Goal: Task Accomplishment & Management: Complete application form

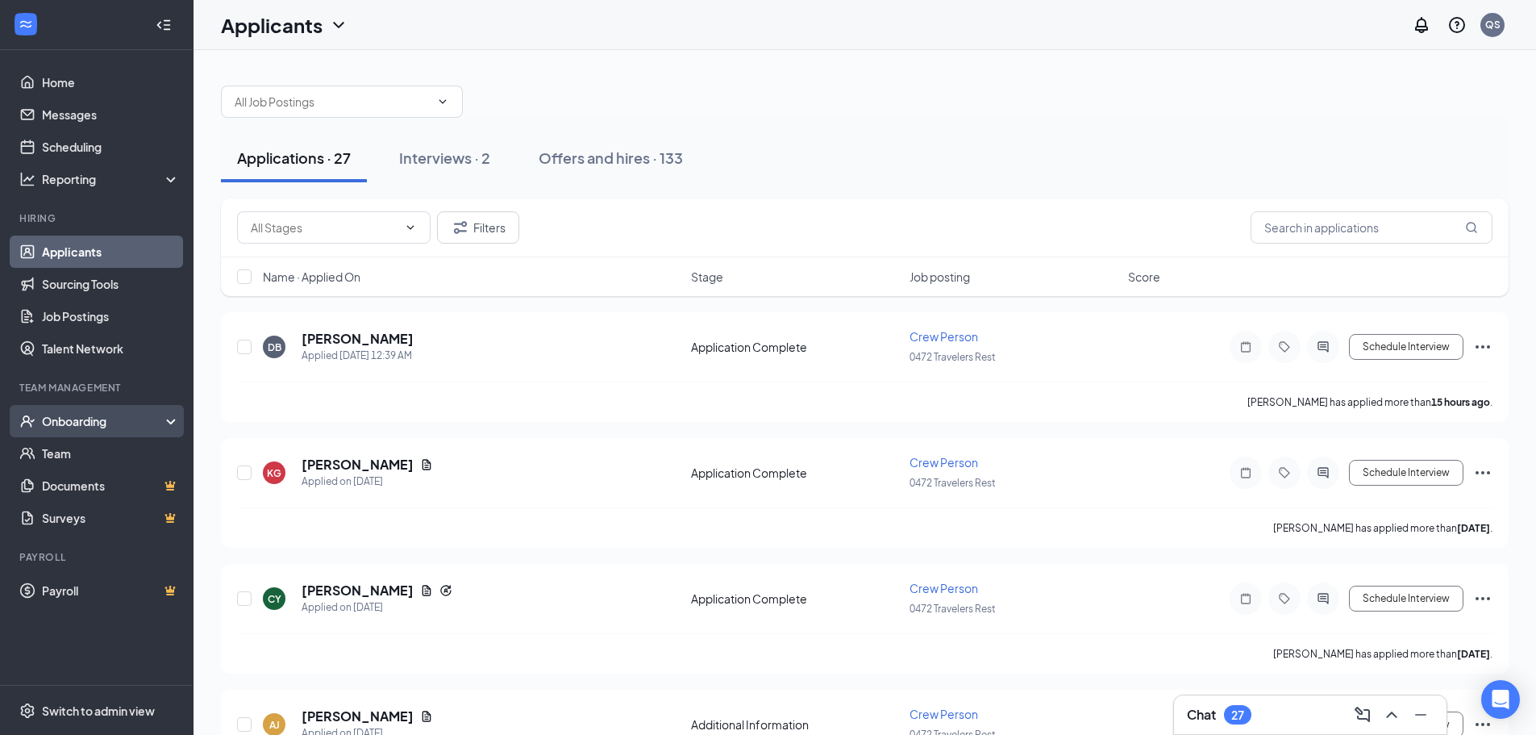
click at [73, 431] on div "Onboarding" at bounding box center [97, 421] width 194 height 32
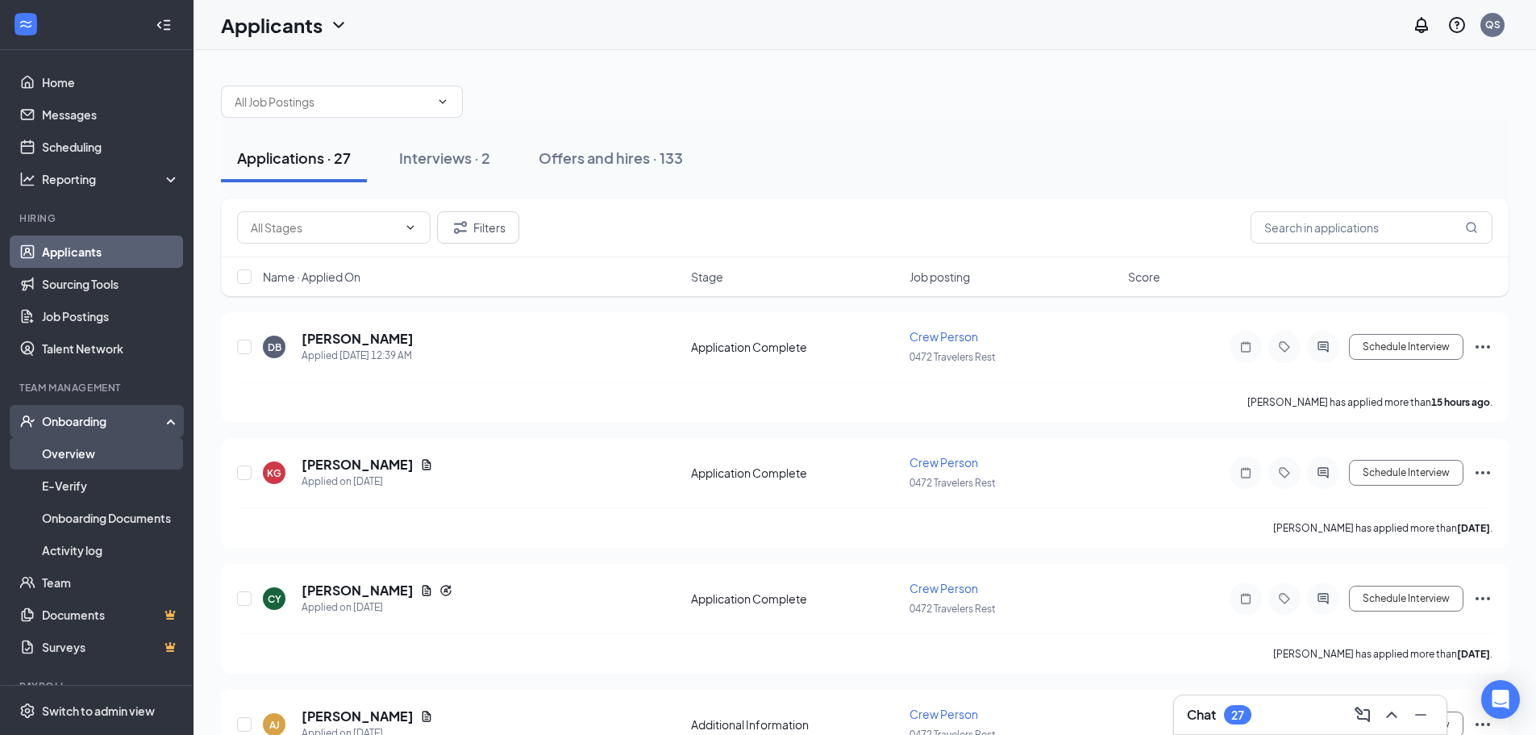
click at [62, 457] on link "Overview" at bounding box center [111, 453] width 138 height 32
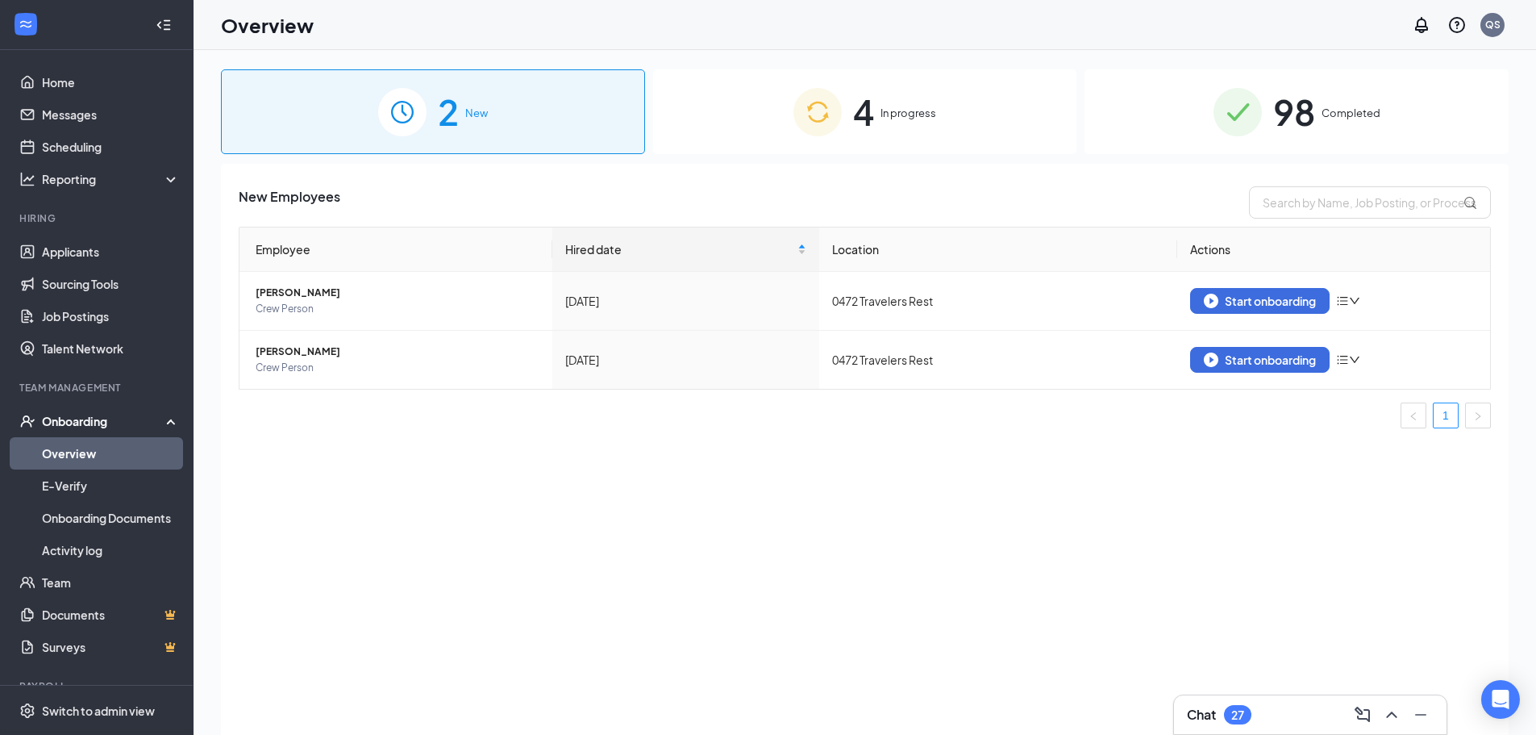
click at [886, 110] on span "In progress" at bounding box center [909, 113] width 56 height 16
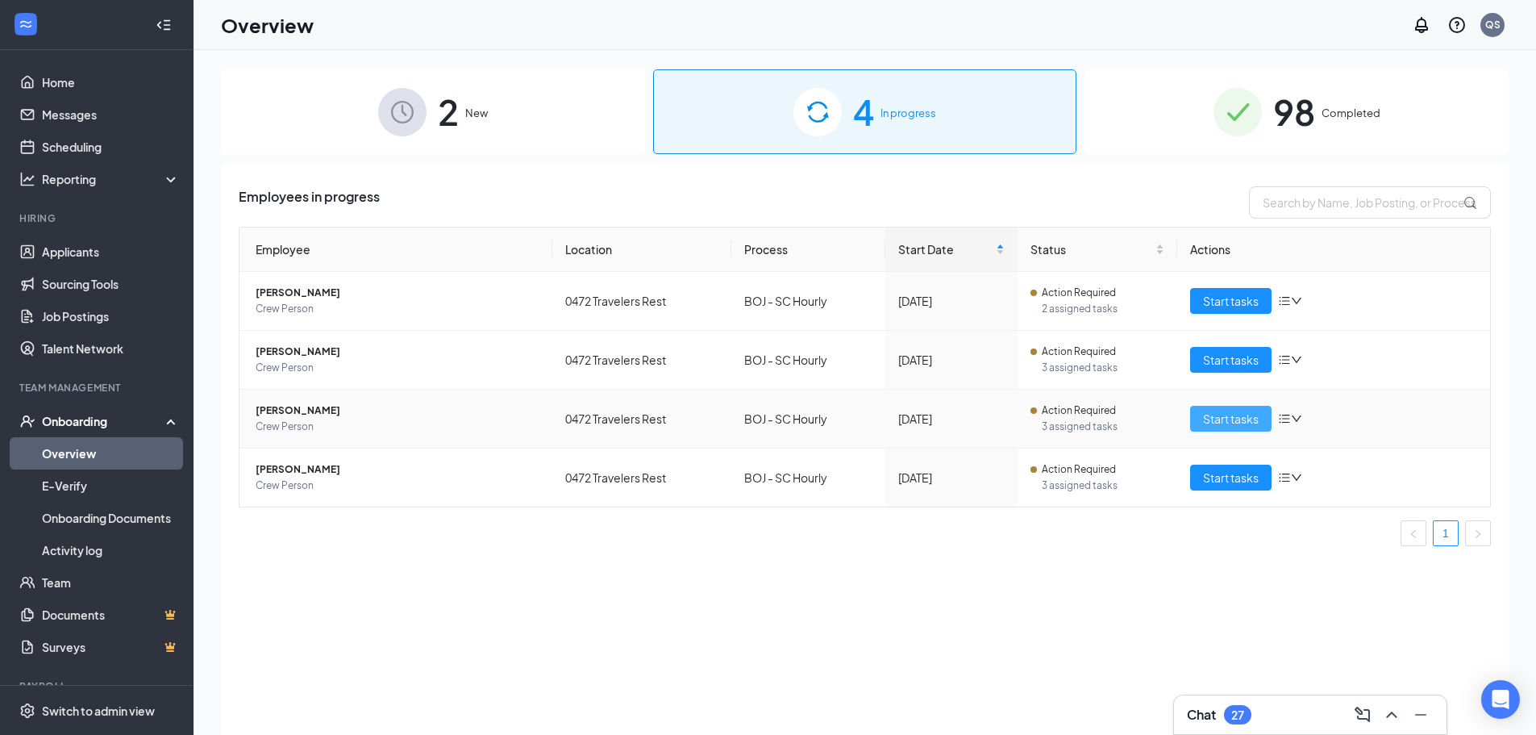
click at [1222, 411] on span "Start tasks" at bounding box center [1231, 419] width 56 height 18
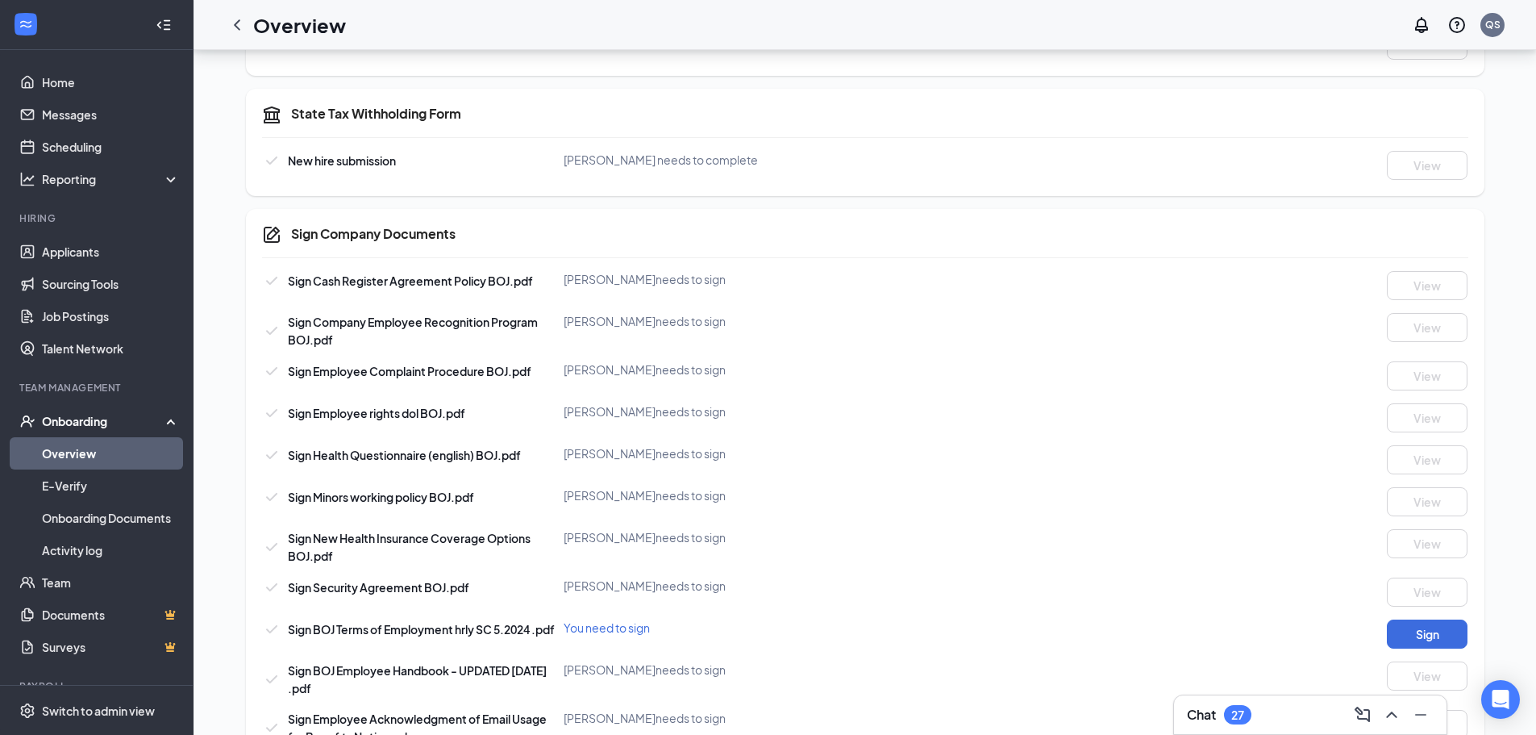
scroll to position [806, 0]
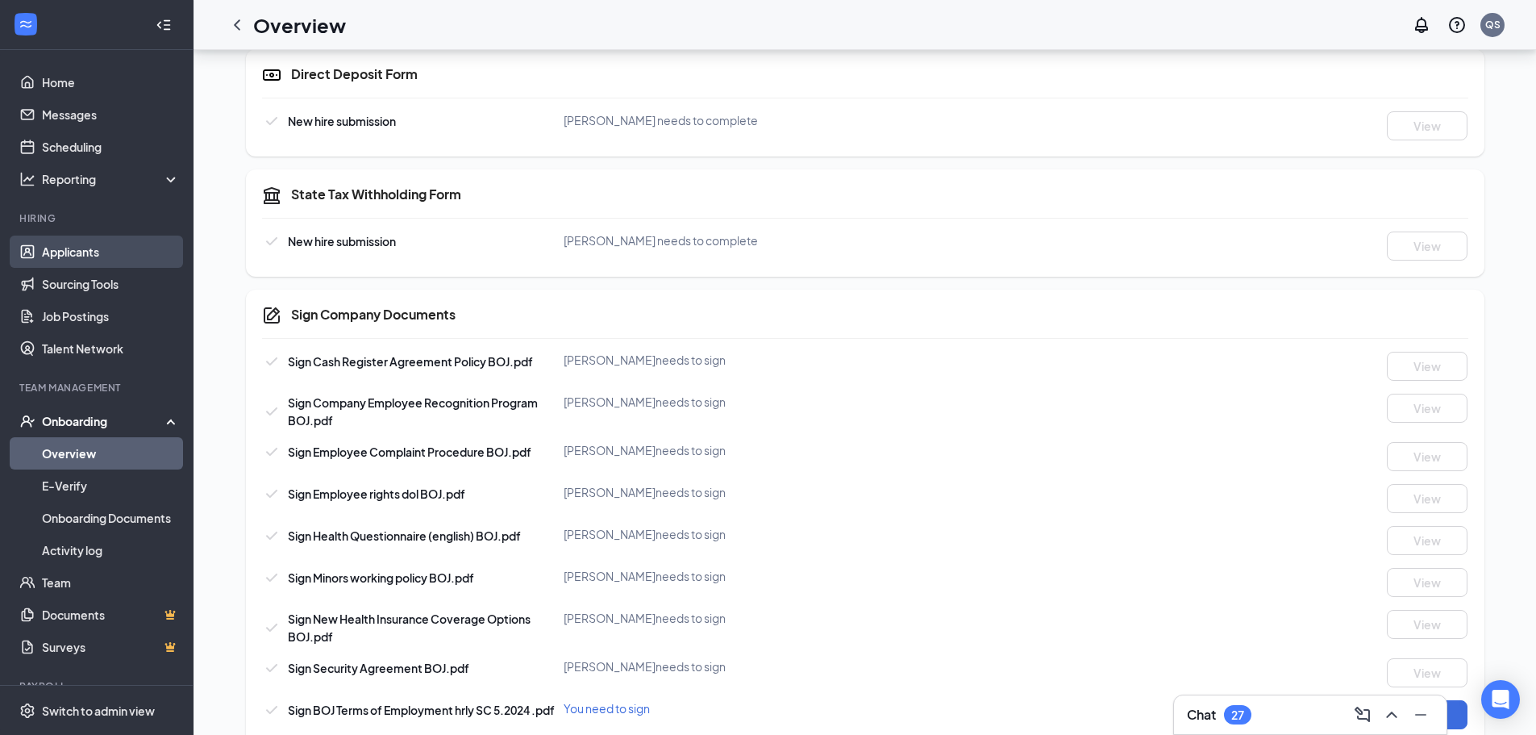
click at [101, 260] on link "Applicants" at bounding box center [111, 251] width 138 height 32
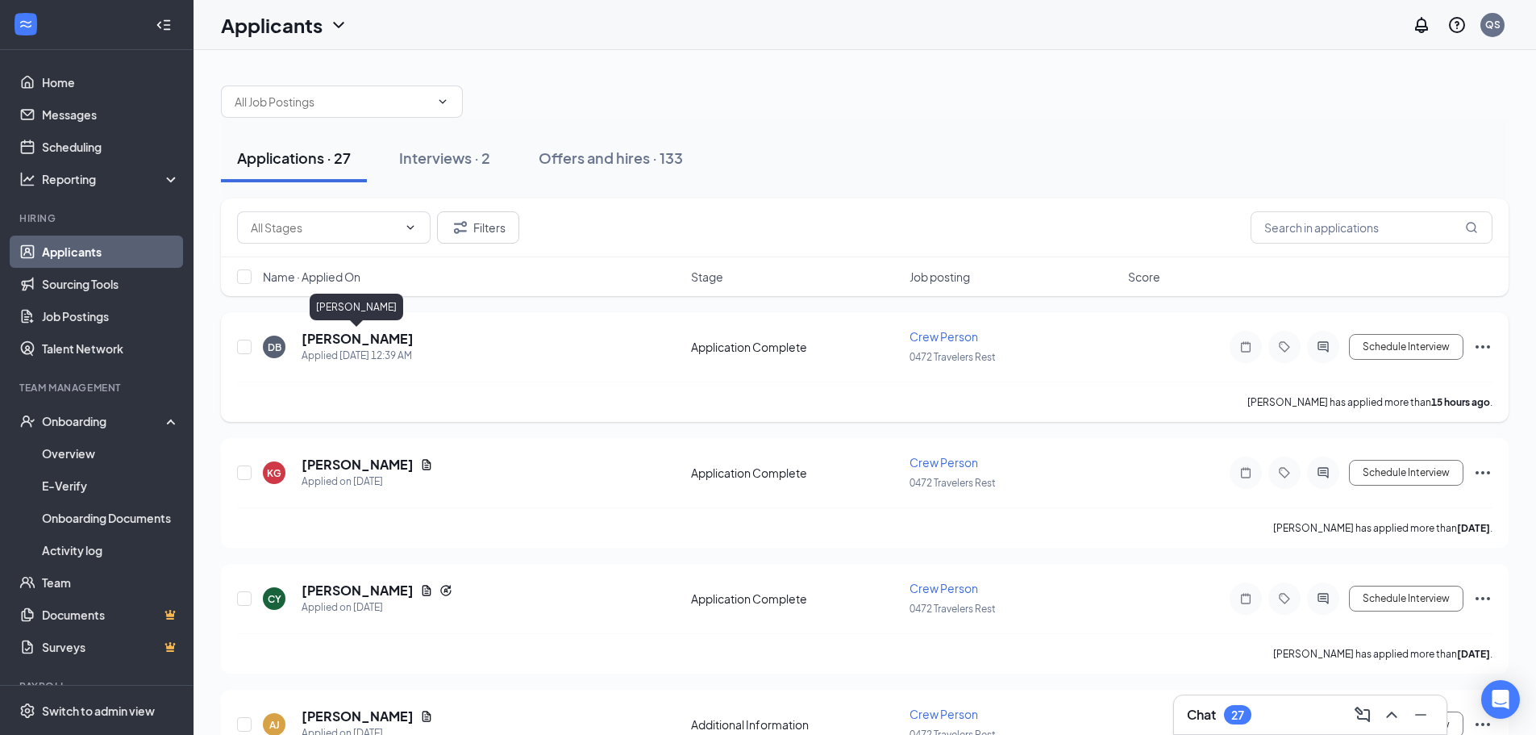
click at [360, 335] on h5 "[PERSON_NAME]" at bounding box center [358, 339] width 112 height 18
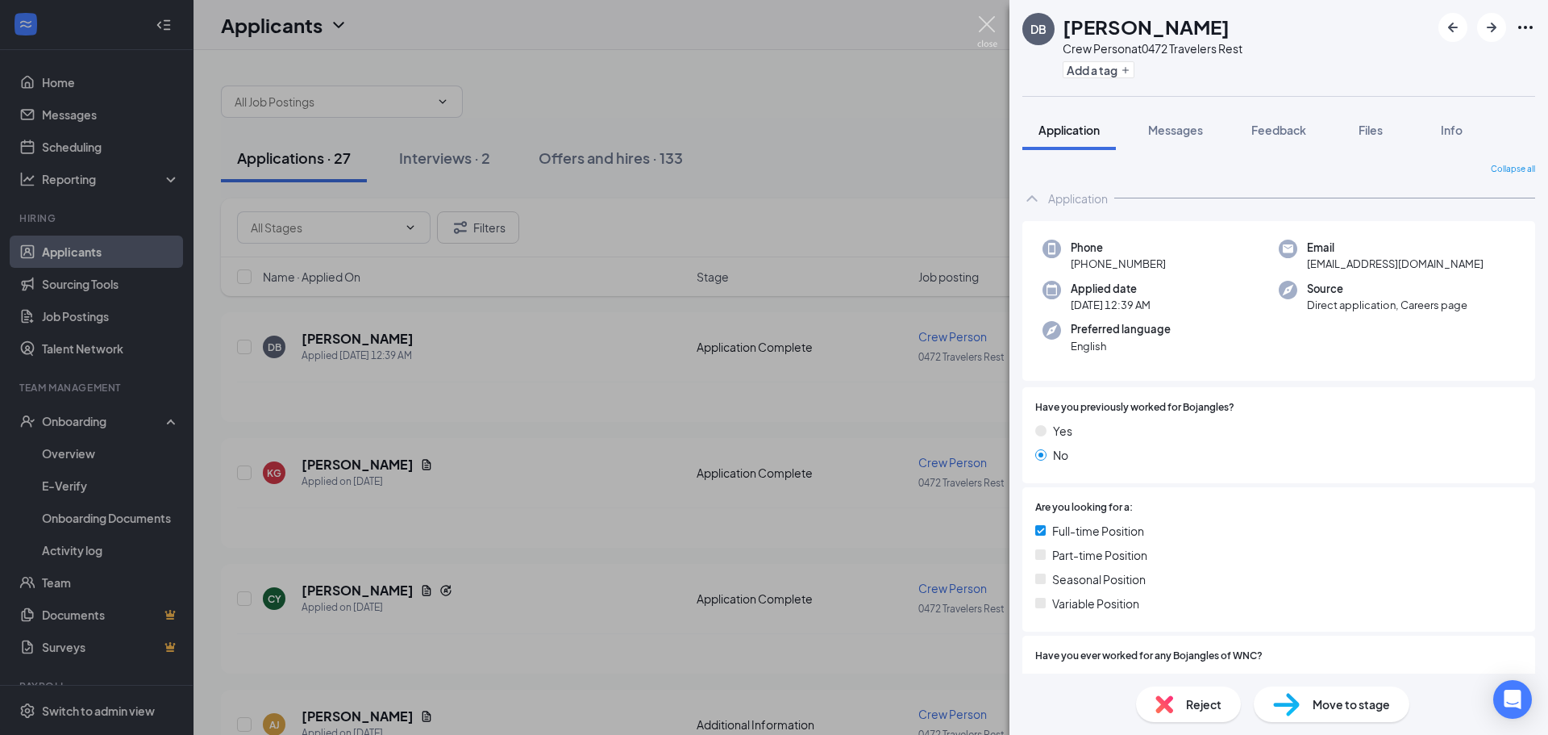
click at [988, 28] on img at bounding box center [987, 31] width 20 height 31
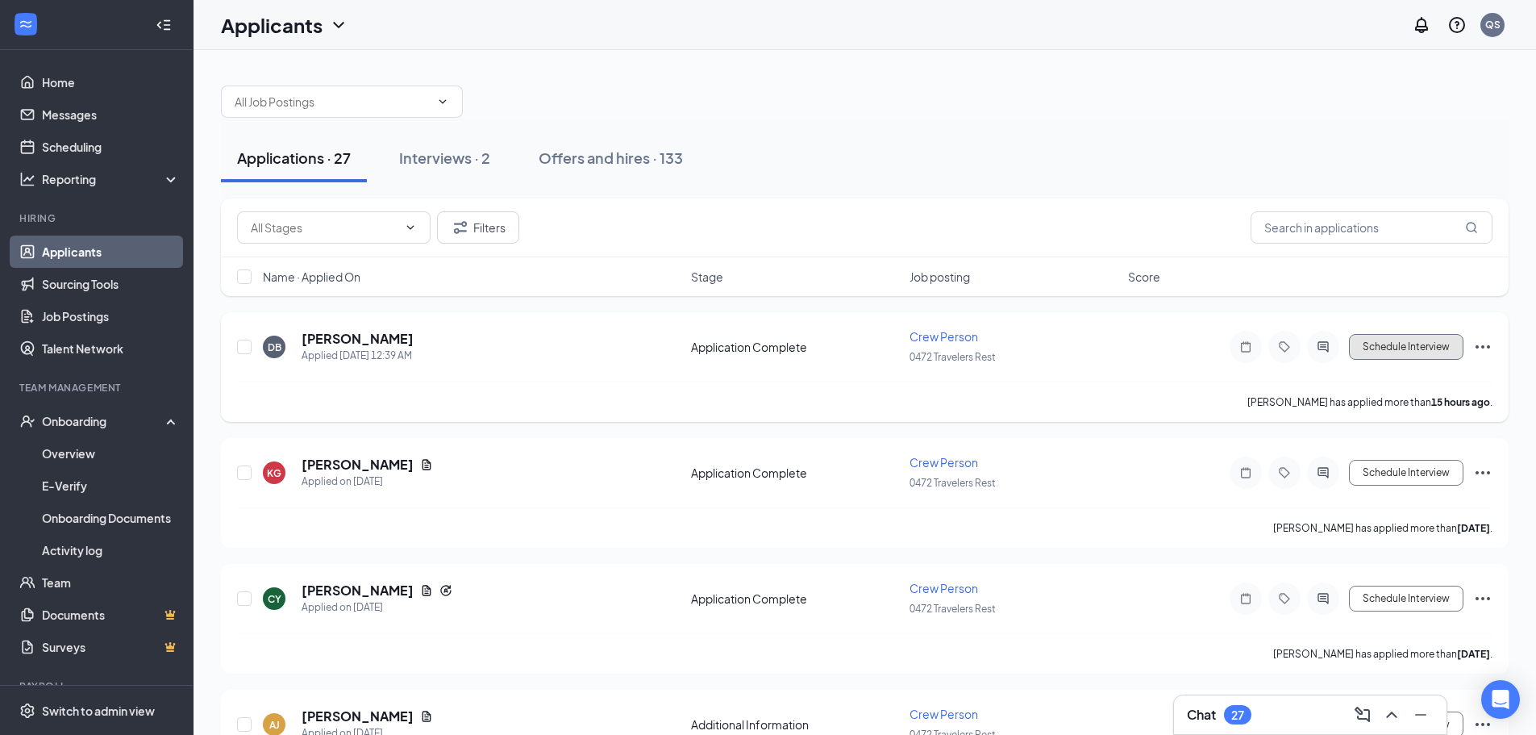
click at [1377, 344] on button "Schedule Interview" at bounding box center [1406, 347] width 115 height 26
type input "Onsite Interview (next stage)"
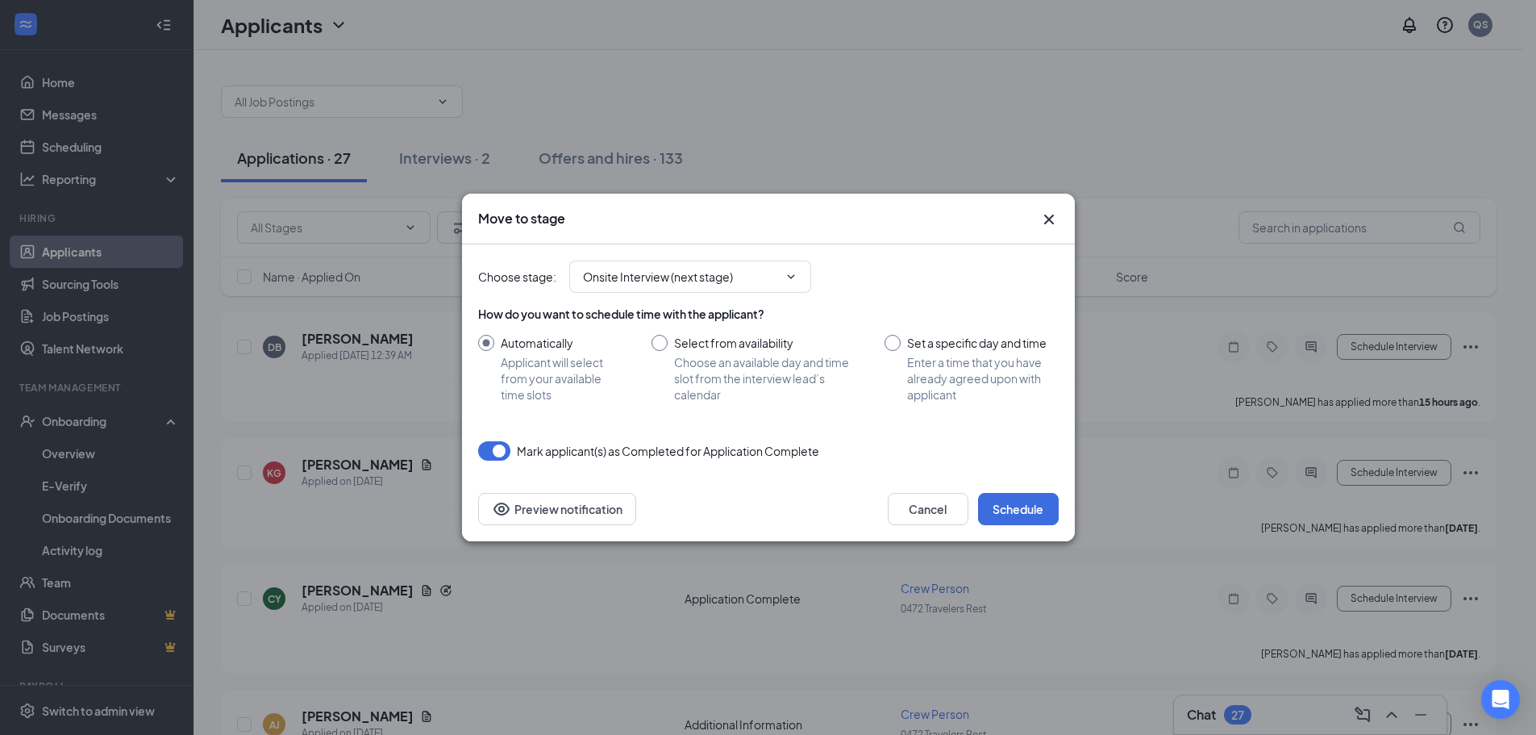
click at [896, 339] on input "Set a specific day and time Enter a time that you have already agreed upon with…" at bounding box center [971, 369] width 173 height 68
radio input "true"
radio input "false"
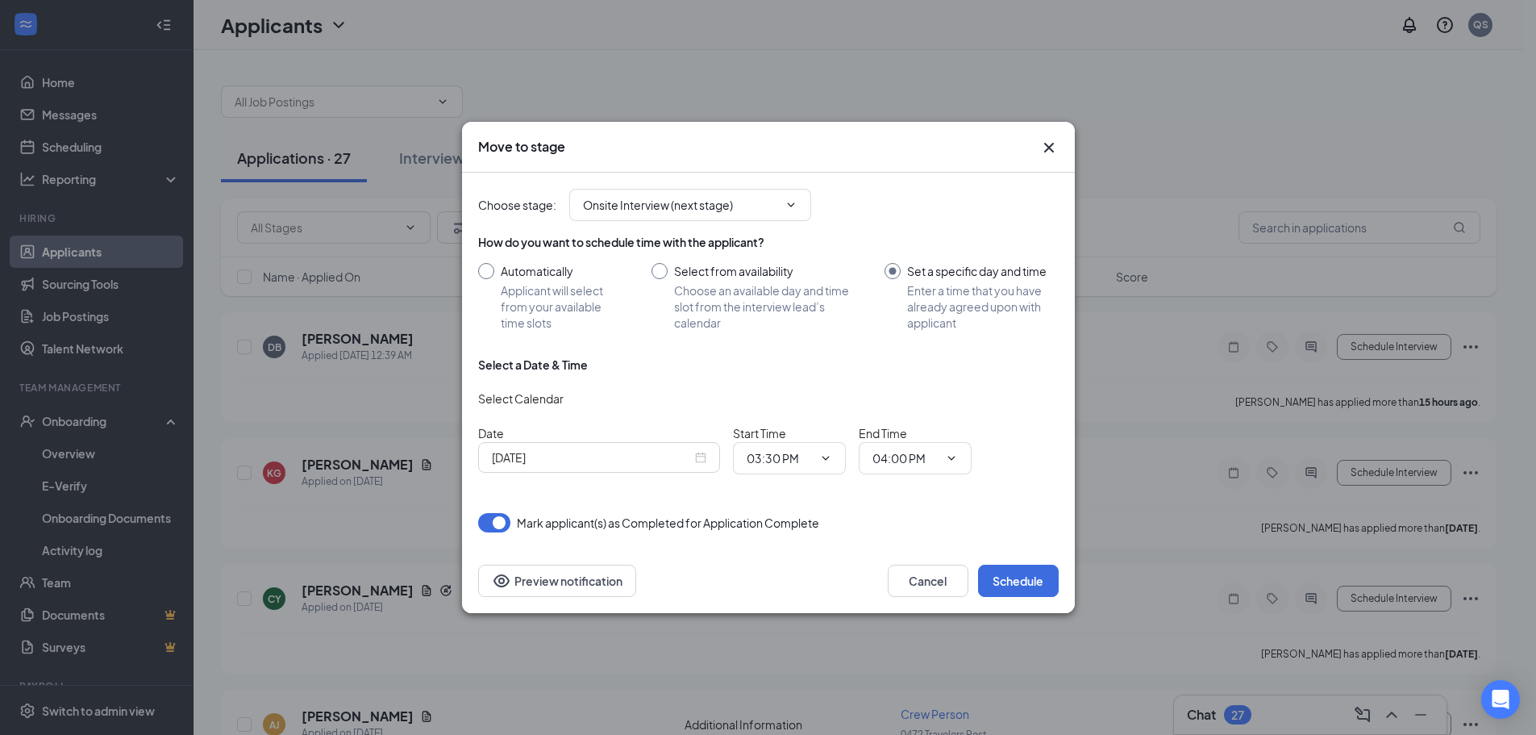
click at [696, 457] on div "[DATE]" at bounding box center [599, 457] width 214 height 18
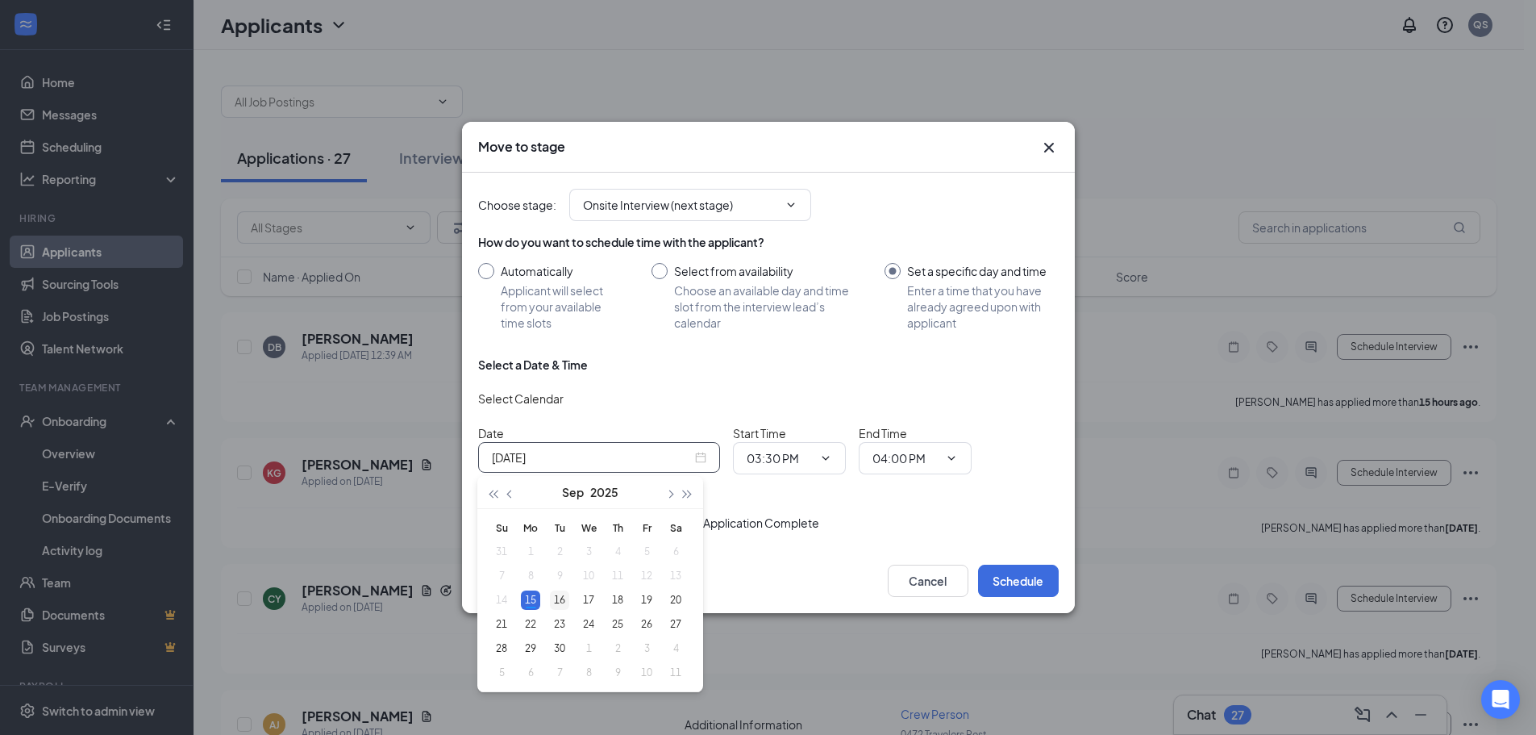
type input "Sep 16, 2025"
click at [561, 600] on div "16" at bounding box center [559, 599] width 19 height 19
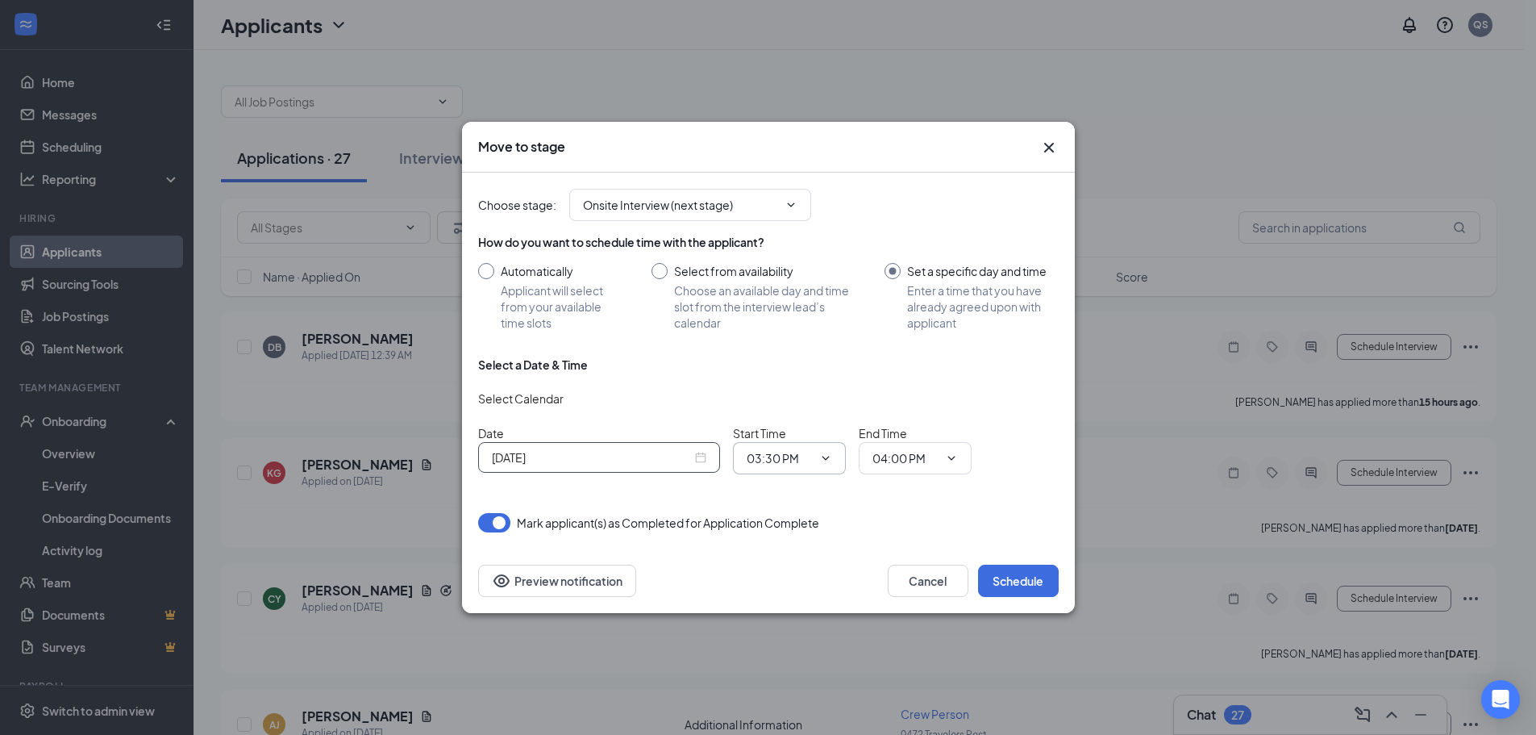
click at [827, 455] on icon "ChevronDown" at bounding box center [825, 458] width 13 height 13
click at [824, 462] on icon "ChevronDown" at bounding box center [825, 458] width 13 height 13
click at [952, 458] on icon "ChevronDown" at bounding box center [951, 458] width 13 height 13
click at [825, 457] on icon "ChevronDown" at bounding box center [825, 458] width 13 height 13
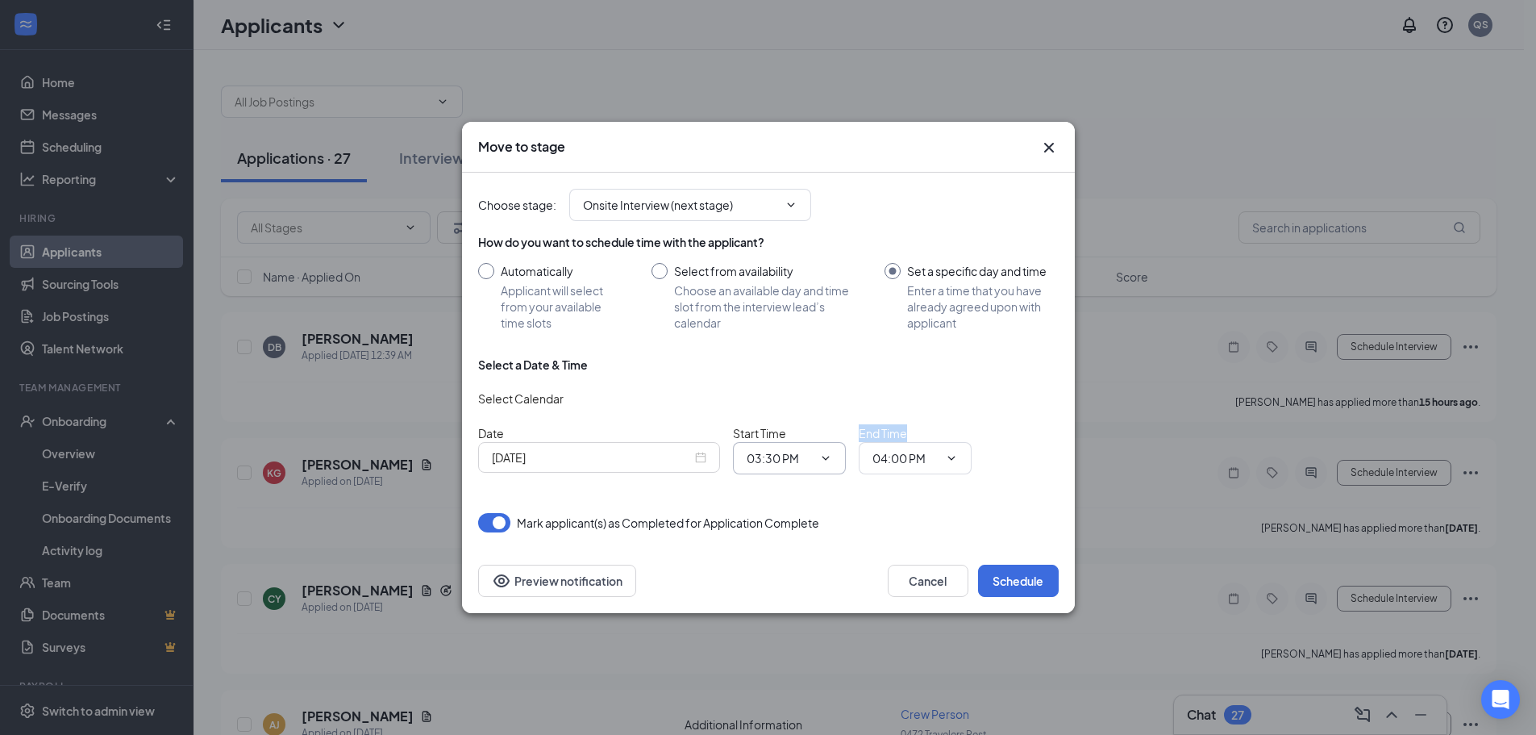
click at [825, 457] on icon "ChevronDown" at bounding box center [825, 458] width 13 height 13
drag, startPoint x: 825, startPoint y: 457, endPoint x: 809, endPoint y: 477, distance: 25.8
click at [809, 477] on div "Select a Date & Time Select Calendar Date Sep 16, 2025 Start Time 03:30 PM End …" at bounding box center [768, 421] width 581 height 131
click at [830, 458] on icon "ChevronDown" at bounding box center [825, 458] width 13 height 13
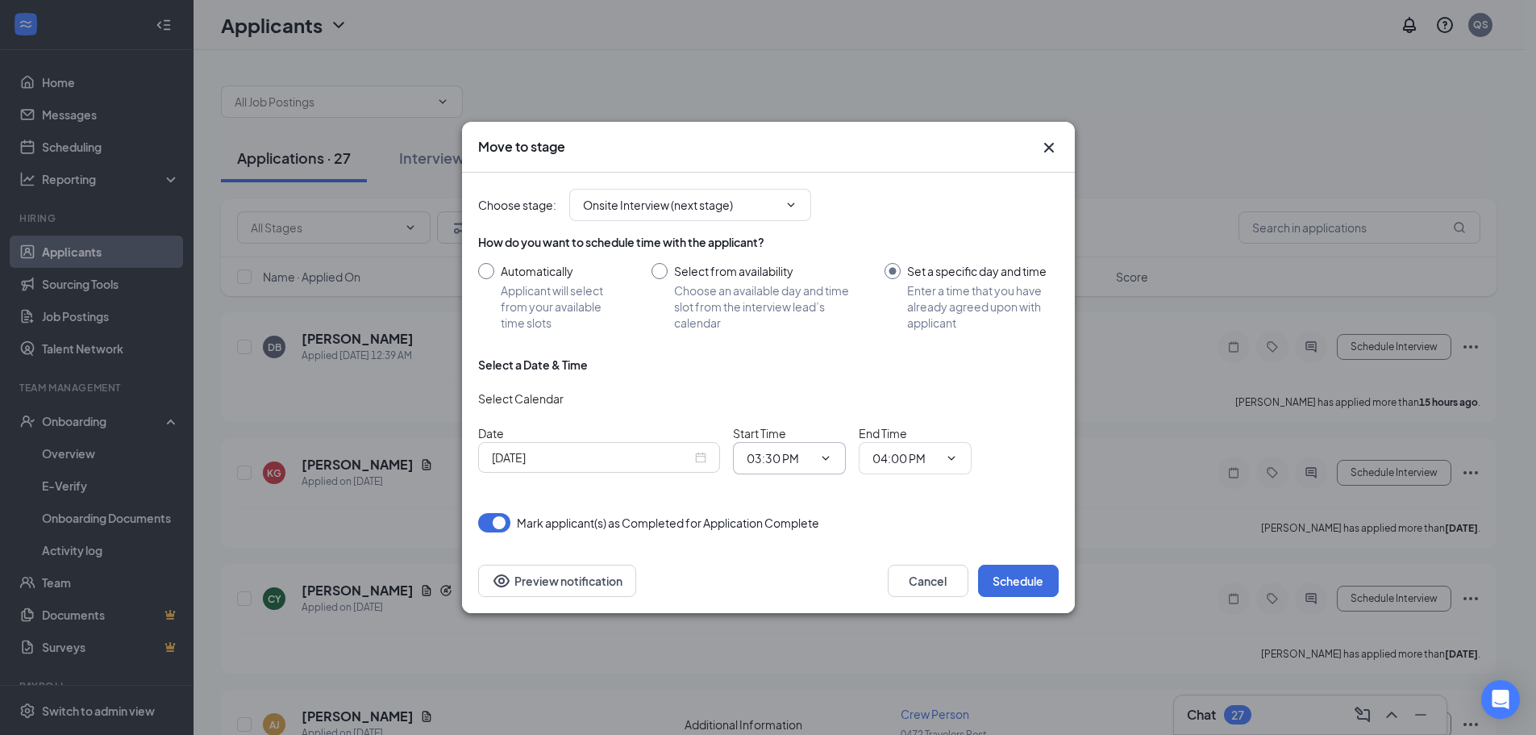
click at [830, 458] on icon "ChevronDown" at bounding box center [825, 458] width 13 height 13
click at [827, 460] on icon "ChevronDown" at bounding box center [825, 458] width 13 height 13
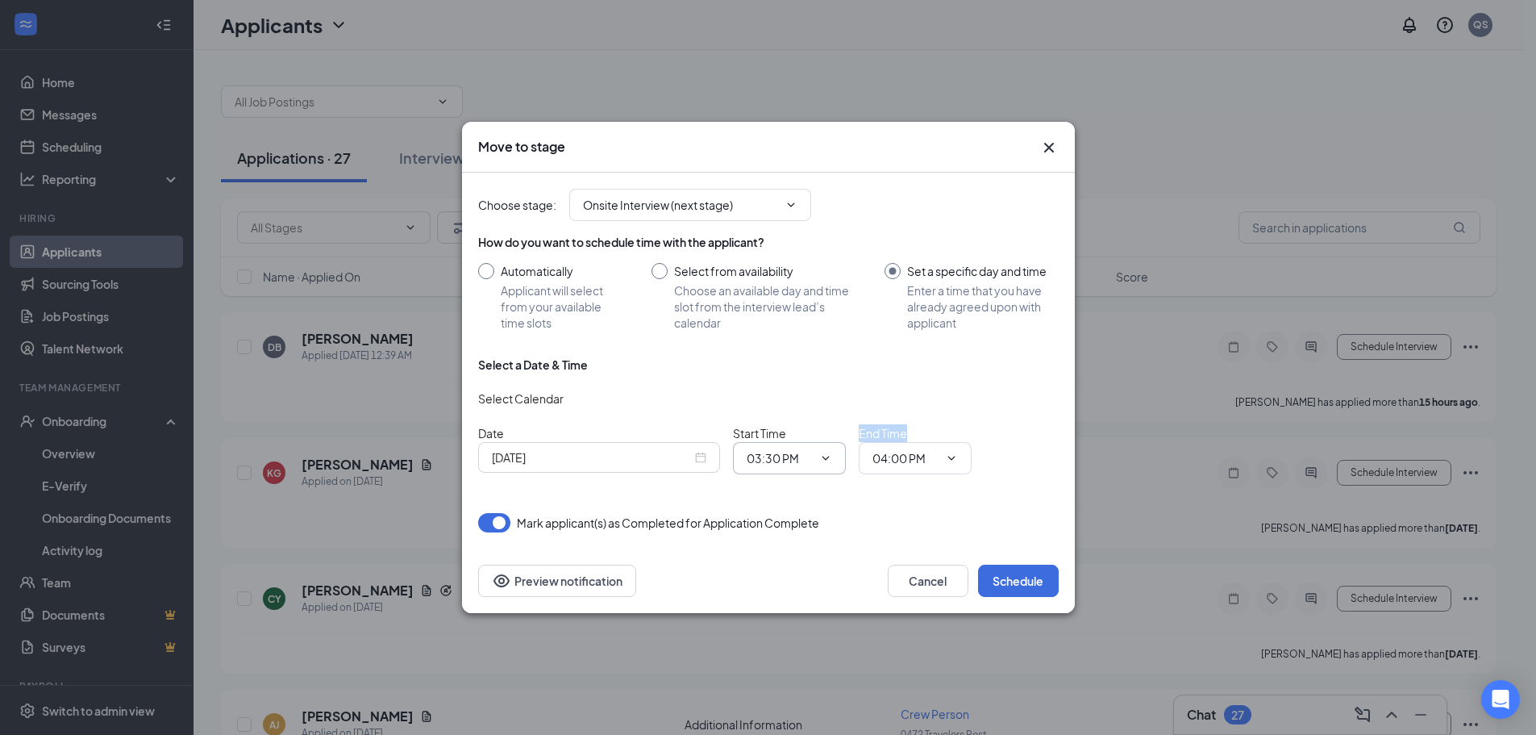
click at [827, 460] on icon "ChevronDown" at bounding box center [825, 458] width 13 height 13
click at [939, 587] on button "Cancel" at bounding box center [928, 580] width 81 height 32
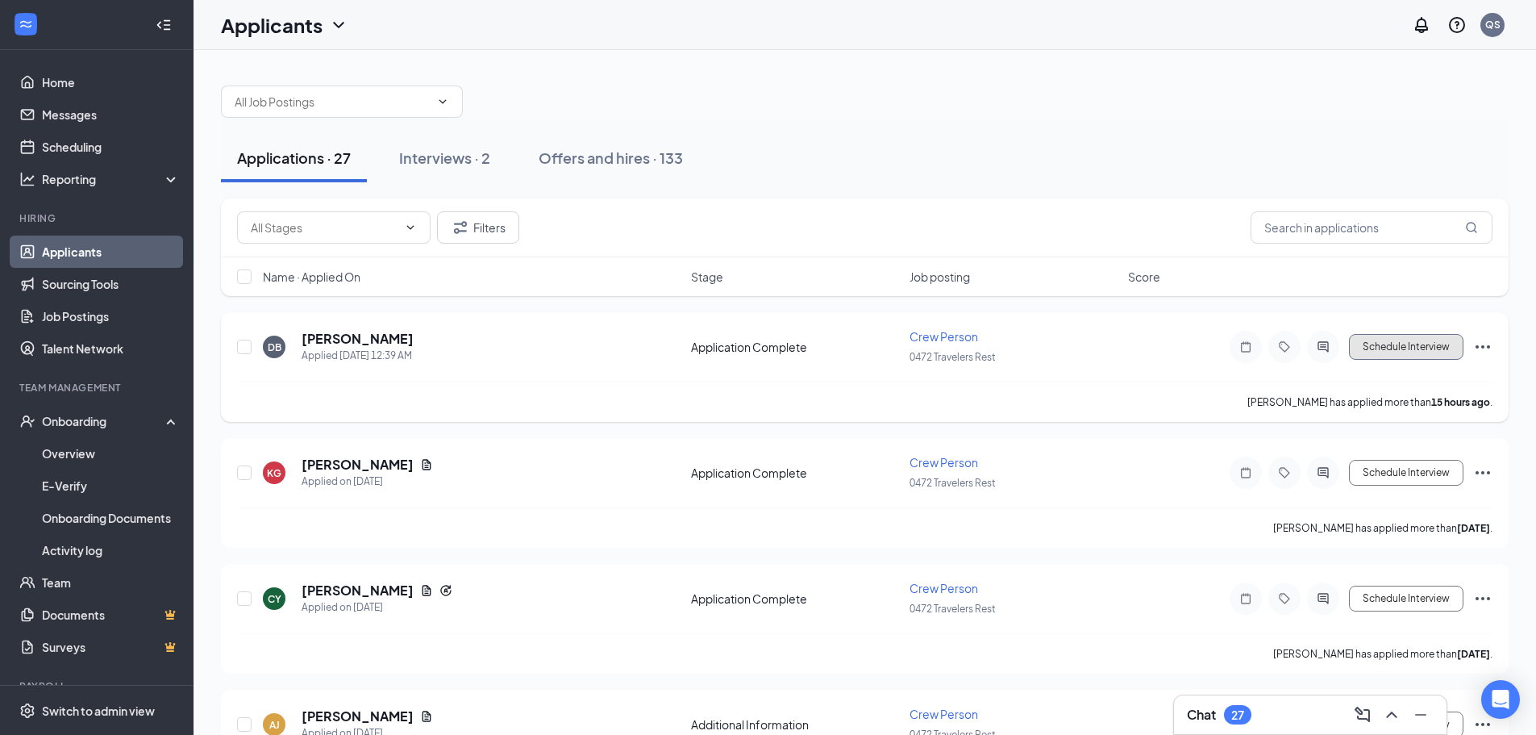
click at [1397, 353] on button "Schedule Interview" at bounding box center [1406, 347] width 115 height 26
type input "Onsite Interview (next stage)"
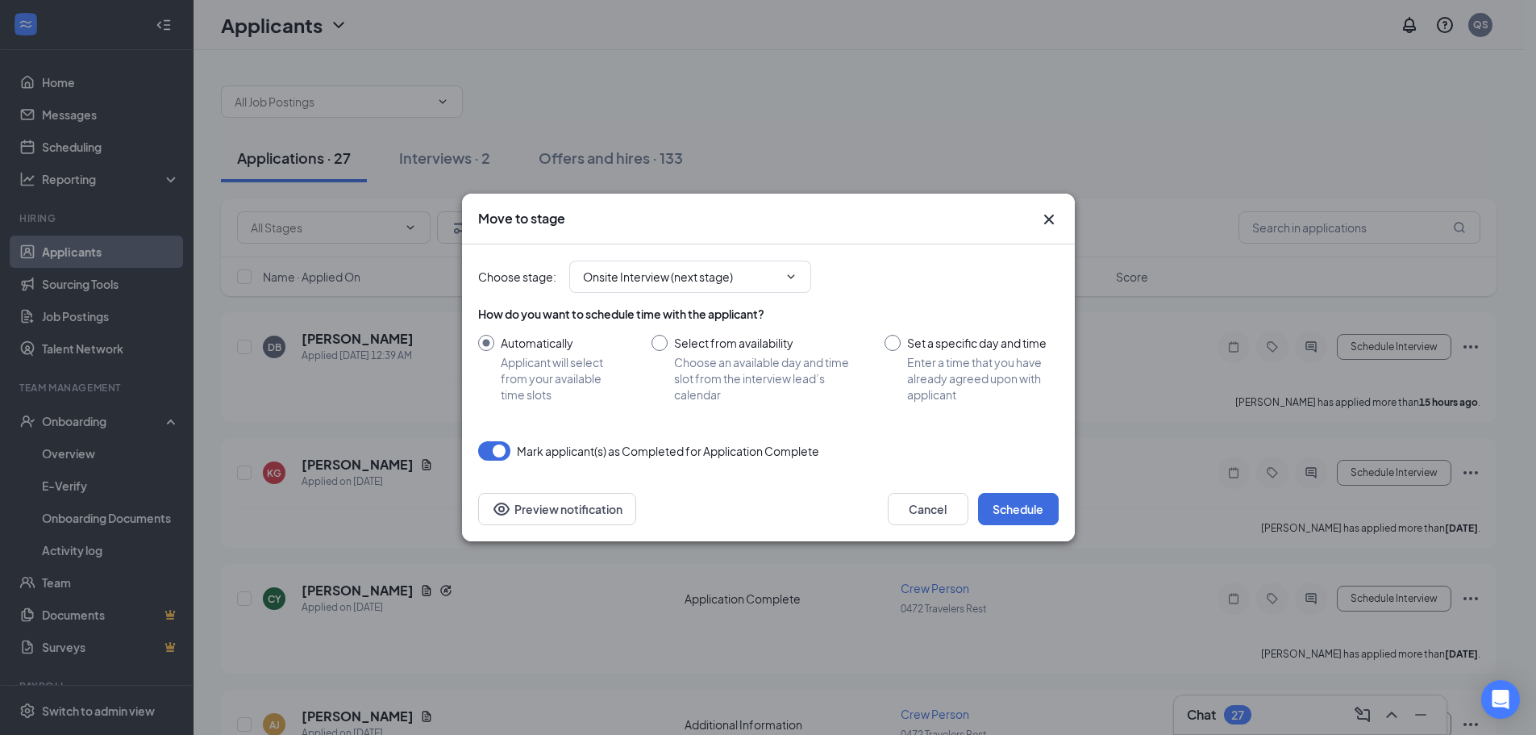
click at [889, 342] on input "Set a specific day and time Enter a time that you have already agreed upon with…" at bounding box center [971, 369] width 173 height 68
radio input "true"
radio input "false"
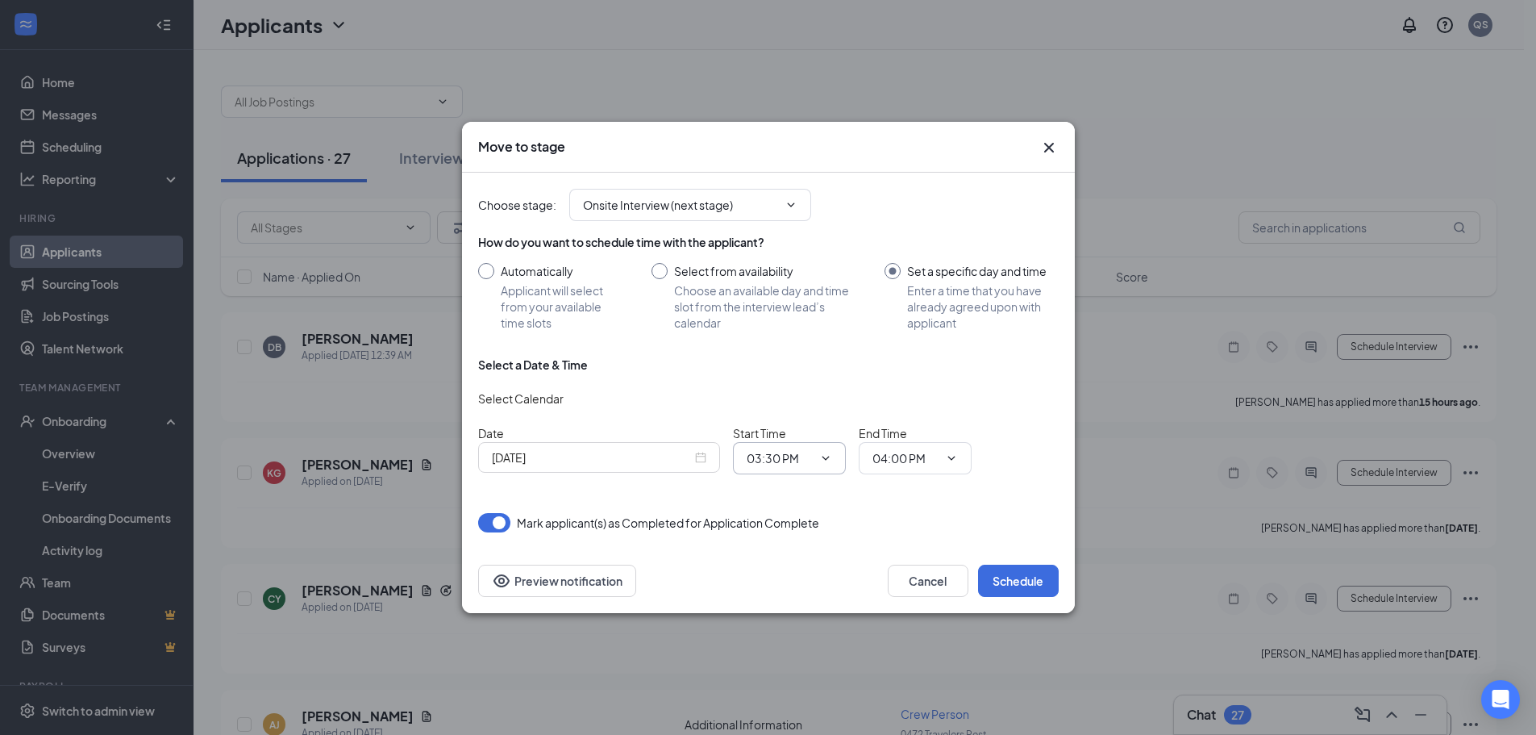
click at [823, 457] on icon "ChevronDown" at bounding box center [825, 458] width 7 height 4
click at [706, 454] on div "[DATE]" at bounding box center [599, 457] width 214 height 18
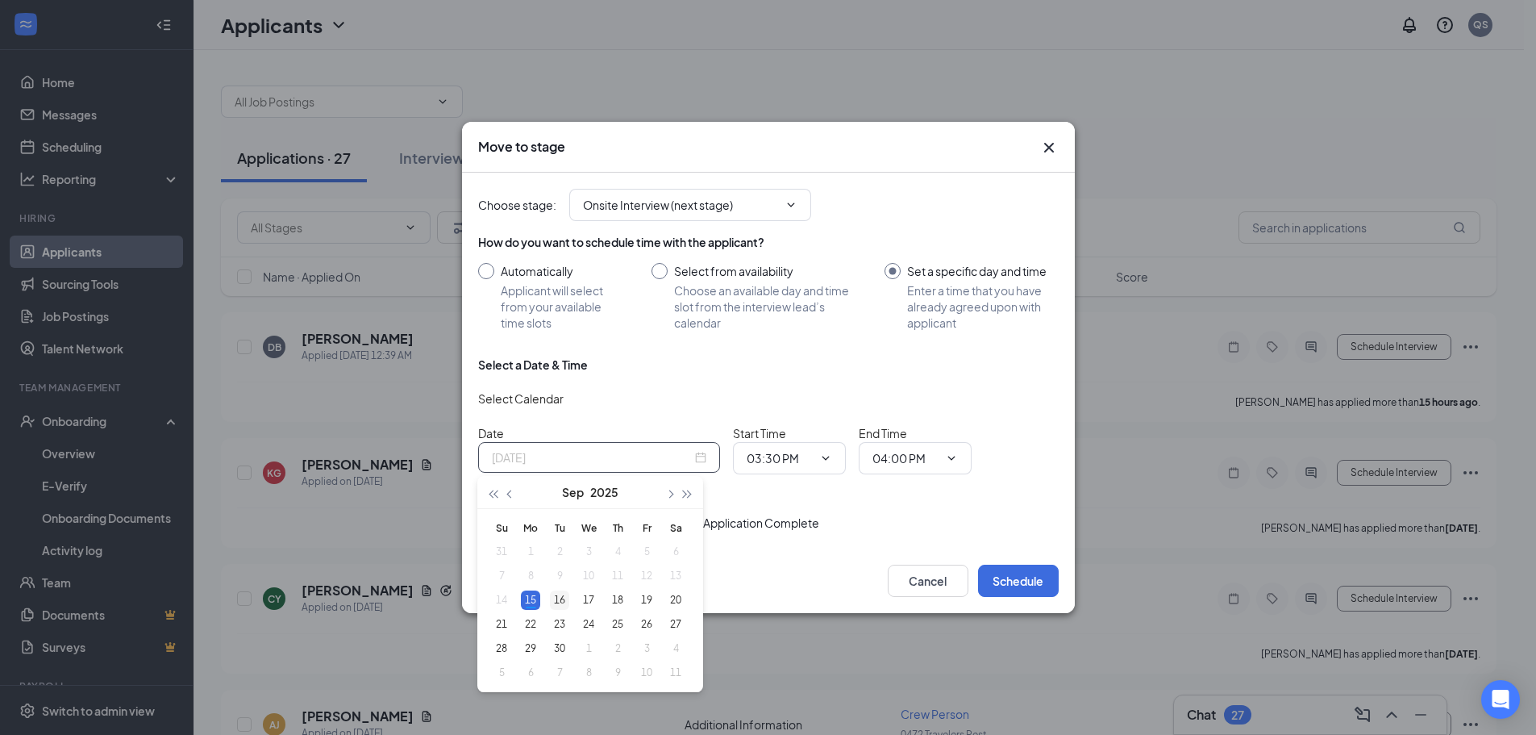
type input "Sep 16, 2025"
click at [558, 606] on div "16" at bounding box center [559, 599] width 19 height 19
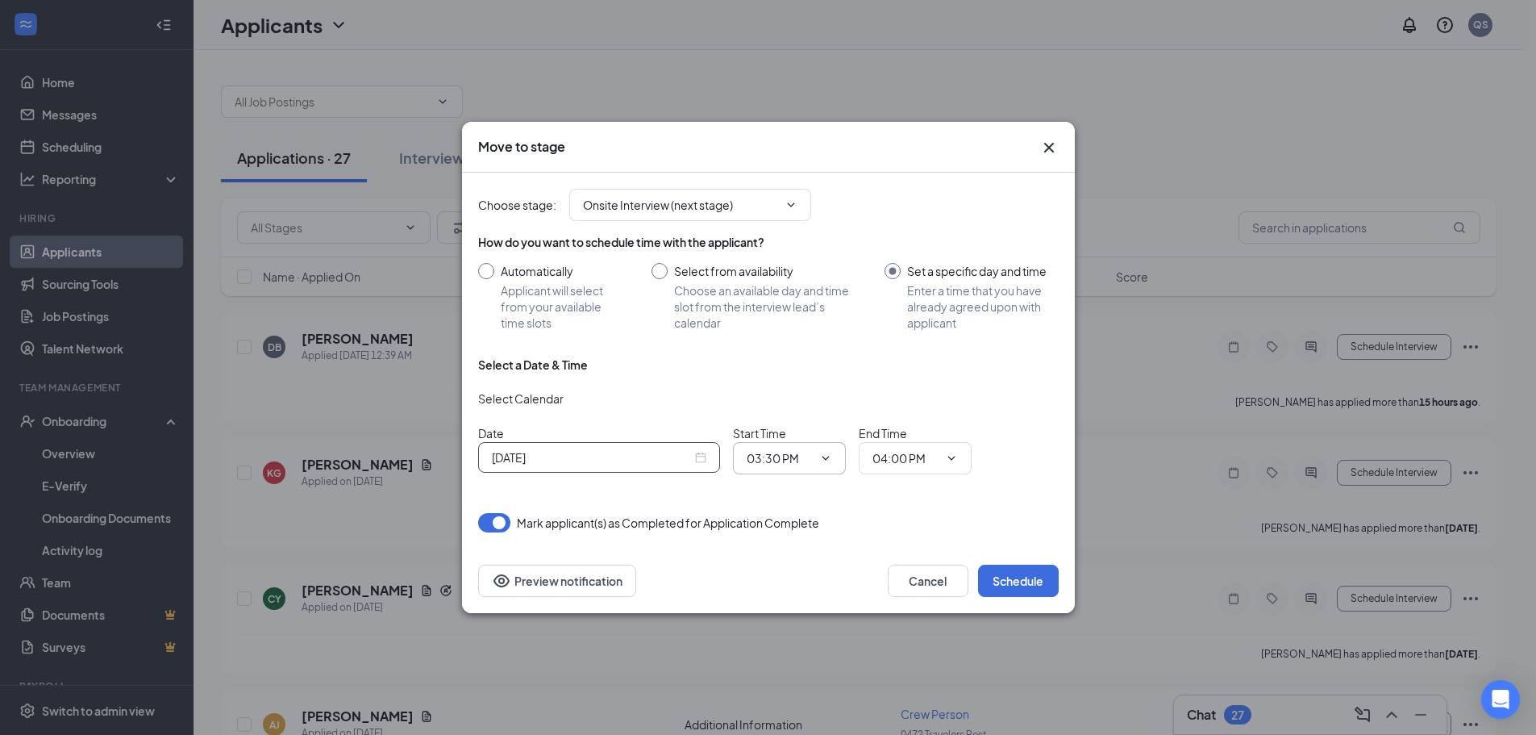
click at [752, 458] on input "03:30 PM" at bounding box center [780, 458] width 66 height 18
click at [793, 392] on div "05:00 PM" at bounding box center [784, 390] width 48 height 18
type input "05:00 PM"
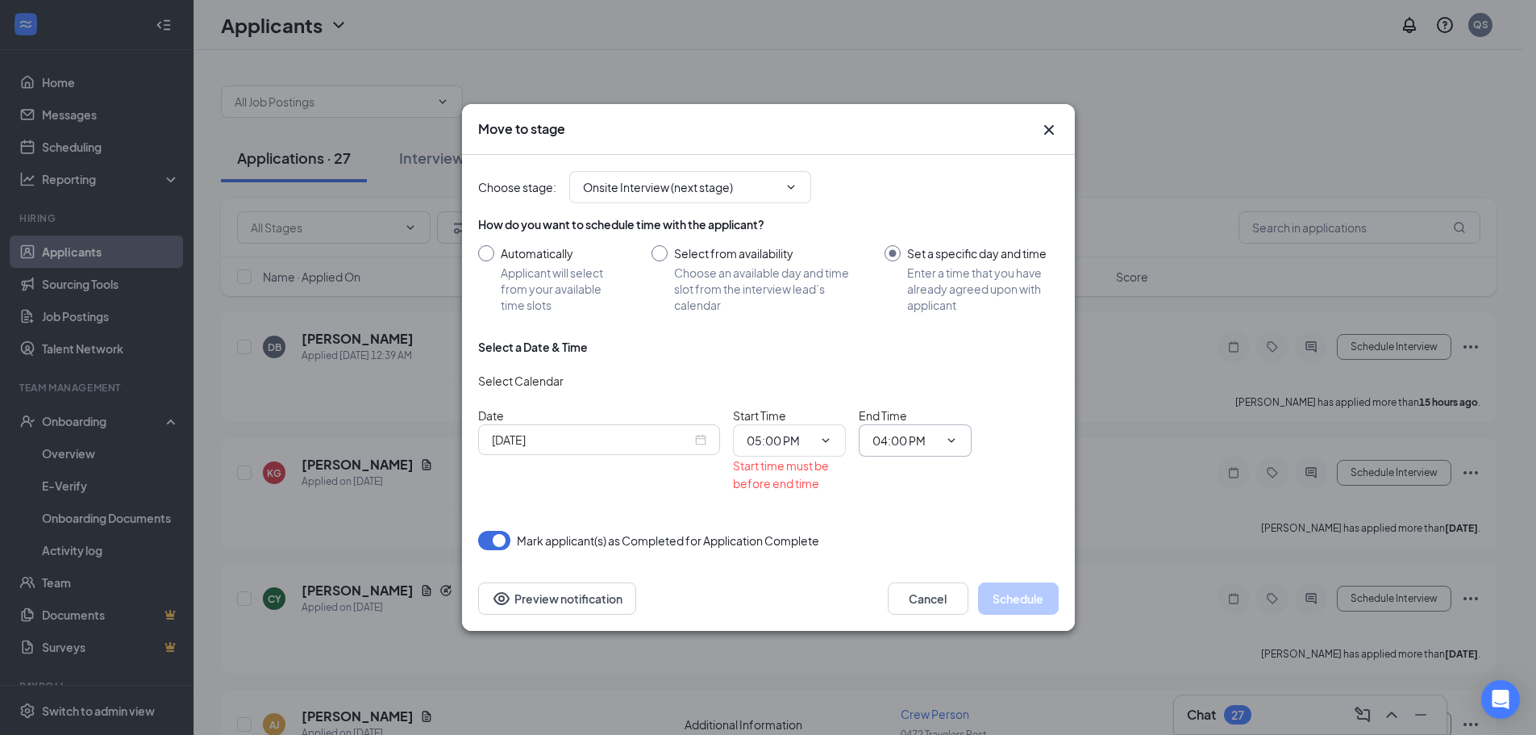
click at [887, 444] on input "04:00 PM" at bounding box center [905, 440] width 66 height 18
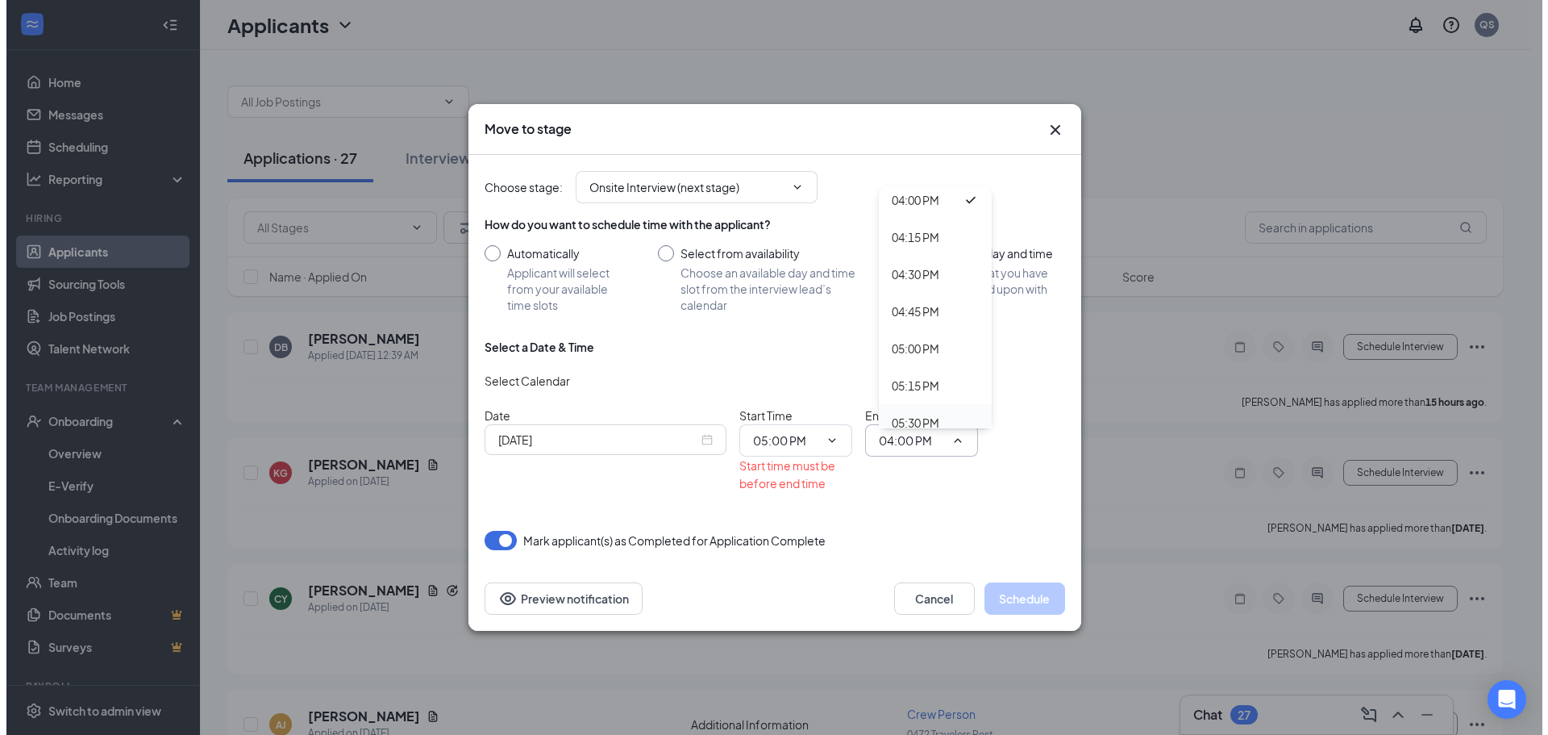
scroll to position [2397, 0]
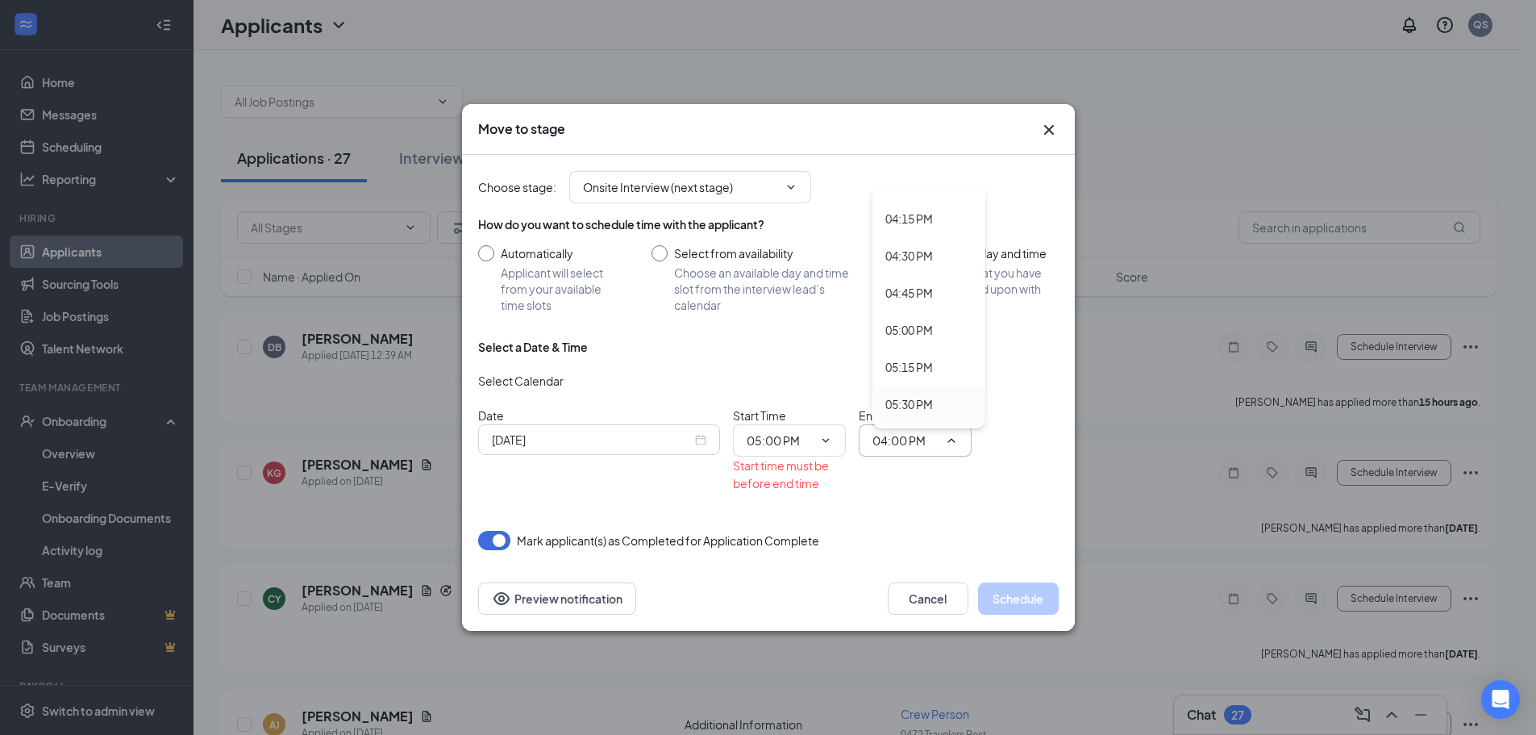
click at [933, 409] on div "05:30 PM" at bounding box center [909, 404] width 48 height 18
type input "05:30 PM"
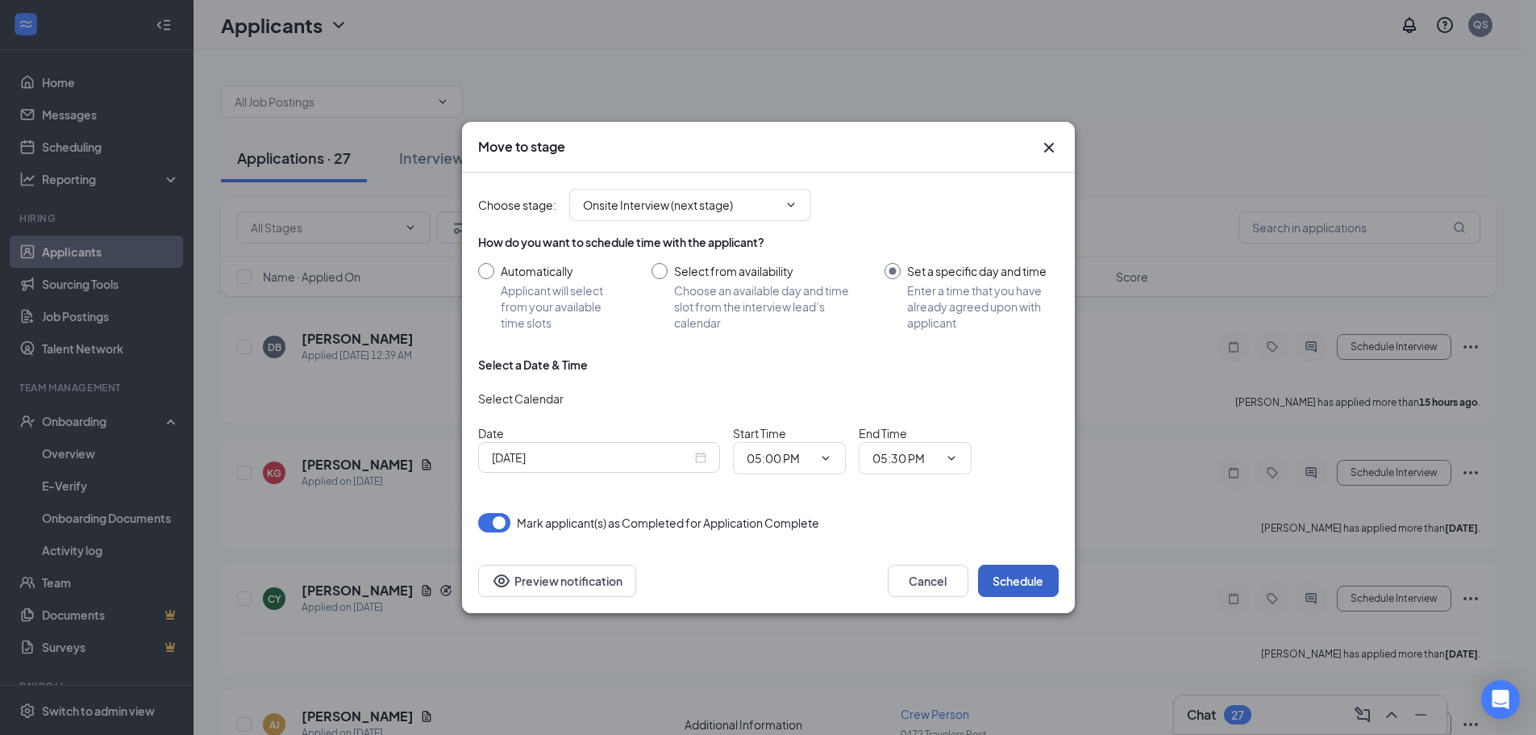
click at [1027, 580] on button "Schedule" at bounding box center [1018, 580] width 81 height 32
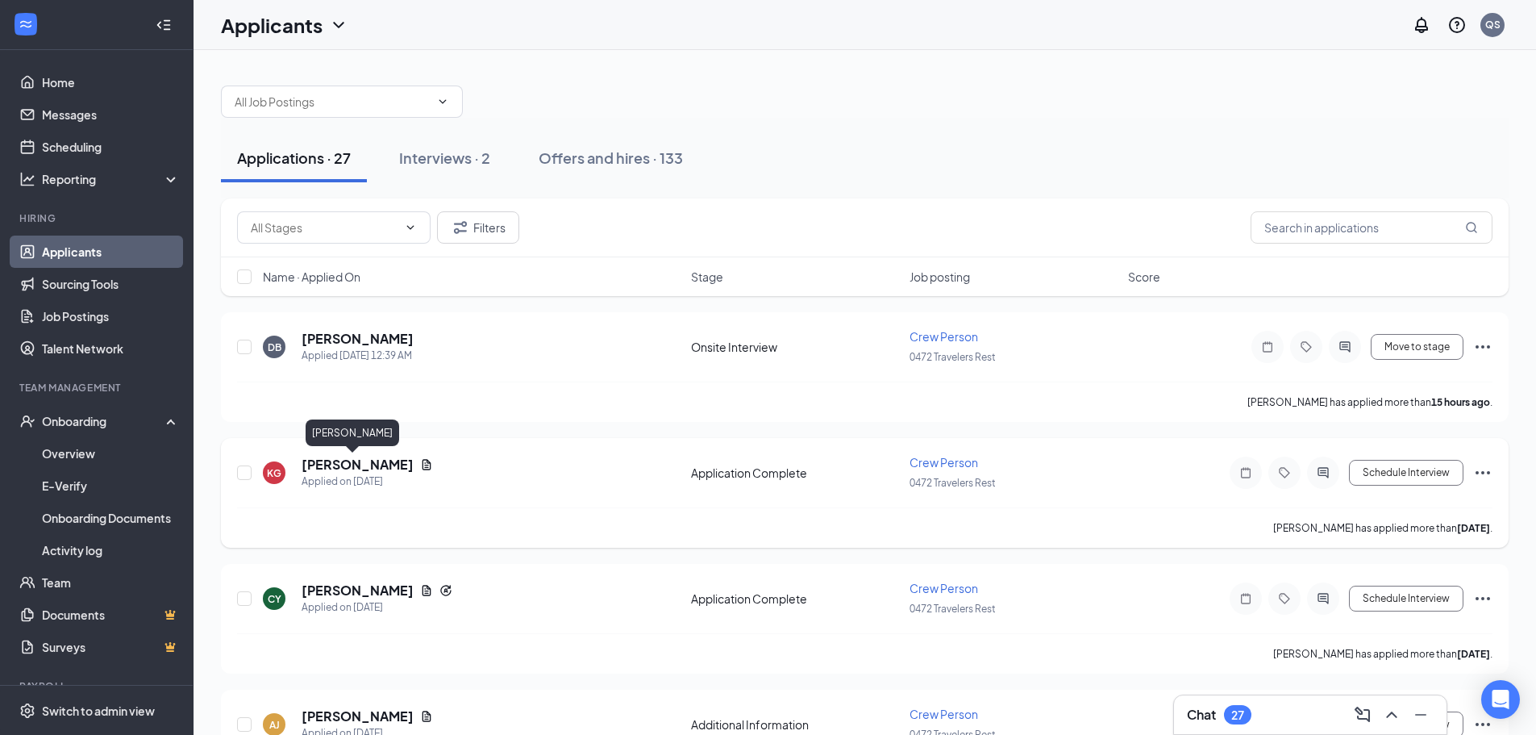
click at [367, 462] on h5 "[PERSON_NAME]" at bounding box center [358, 465] width 112 height 18
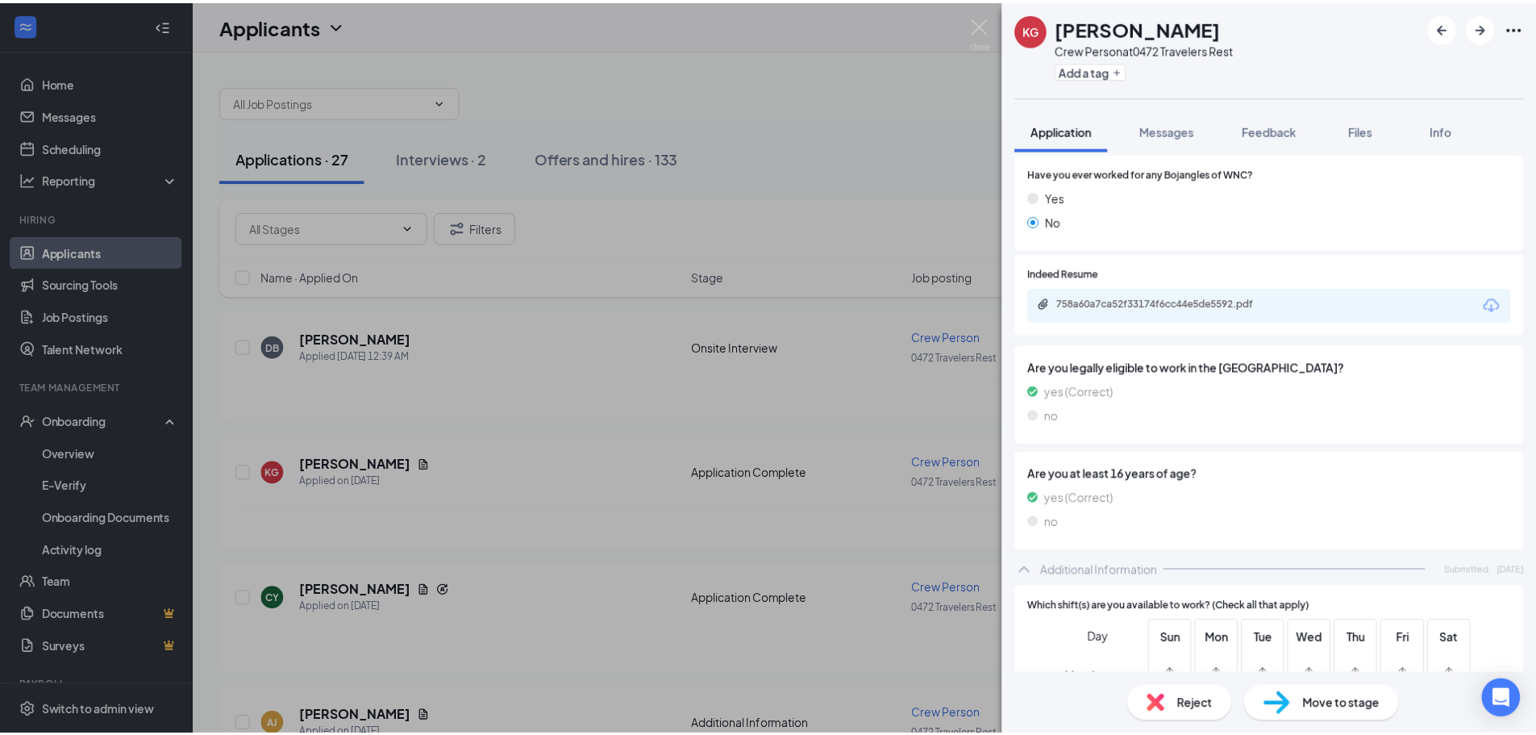
scroll to position [484, 0]
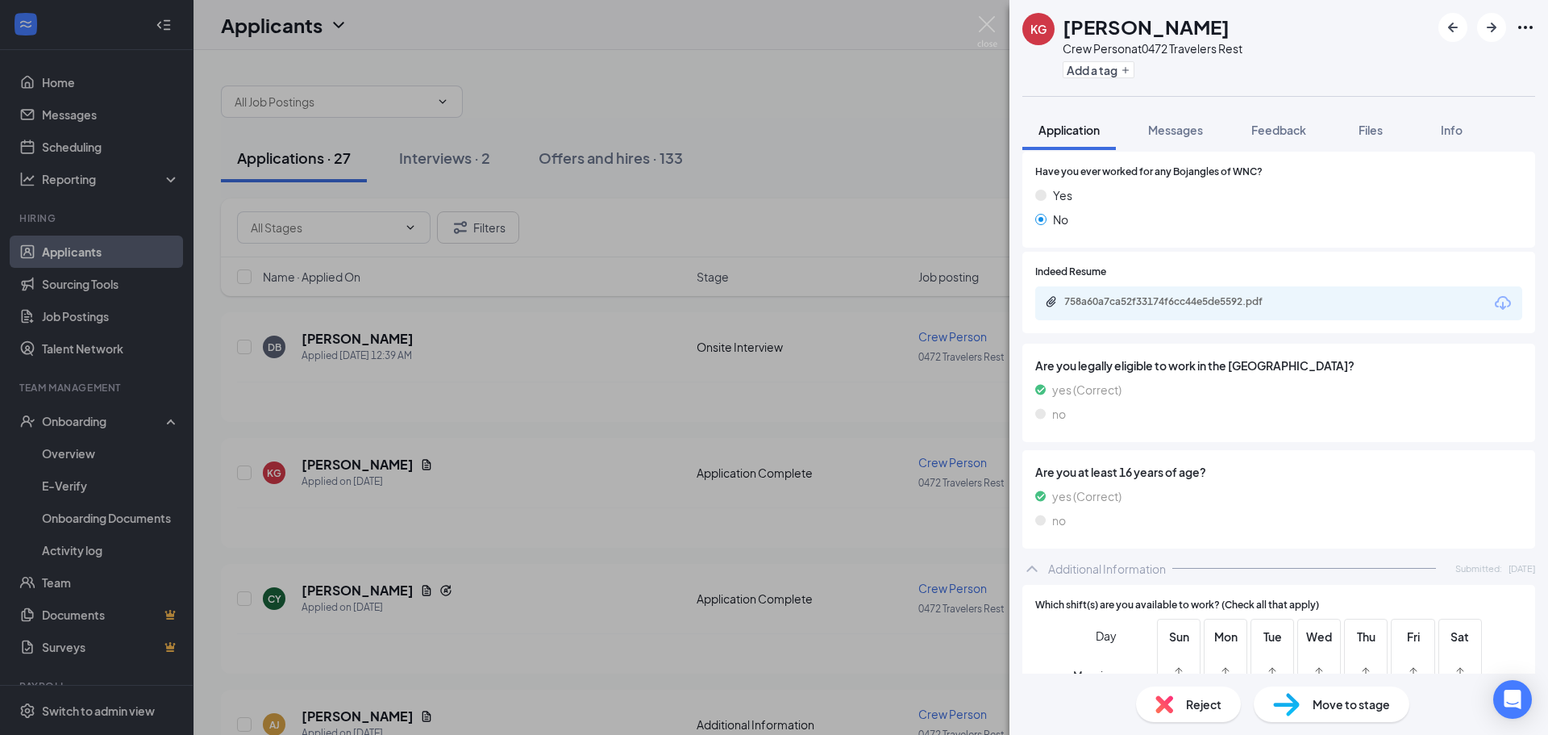
click at [1493, 300] on icon "Download" at bounding box center [1502, 303] width 19 height 19
click at [978, 23] on img at bounding box center [987, 31] width 20 height 31
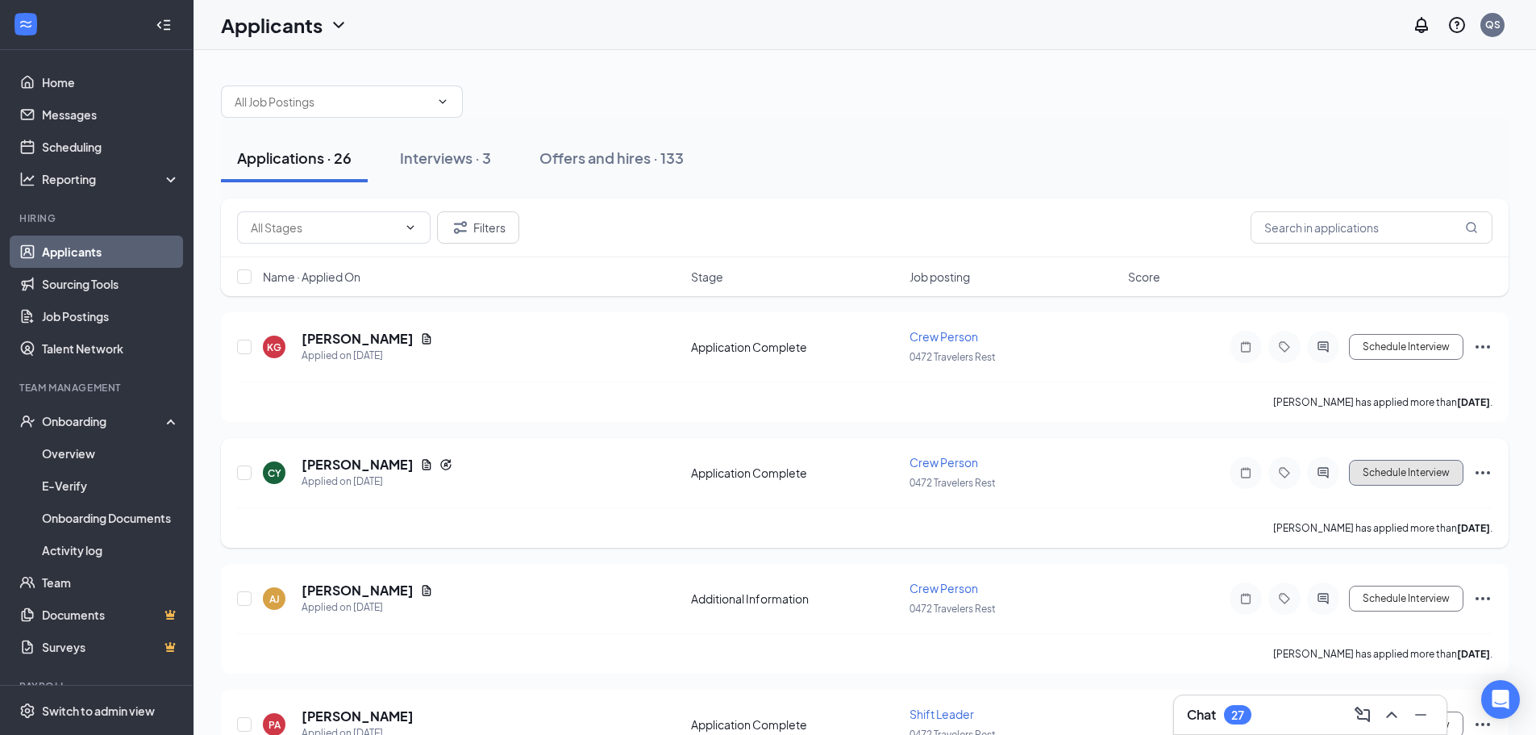
click at [1381, 472] on button "Schedule Interview" at bounding box center [1406, 473] width 115 height 26
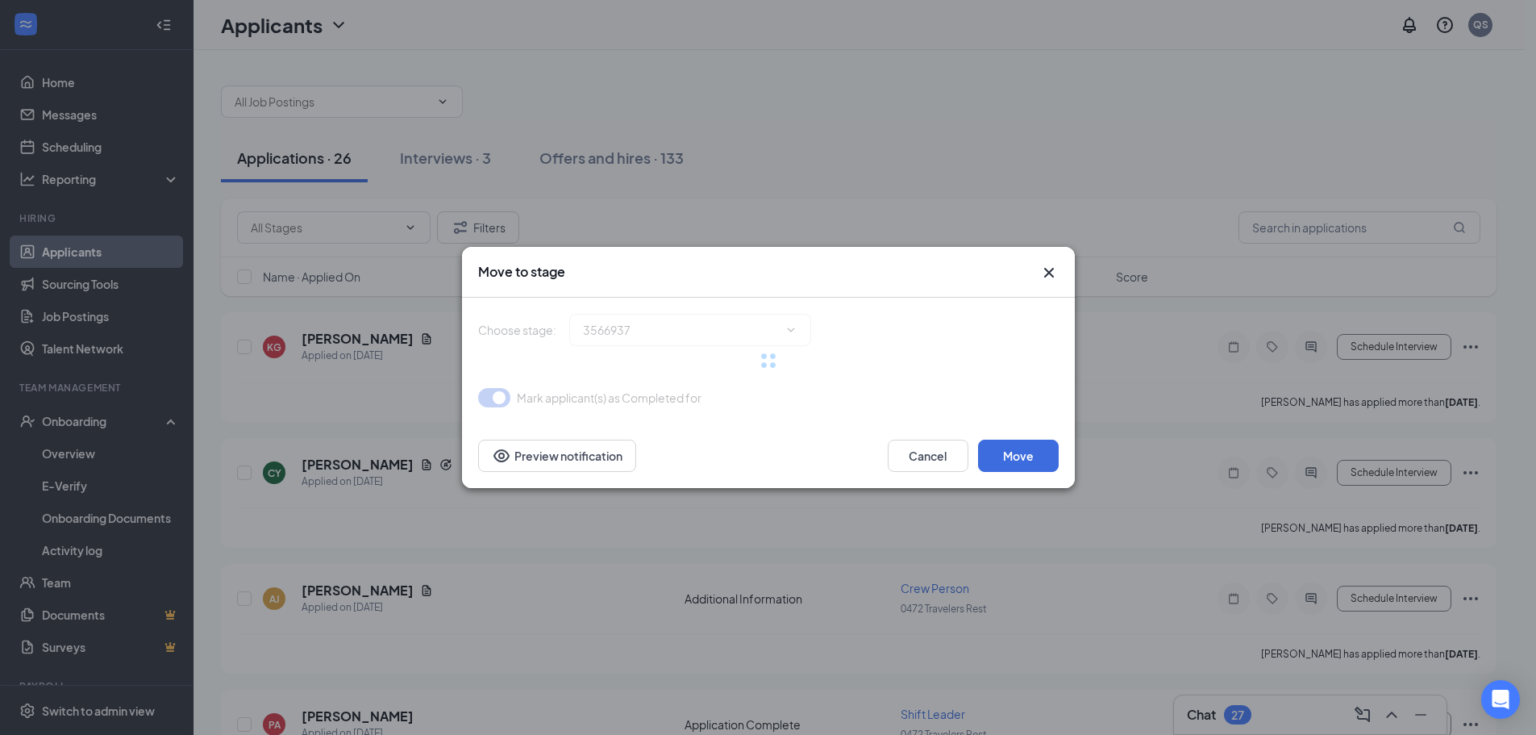
type input "Onsite Interview (next stage)"
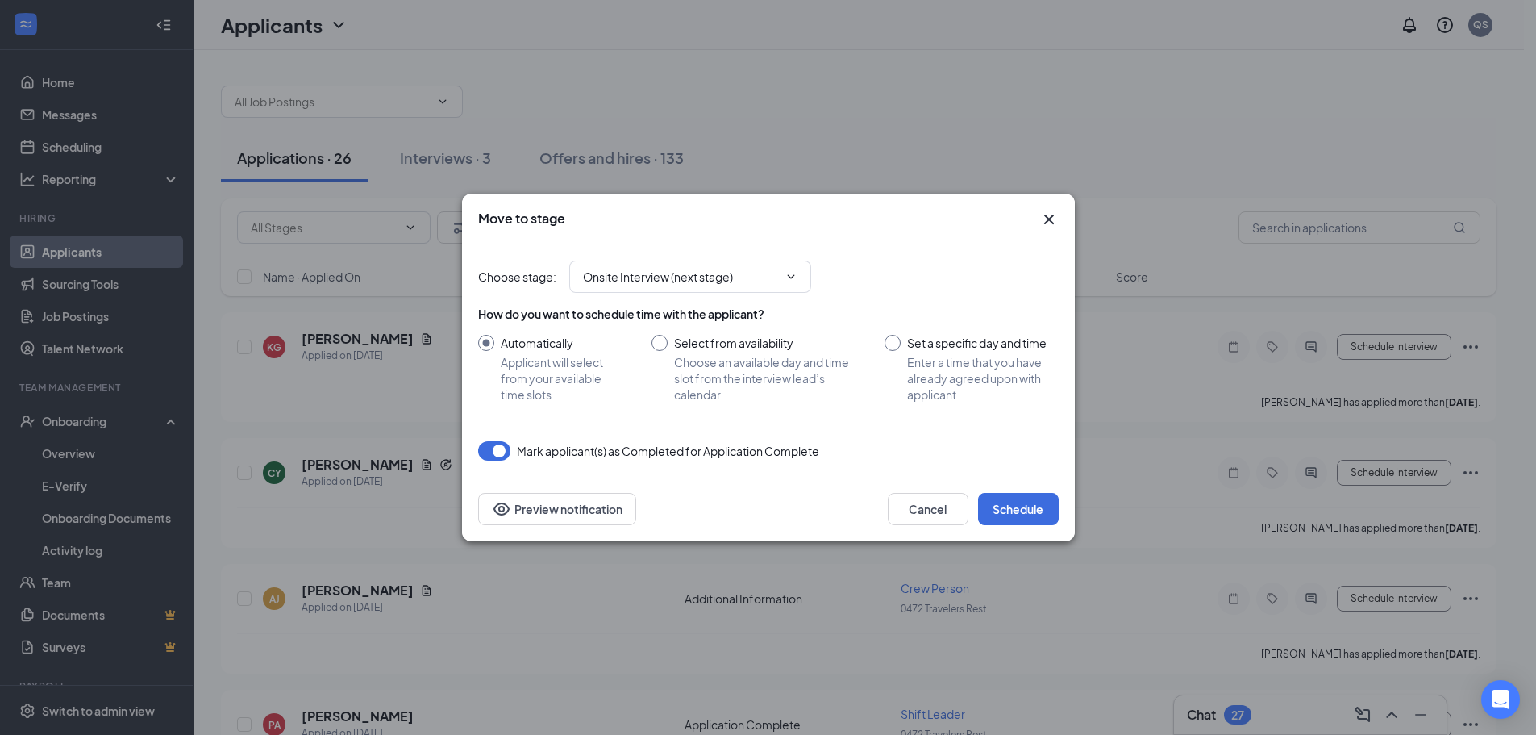
click at [1050, 230] on div "Move to stage" at bounding box center [768, 219] width 613 height 51
click at [1051, 224] on icon "Cross" at bounding box center [1048, 219] width 19 height 19
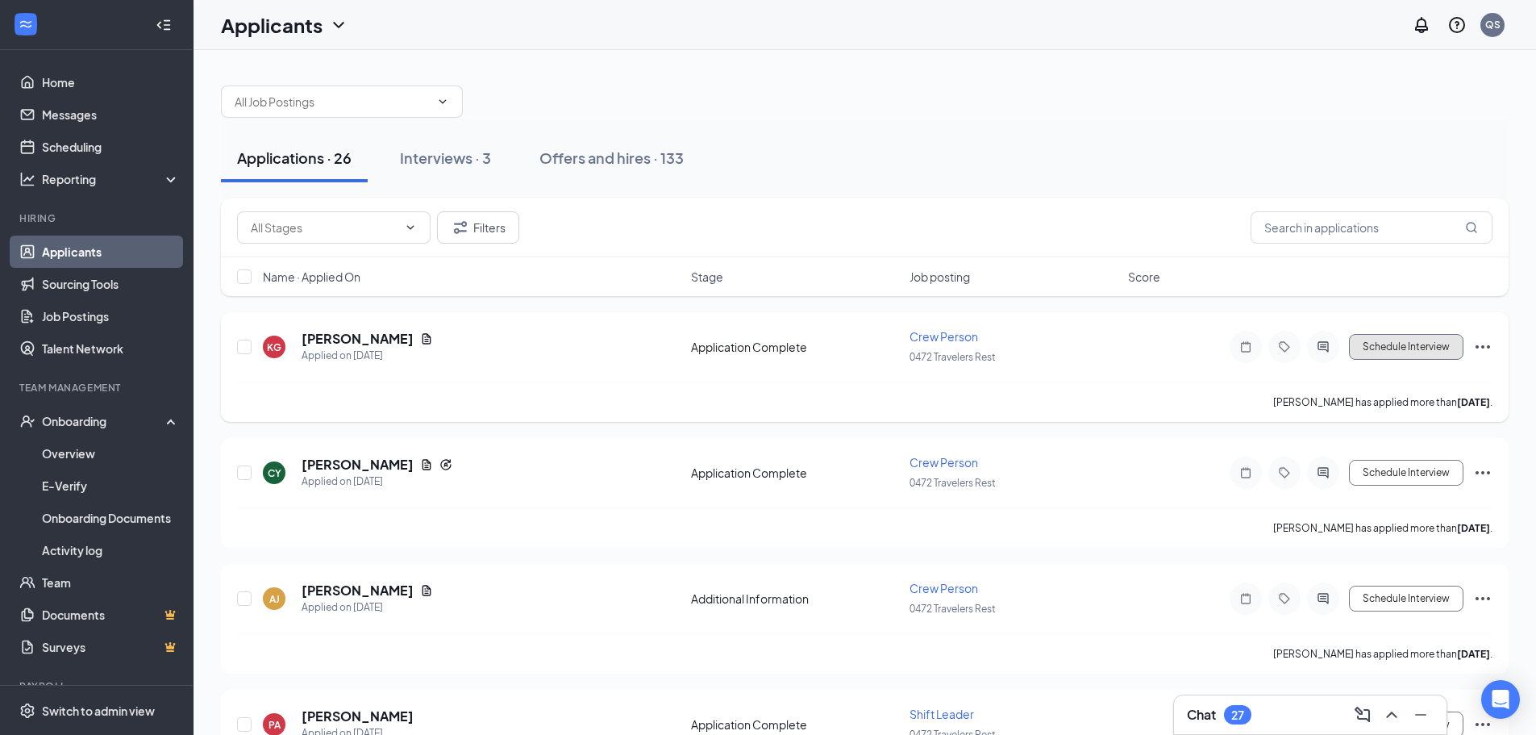
click at [1406, 352] on button "Schedule Interview" at bounding box center [1406, 347] width 115 height 26
type input "Onsite Interview (next stage)"
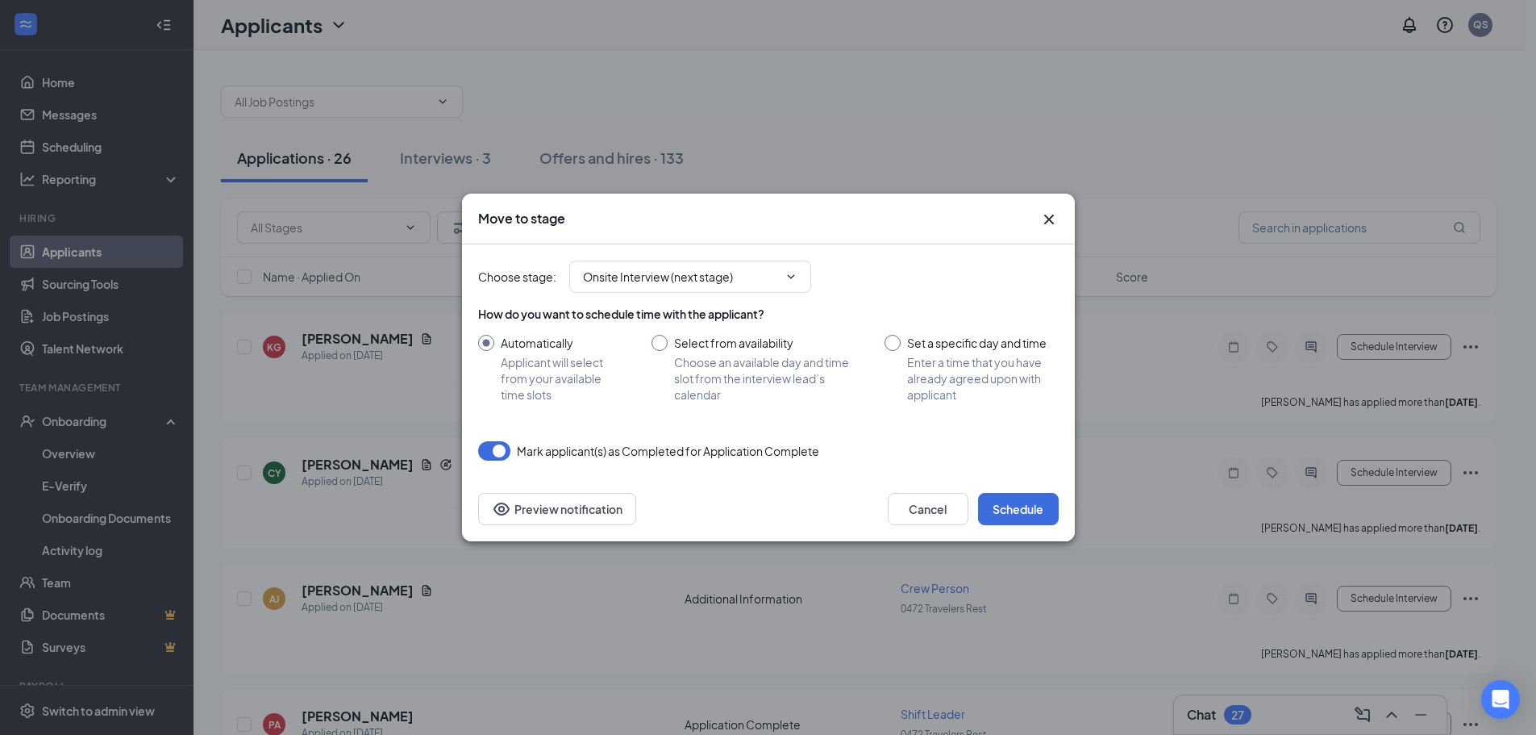
click at [893, 339] on input "Set a specific day and time Enter a time that you have already agreed upon with…" at bounding box center [971, 369] width 173 height 68
radio input "true"
radio input "false"
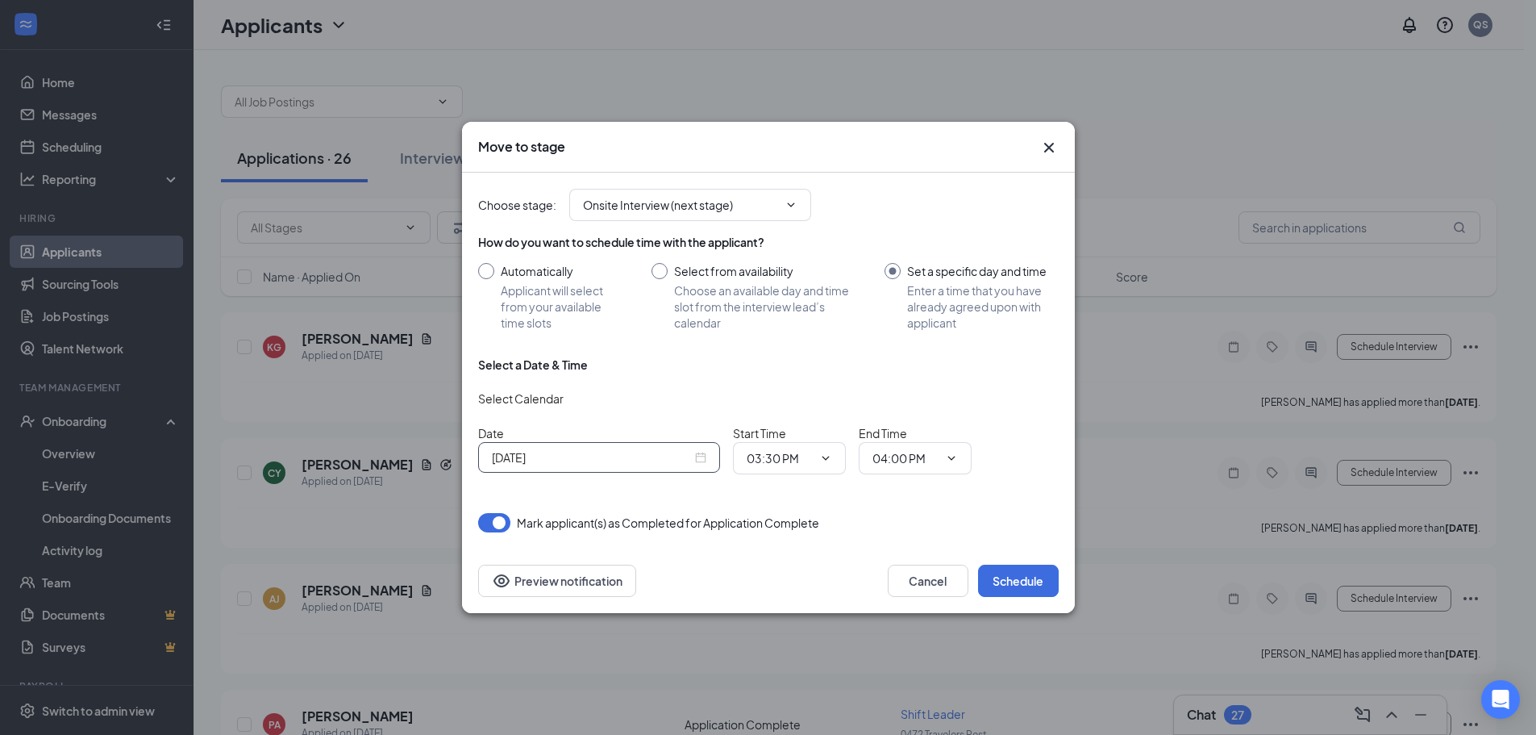
click at [703, 452] on div "[DATE]" at bounding box center [599, 457] width 214 height 18
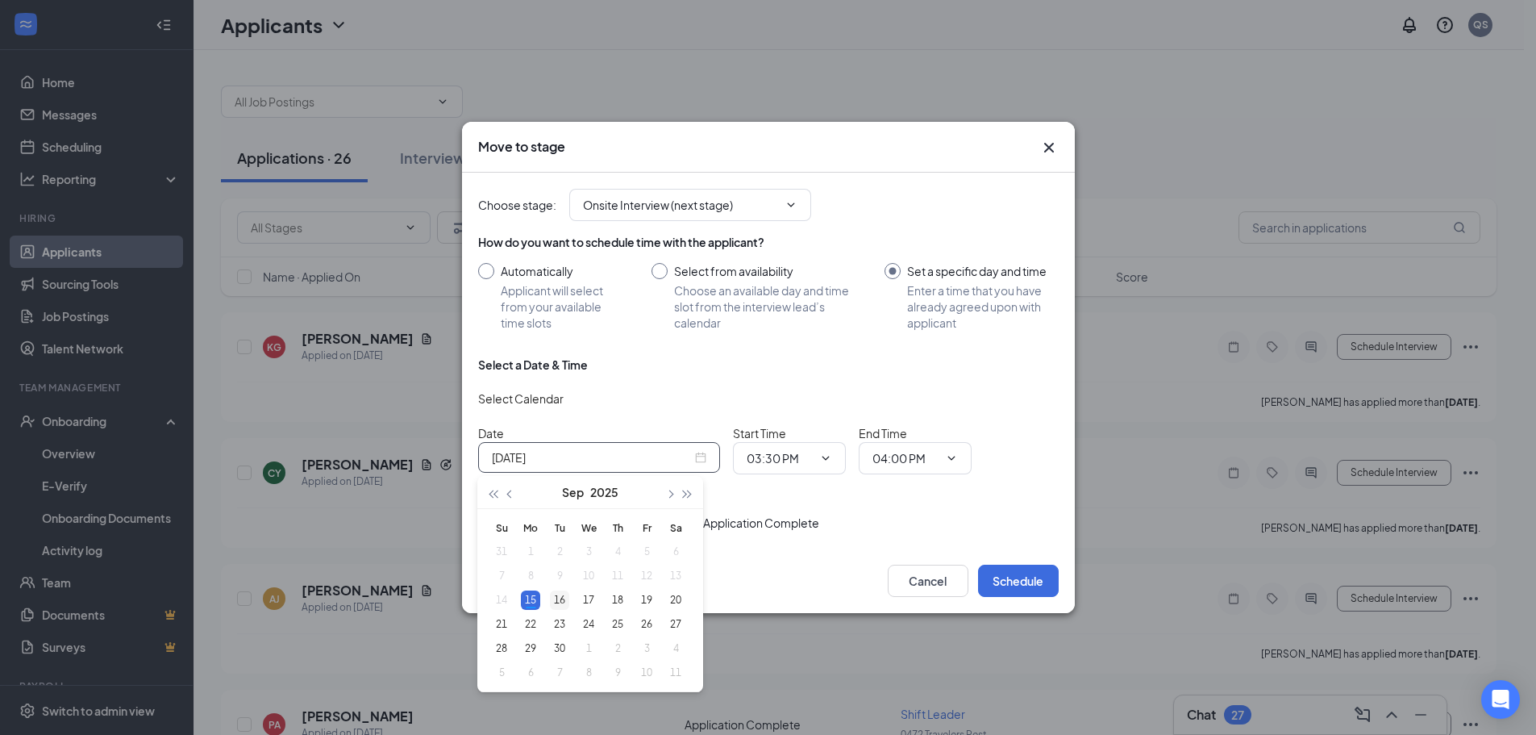
type input "Sep 16, 2025"
click at [555, 600] on div "16" at bounding box center [559, 599] width 19 height 19
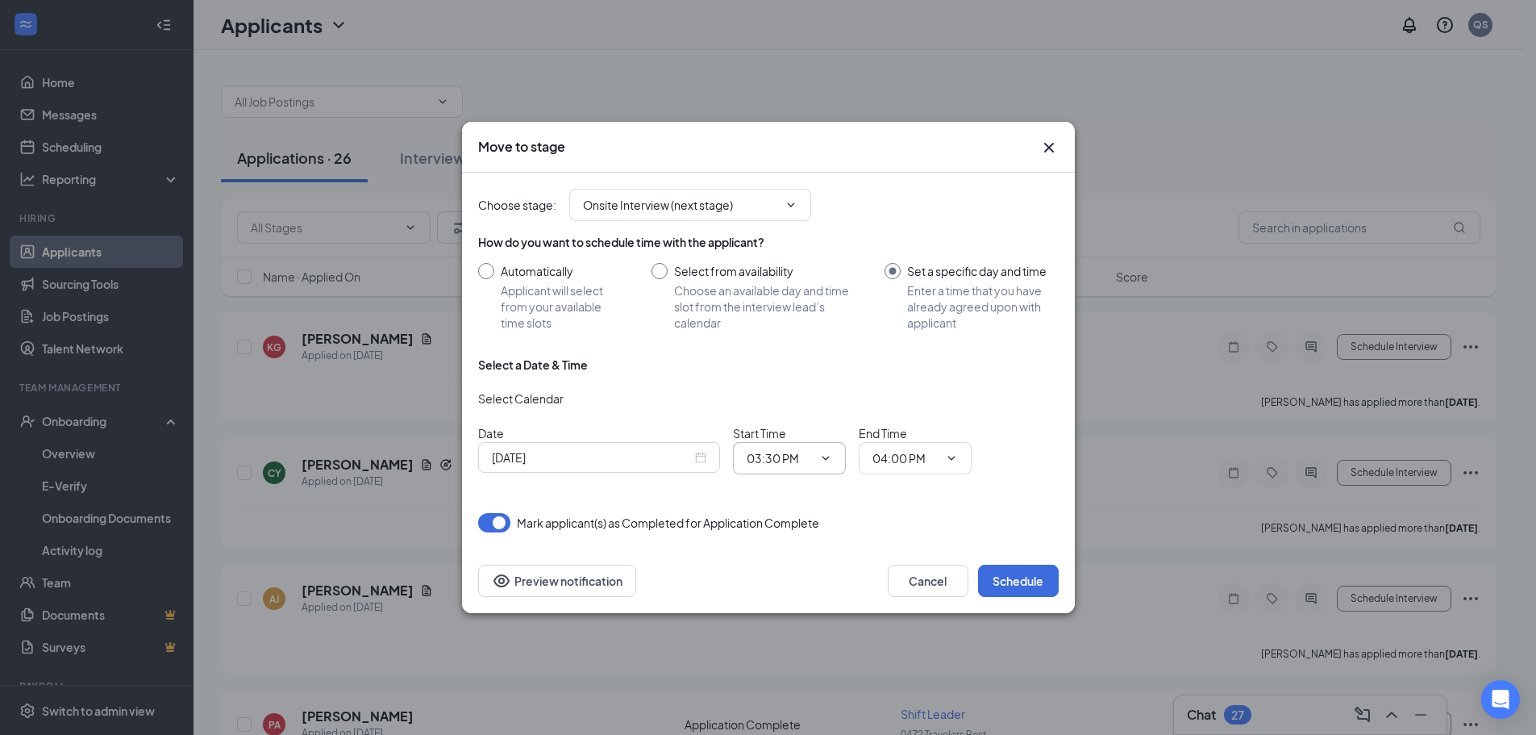
click at [826, 461] on icon "ChevronDown" at bounding box center [825, 458] width 13 height 13
click at [752, 460] on input "03:30 PM" at bounding box center [780, 458] width 66 height 18
click at [768, 327] on div "05:30 PM" at bounding box center [784, 323] width 48 height 18
type input "05:30 PM"
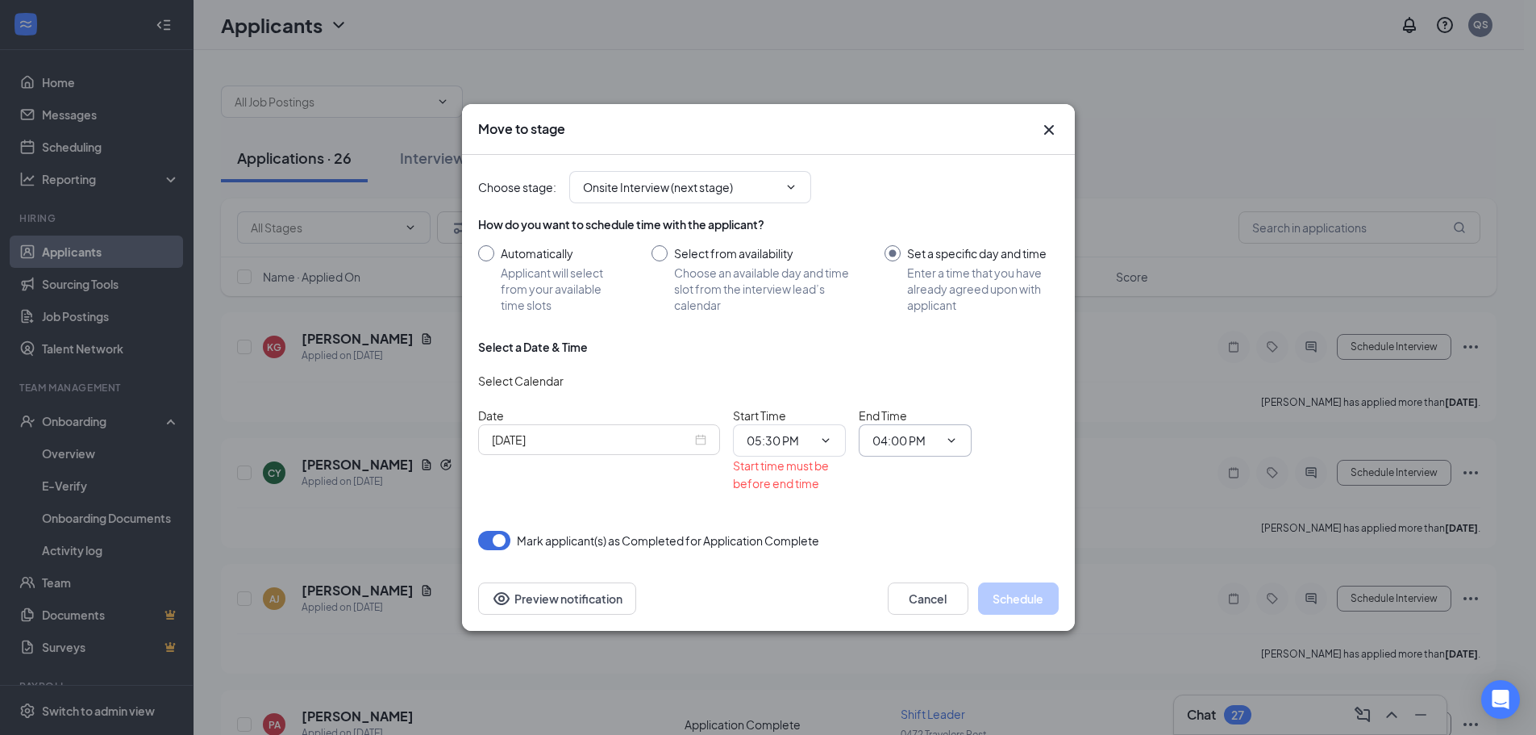
click at [875, 435] on input "04:00 PM" at bounding box center [905, 440] width 66 height 18
click at [892, 335] on div "06:00 PM" at bounding box center [909, 339] width 48 height 18
type input "06:00 PM"
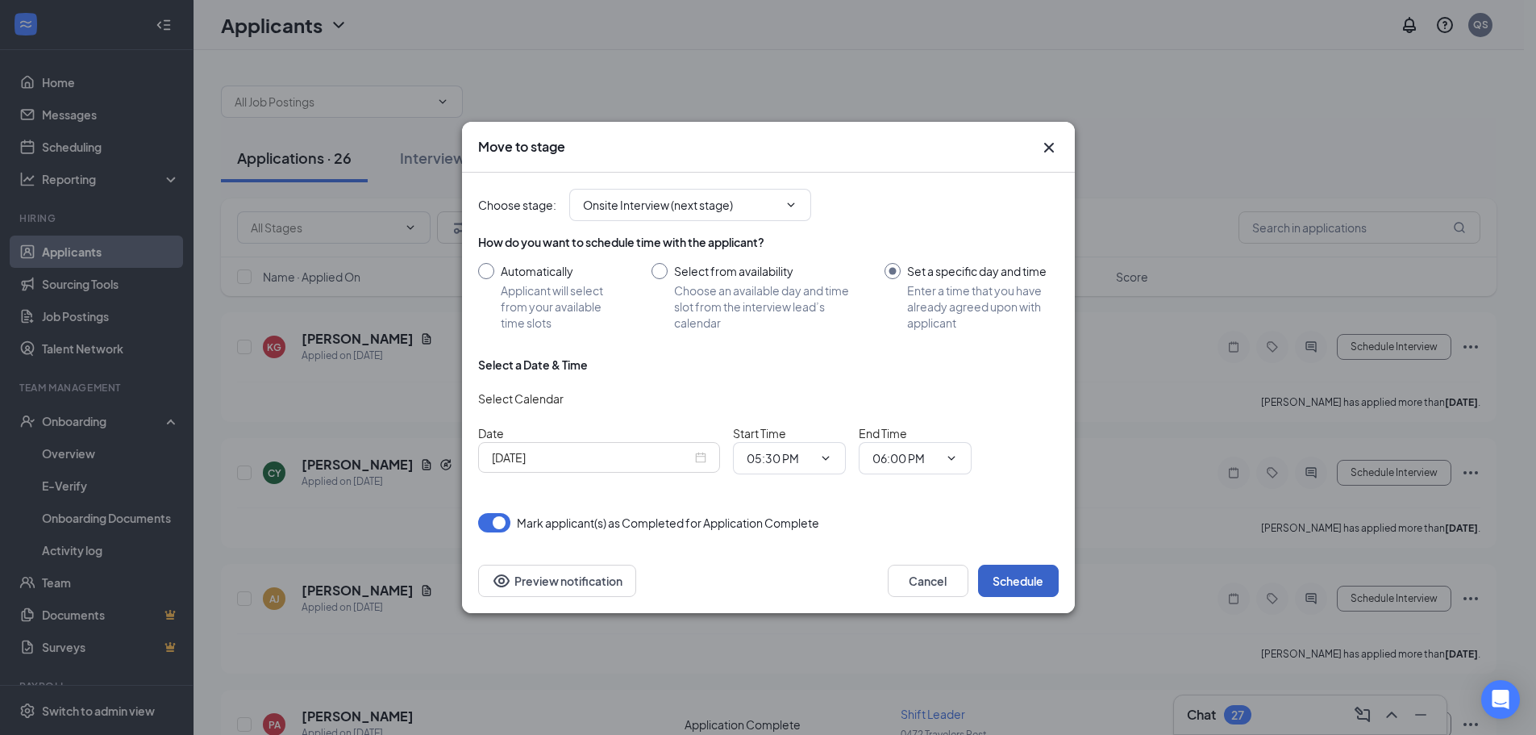
click at [1006, 587] on button "Schedule" at bounding box center [1018, 580] width 81 height 32
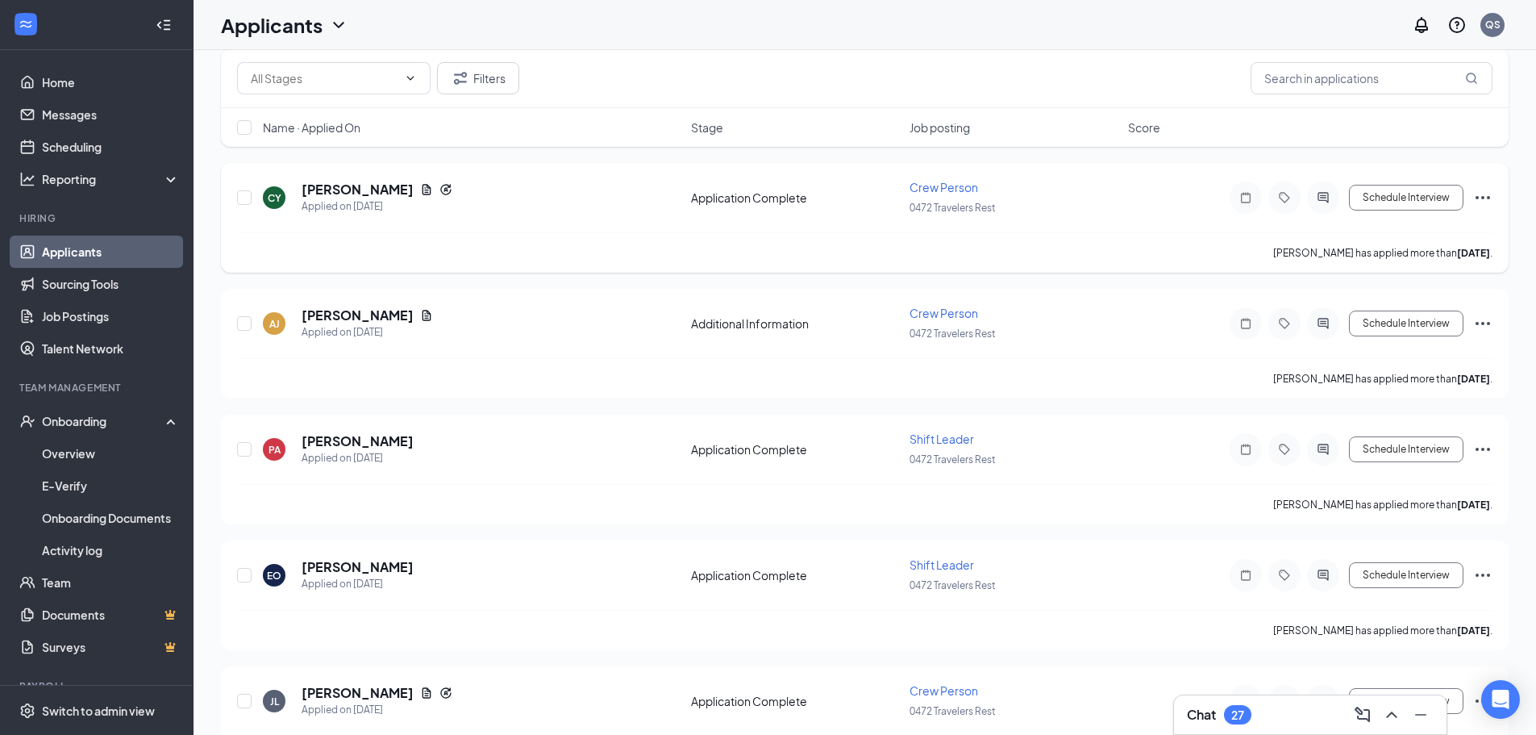
scroll to position [0, 0]
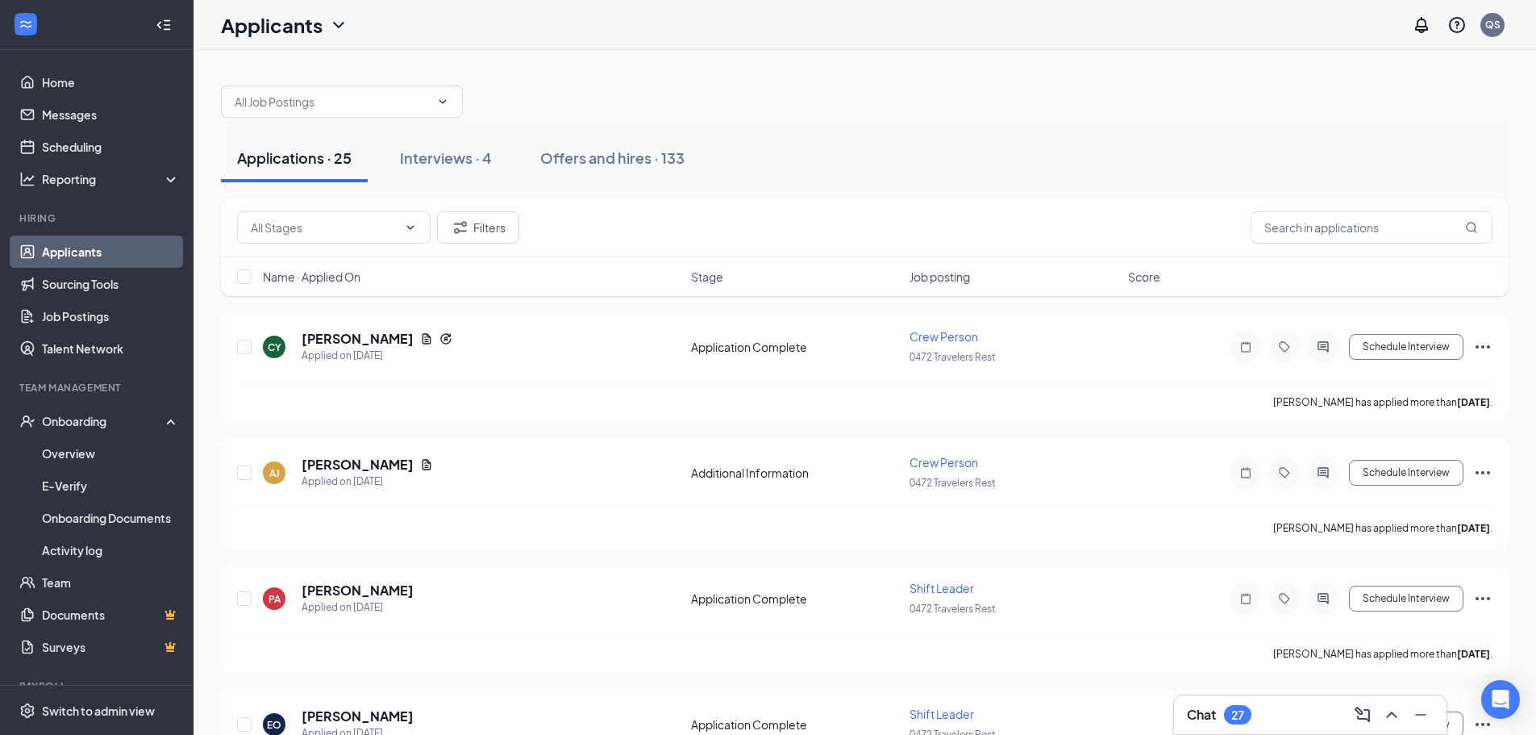
click at [757, 166] on div "Applications · 25 Interviews · 4 Offers and hires · 133" at bounding box center [865, 158] width 1288 height 48
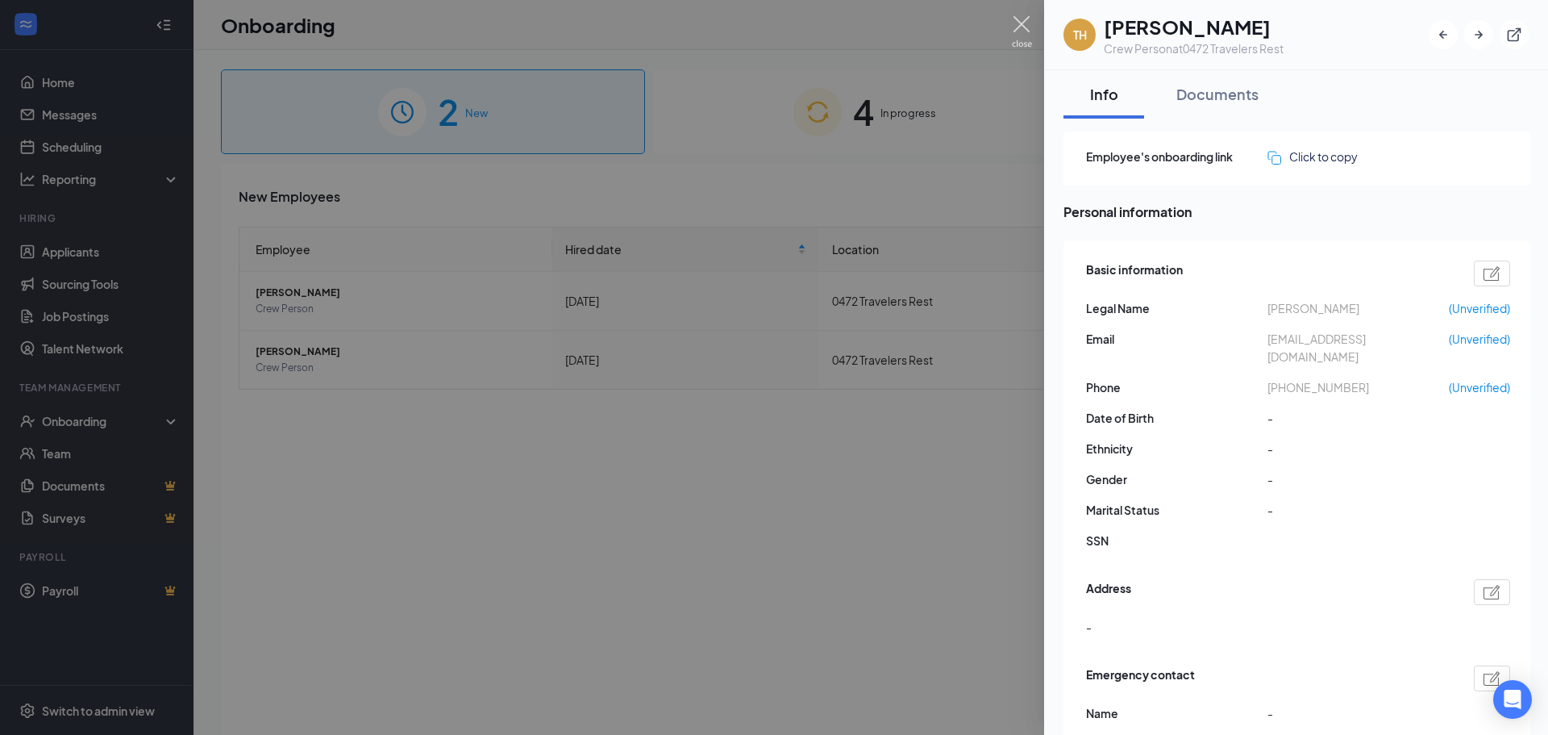
click at [1020, 29] on img at bounding box center [1022, 31] width 20 height 31
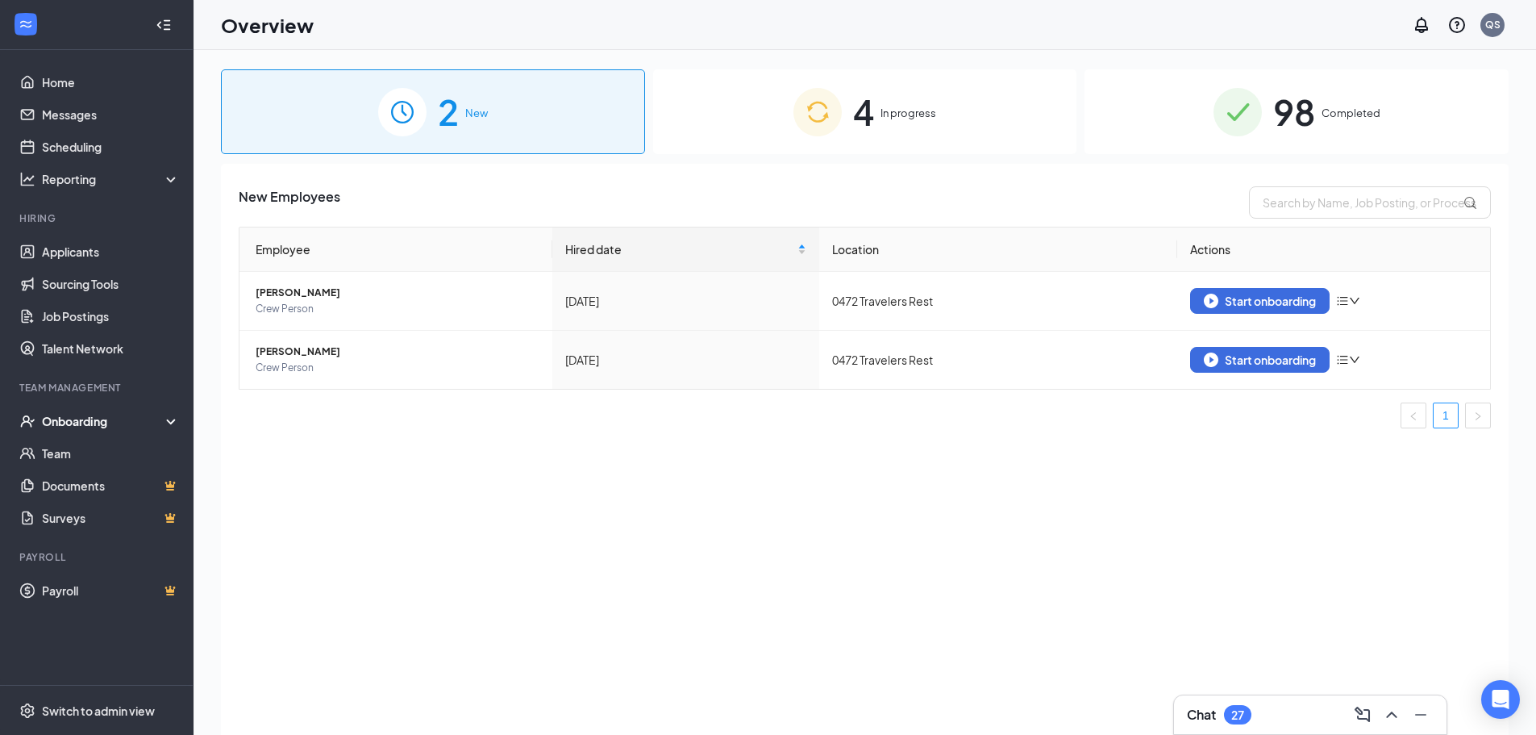
click at [914, 102] on div "4 In progress" at bounding box center [865, 111] width 424 height 85
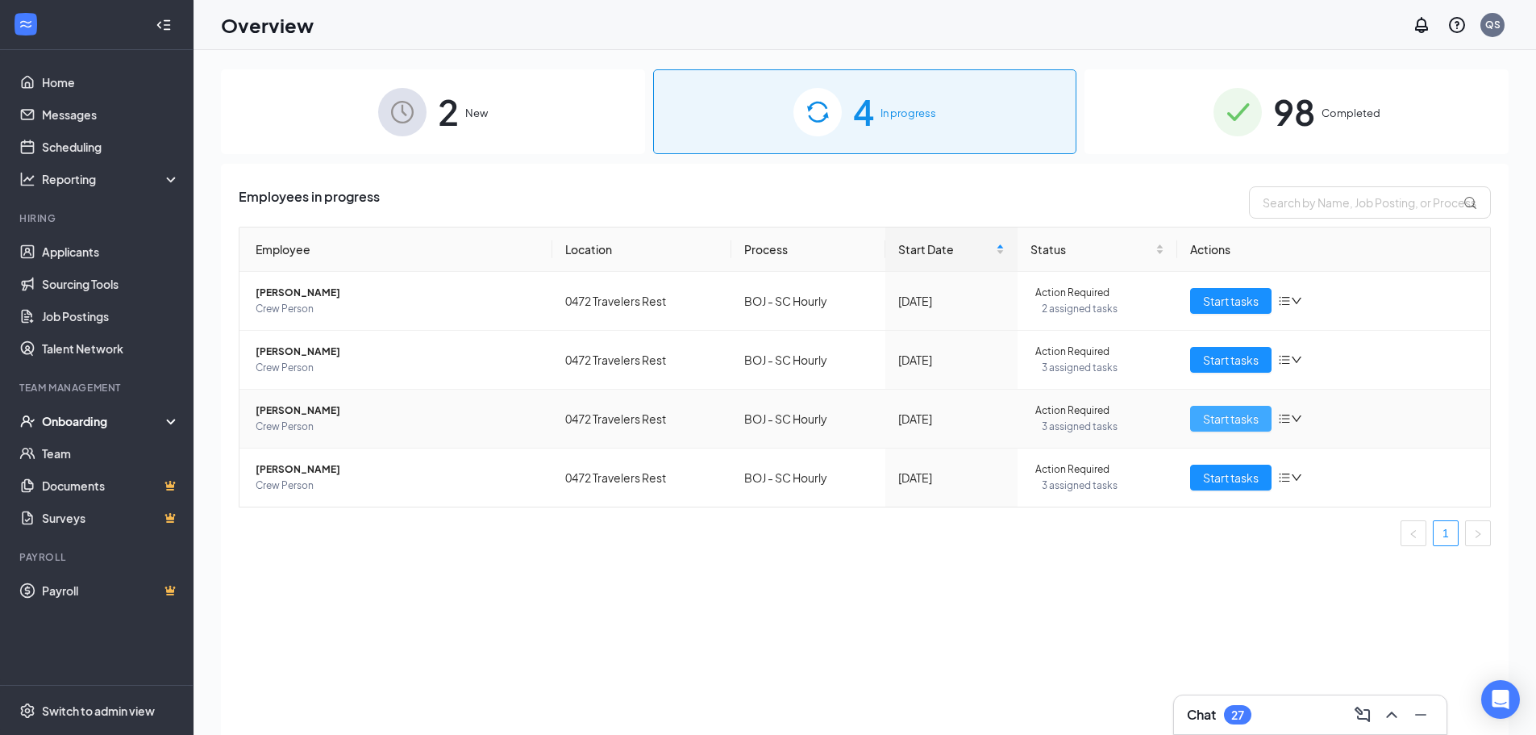
click at [1250, 423] on span "Start tasks" at bounding box center [1231, 419] width 56 height 18
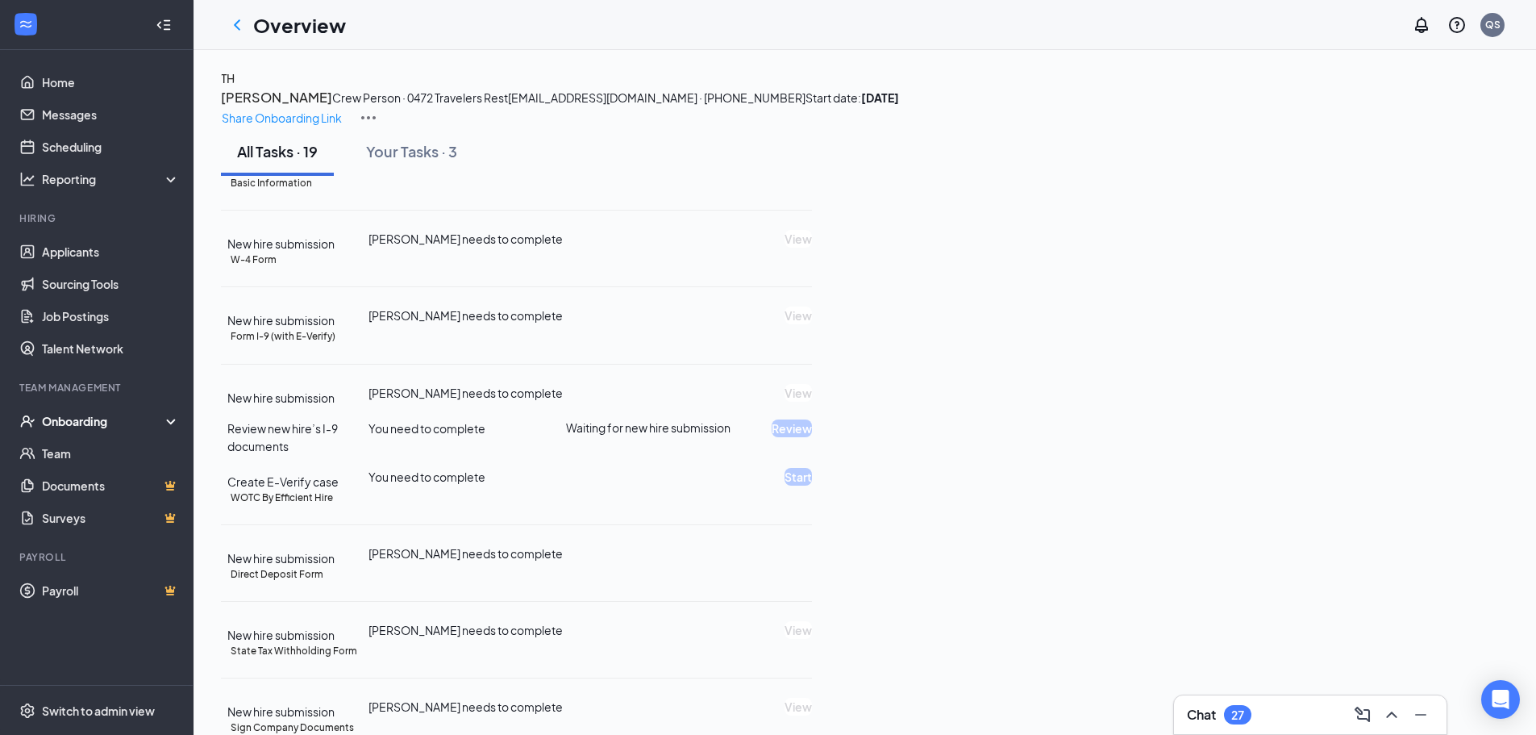
click at [378, 108] on img at bounding box center [368, 117] width 19 height 19
click at [1418, 137] on span "View details" at bounding box center [1441, 134] width 63 height 18
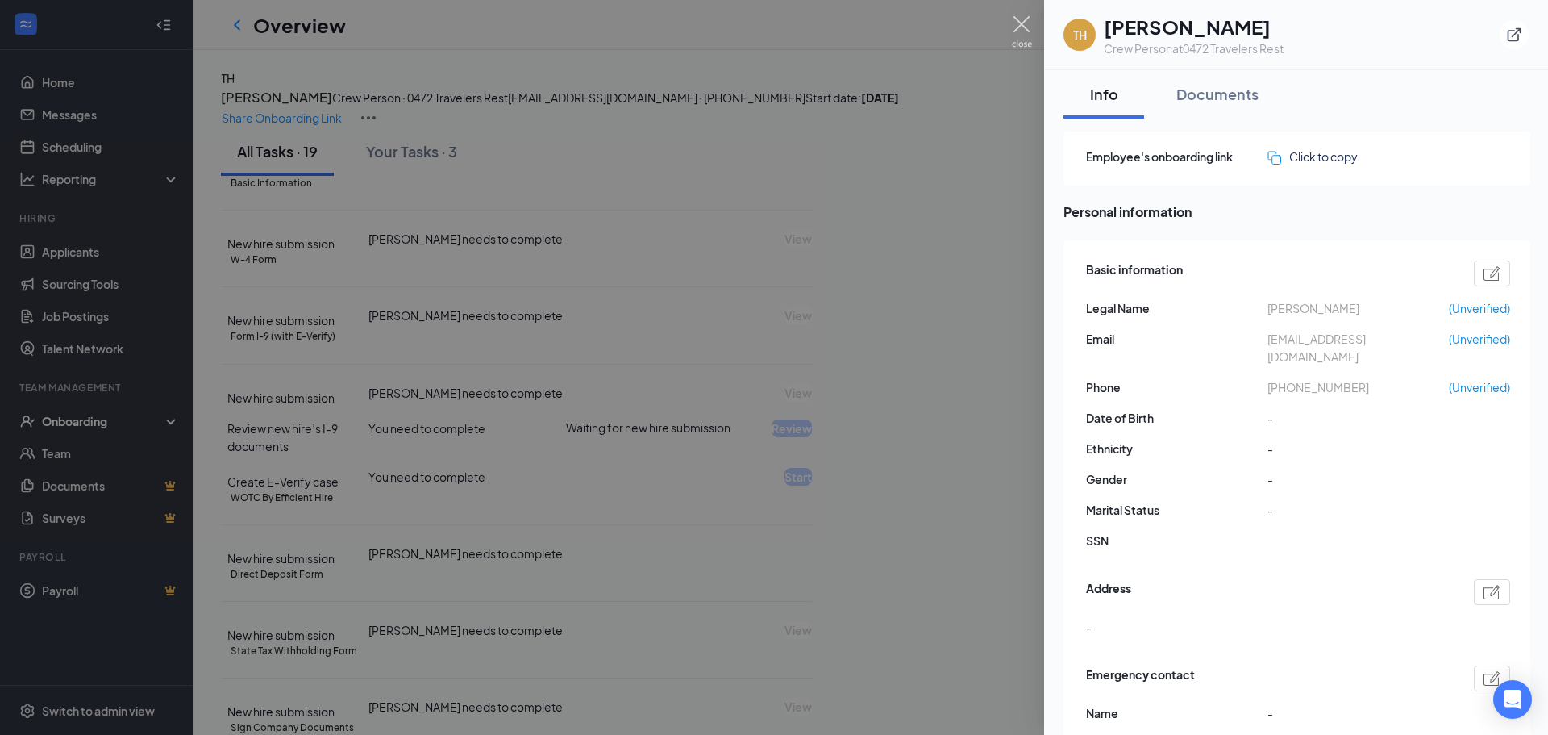
click at [1022, 32] on img at bounding box center [1022, 31] width 20 height 31
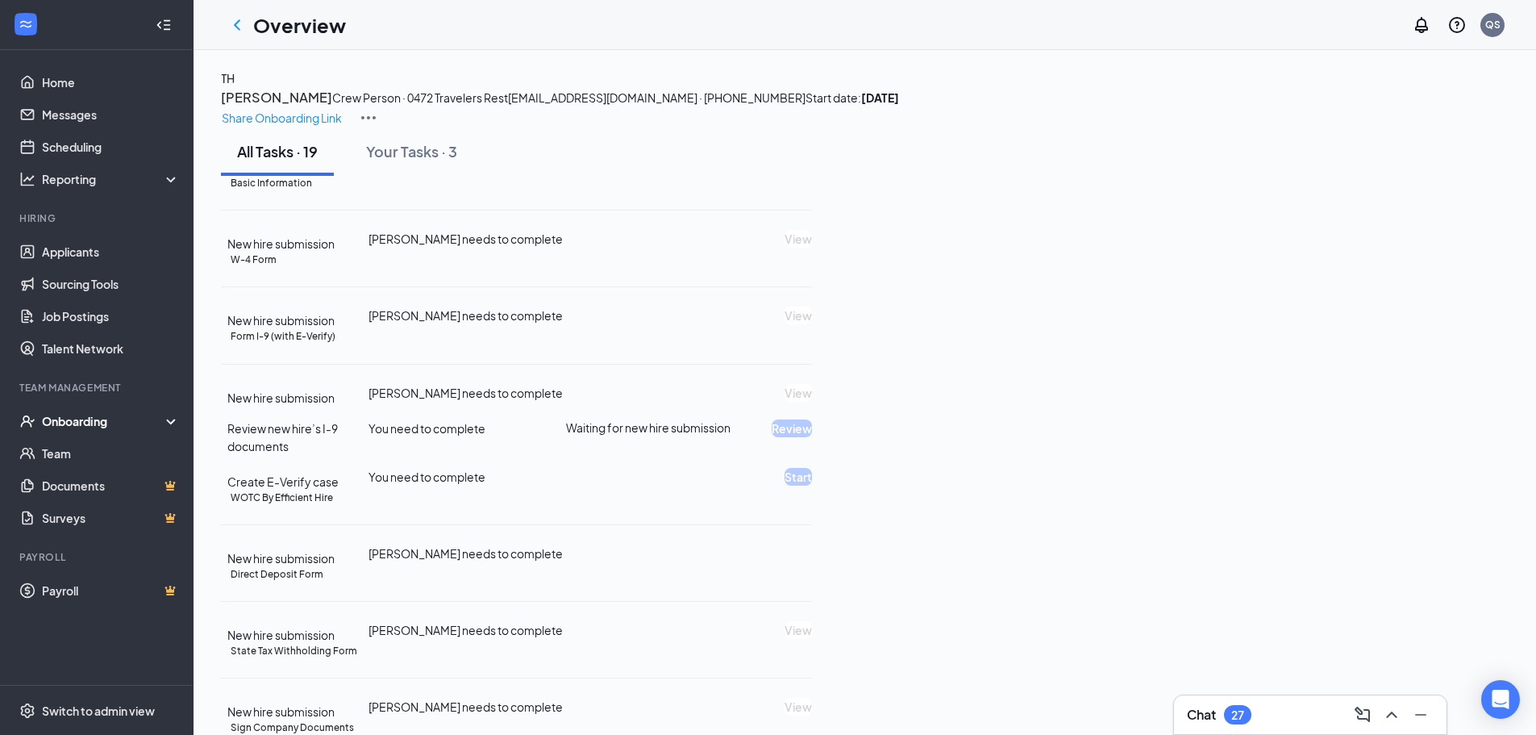
click at [1249, 108] on div "Tamaika Hickman Crew Person · 0472 Travelers Rest lashay25jones@gmail.com · (86…" at bounding box center [865, 97] width 1288 height 21
click at [1420, 22] on icon "Notifications" at bounding box center [1421, 24] width 19 height 19
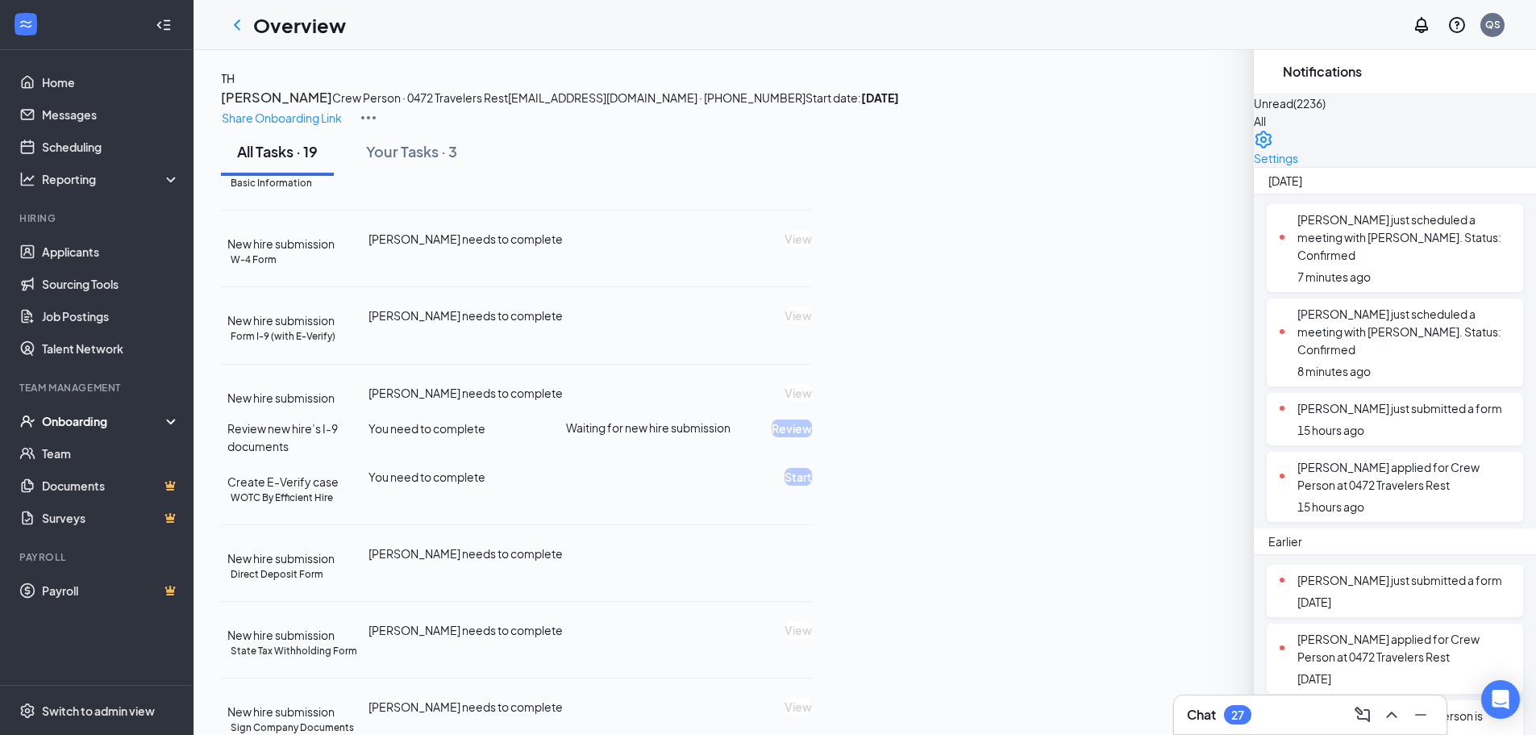
click at [332, 108] on button "[PERSON_NAME]" at bounding box center [276, 97] width 111 height 21
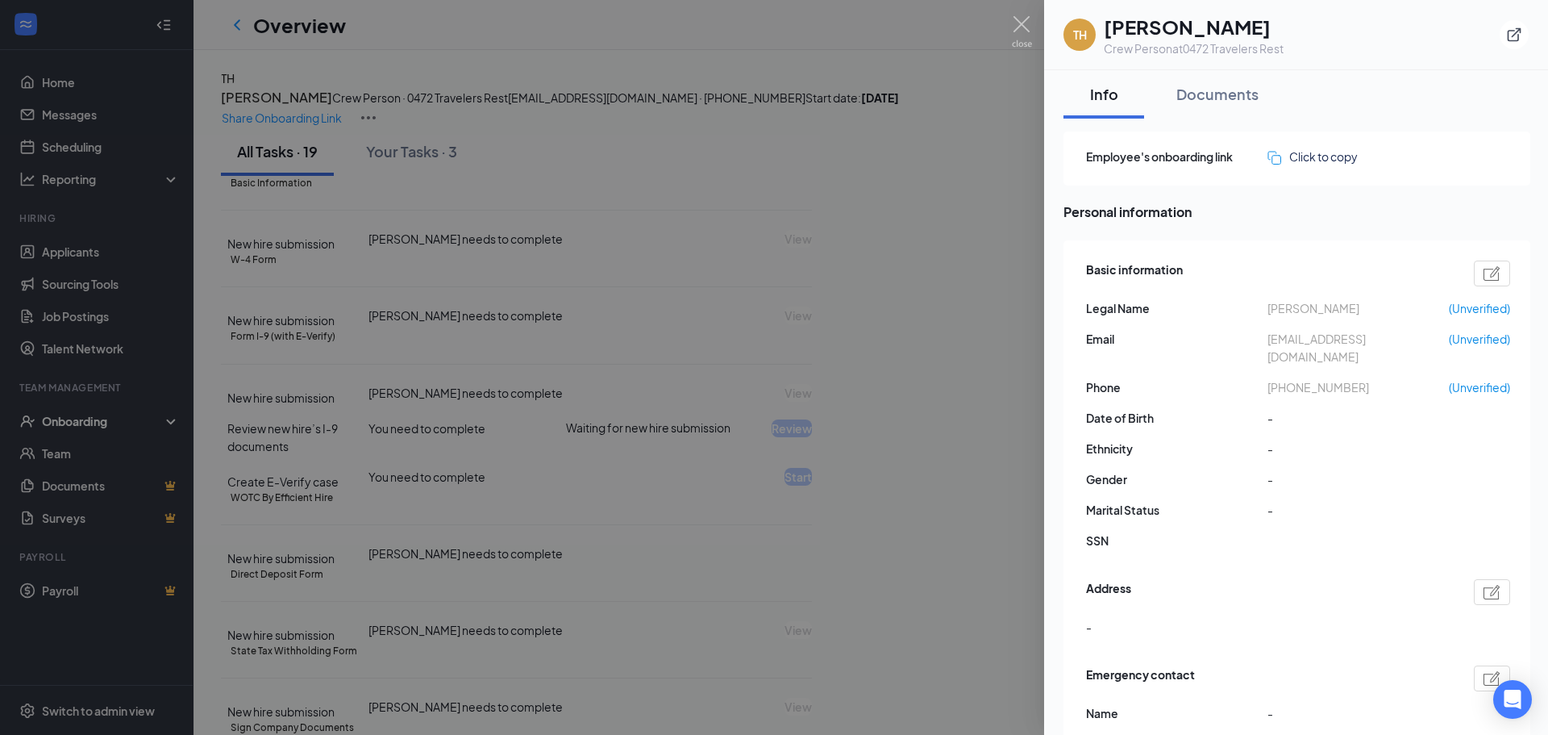
click at [948, 68] on div at bounding box center [774, 367] width 1548 height 735
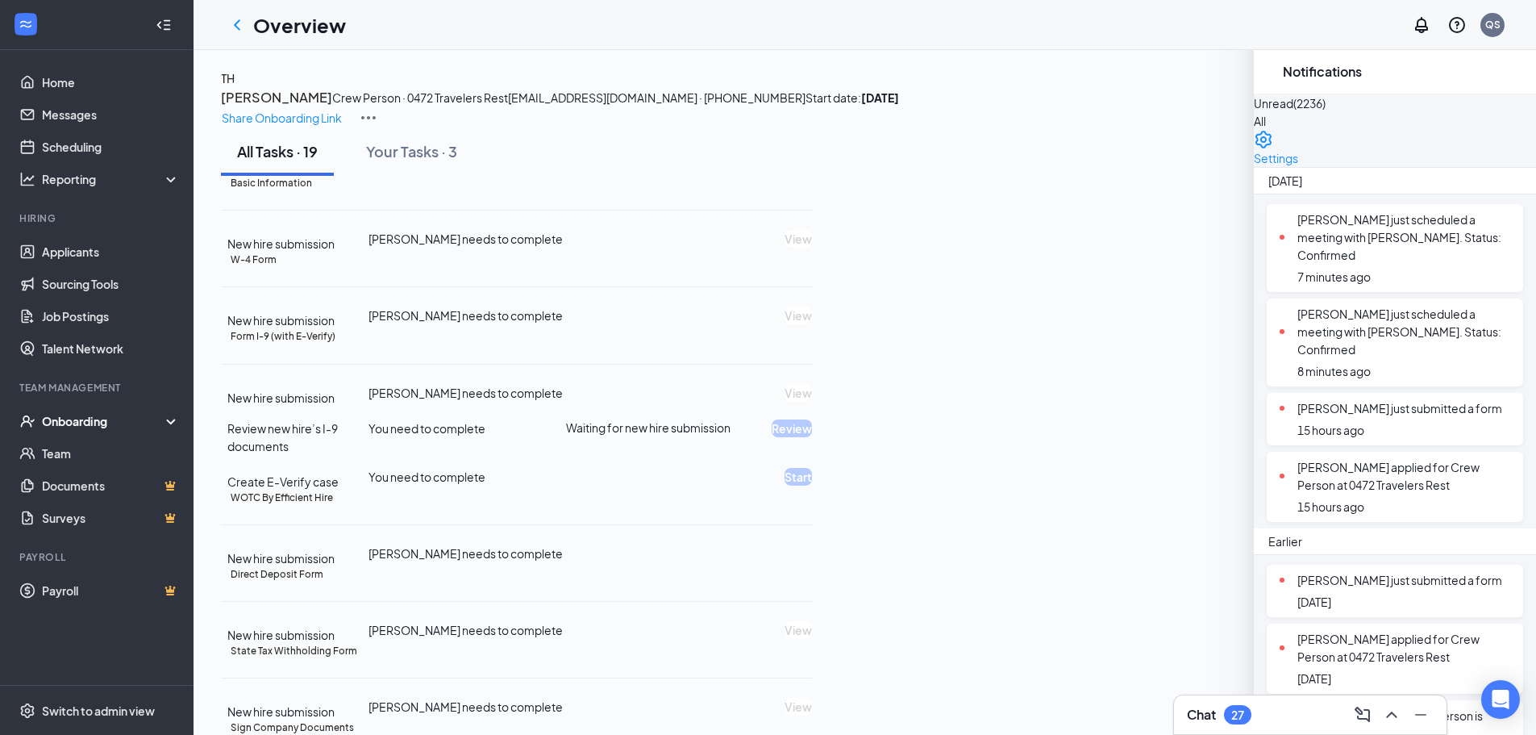
click at [1273, 72] on icon "Cross" at bounding box center [1273, 72] width 0 height 0
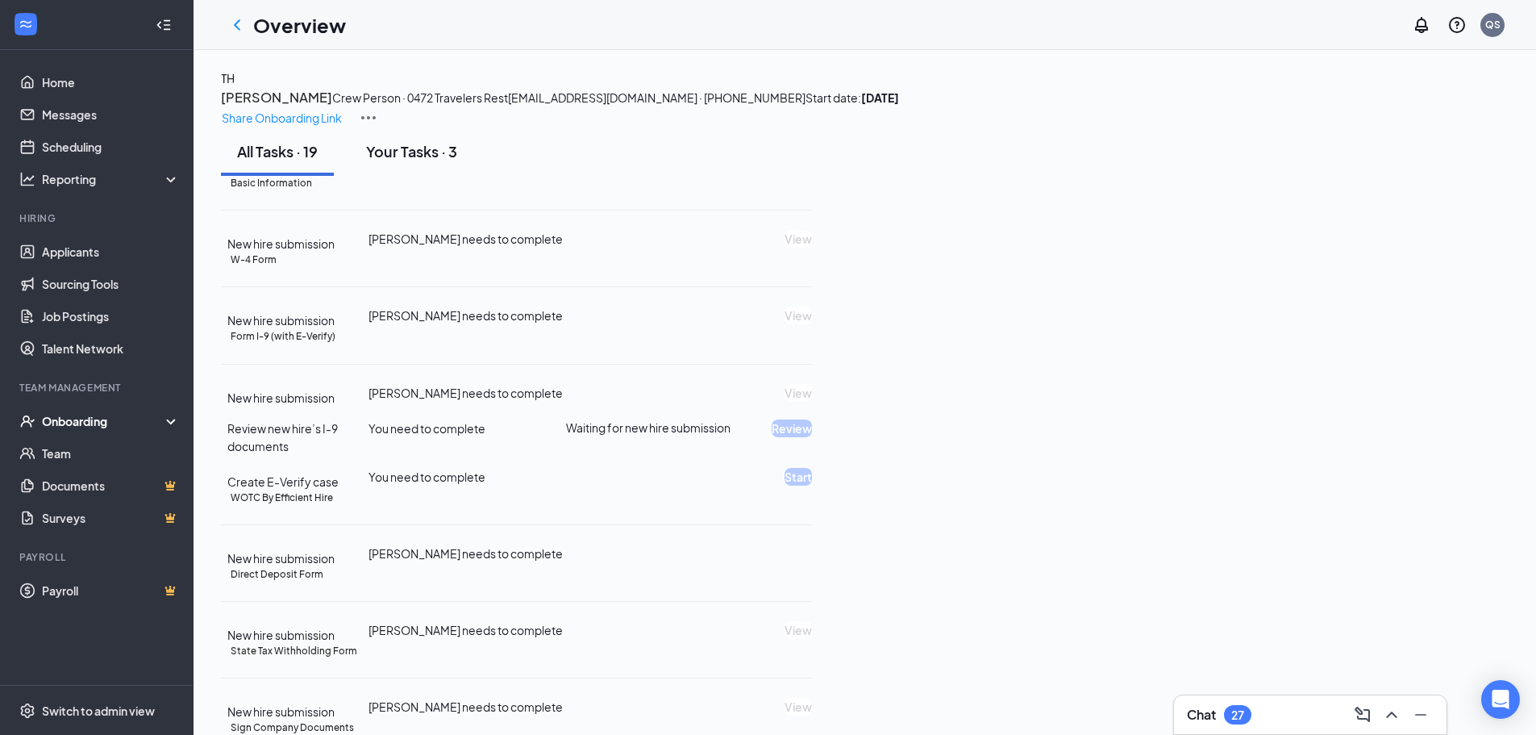
click at [457, 161] on div "Your Tasks · 3" at bounding box center [411, 151] width 91 height 20
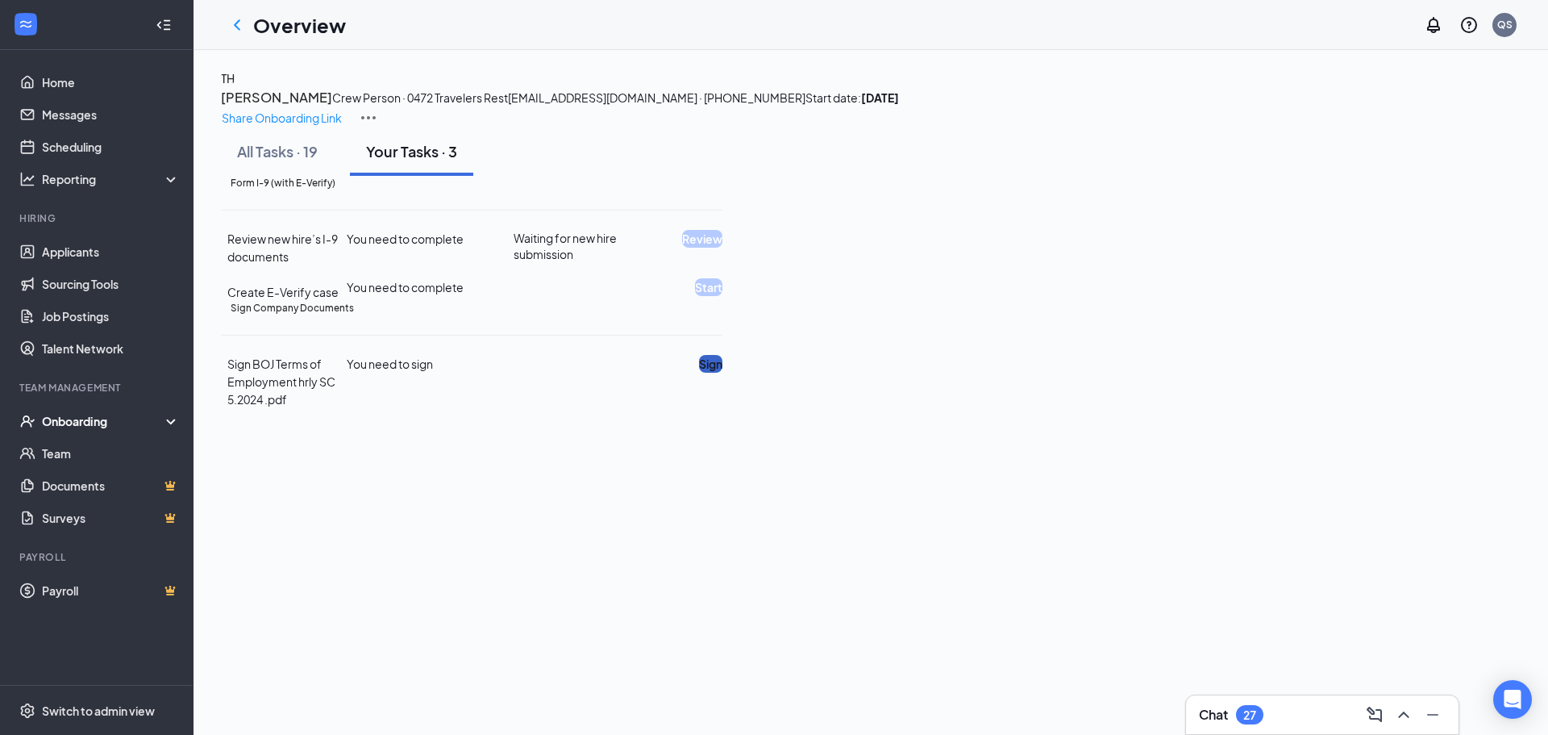
click at [723, 373] on button "Sign" at bounding box center [710, 364] width 23 height 18
click at [311, 161] on div "All Tasks · 19" at bounding box center [277, 151] width 81 height 20
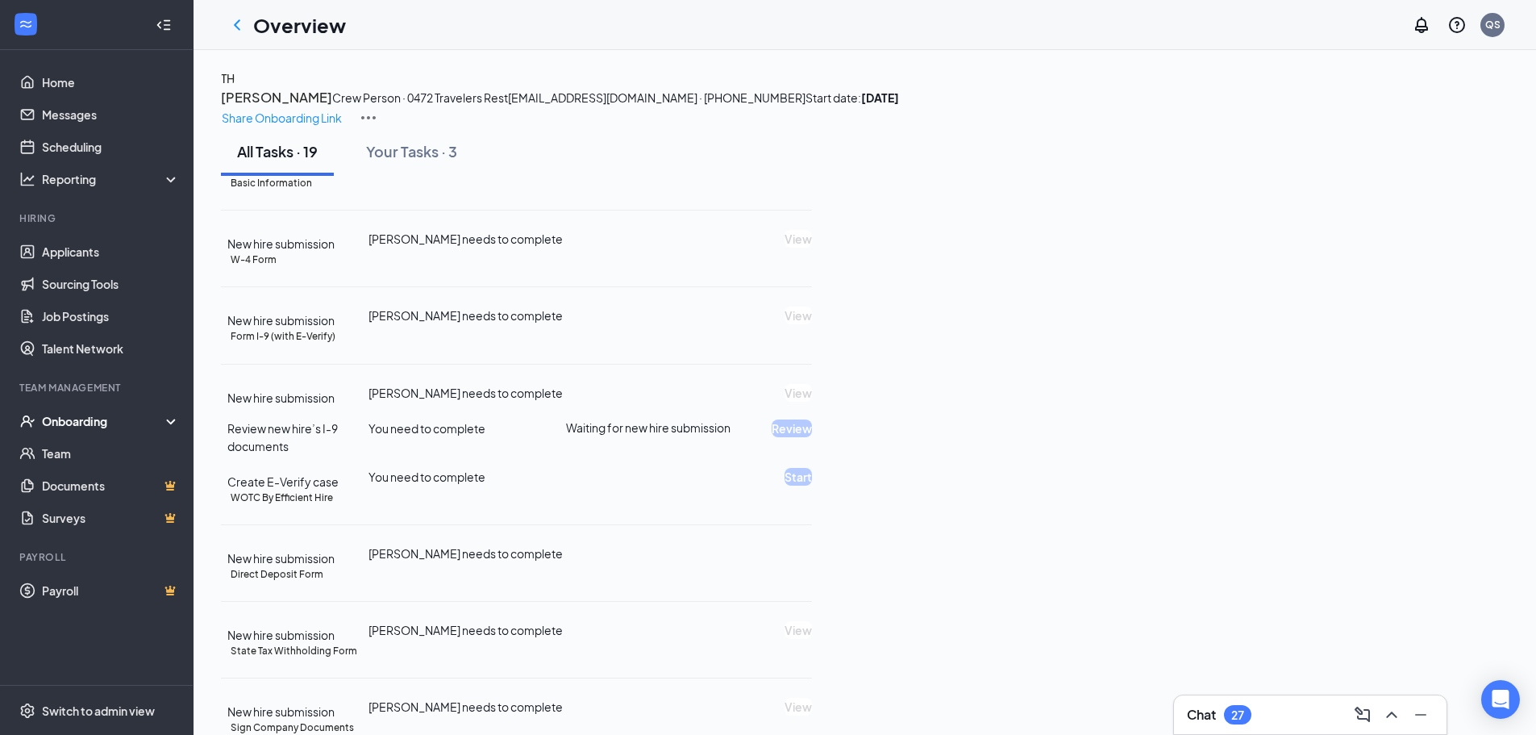
click at [378, 108] on img at bounding box center [368, 117] width 19 height 19
click at [342, 109] on p "Share Onboarding Link" at bounding box center [282, 118] width 120 height 18
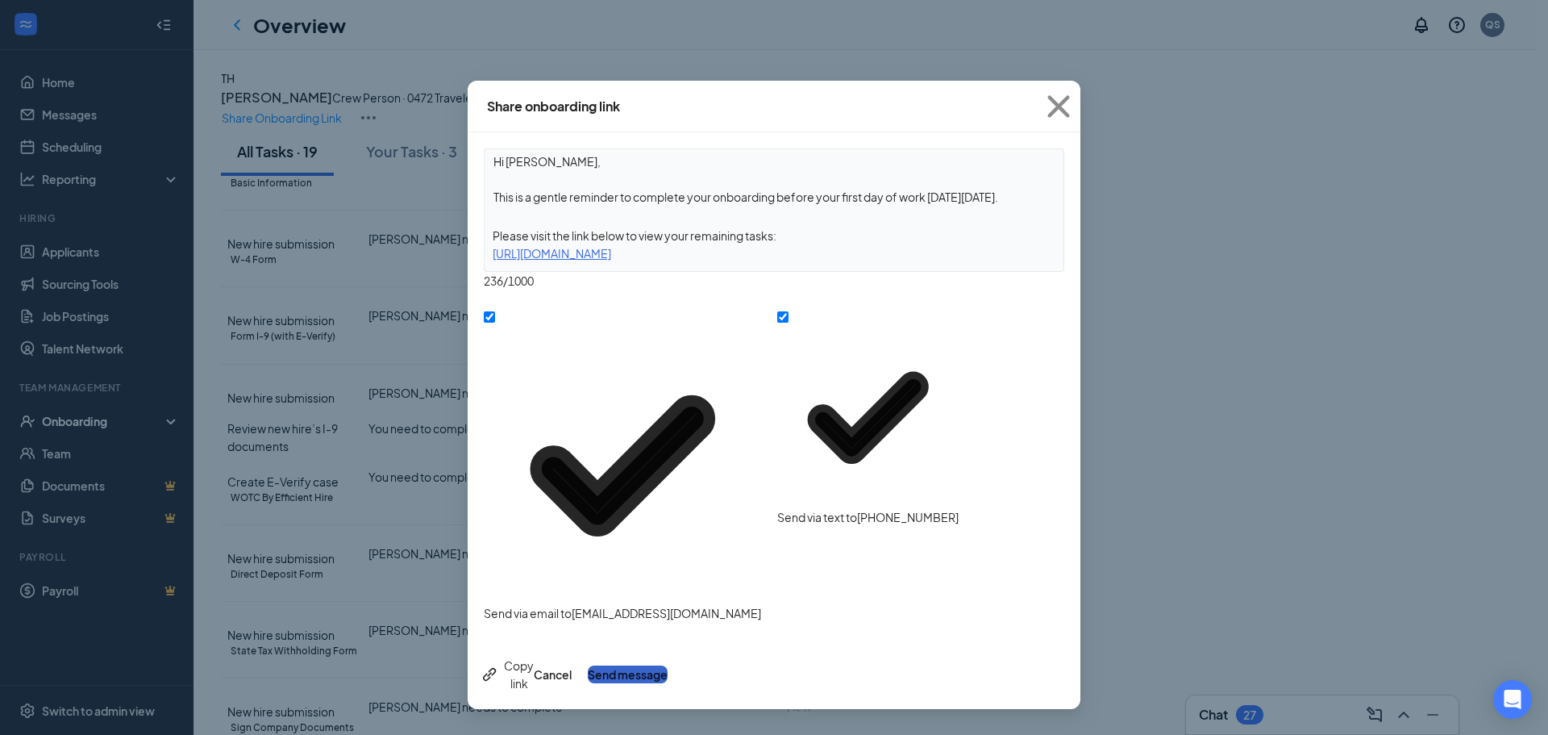
click at [668, 665] on button "Send message" at bounding box center [628, 674] width 80 height 18
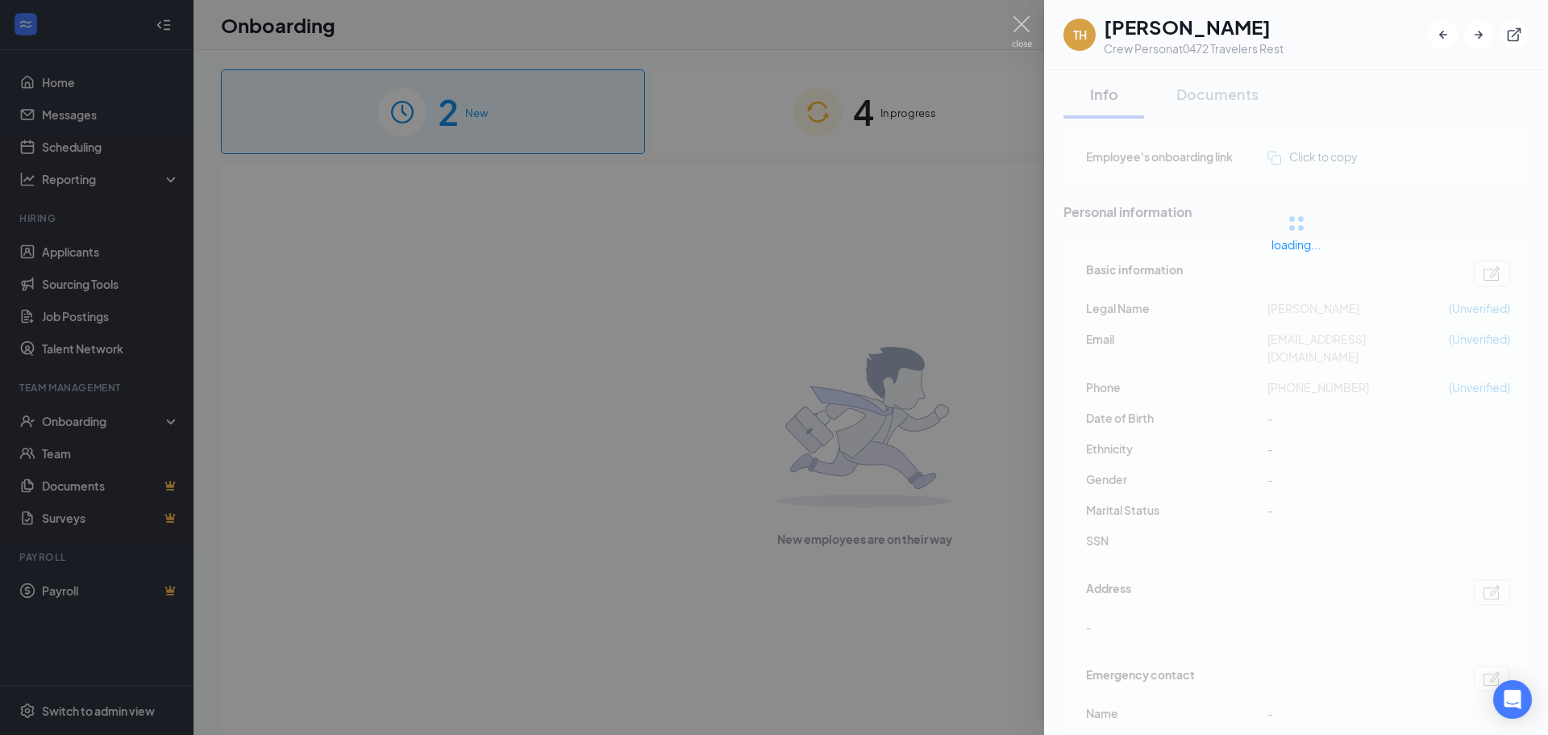
click at [99, 256] on div at bounding box center [774, 367] width 1548 height 735
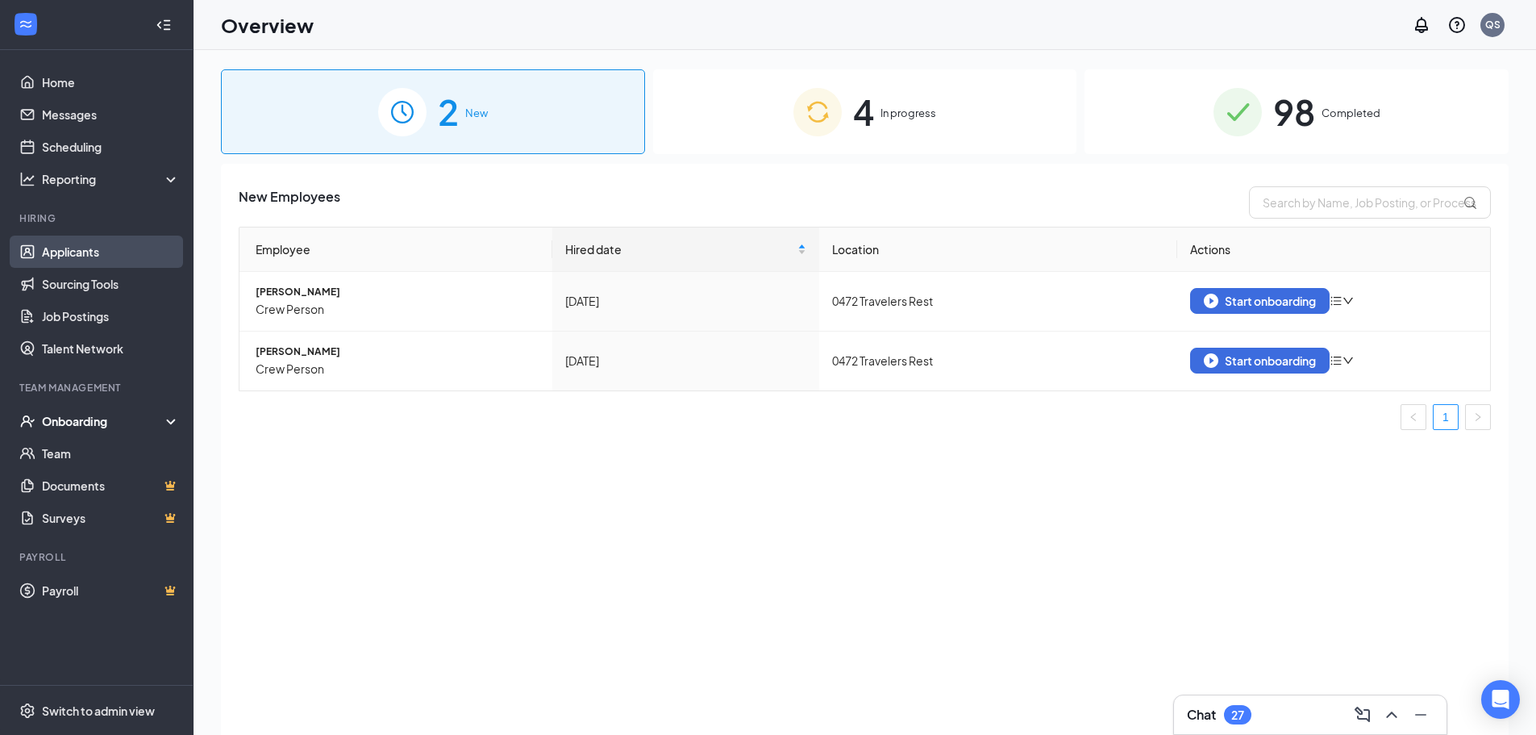
click at [96, 256] on link "Applicants" at bounding box center [111, 251] width 138 height 32
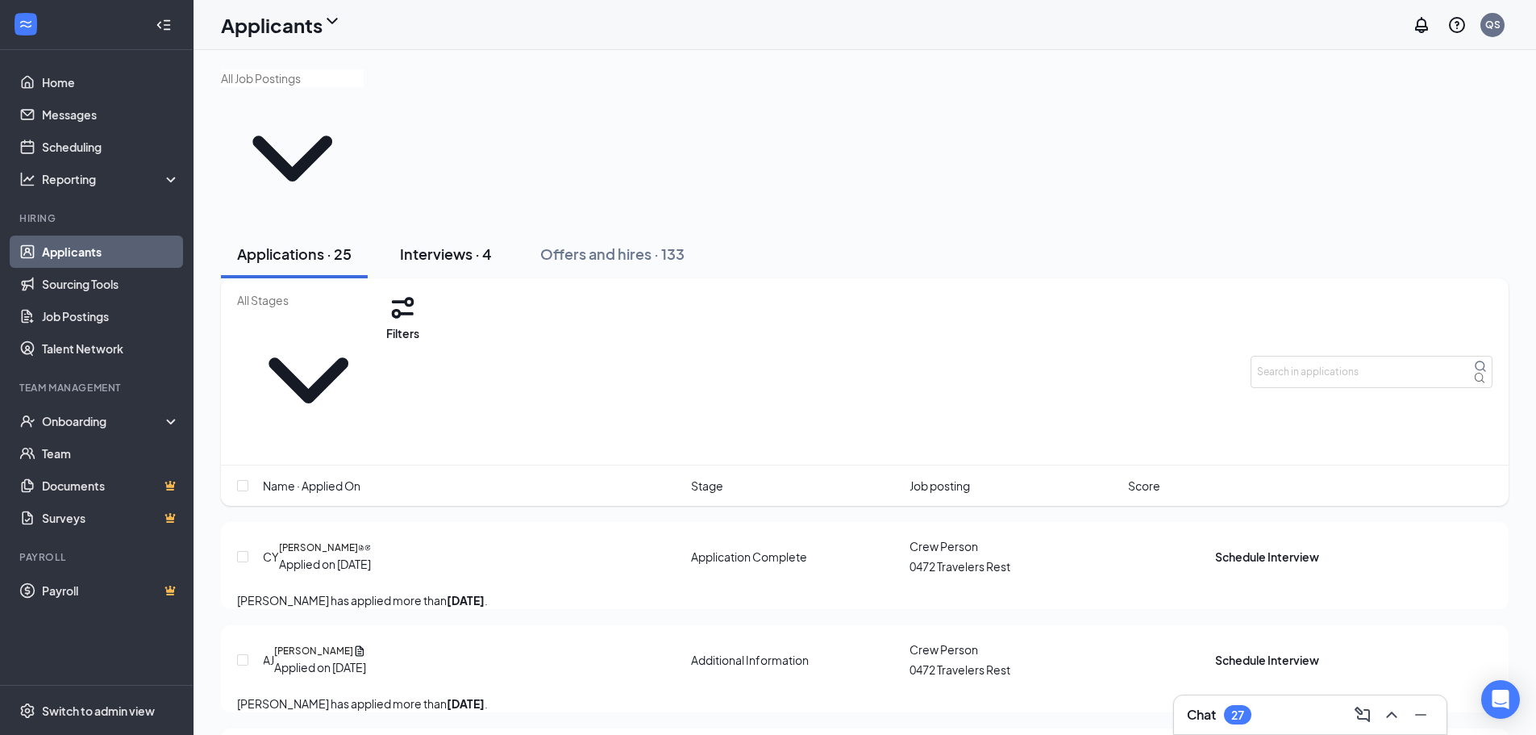
click at [431, 244] on div "Interviews · 4" at bounding box center [446, 254] width 92 height 20
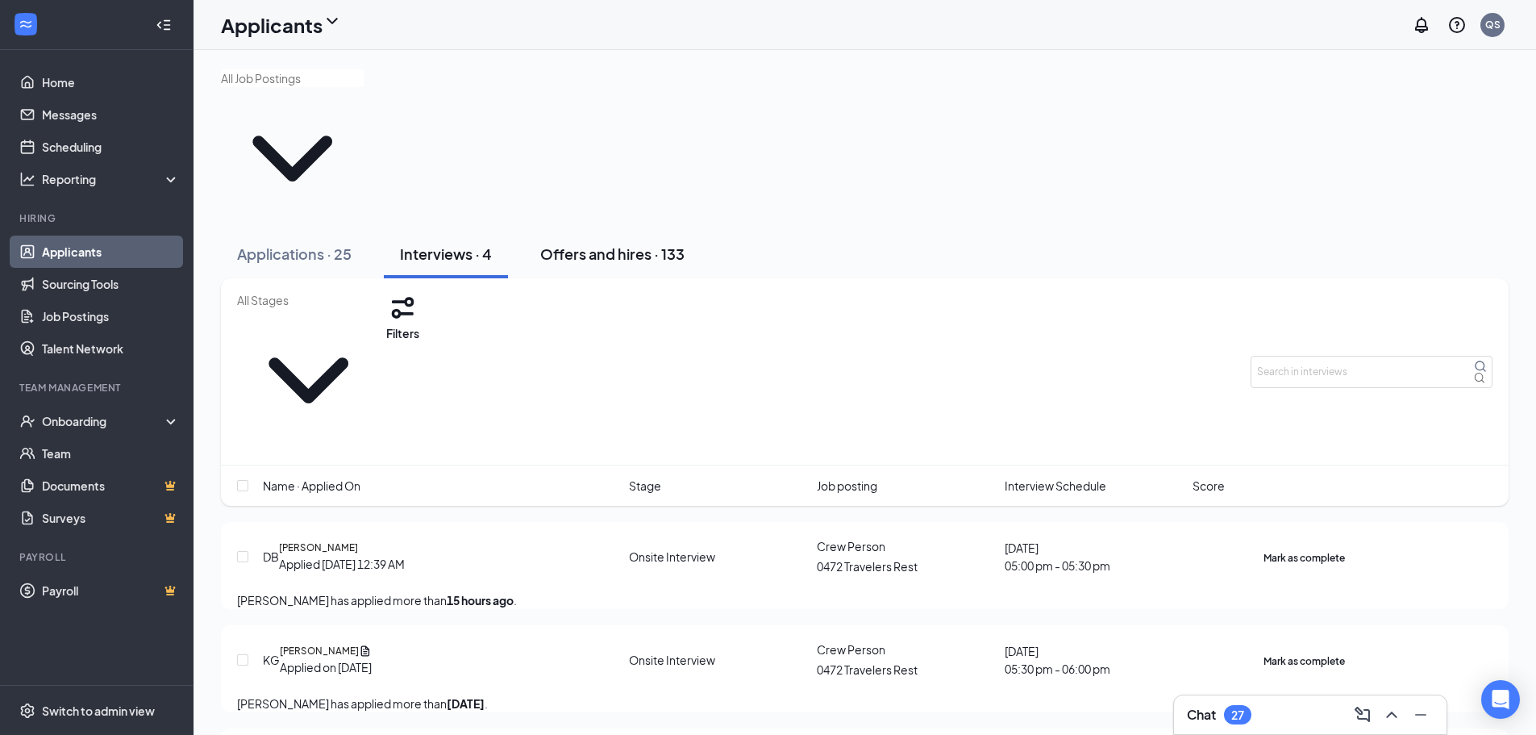
click at [644, 244] on div "Offers and hires · 133" at bounding box center [612, 254] width 144 height 20
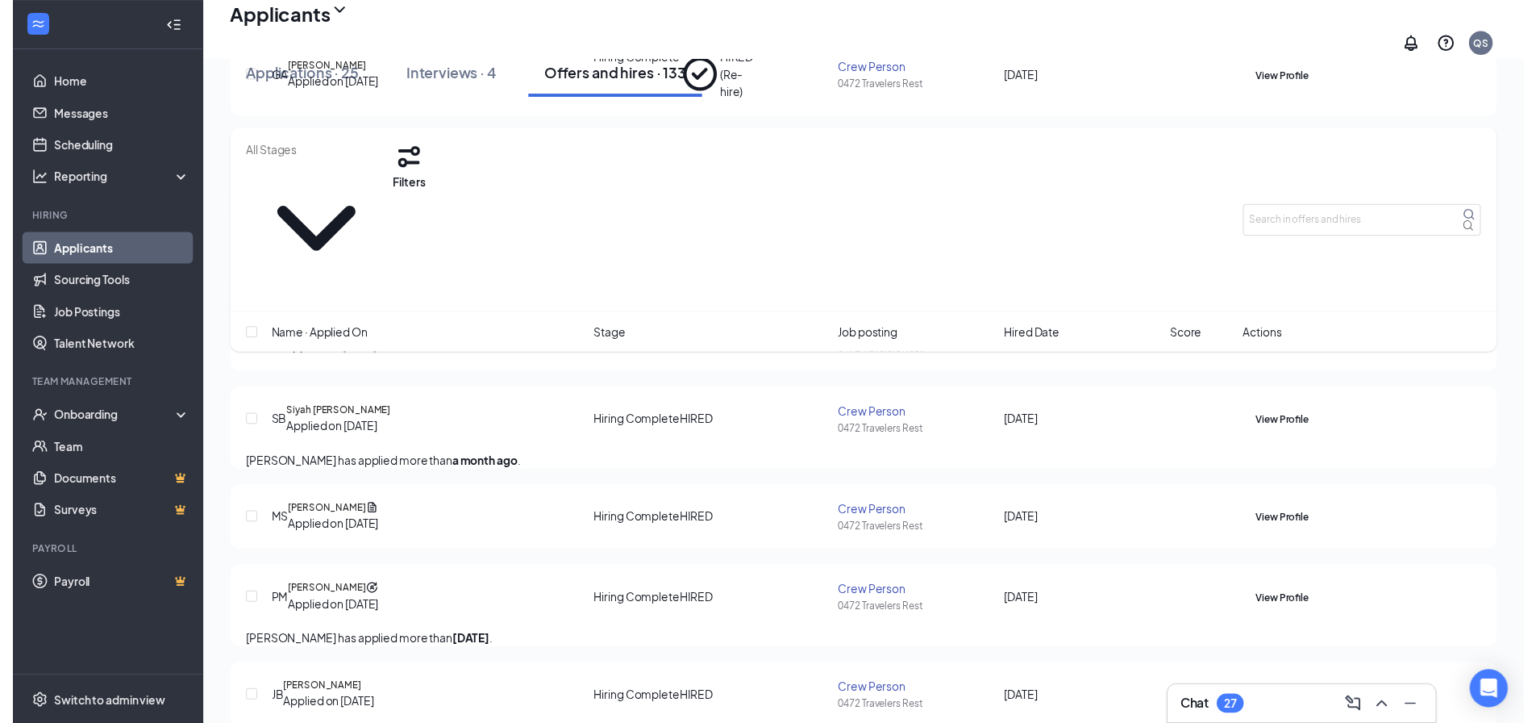
scroll to position [484, 0]
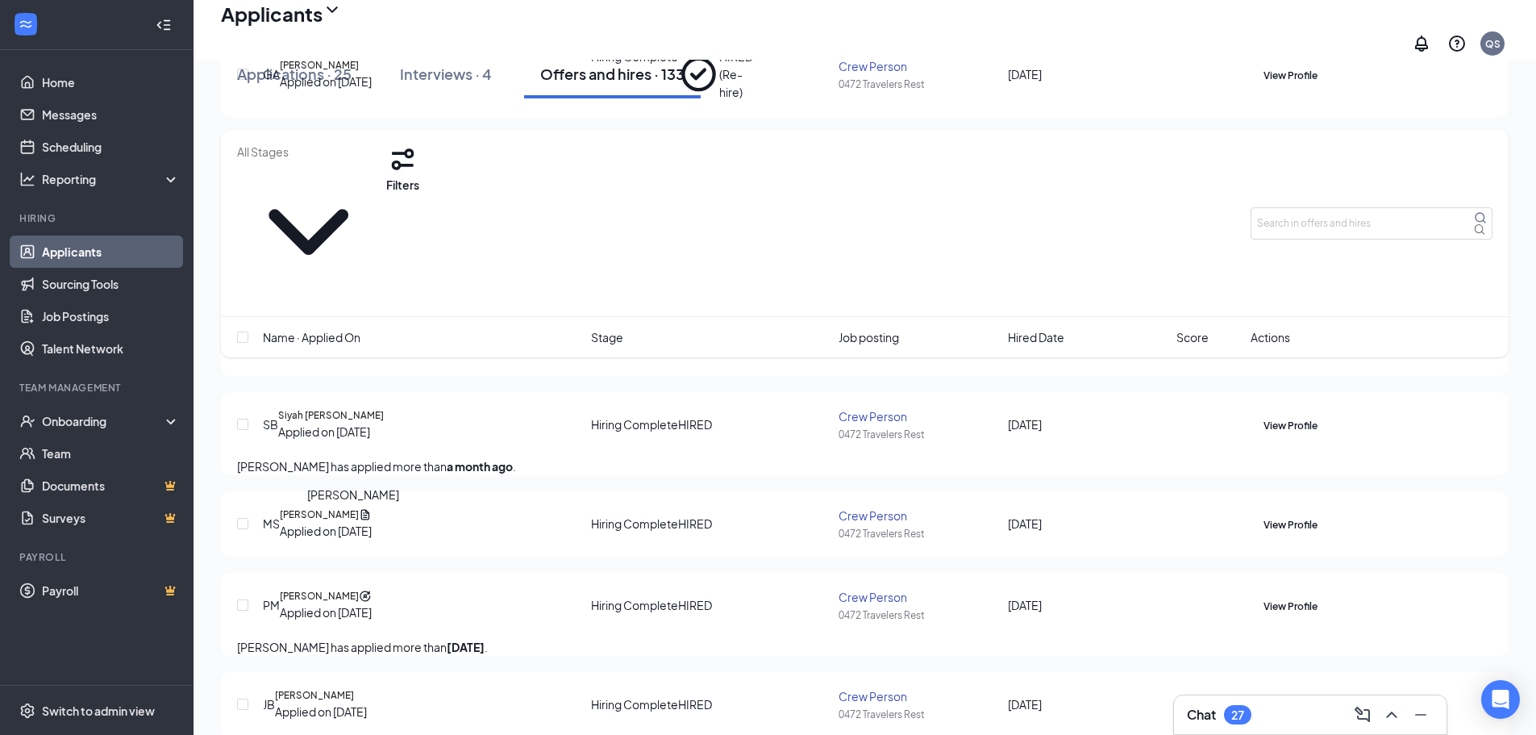
click at [348, 522] on h5 "Michelle Snell" at bounding box center [319, 514] width 79 height 15
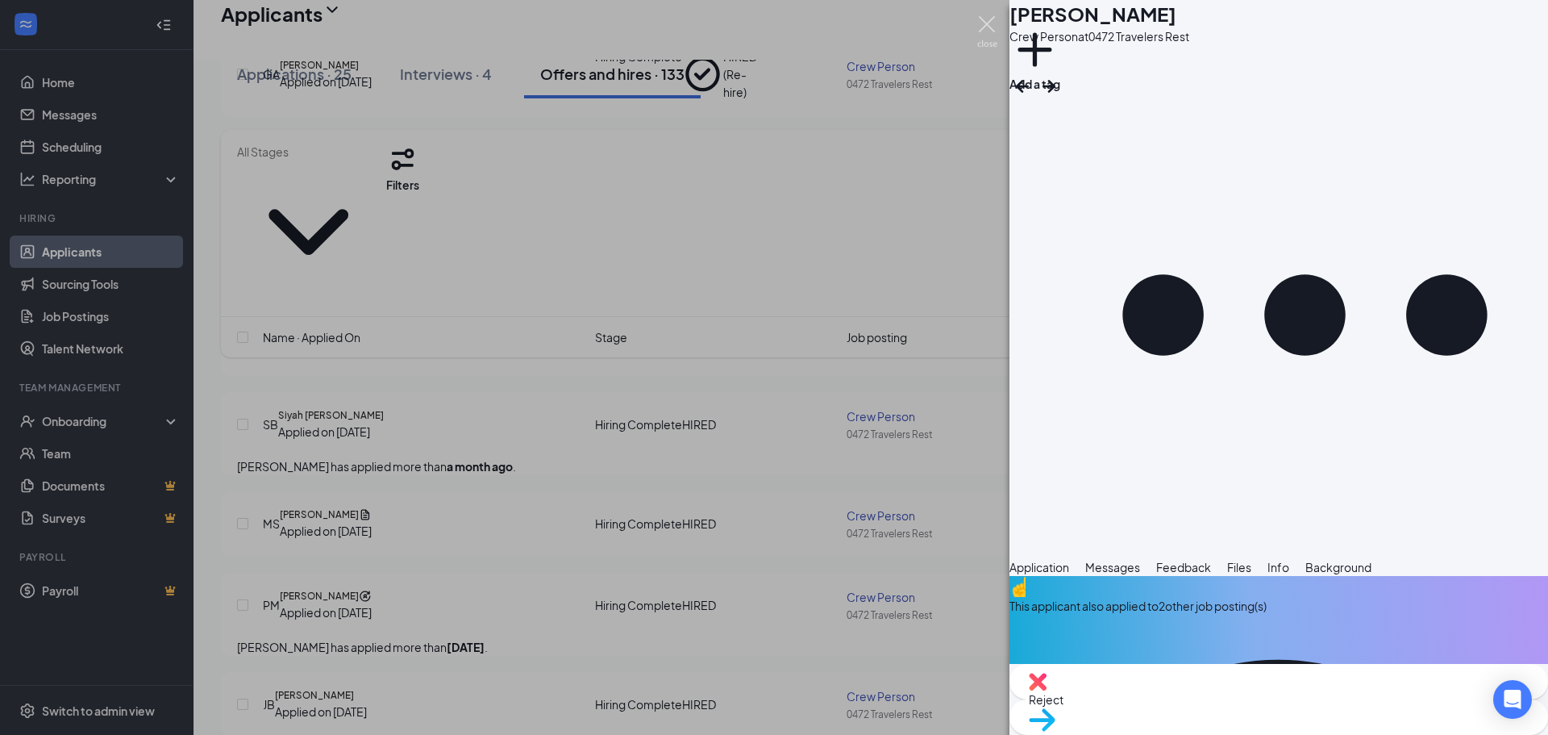
click at [989, 31] on img at bounding box center [987, 31] width 20 height 31
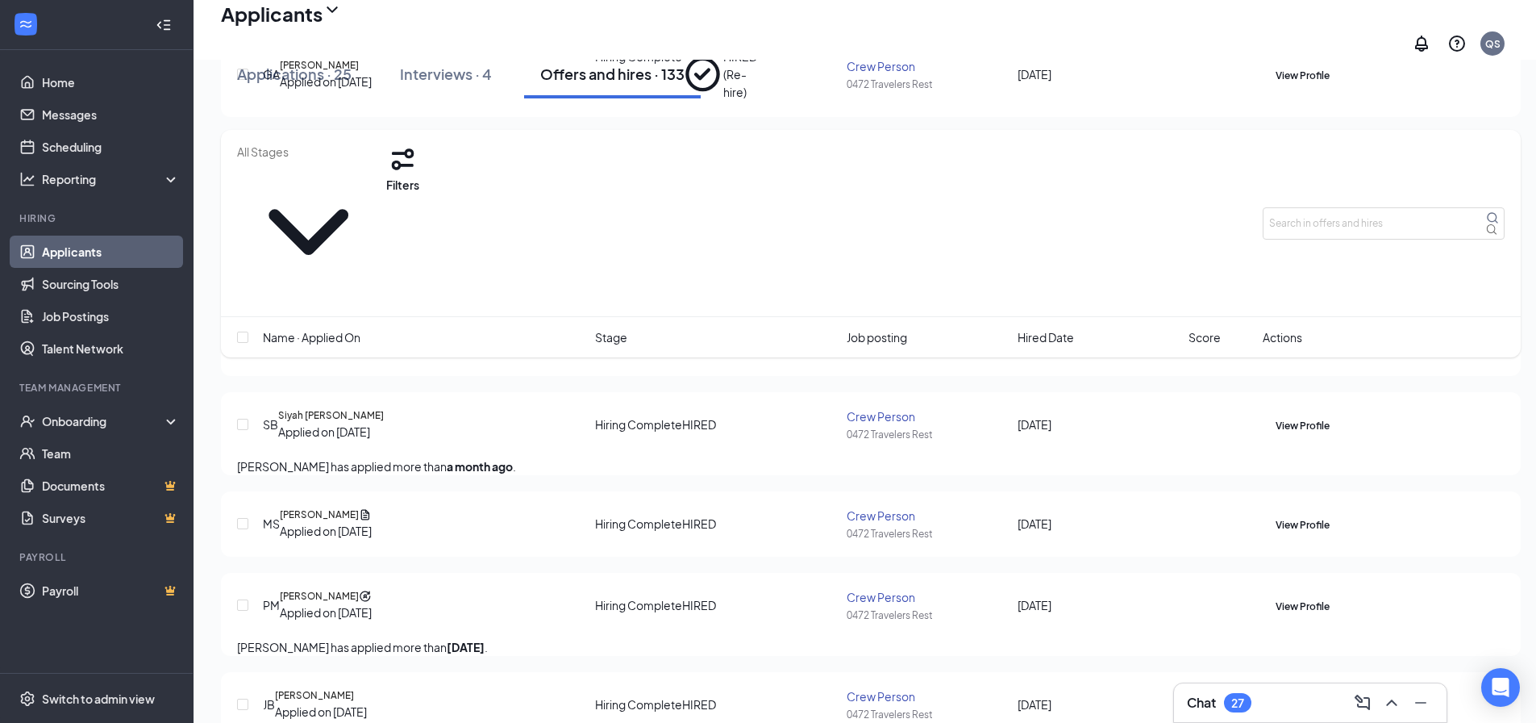
click at [1347, 526] on icon "Ellipses" at bounding box center [1339, 524] width 15 height 3
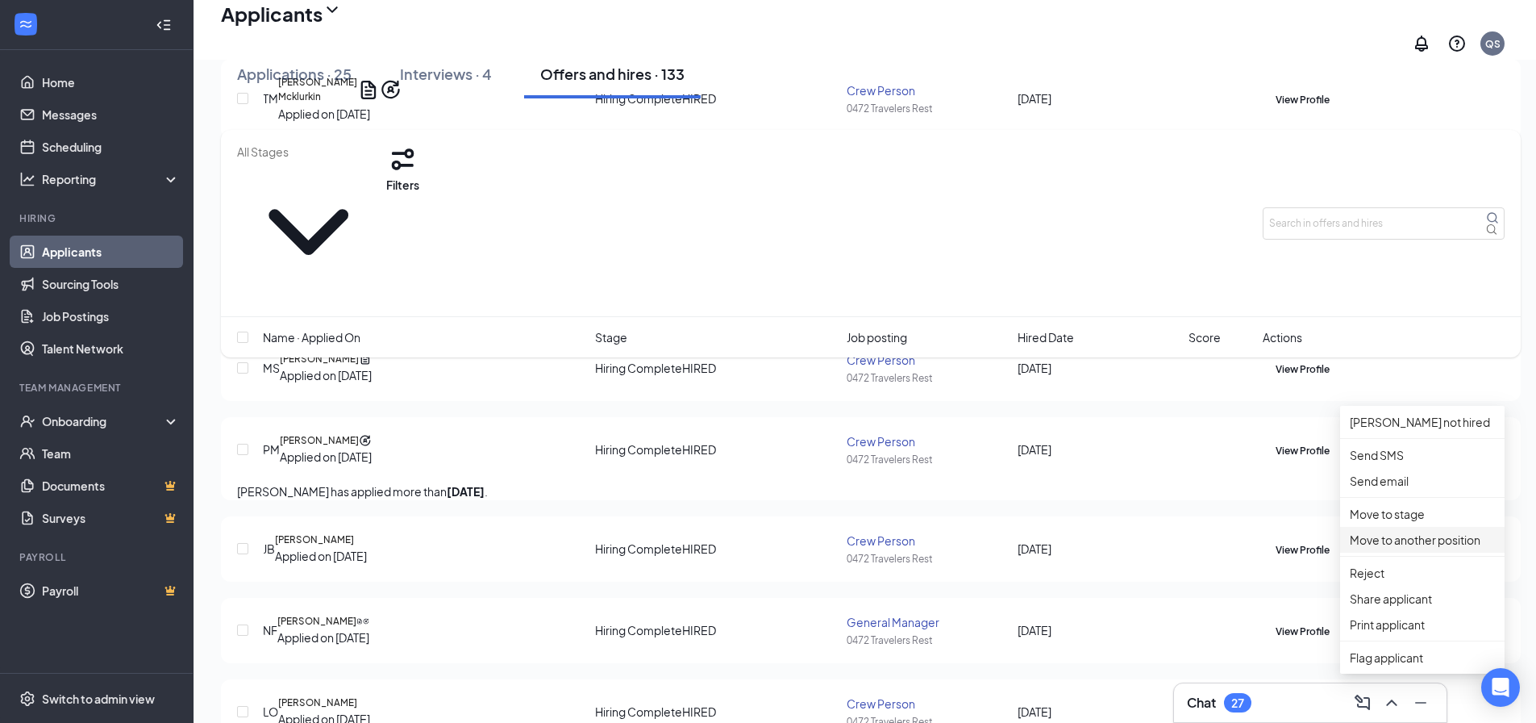
scroll to position [645, 0]
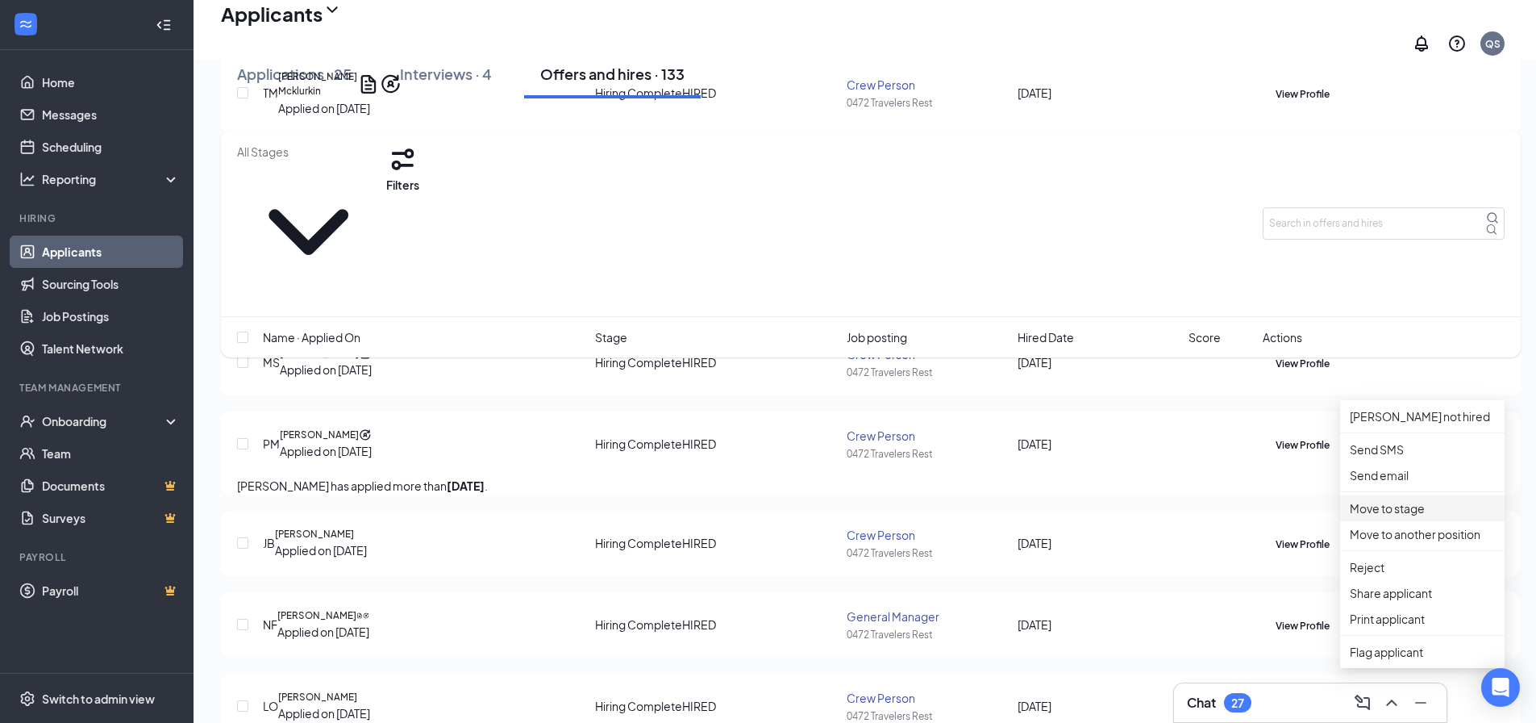
click at [1418, 517] on p "Move to stage" at bounding box center [1422, 508] width 145 height 18
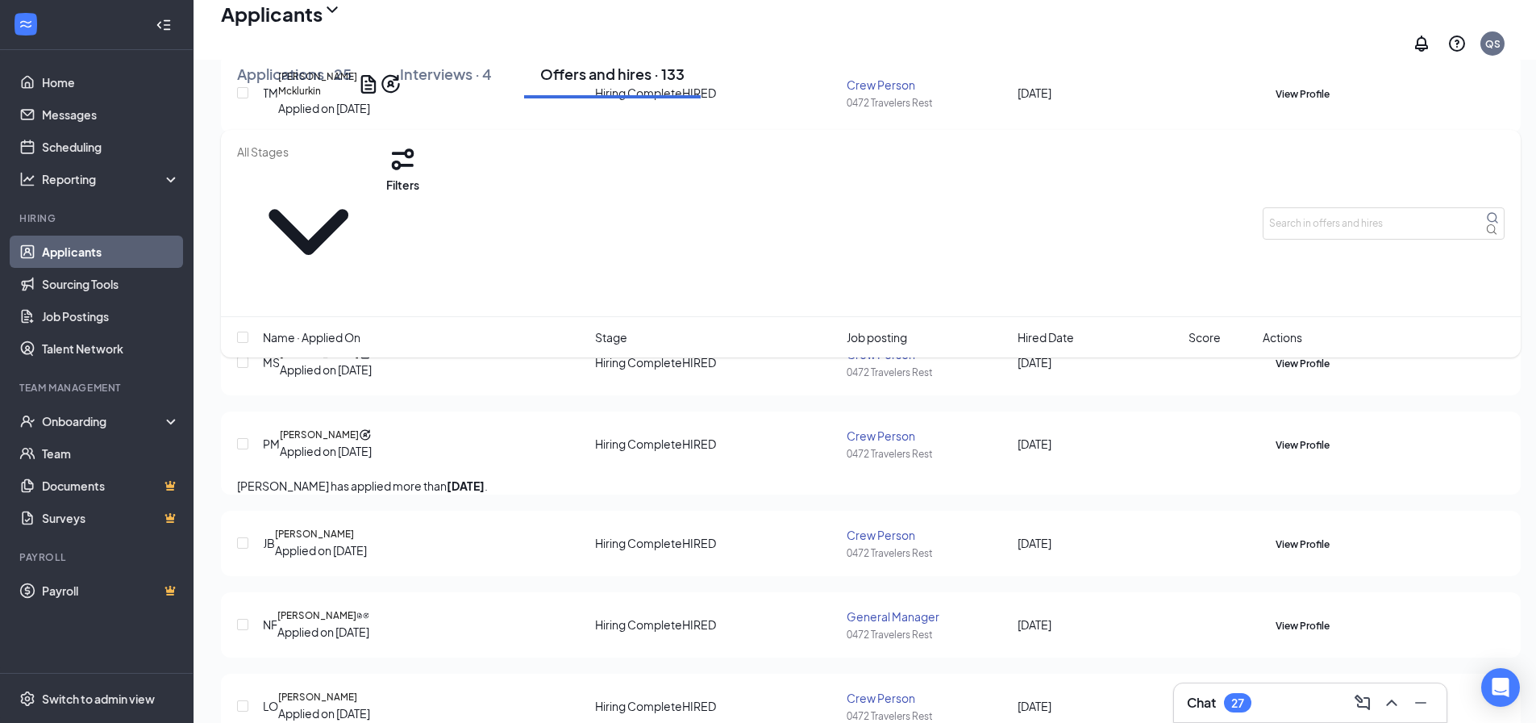
click at [70, 414] on div "Onboarding" at bounding box center [104, 421] width 124 height 16
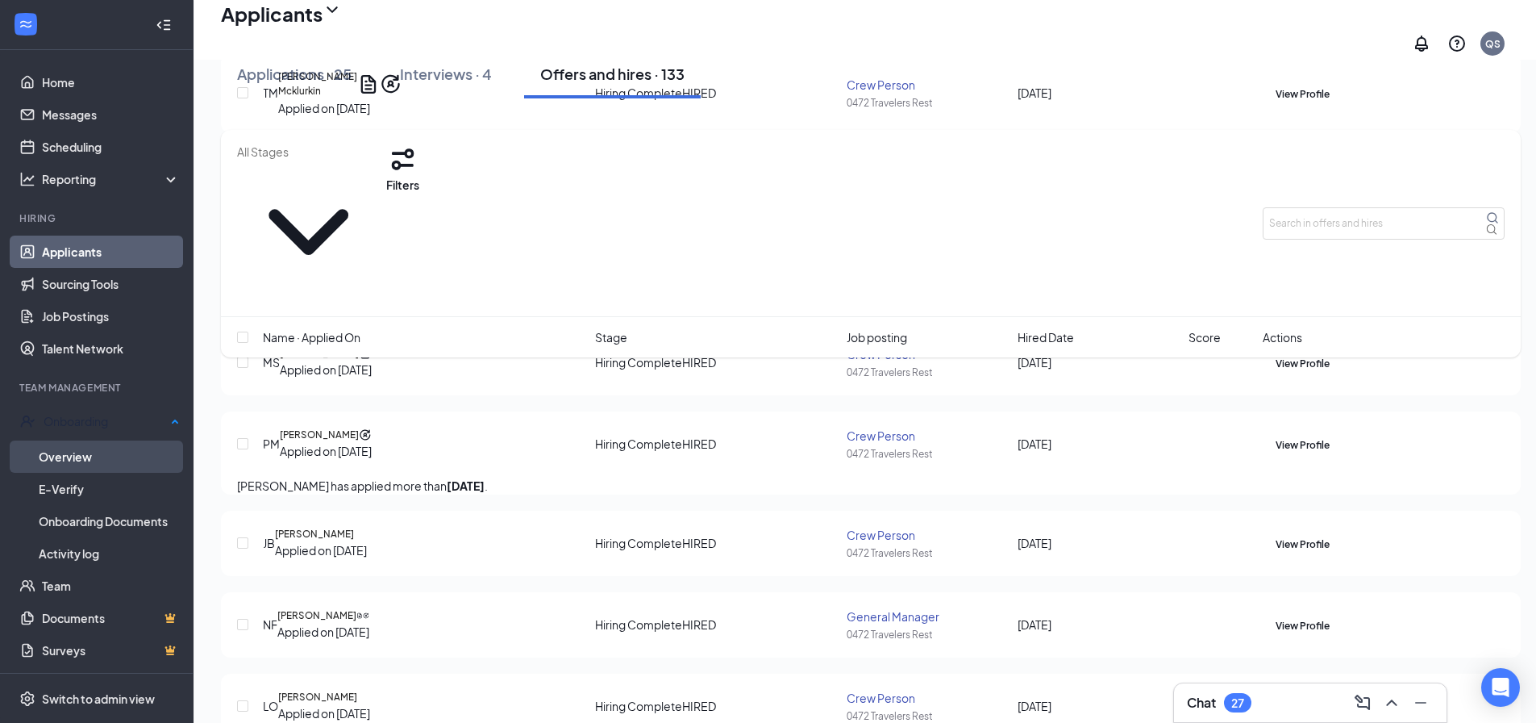
click at [65, 449] on link "Overview" at bounding box center [109, 456] width 141 height 32
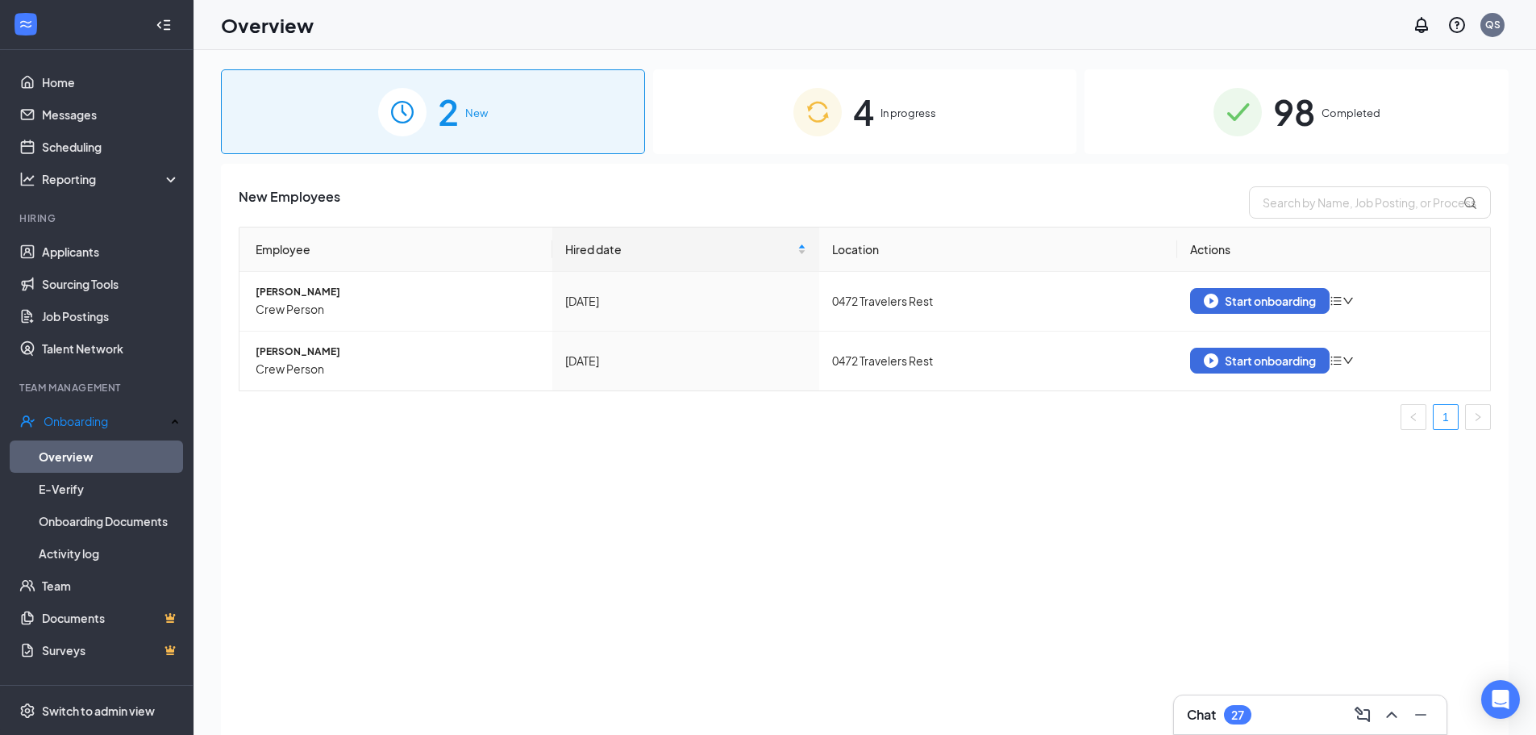
click at [853, 106] on span "4" at bounding box center [863, 112] width 21 height 56
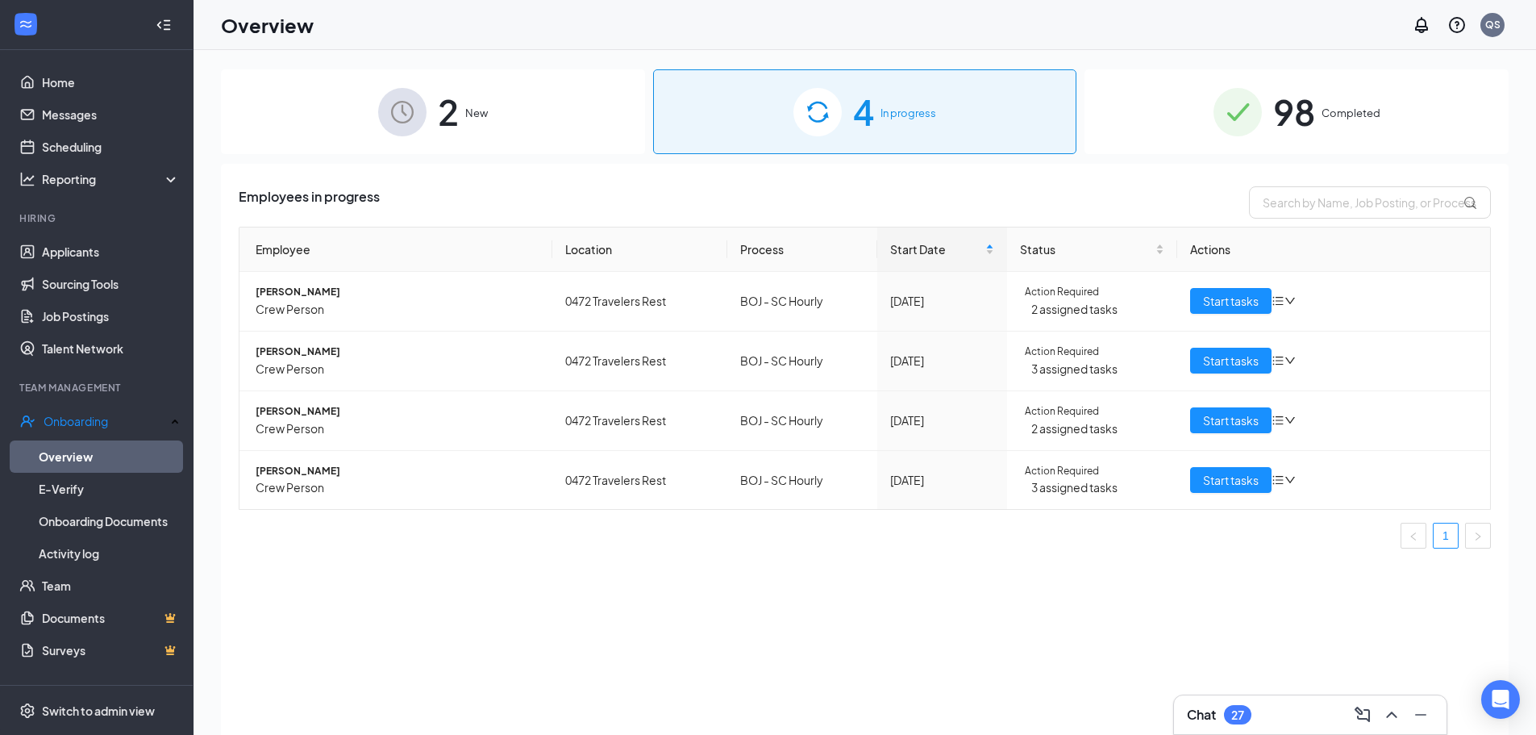
click at [476, 115] on span "New" at bounding box center [476, 113] width 23 height 16
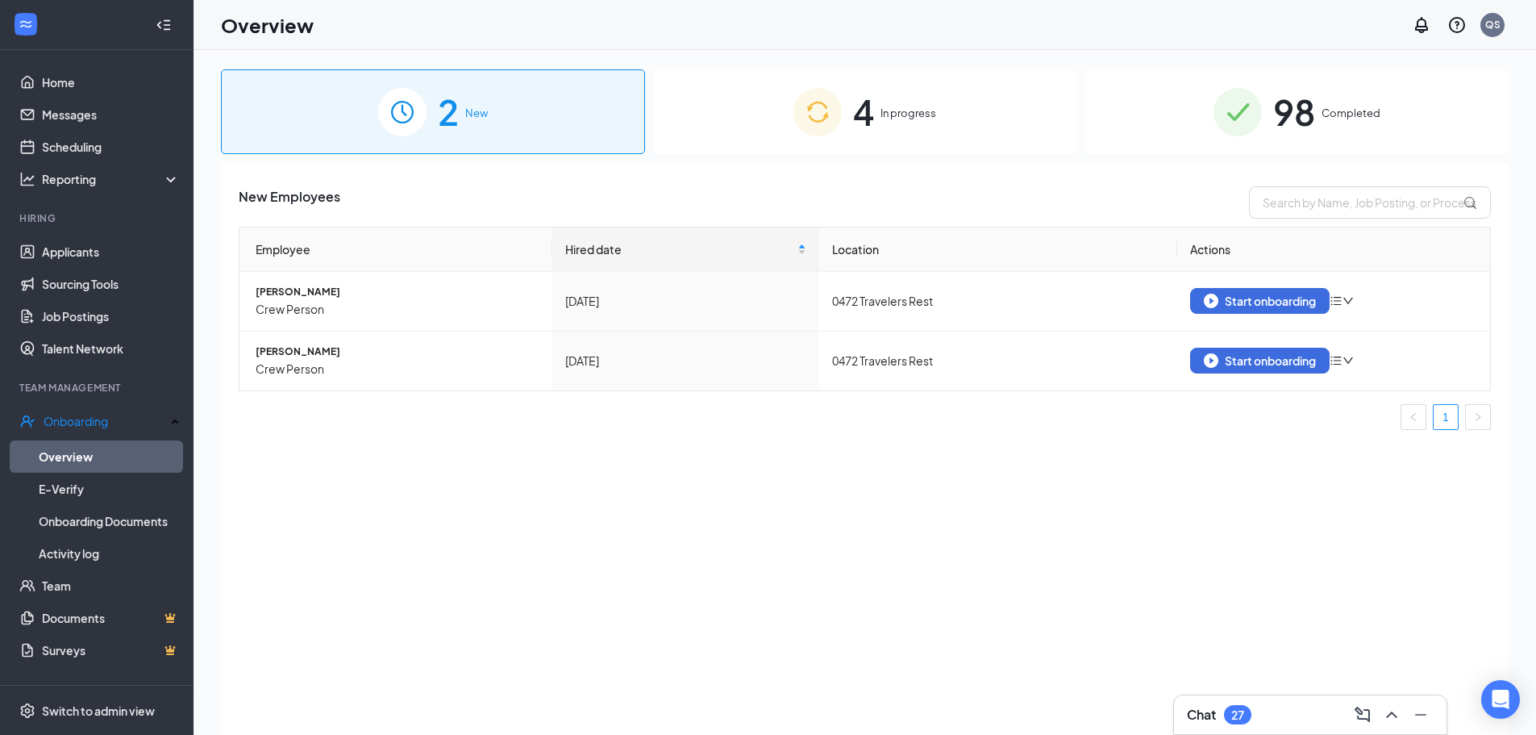
click at [899, 106] on span "In progress" at bounding box center [909, 113] width 56 height 16
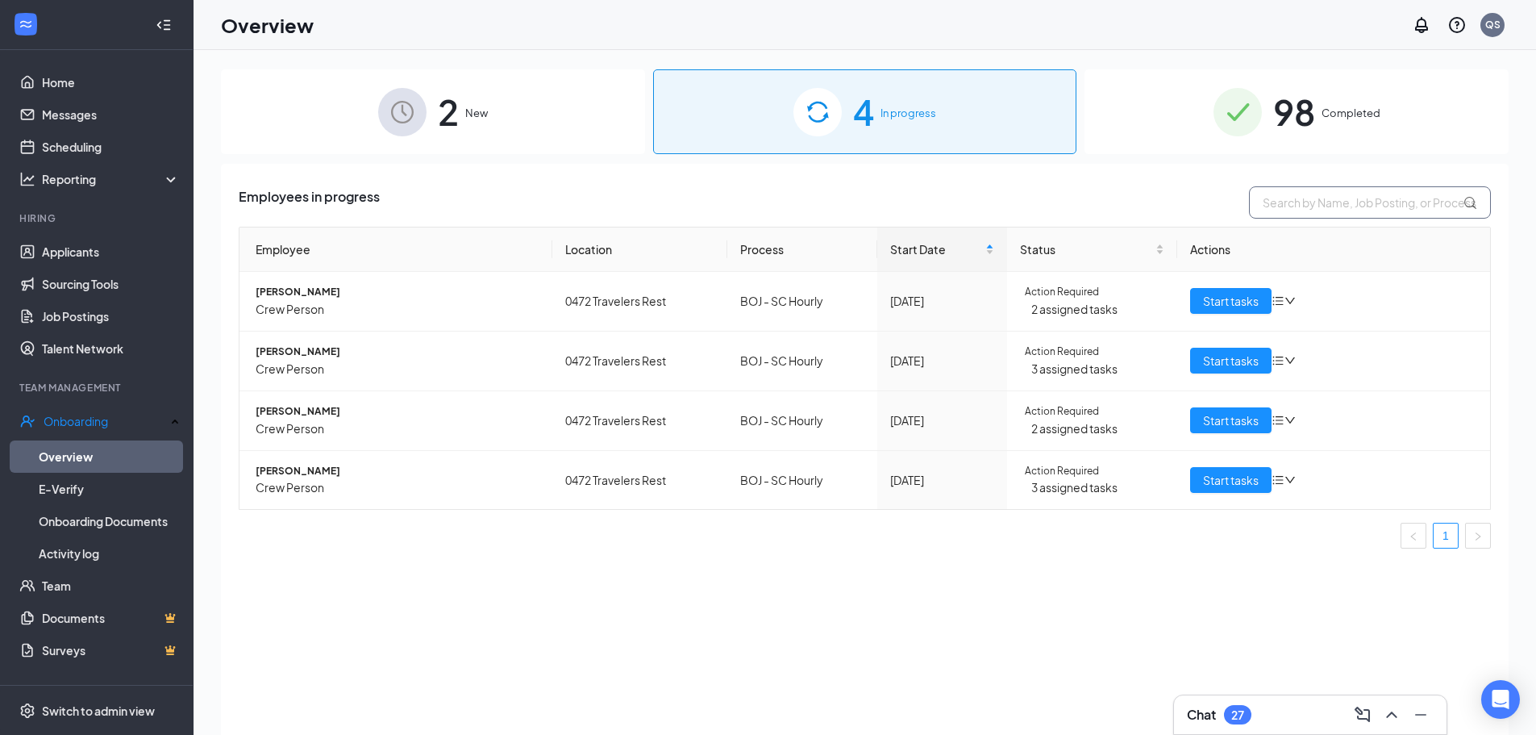
click at [1320, 202] on input "text" at bounding box center [1370, 202] width 242 height 32
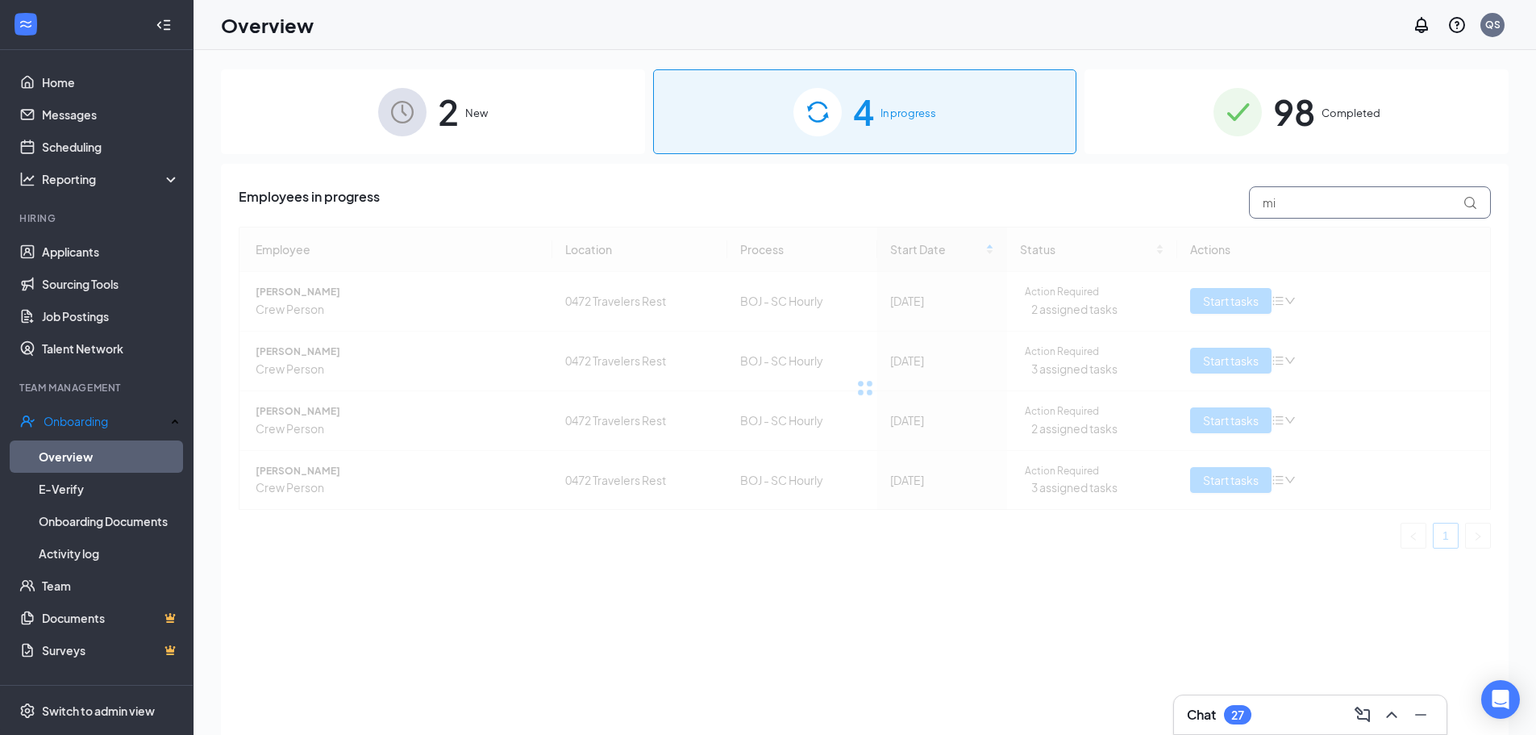
type input "m"
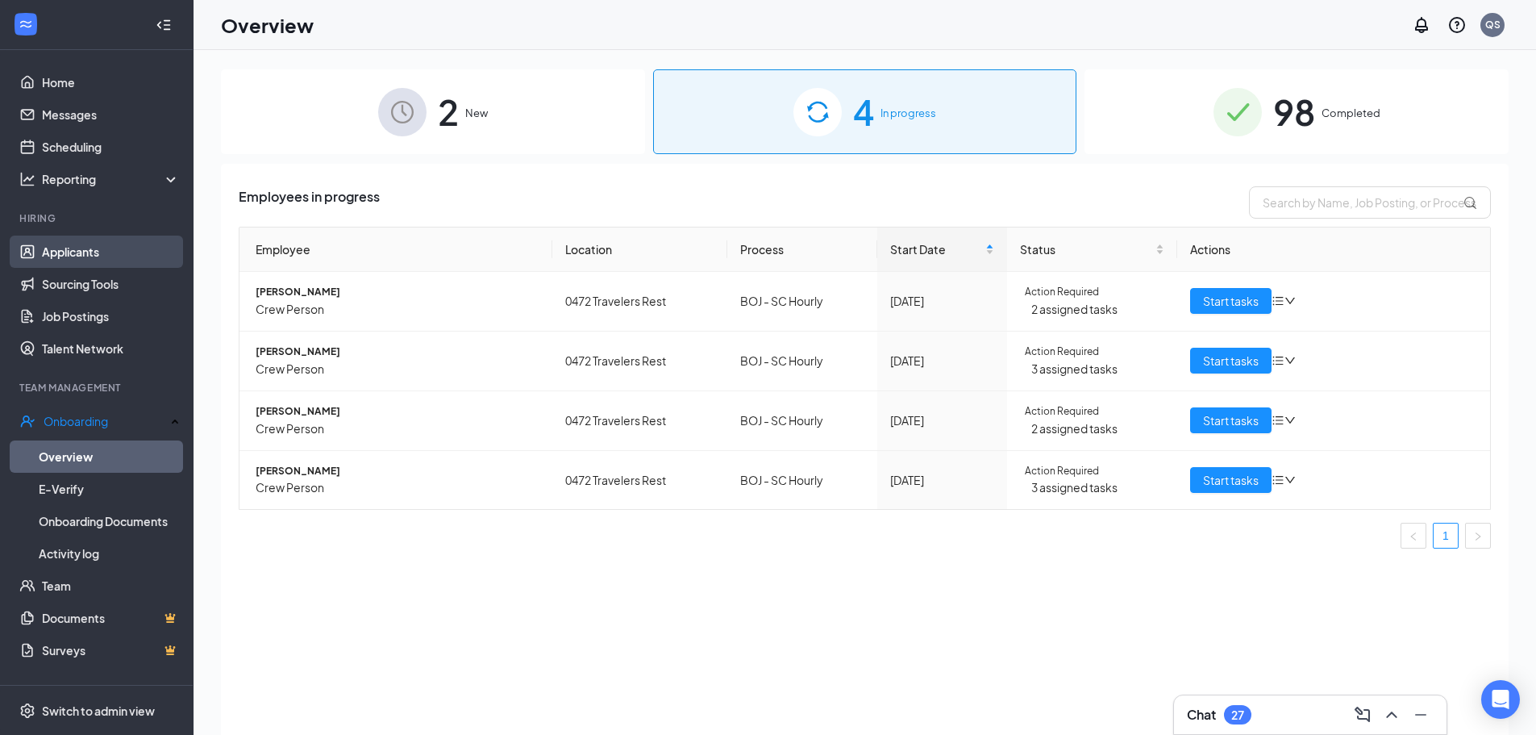
click at [102, 260] on link "Applicants" at bounding box center [111, 251] width 138 height 32
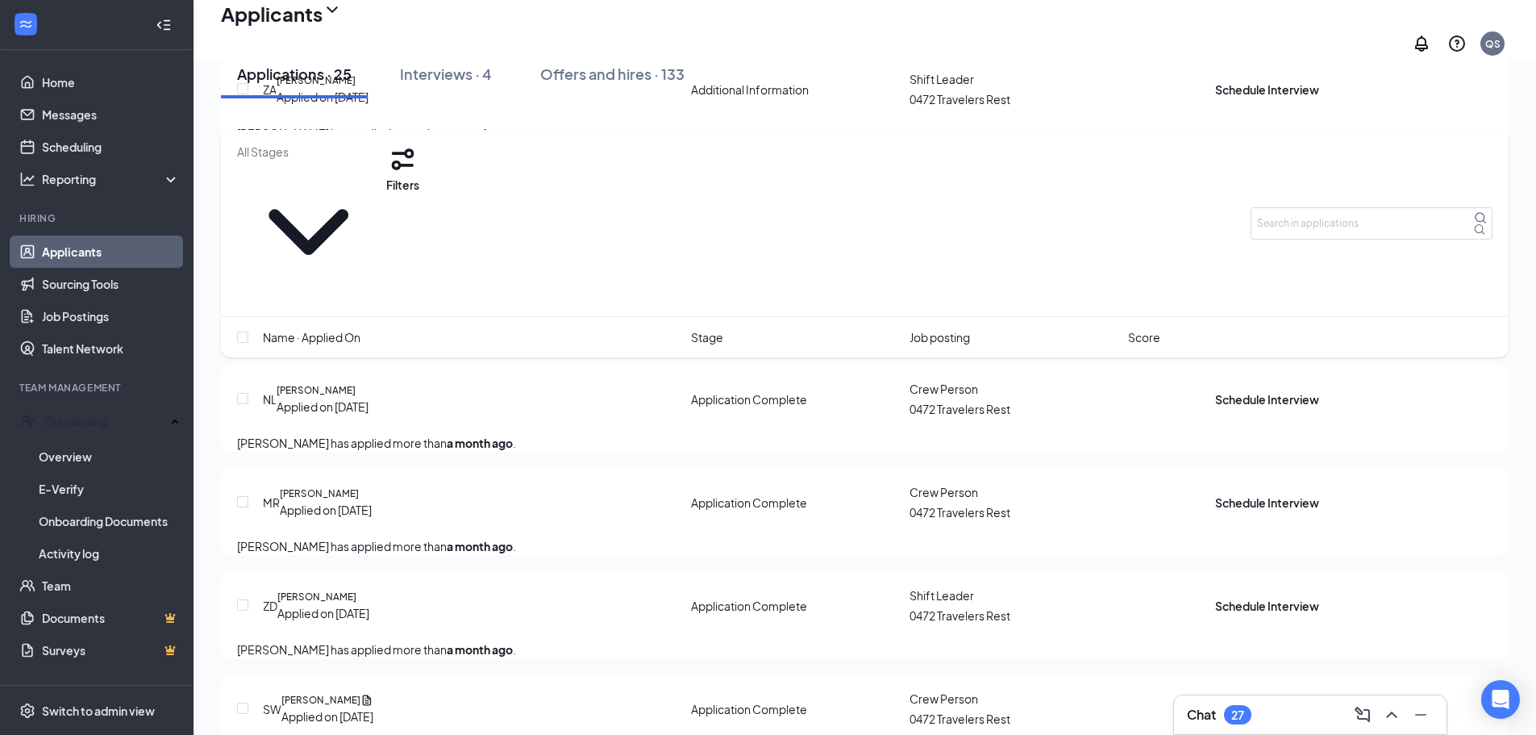
scroll to position [2016, 0]
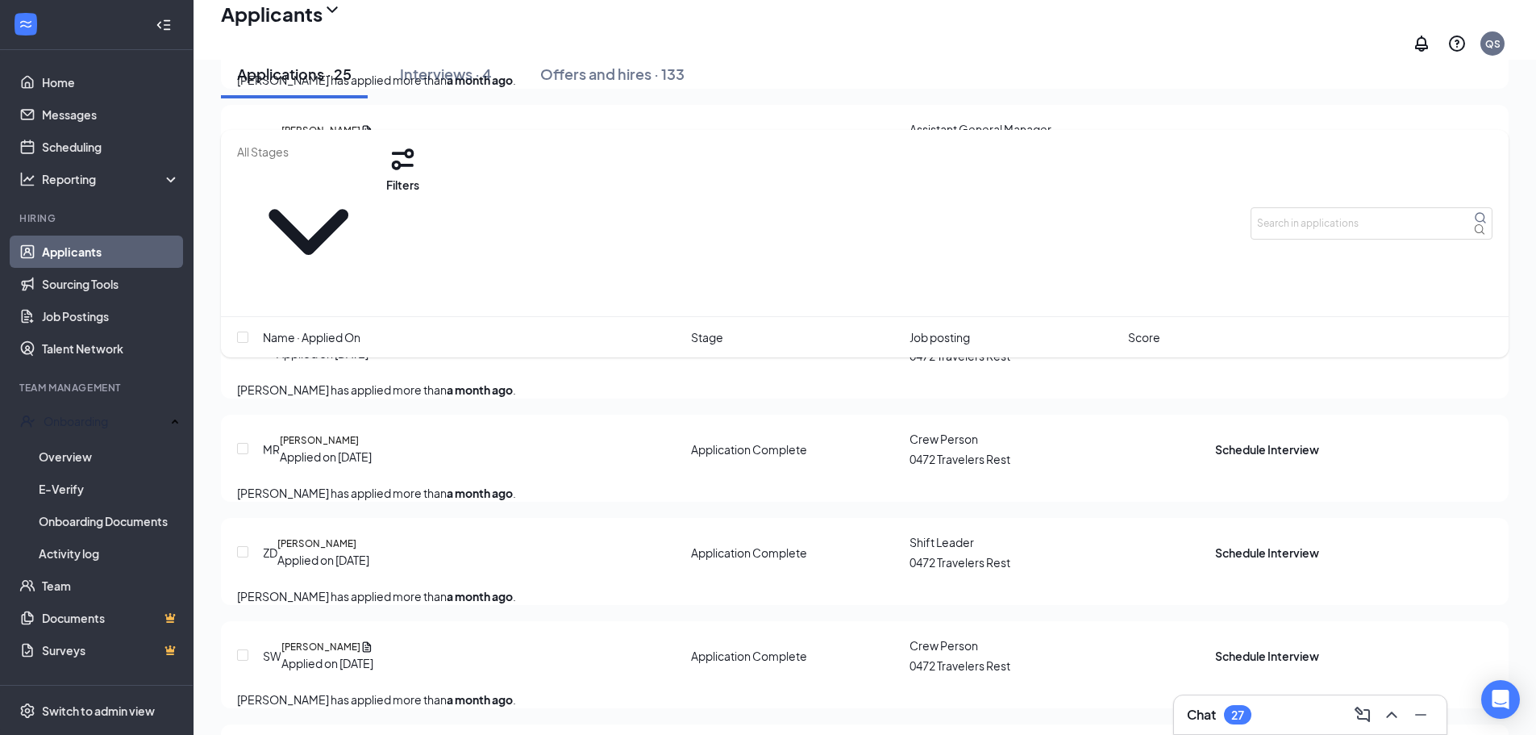
click at [1319, 234] on icon "Ellipses" at bounding box center [1319, 234] width 0 height 0
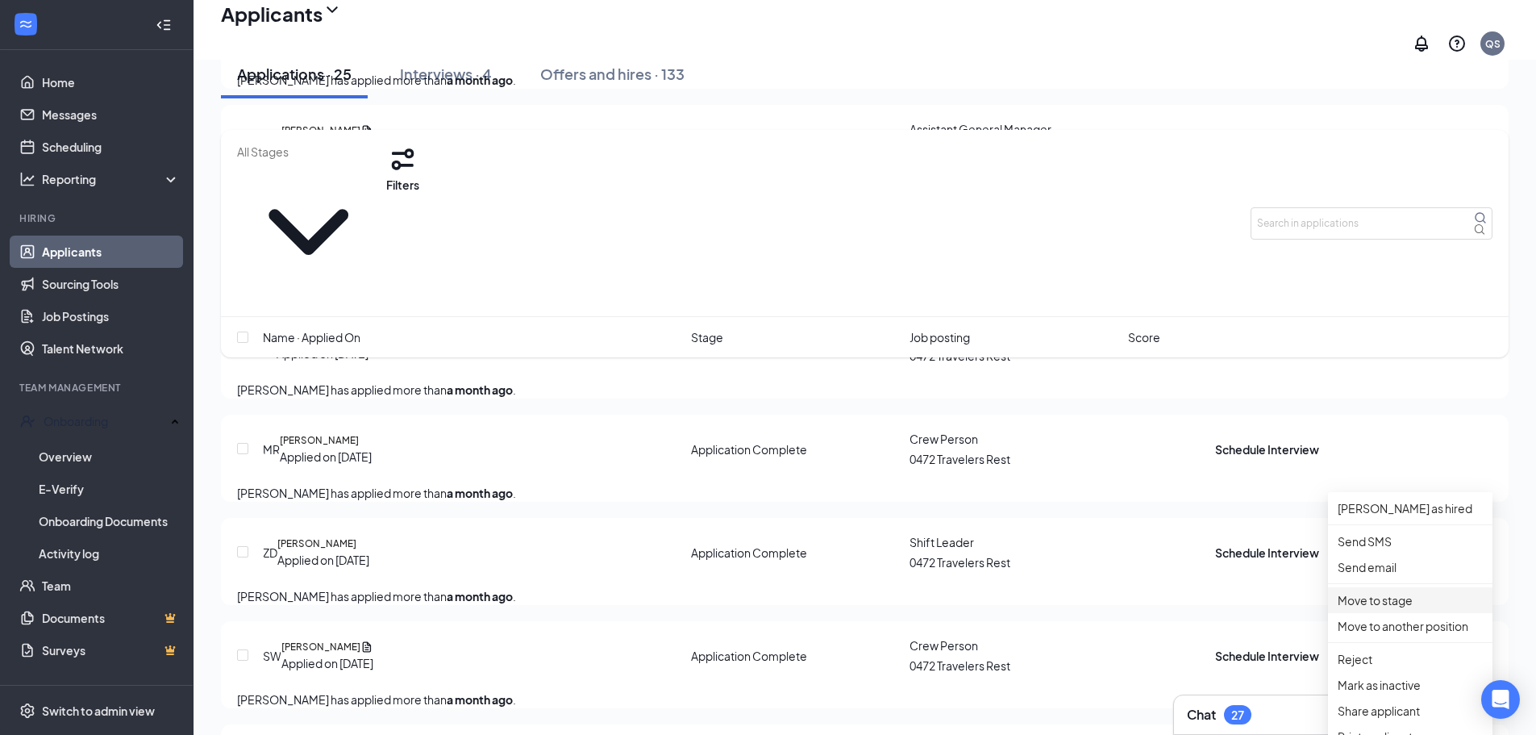
click at [1406, 609] on p "Move to stage" at bounding box center [1410, 600] width 145 height 18
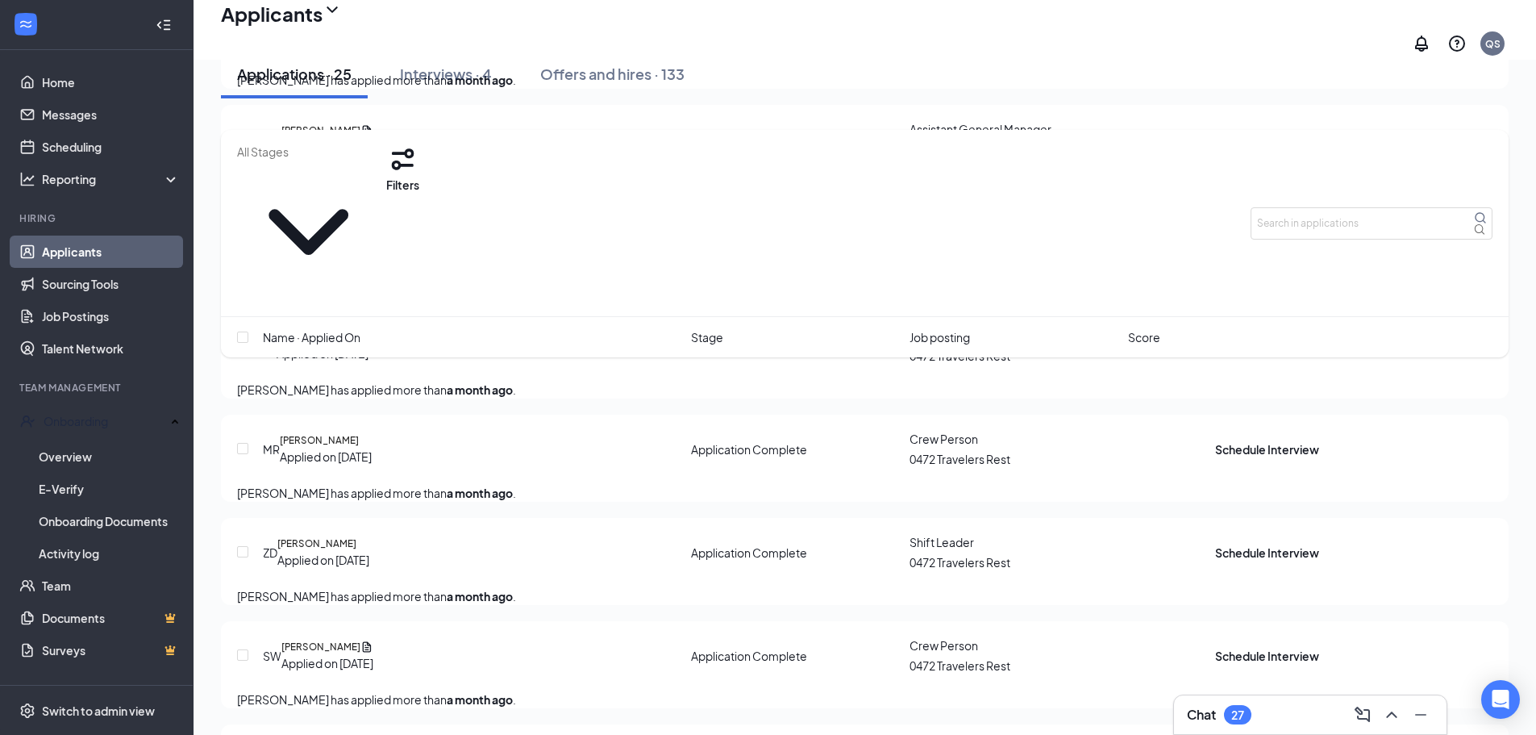
type input "Onsite Interview (next stage)"
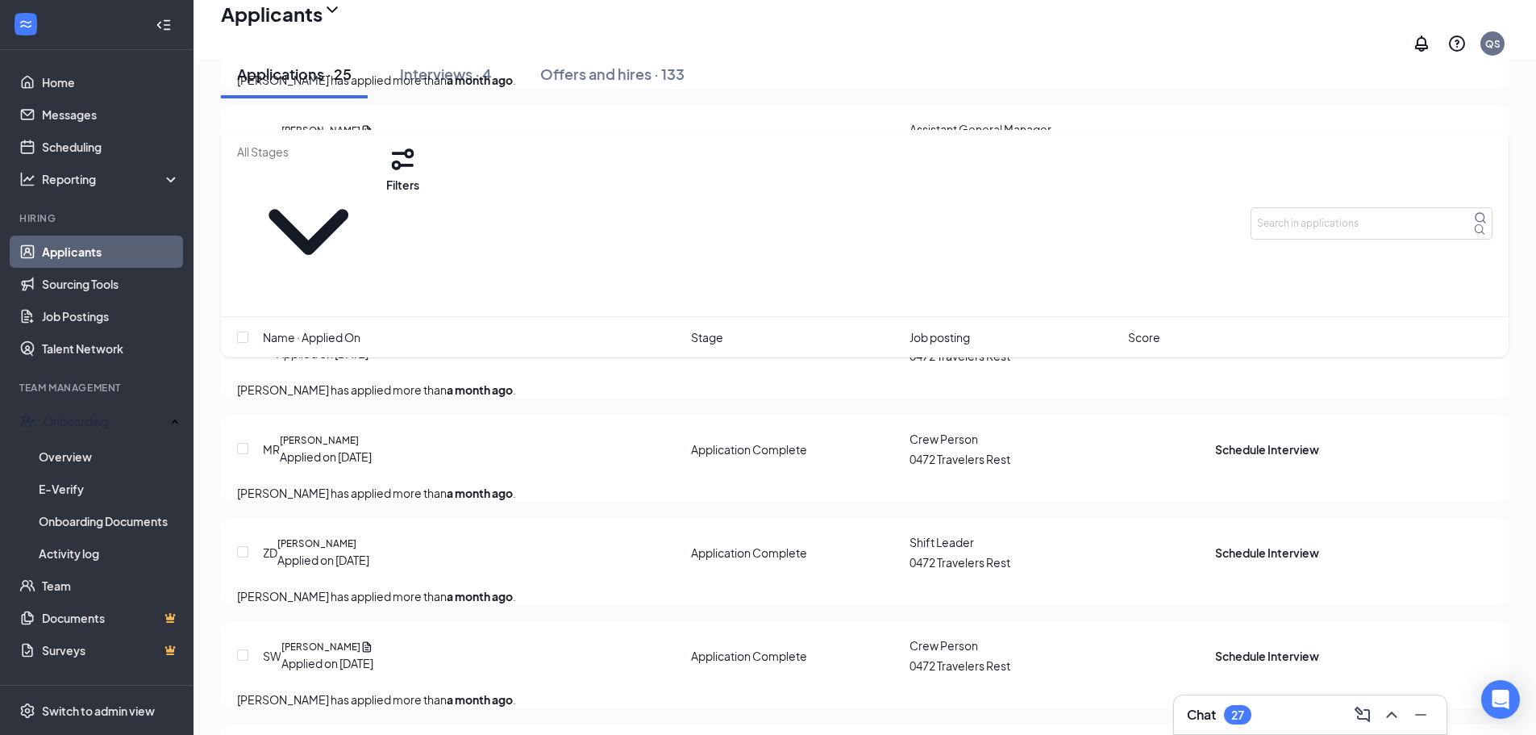
click at [1319, 234] on icon "Ellipses" at bounding box center [1319, 234] width 0 height 0
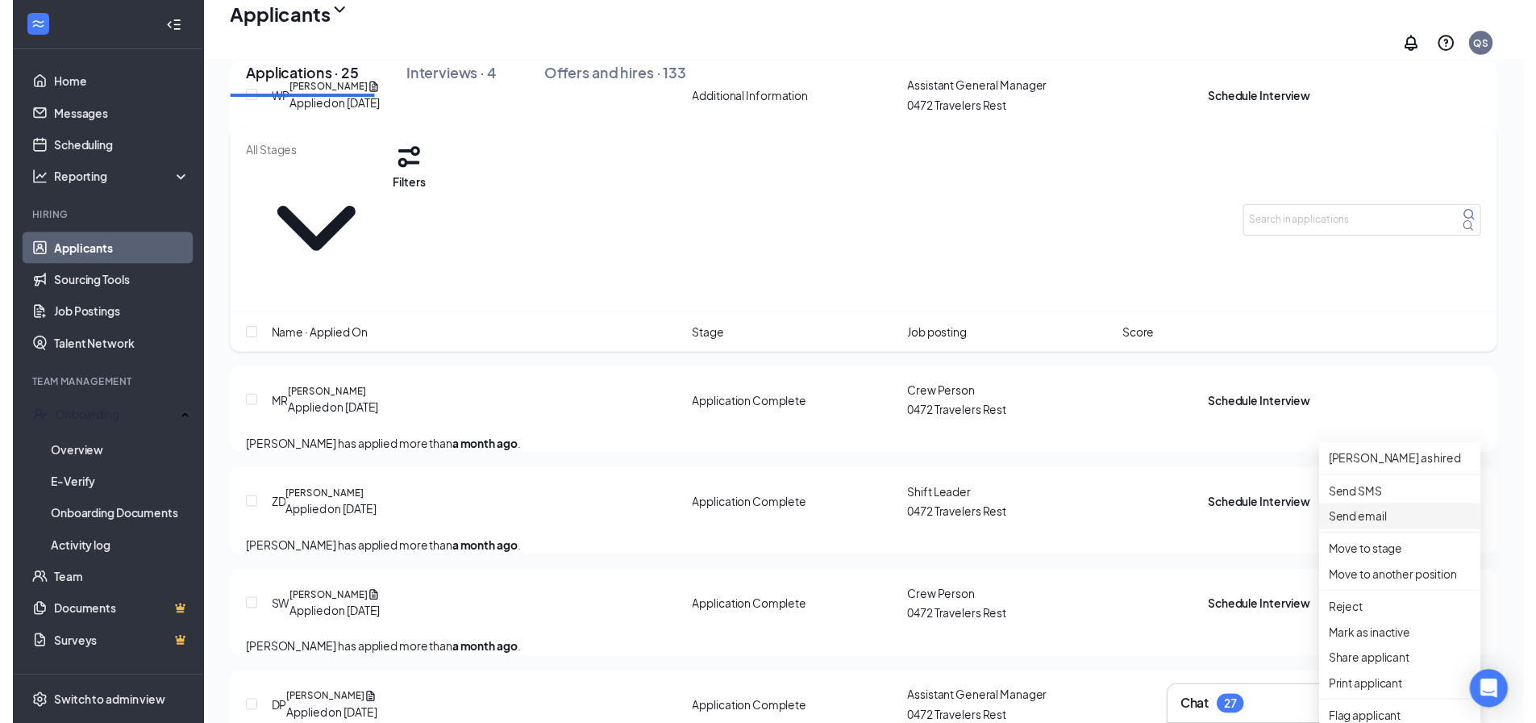
scroll to position [2097, 0]
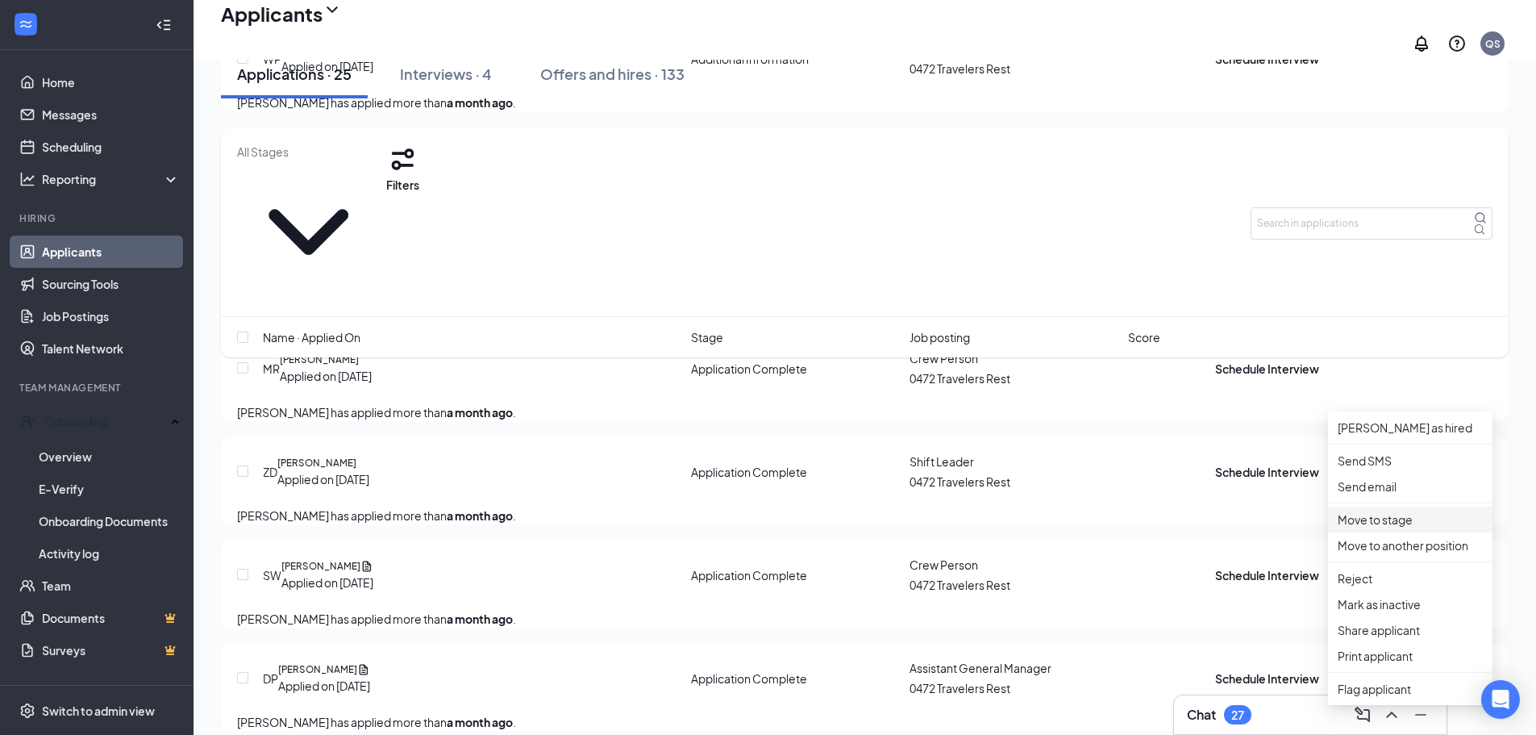
click at [1372, 528] on p "Move to stage" at bounding box center [1410, 519] width 145 height 18
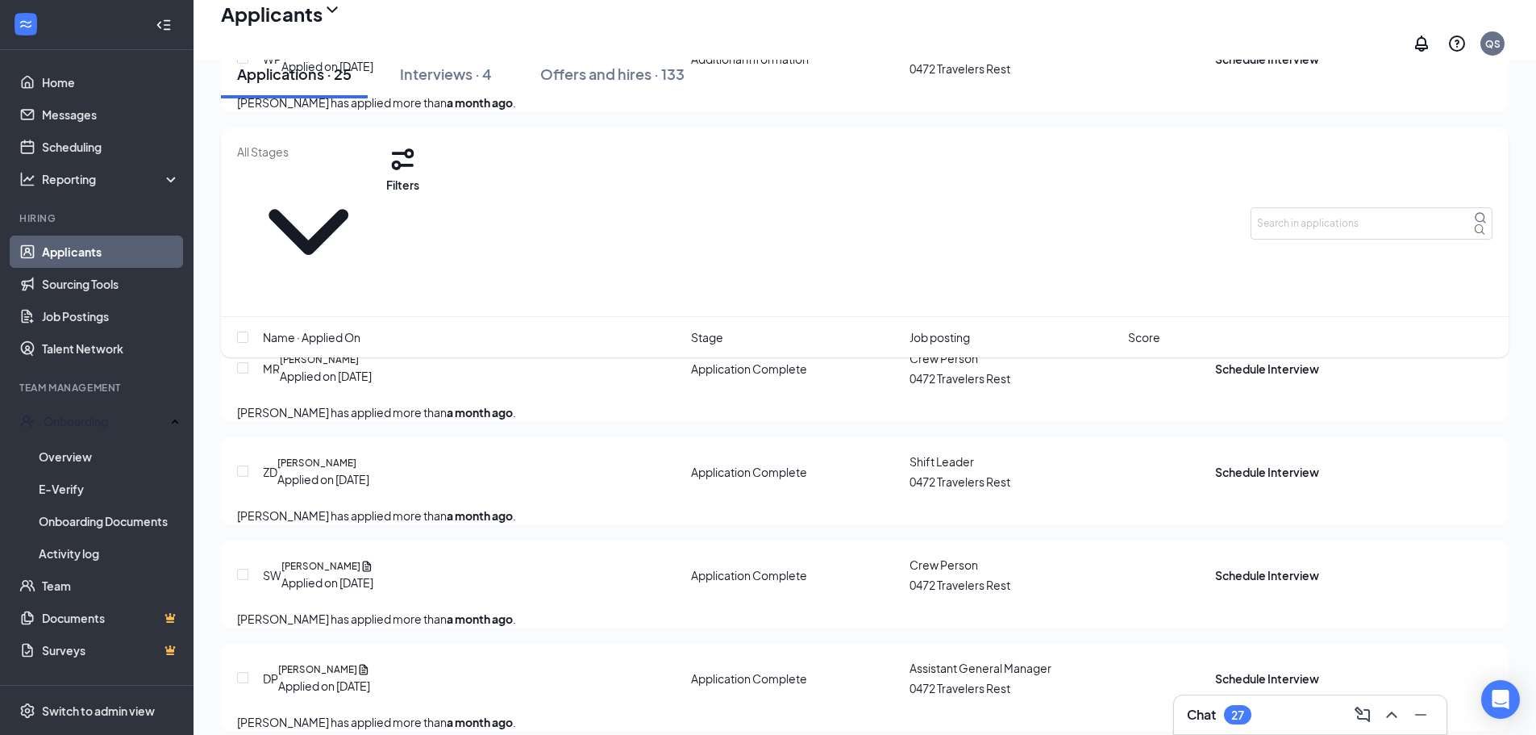
type input "Onsite Interview (next stage)"
radio input "true"
radio input "false"
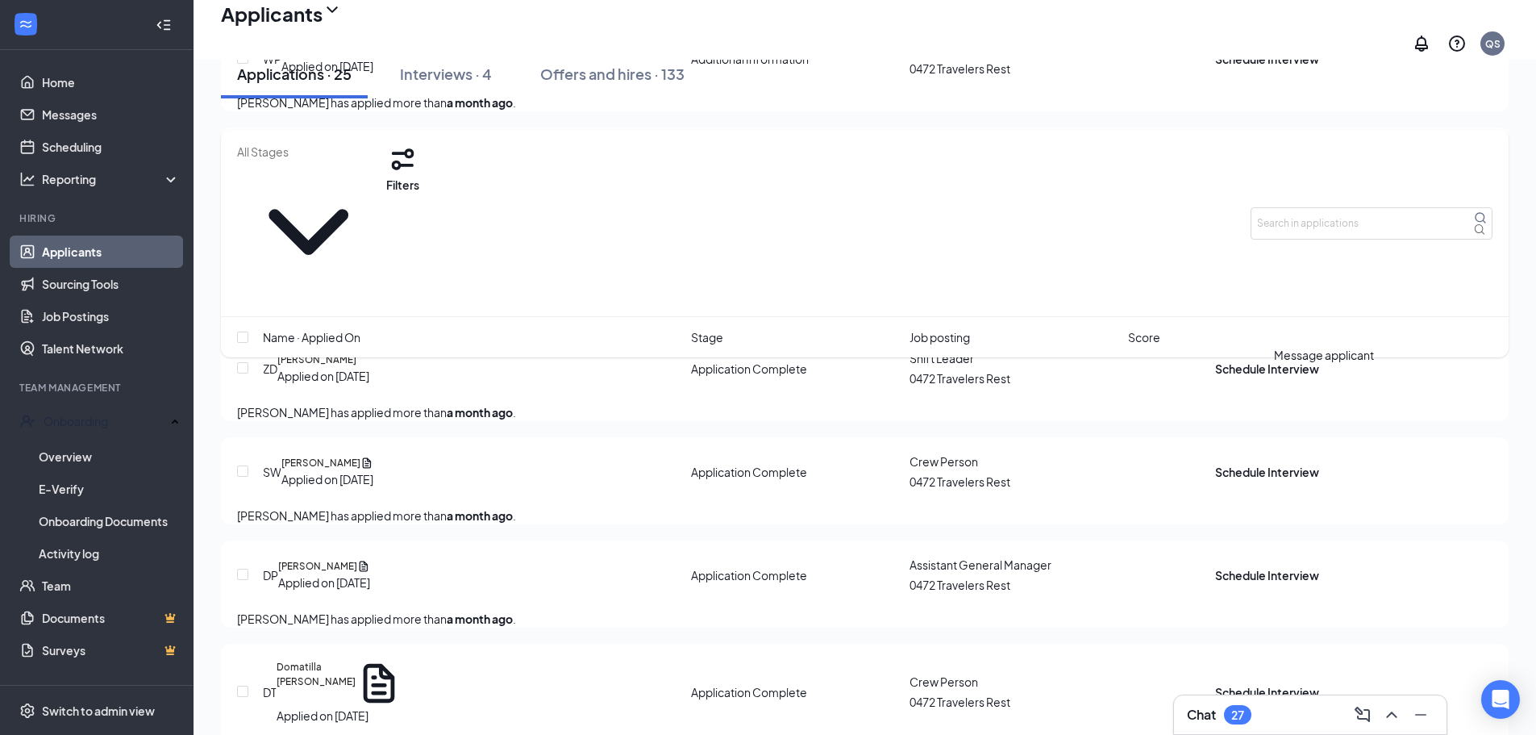
click at [1233, 171] on icon "ActiveChat" at bounding box center [1225, 163] width 16 height 16
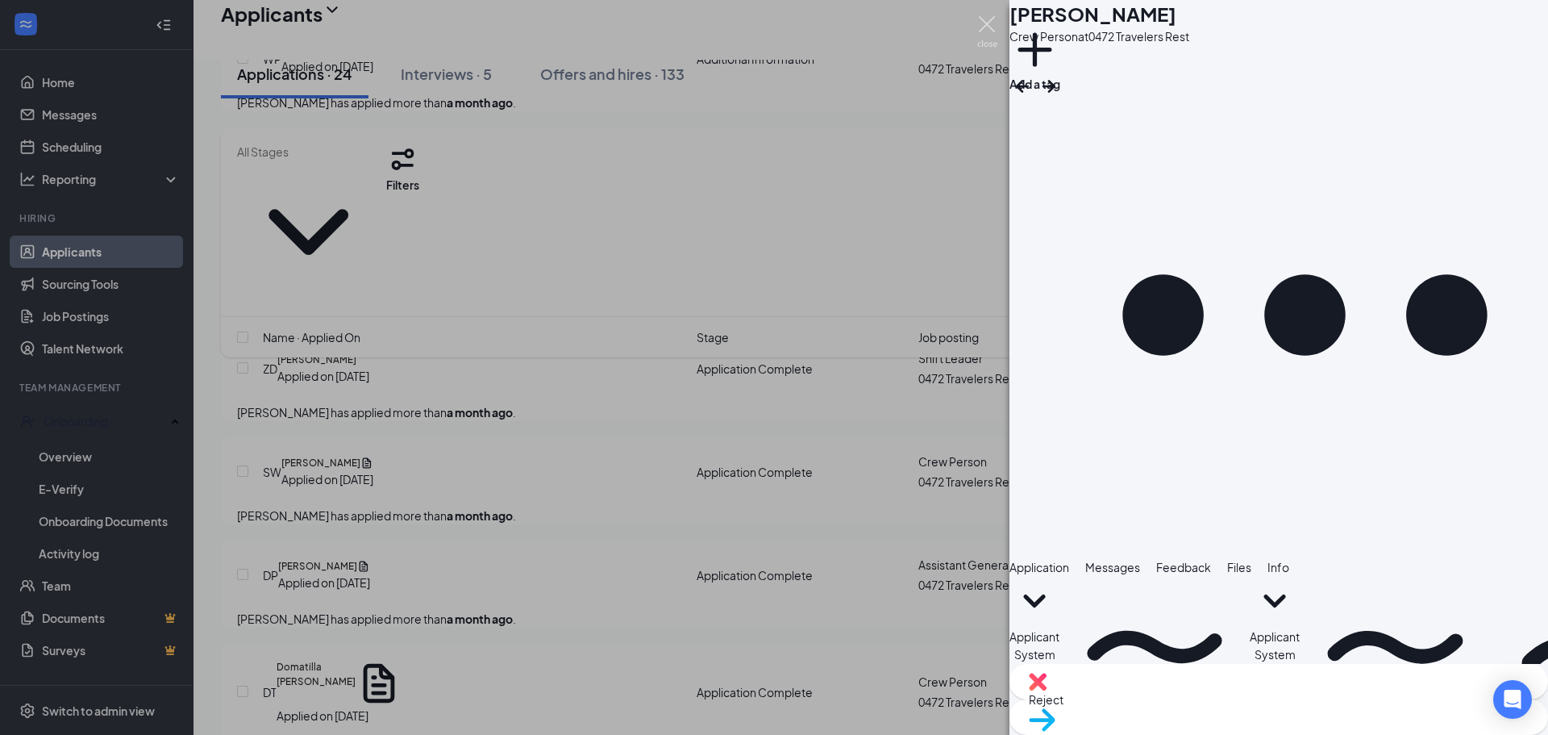
click at [981, 21] on img at bounding box center [987, 31] width 20 height 31
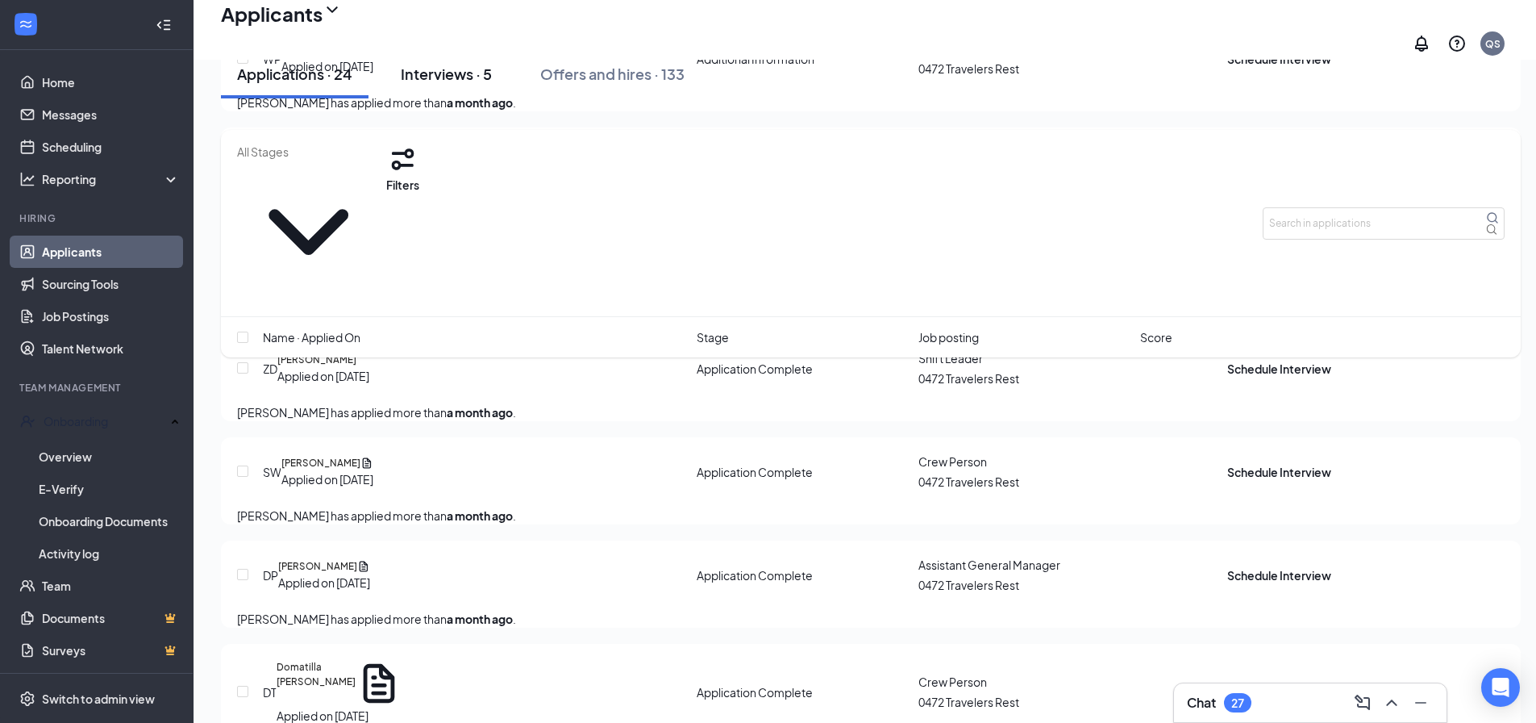
click at [474, 84] on div "Interviews · 5" at bounding box center [446, 74] width 91 height 20
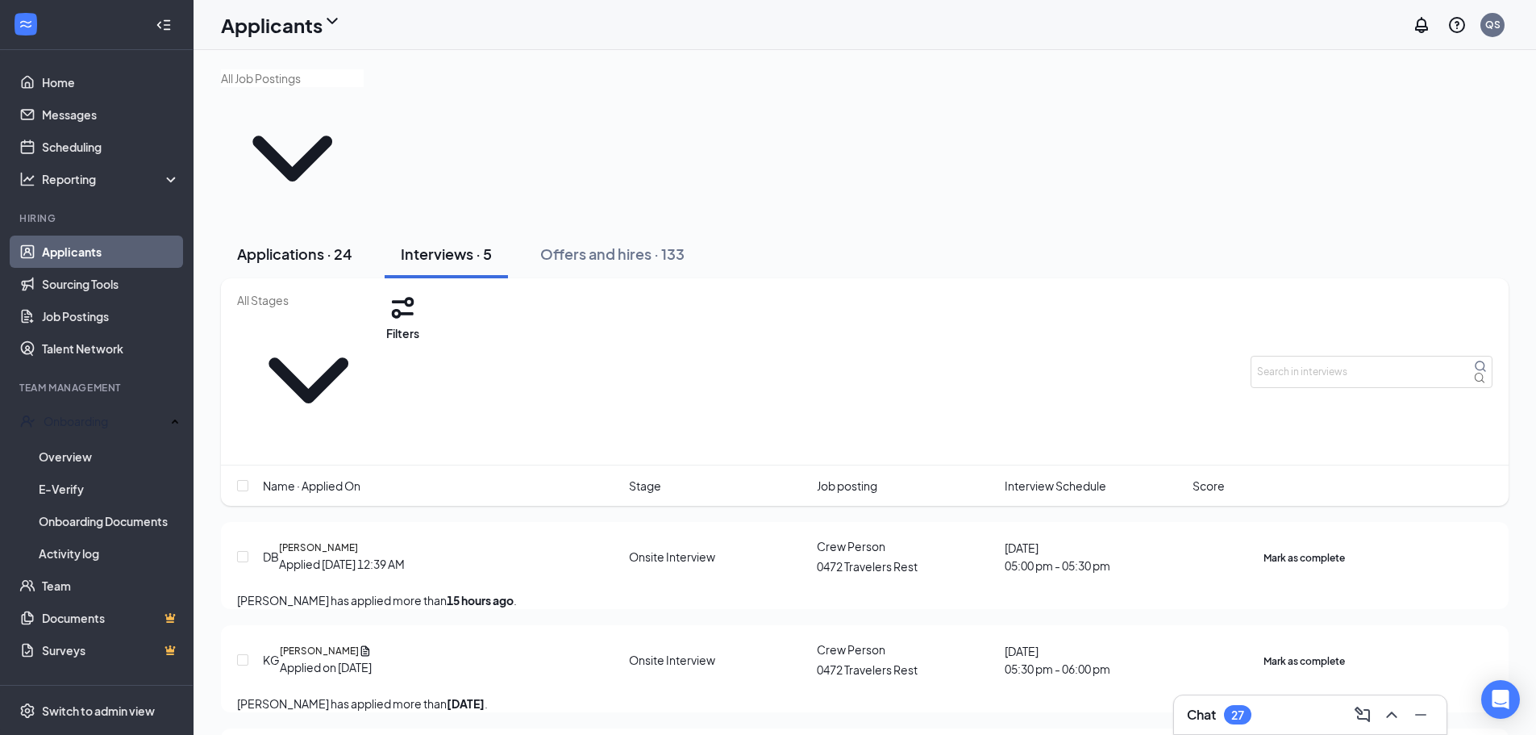
click at [325, 244] on div "Applications · 24" at bounding box center [294, 254] width 115 height 20
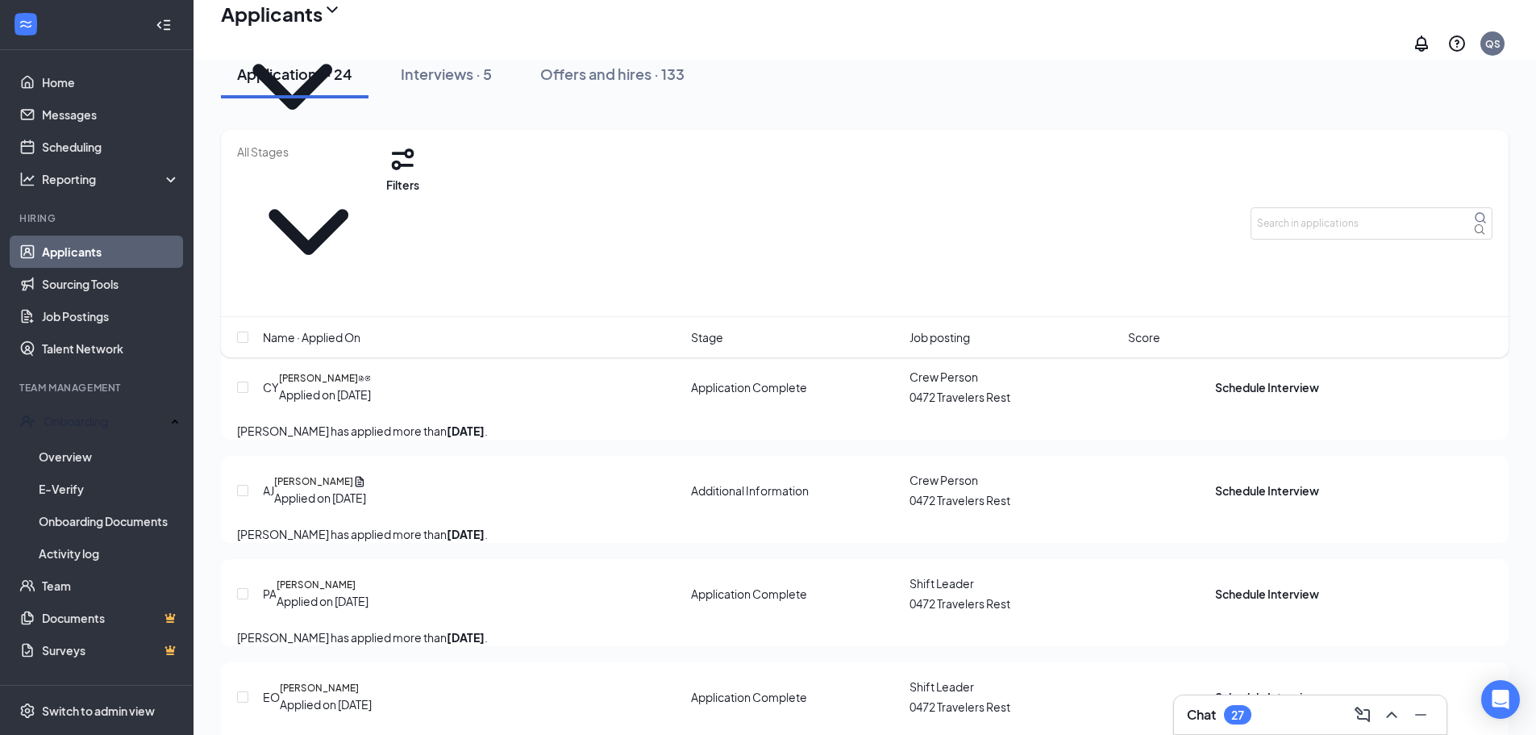
scroll to position [81, 0]
click at [1281, 207] on input "text" at bounding box center [1372, 223] width 242 height 32
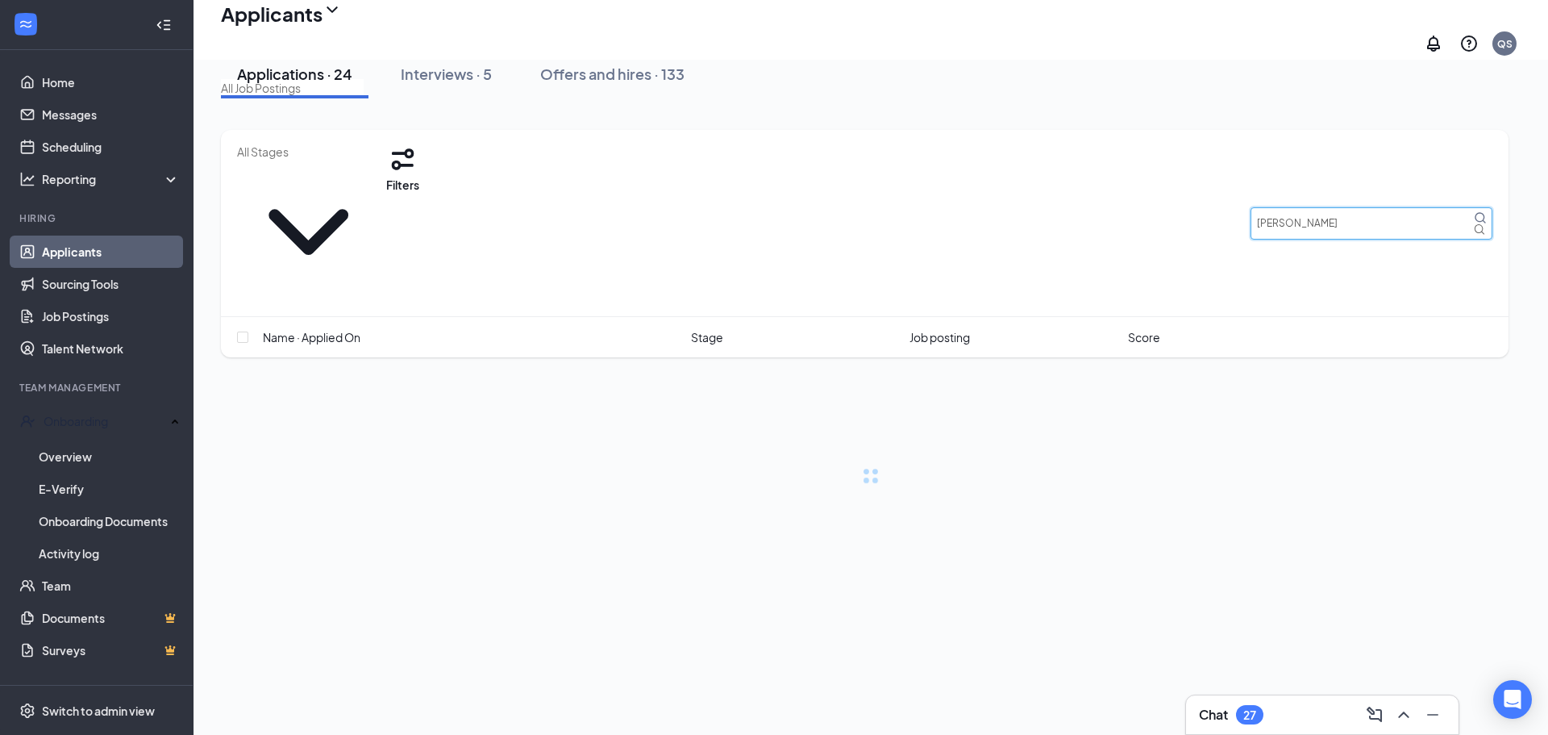
type input "sydney norris"
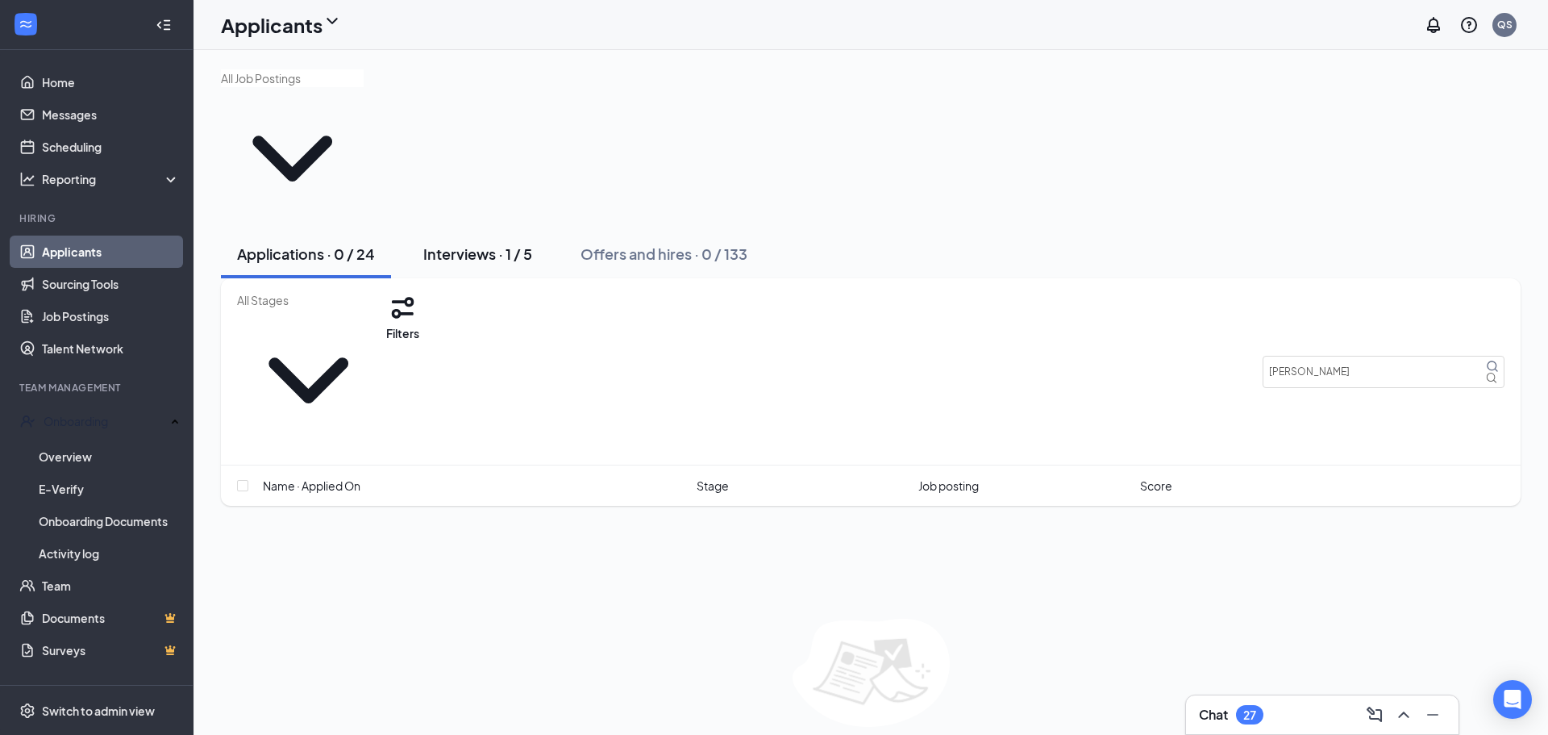
click at [496, 244] on div "Interviews · 1 / 5" at bounding box center [477, 254] width 109 height 20
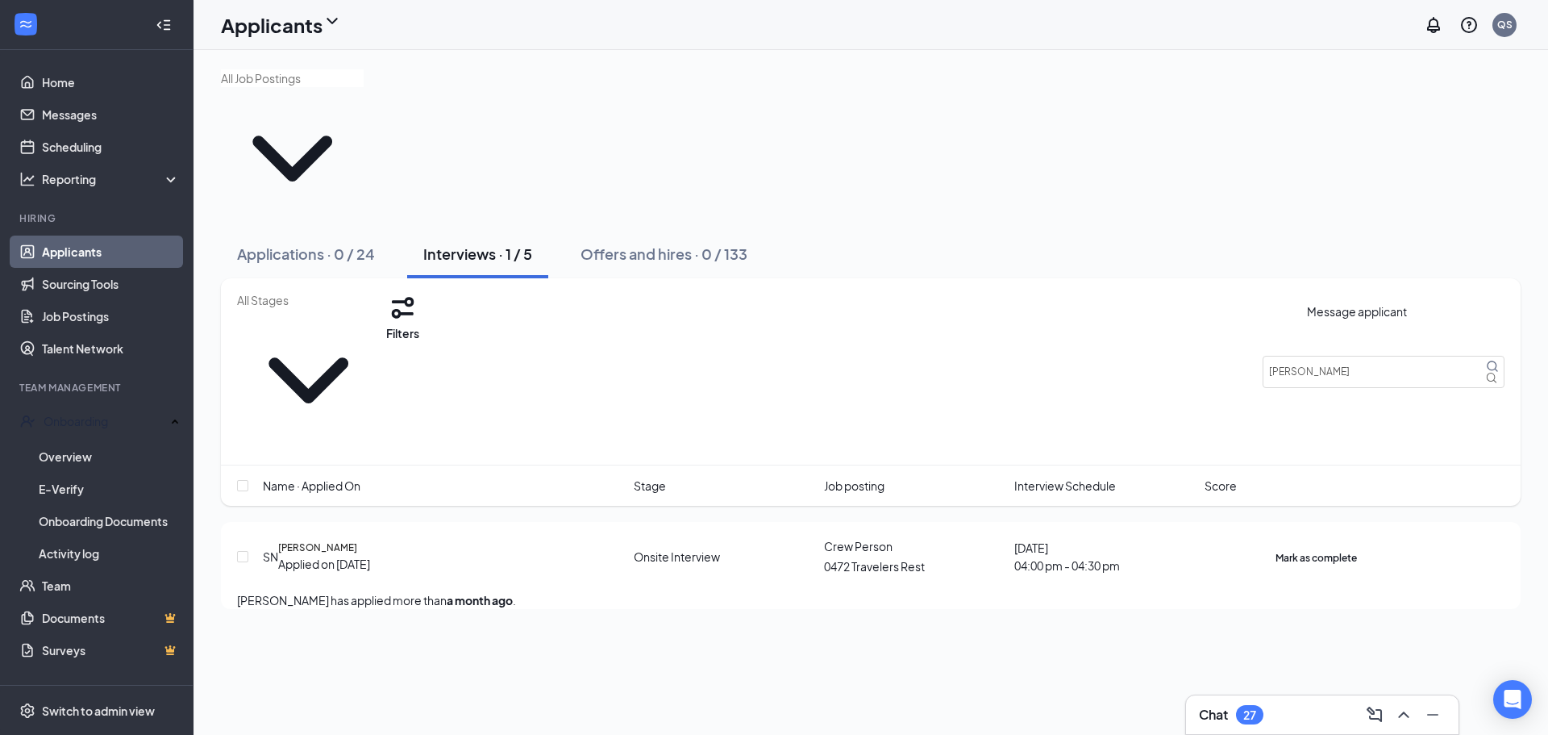
click at [1276, 548] on icon "ActiveChat" at bounding box center [1276, 548] width 0 height 0
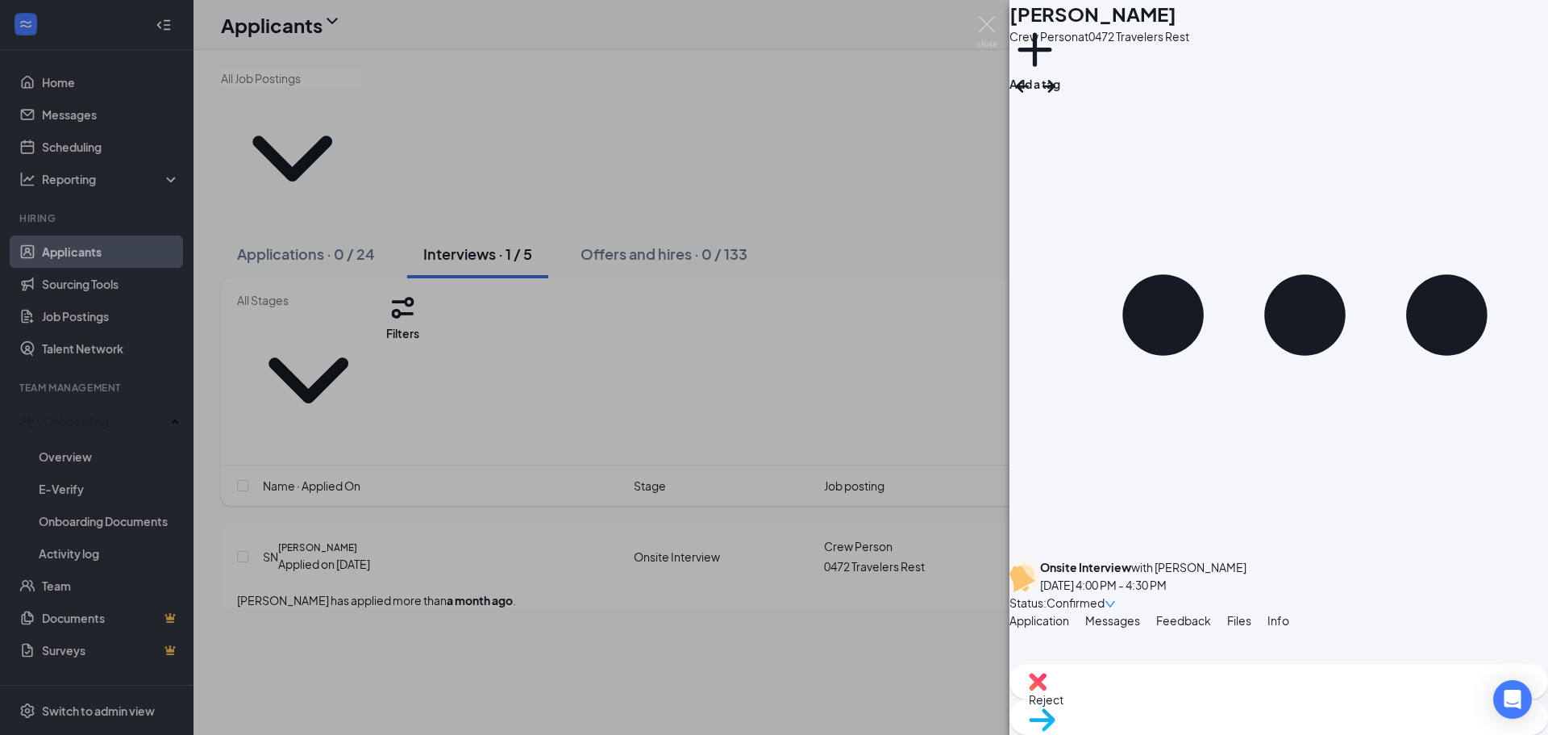
scroll to position [556, 0]
type textarea "Ignore the scheduled interview for today. we have already completed that stage.…"
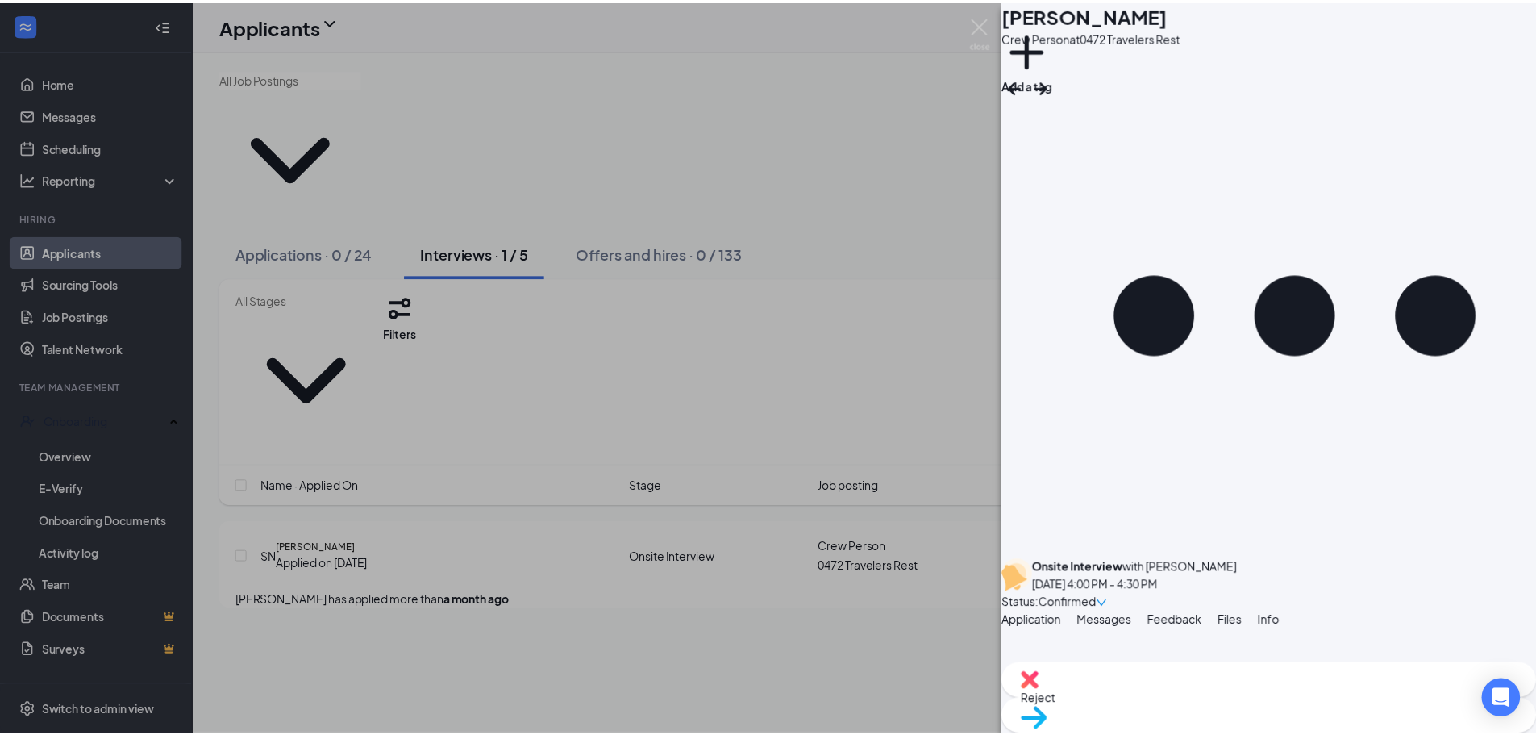
scroll to position [698, 0]
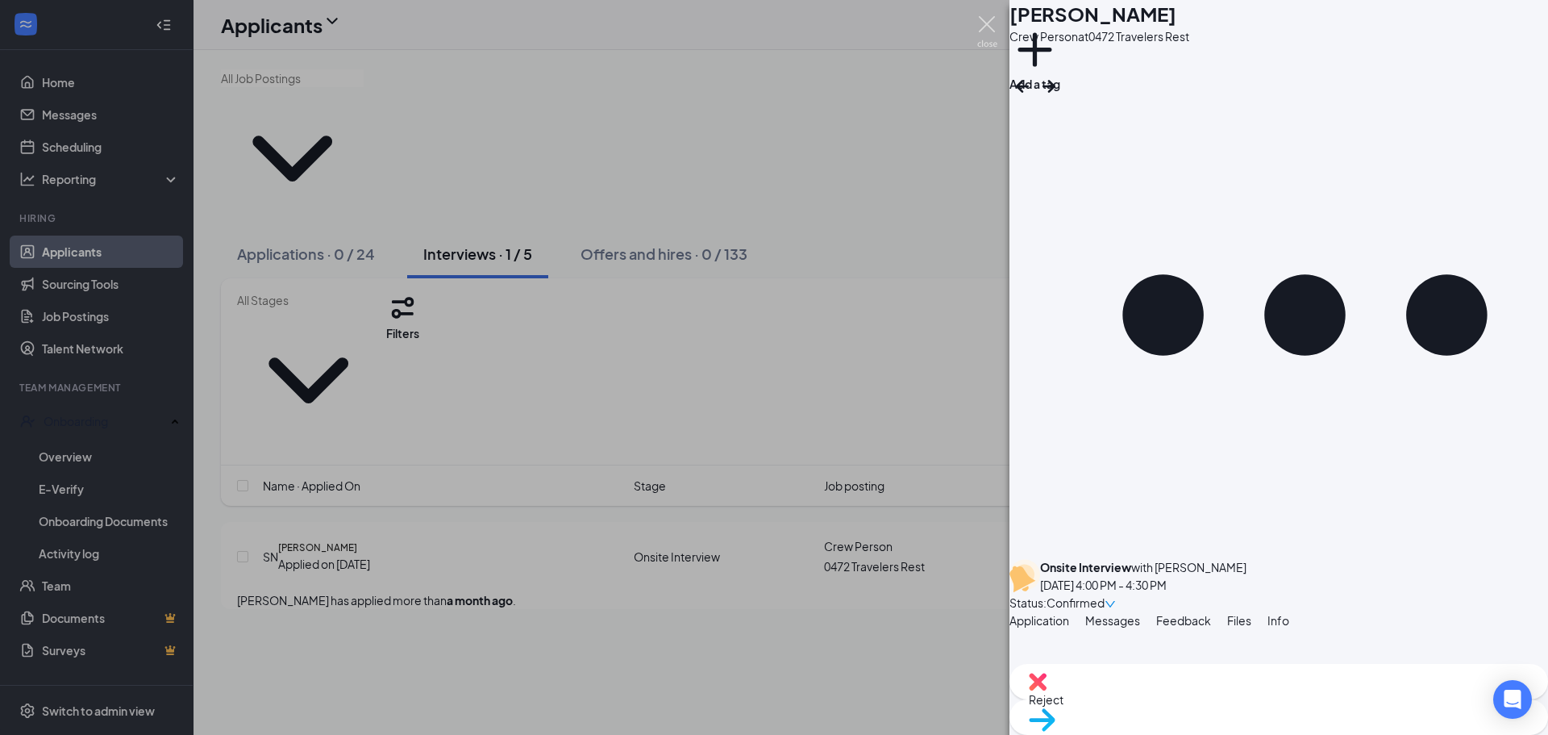
click at [982, 16] on img at bounding box center [987, 31] width 20 height 31
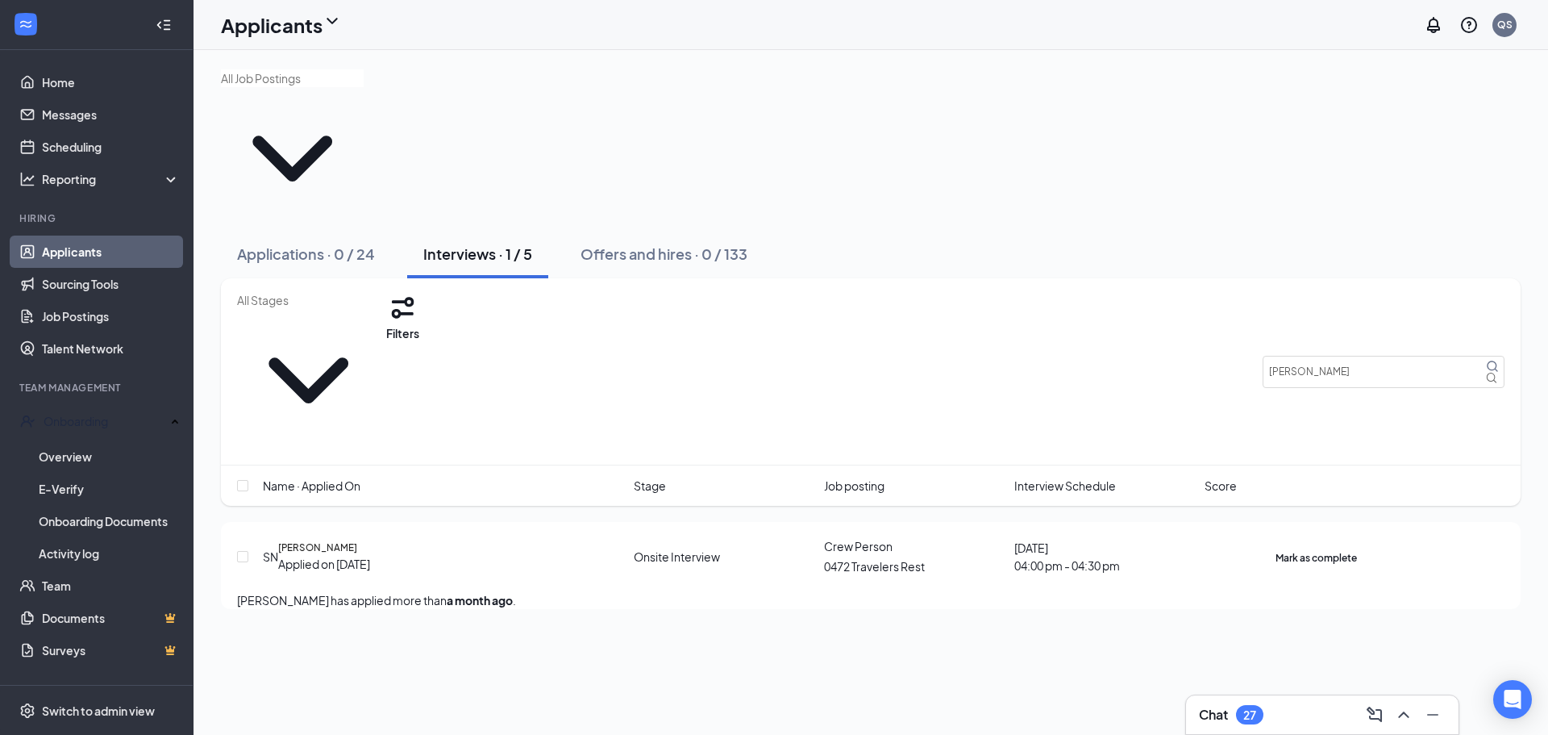
click at [77, 255] on link "Applicants" at bounding box center [111, 251] width 138 height 32
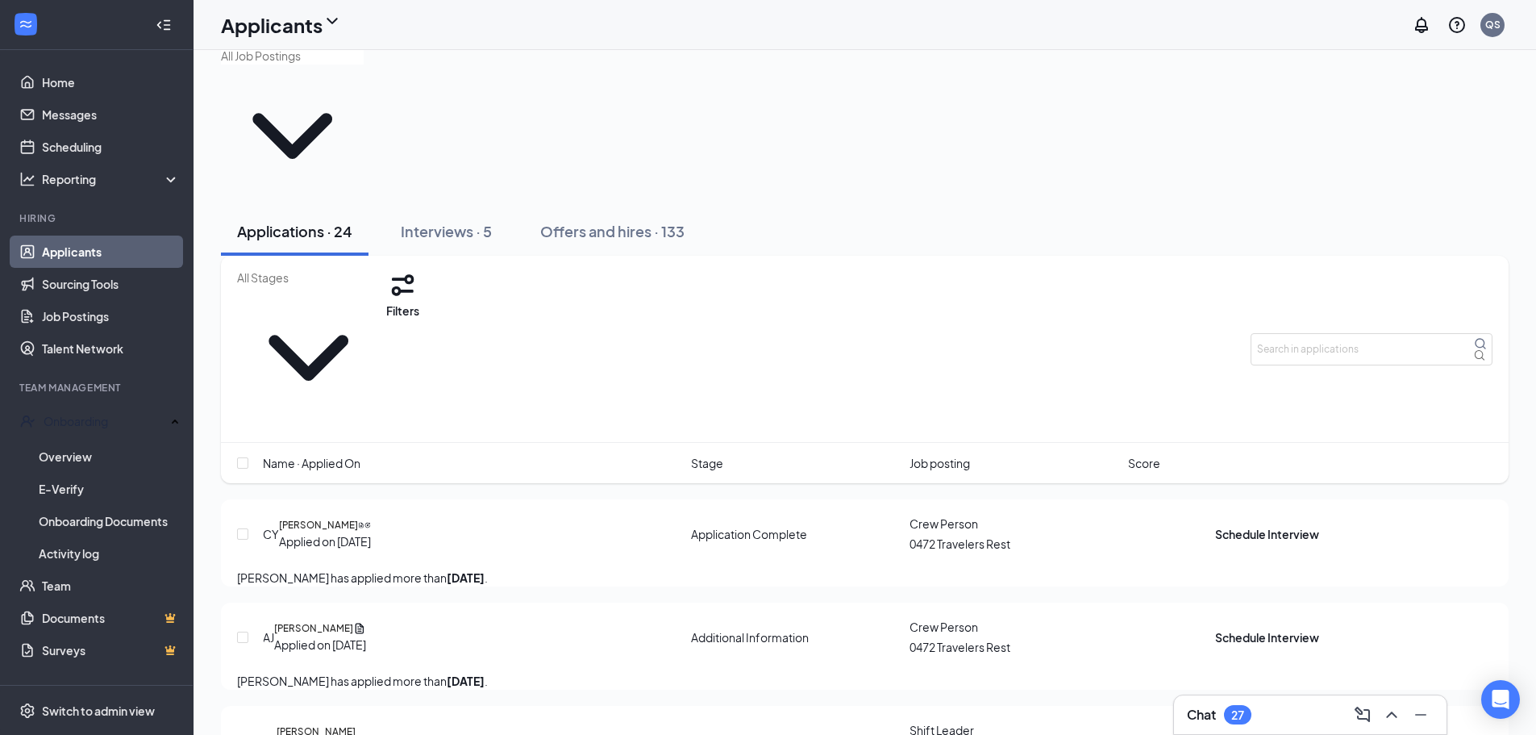
scroll to position [6, 0]
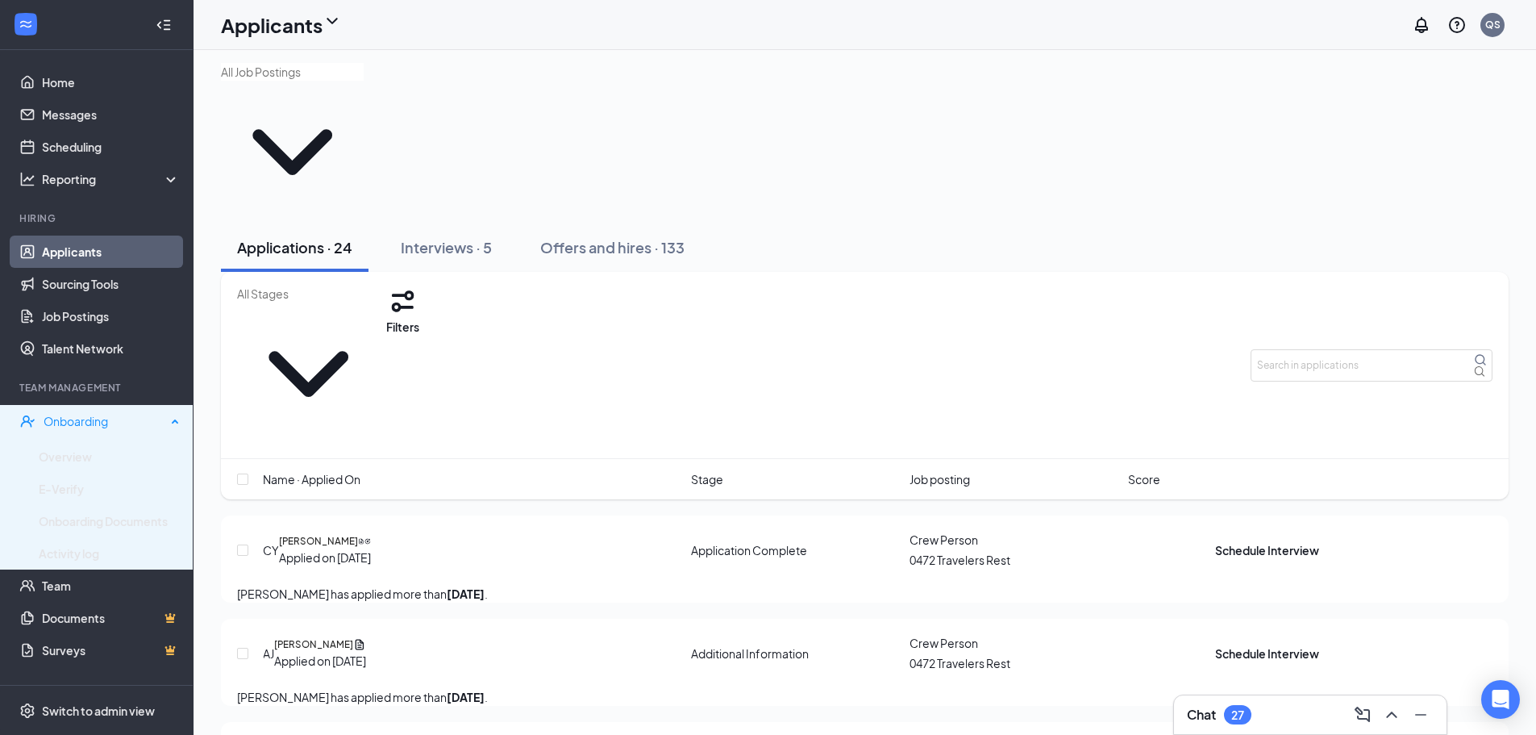
click at [74, 423] on div "Onboarding" at bounding box center [105, 421] width 123 height 16
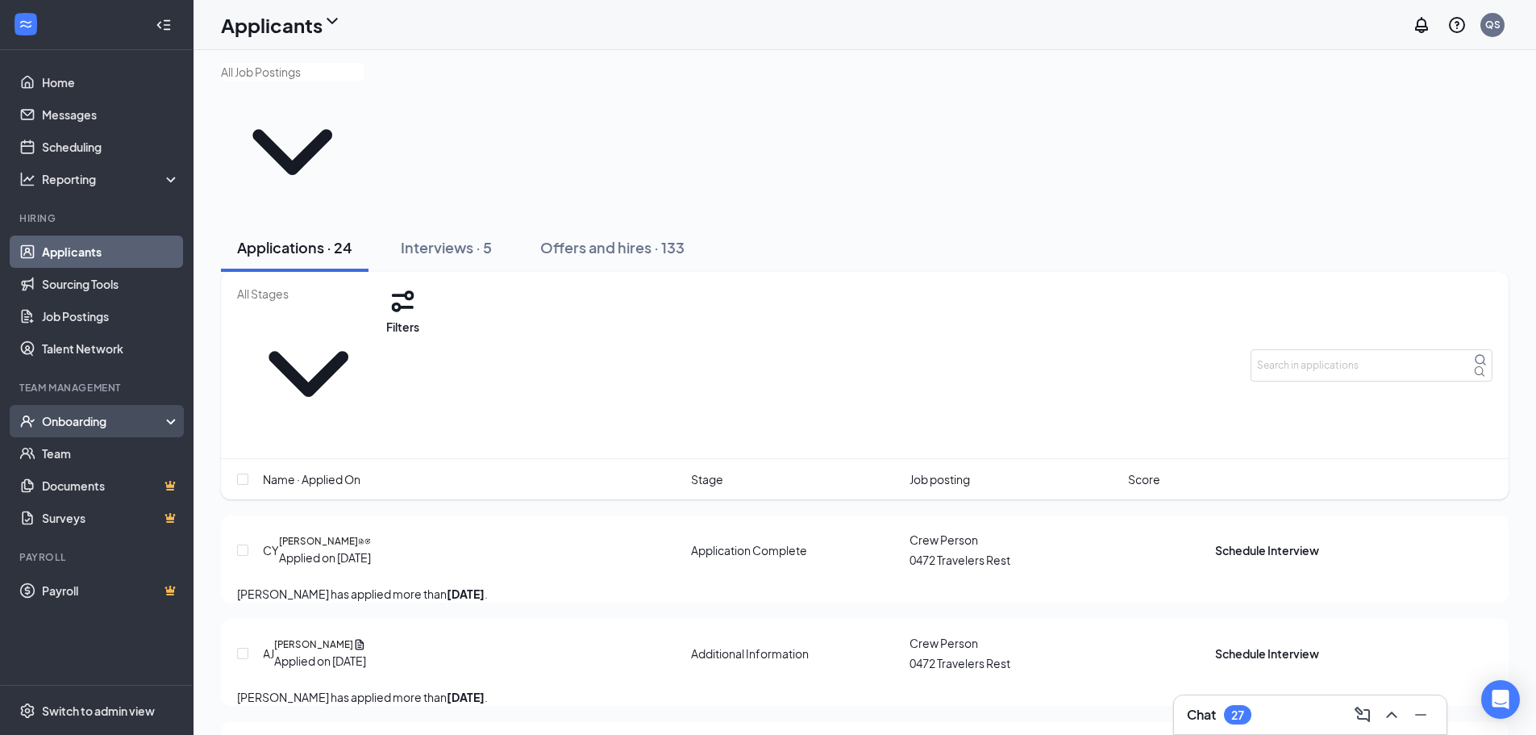
click at [74, 423] on div "Onboarding" at bounding box center [104, 421] width 124 height 16
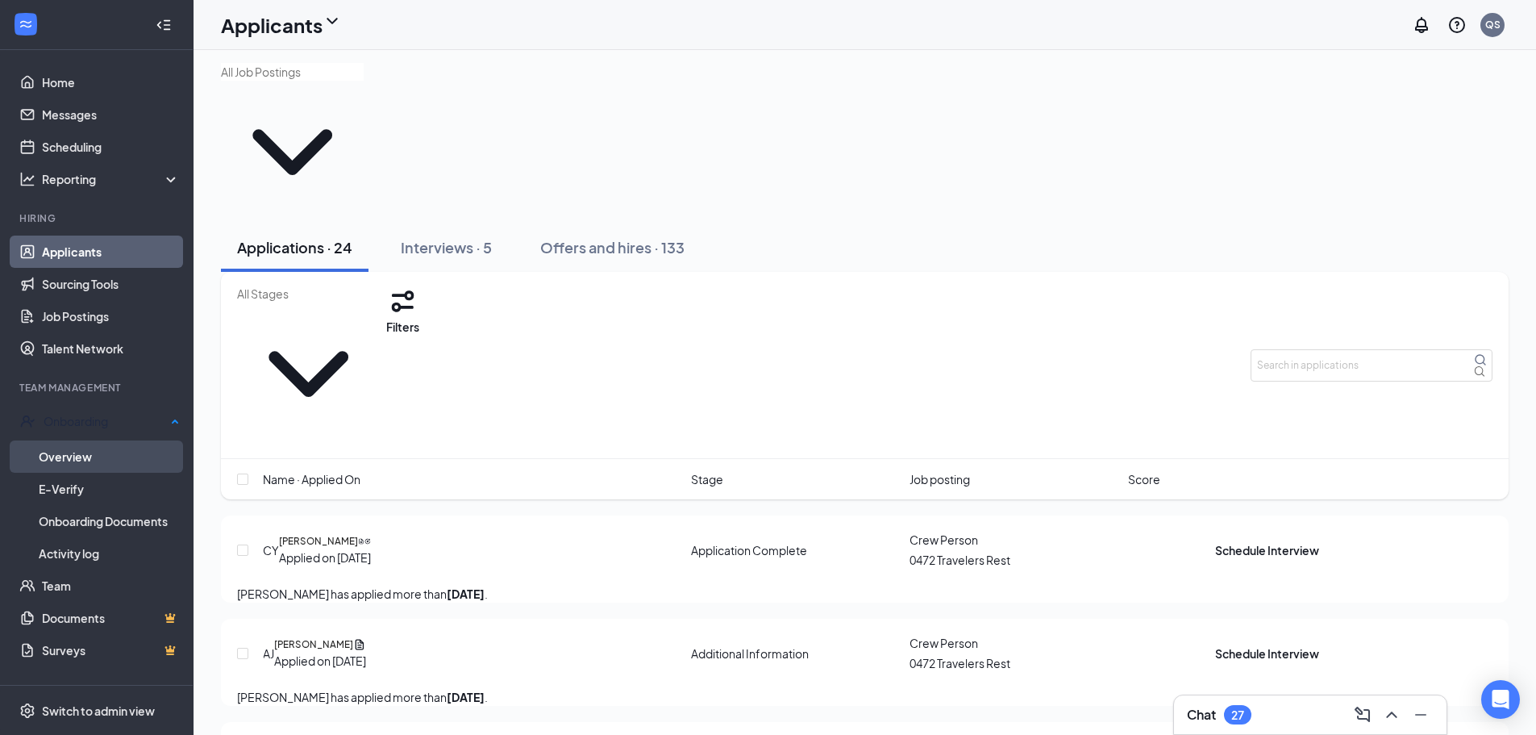
click at [65, 445] on link "Overview" at bounding box center [109, 456] width 141 height 32
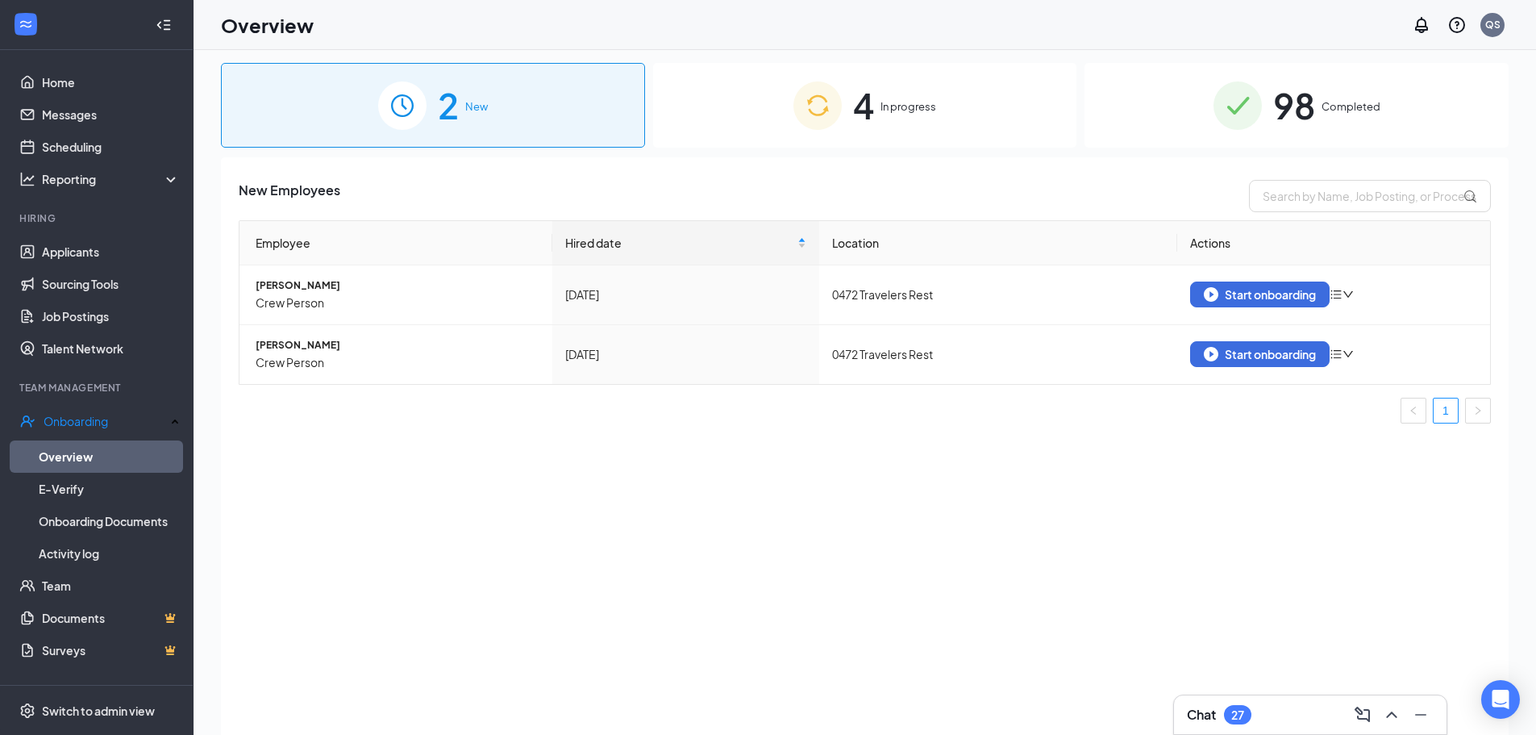
click at [900, 108] on span "In progress" at bounding box center [909, 106] width 56 height 16
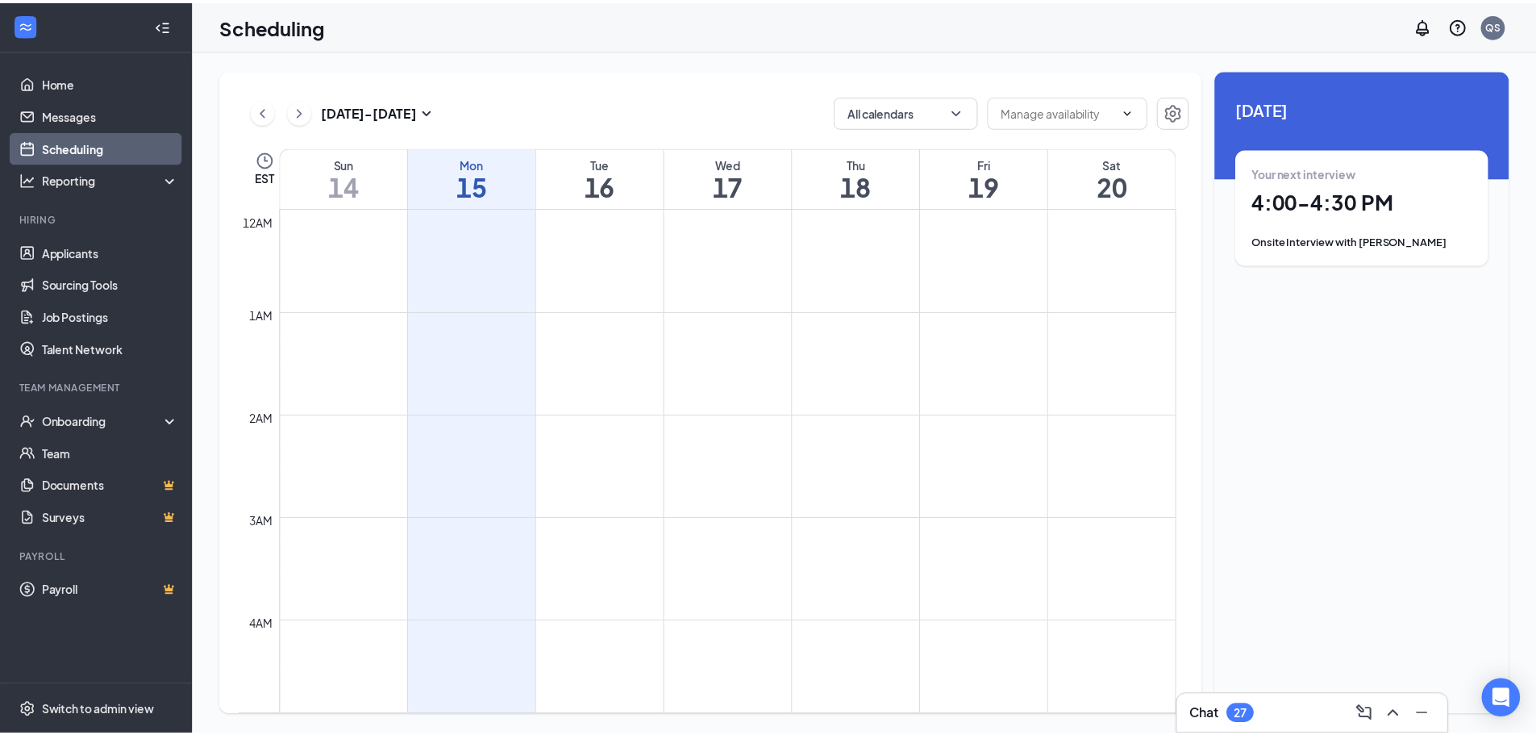
scroll to position [793, 0]
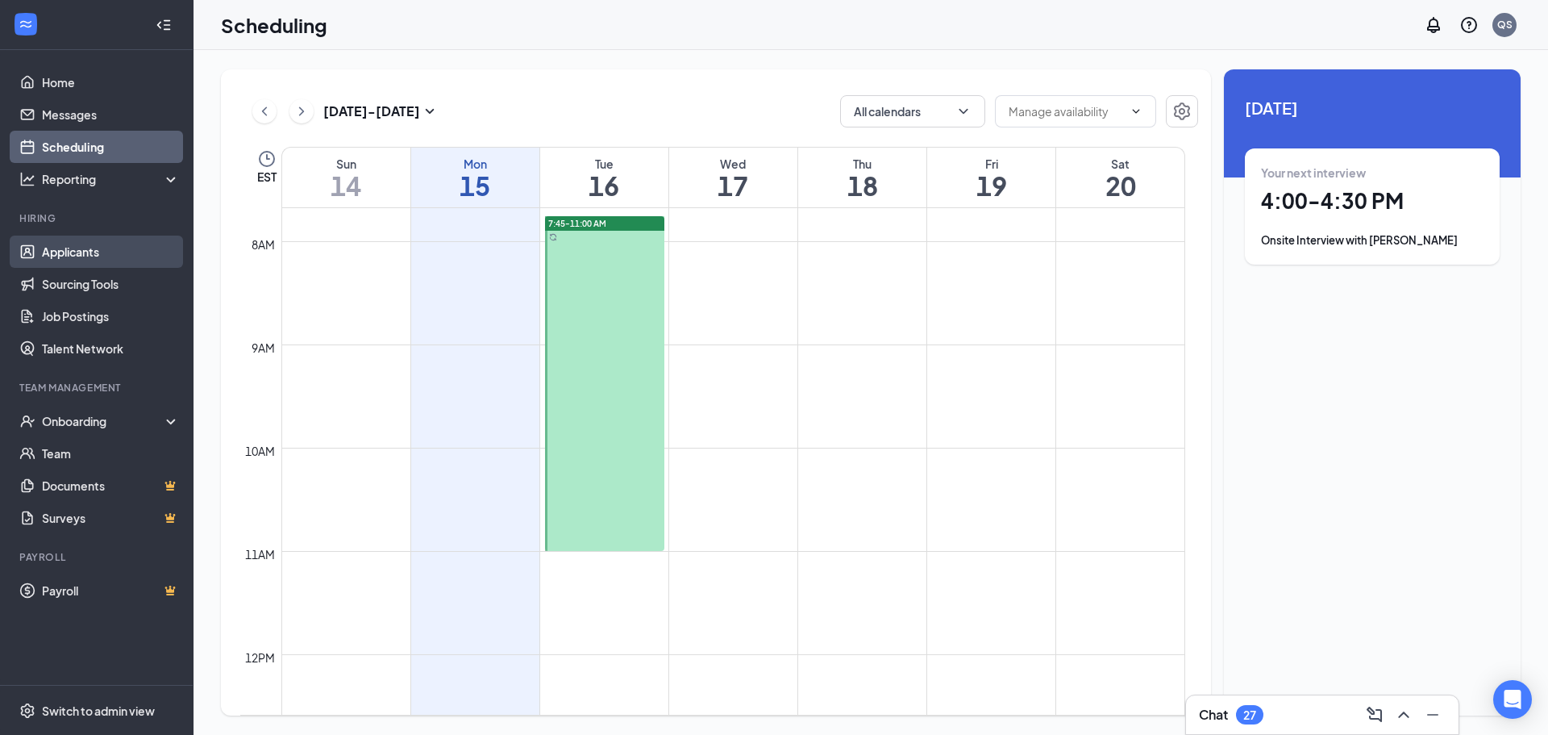
click at [103, 252] on link "Applicants" at bounding box center [111, 251] width 138 height 32
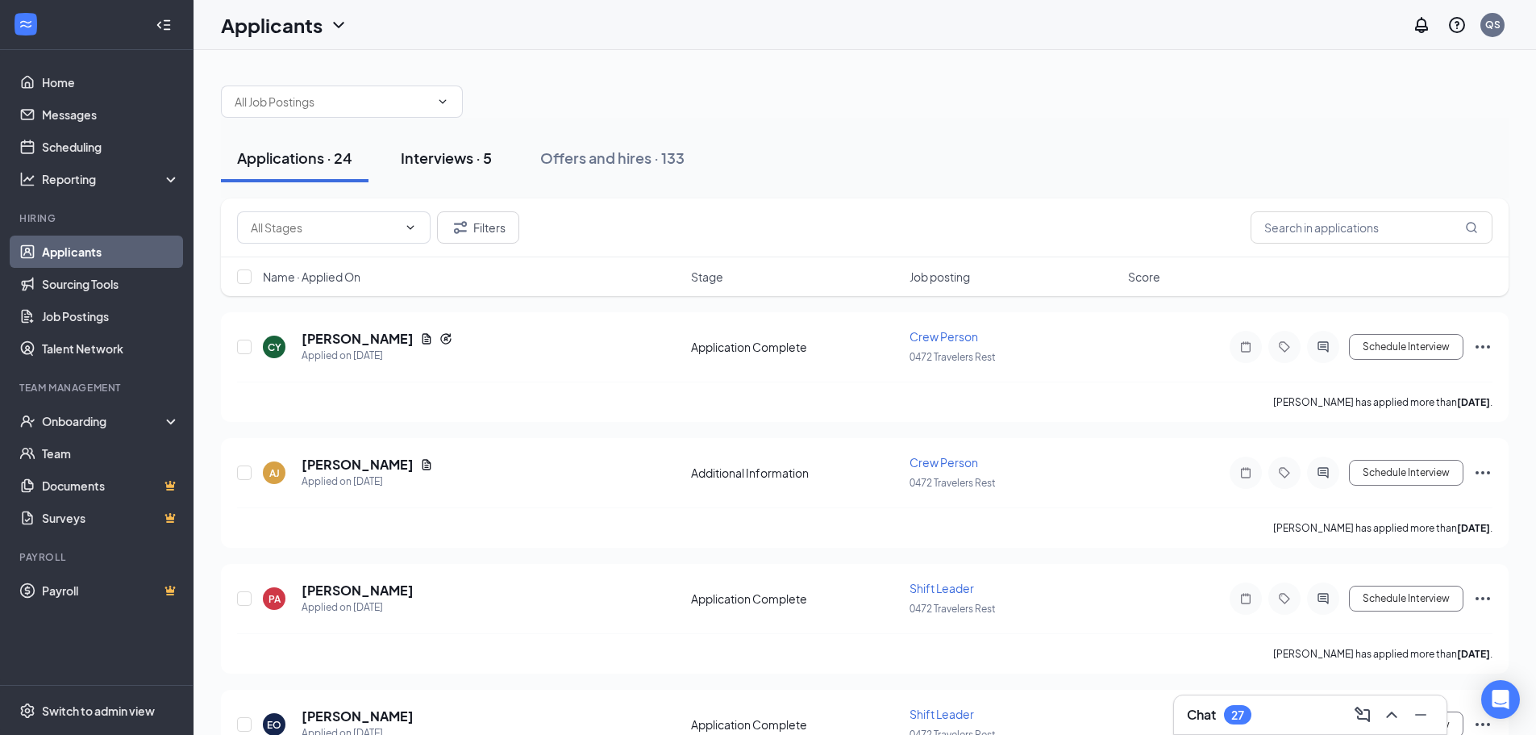
click at [445, 160] on div "Interviews · 5" at bounding box center [446, 158] width 91 height 20
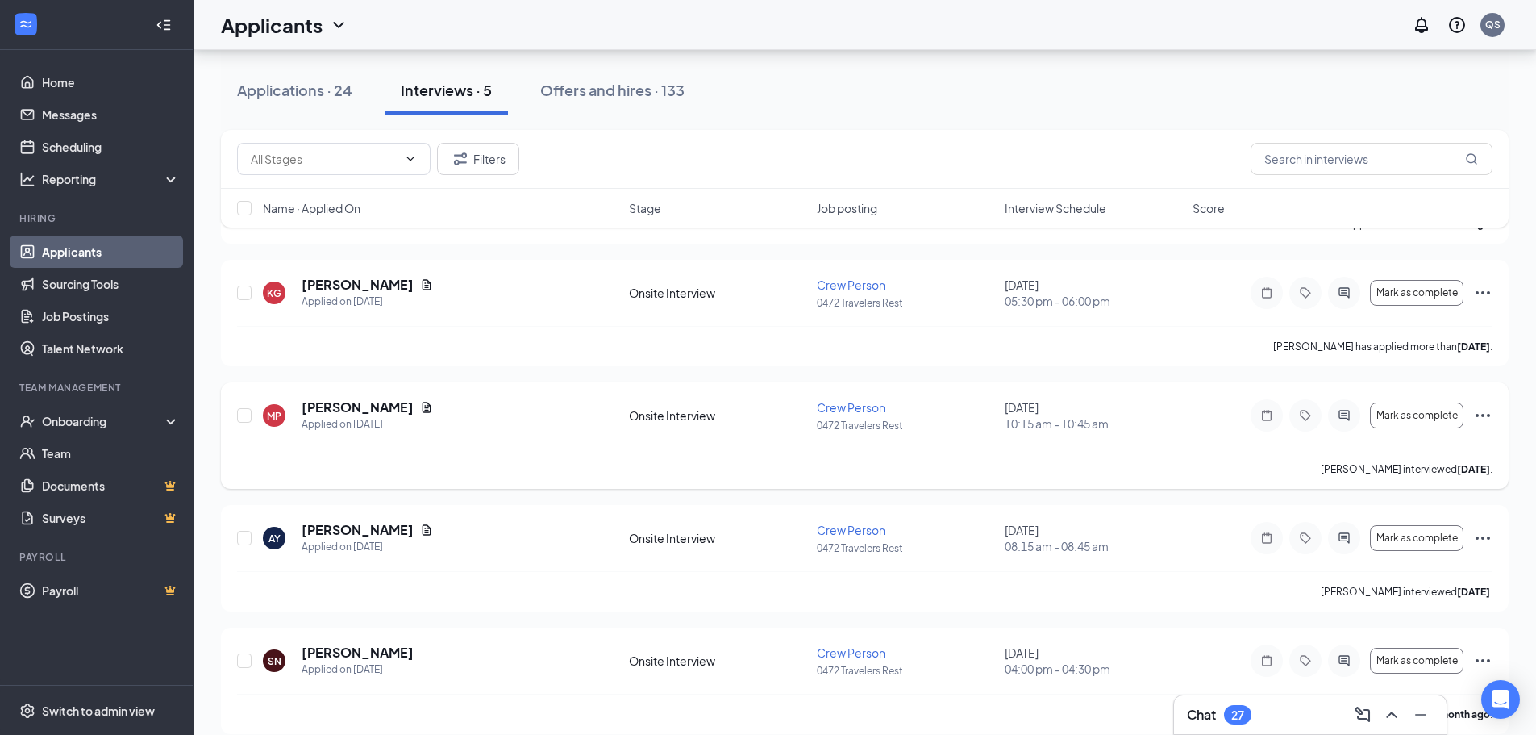
scroll to position [194, 0]
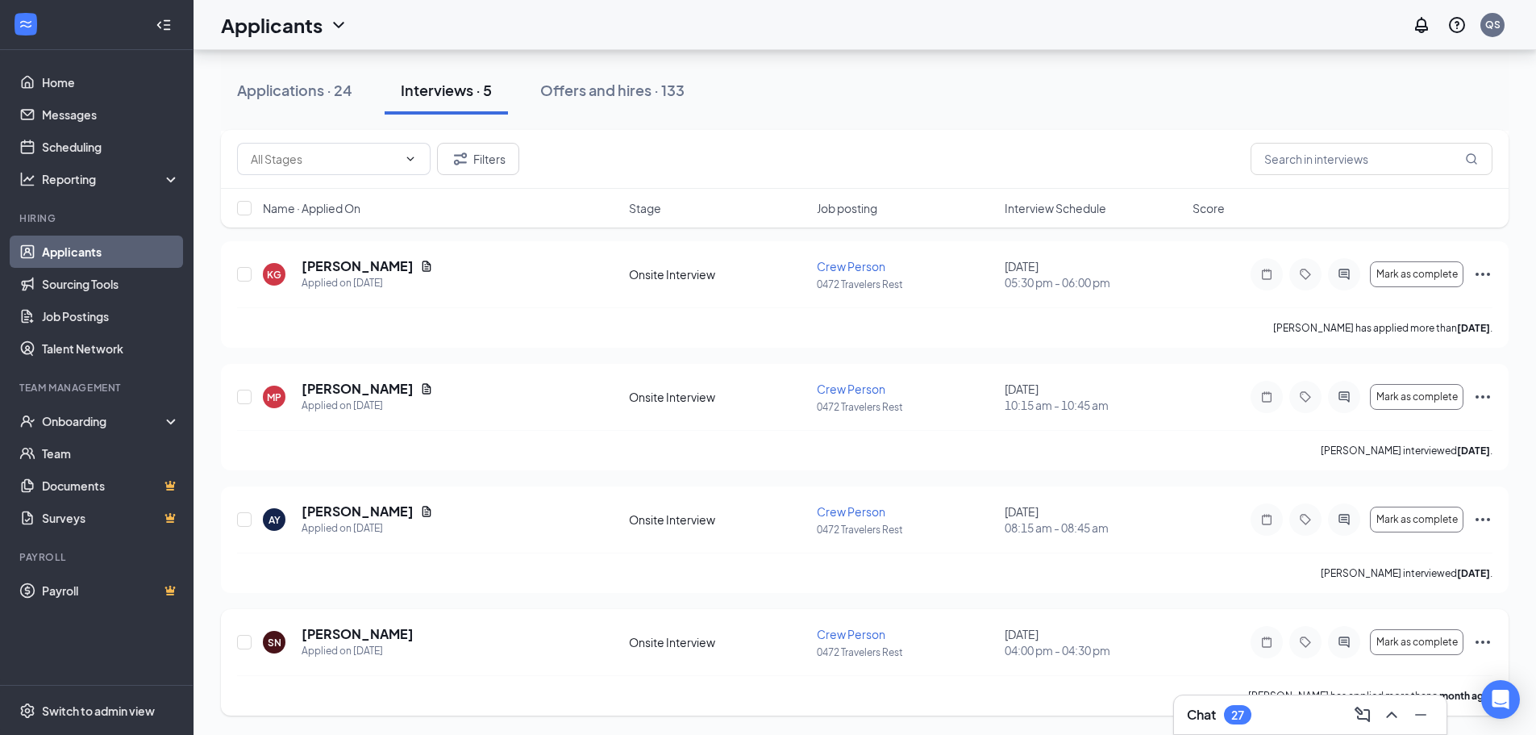
click at [1475, 638] on icon "Ellipses" at bounding box center [1482, 641] width 19 height 19
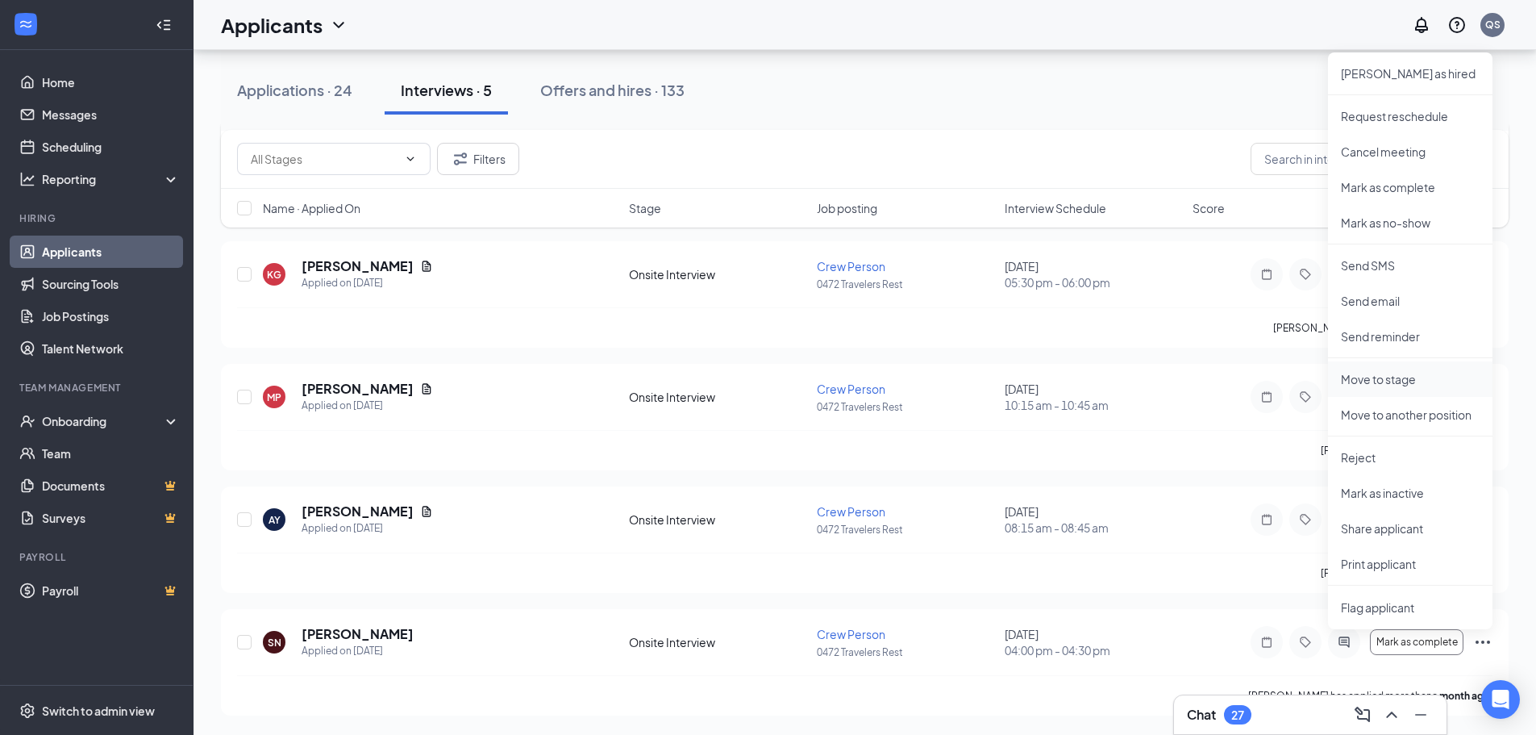
click at [1377, 379] on p "Move to stage" at bounding box center [1410, 379] width 139 height 16
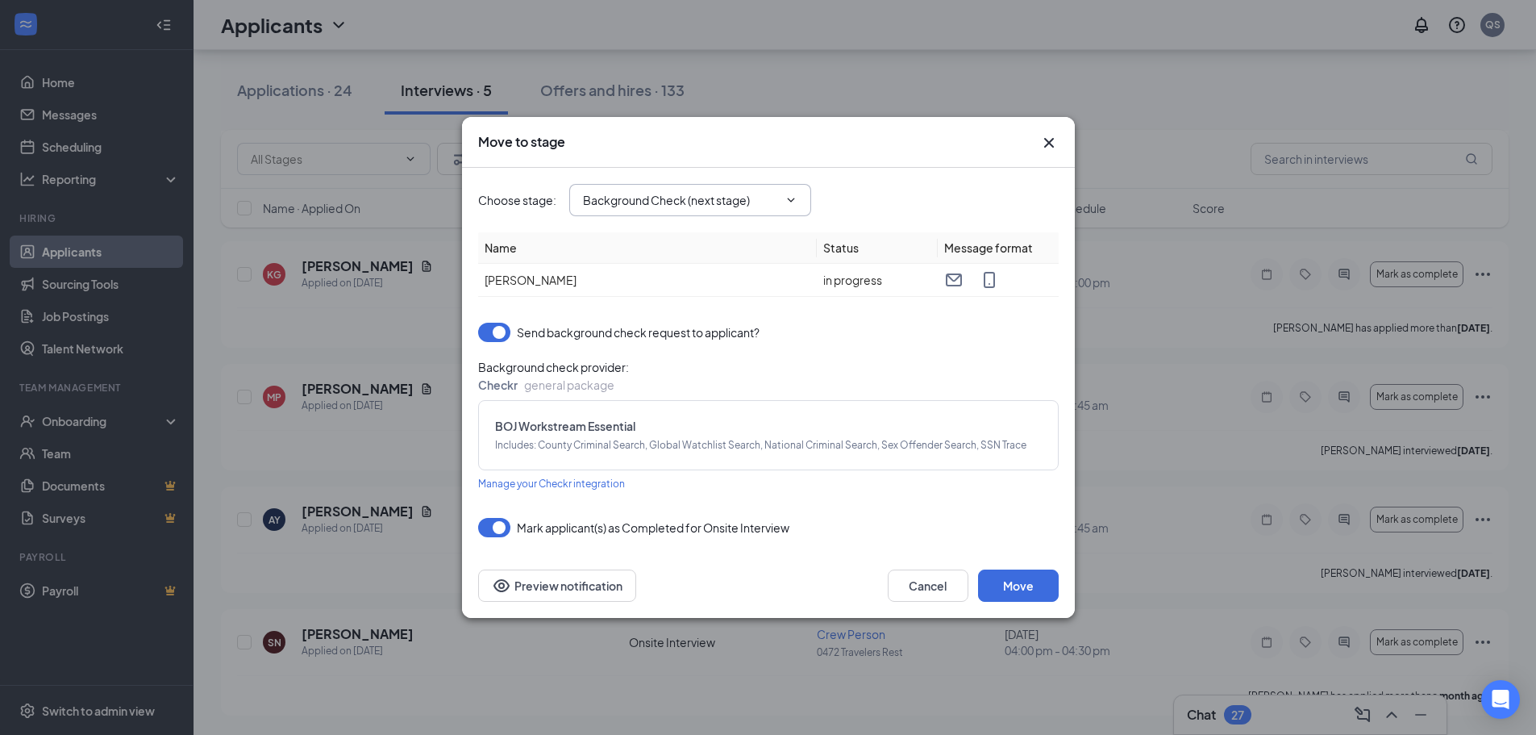
click at [793, 206] on icon "ChevronDown" at bounding box center [791, 200] width 13 height 13
click at [787, 201] on icon "ChevronDown" at bounding box center [791, 200] width 13 height 13
click at [788, 200] on icon "ChevronDown" at bounding box center [791, 200] width 13 height 13
click at [789, 200] on icon "ChevronDown" at bounding box center [791, 200] width 13 height 13
click at [792, 198] on icon "ChevronDown" at bounding box center [791, 200] width 13 height 13
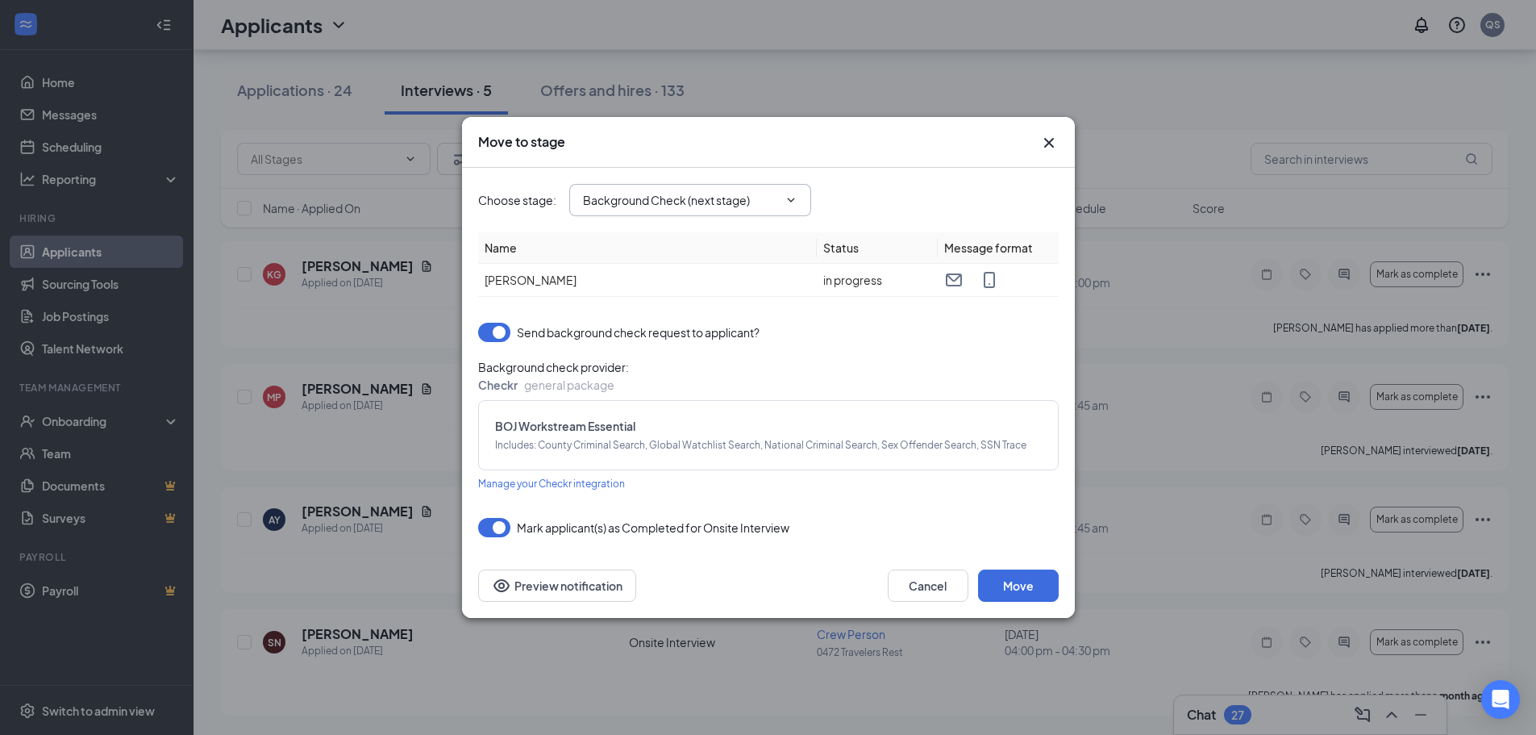
click at [780, 200] on span "Background Check (next stage)" at bounding box center [690, 200] width 242 height 32
click at [714, 202] on input "Background Check (next stage)" at bounding box center [680, 200] width 195 height 18
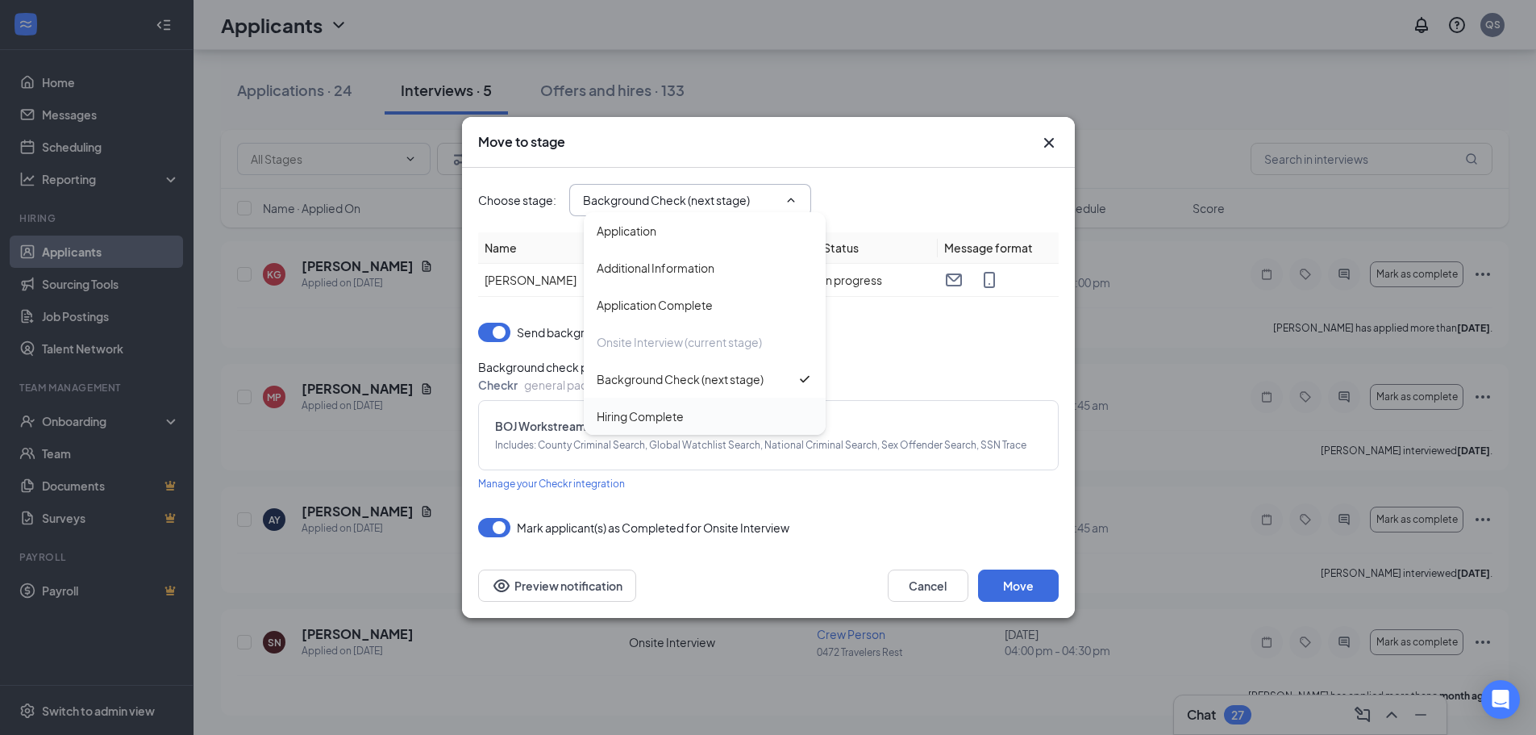
click at [662, 414] on div "Hiring Complete" at bounding box center [640, 416] width 87 height 18
type input "Hiring Complete"
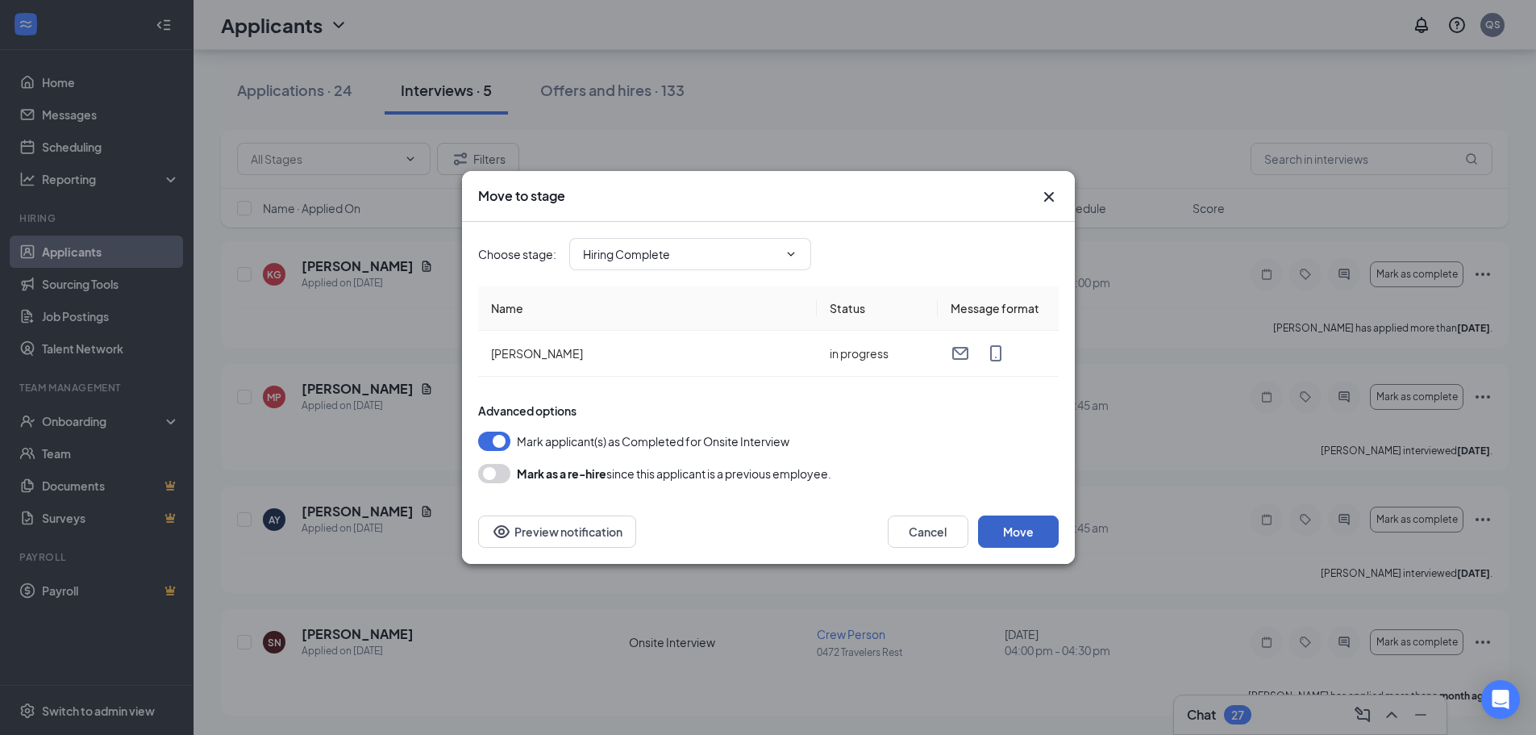
click at [1006, 523] on button "Move" at bounding box center [1018, 531] width 81 height 32
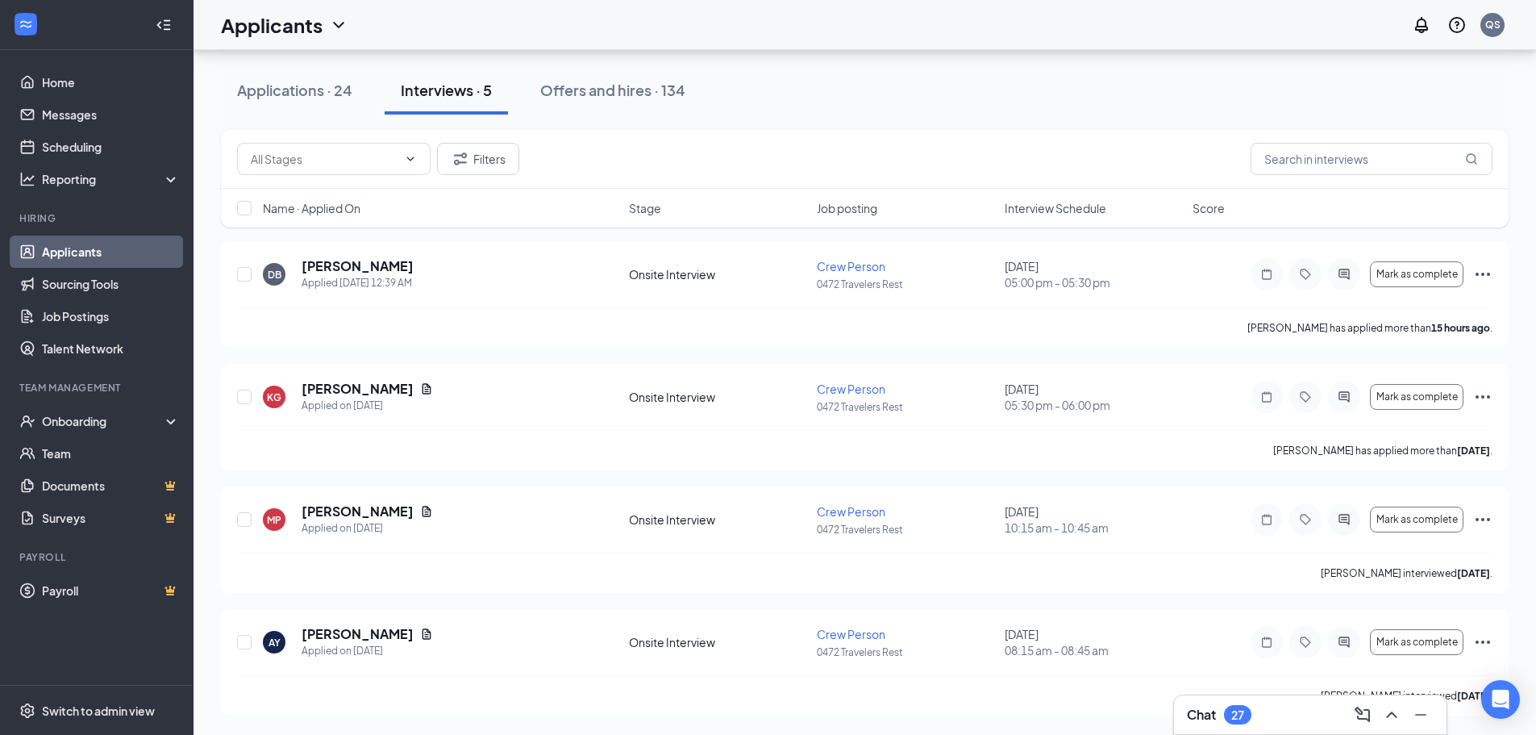
scroll to position [71, 0]
click at [72, 427] on div "Onboarding" at bounding box center [104, 421] width 124 height 16
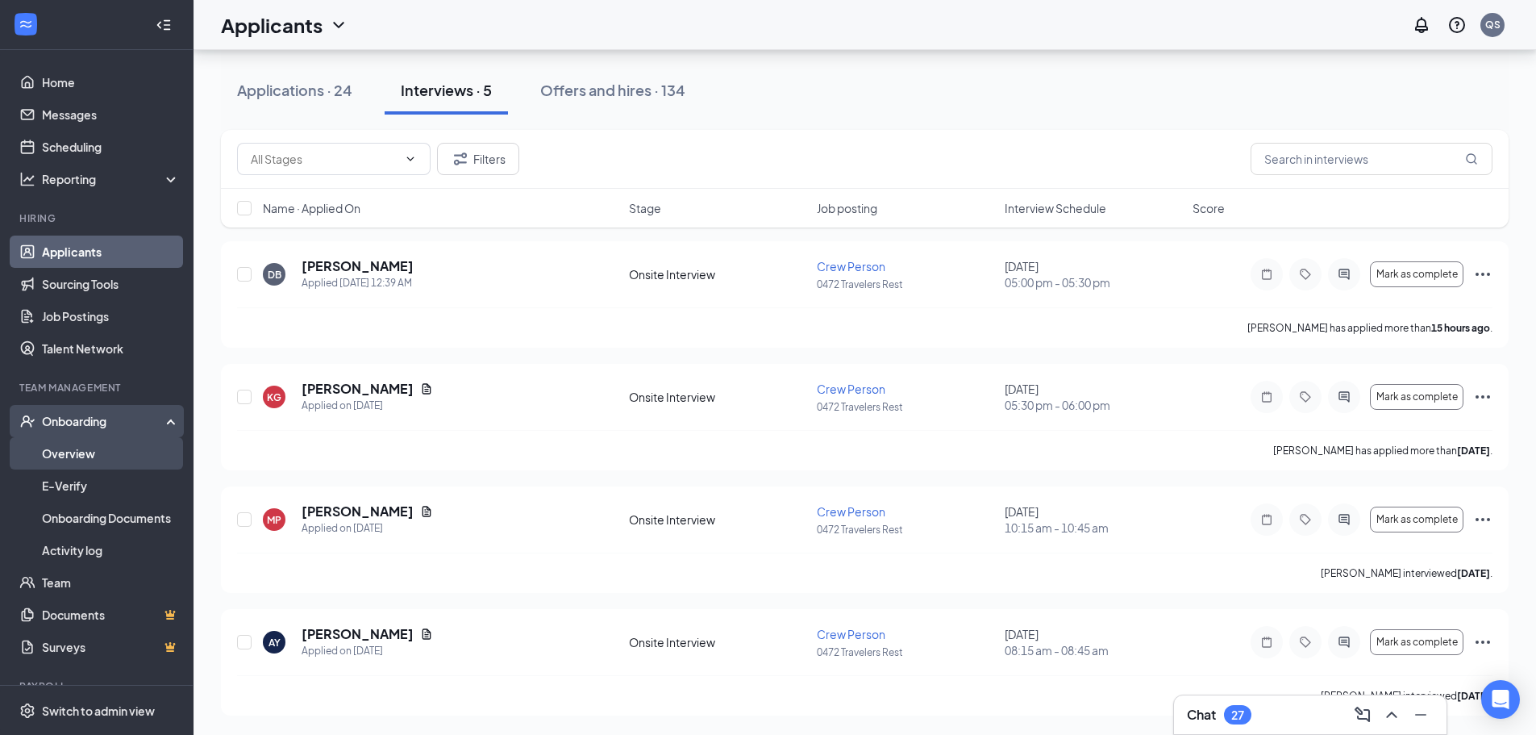
click at [64, 451] on link "Overview" at bounding box center [111, 453] width 138 height 32
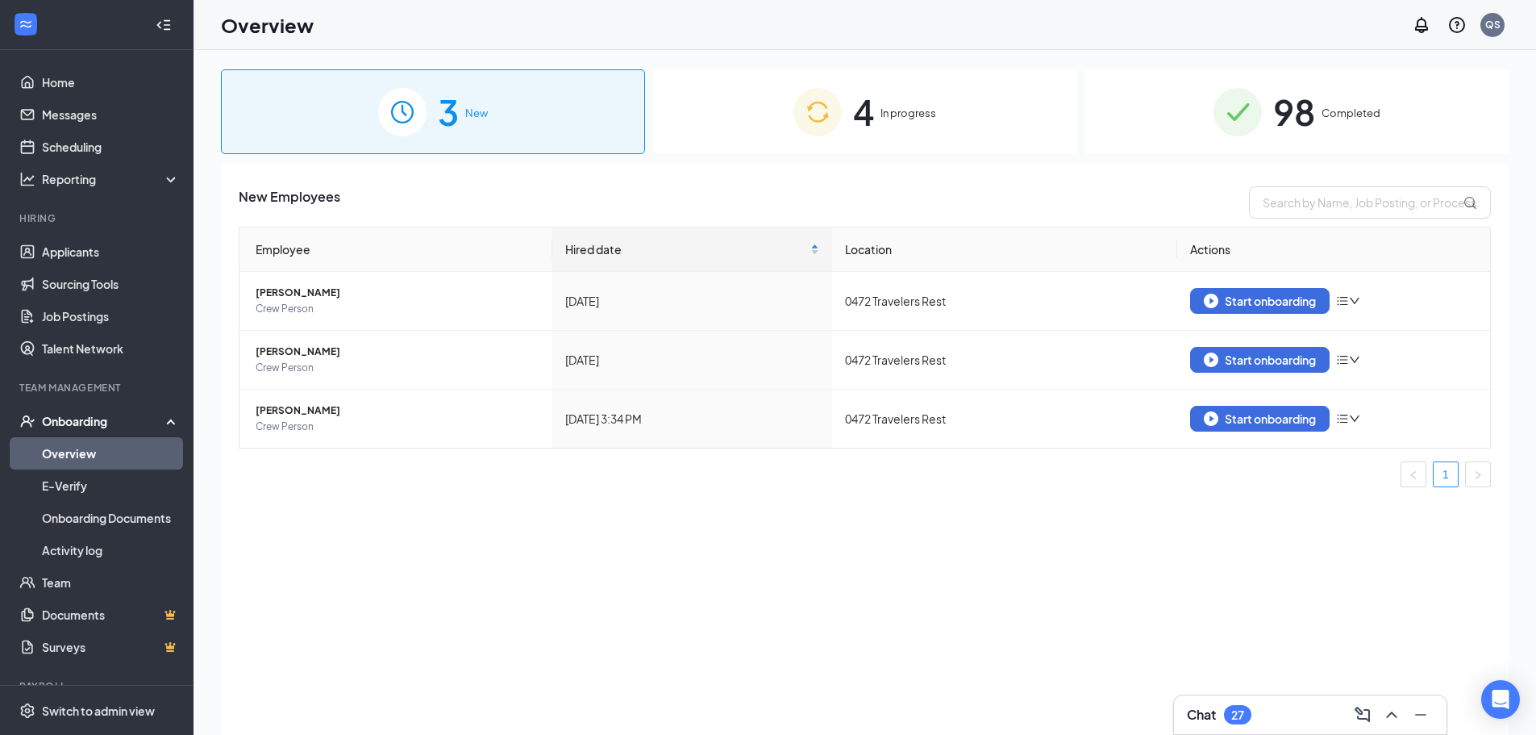
click at [872, 120] on span "4" at bounding box center [863, 112] width 21 height 56
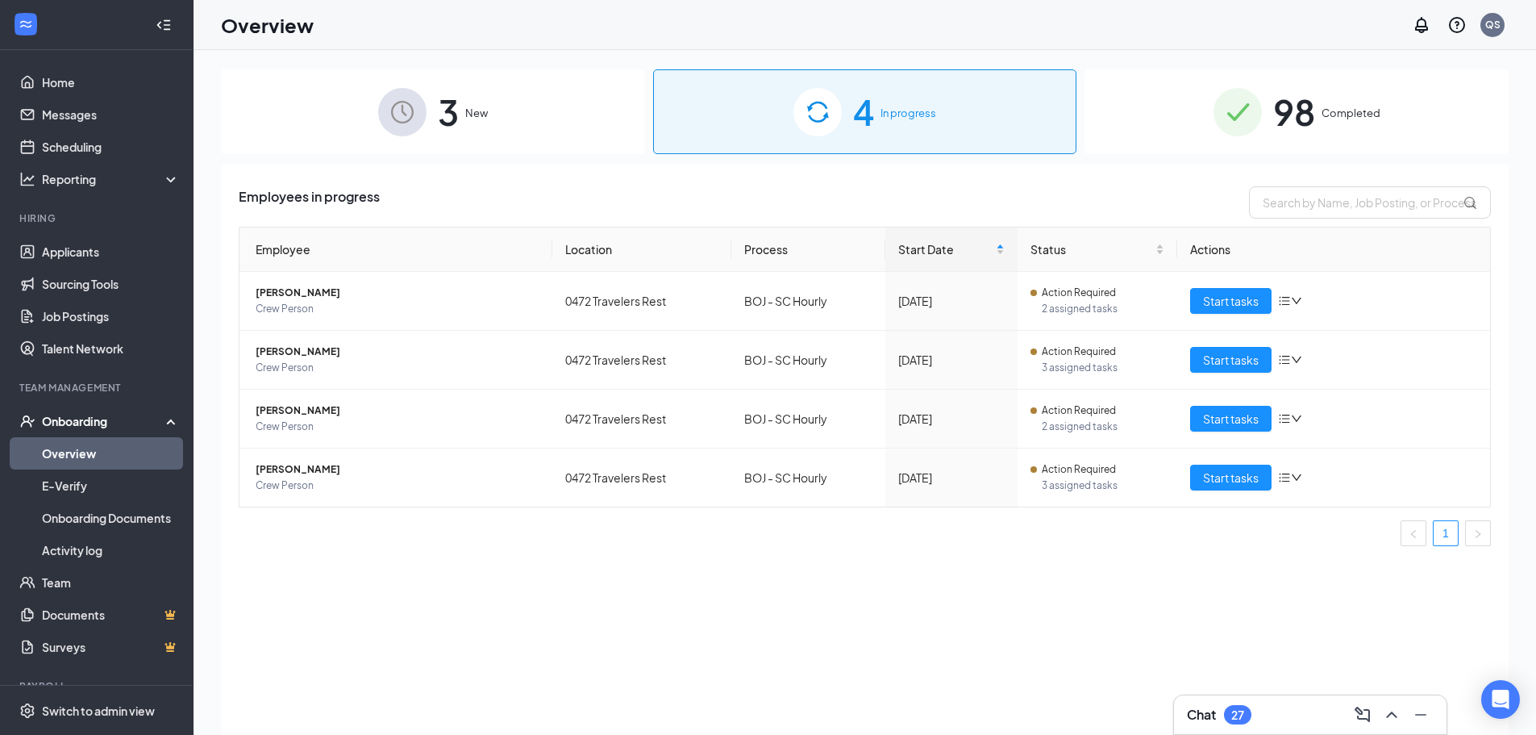
click at [474, 114] on span "New" at bounding box center [476, 113] width 23 height 16
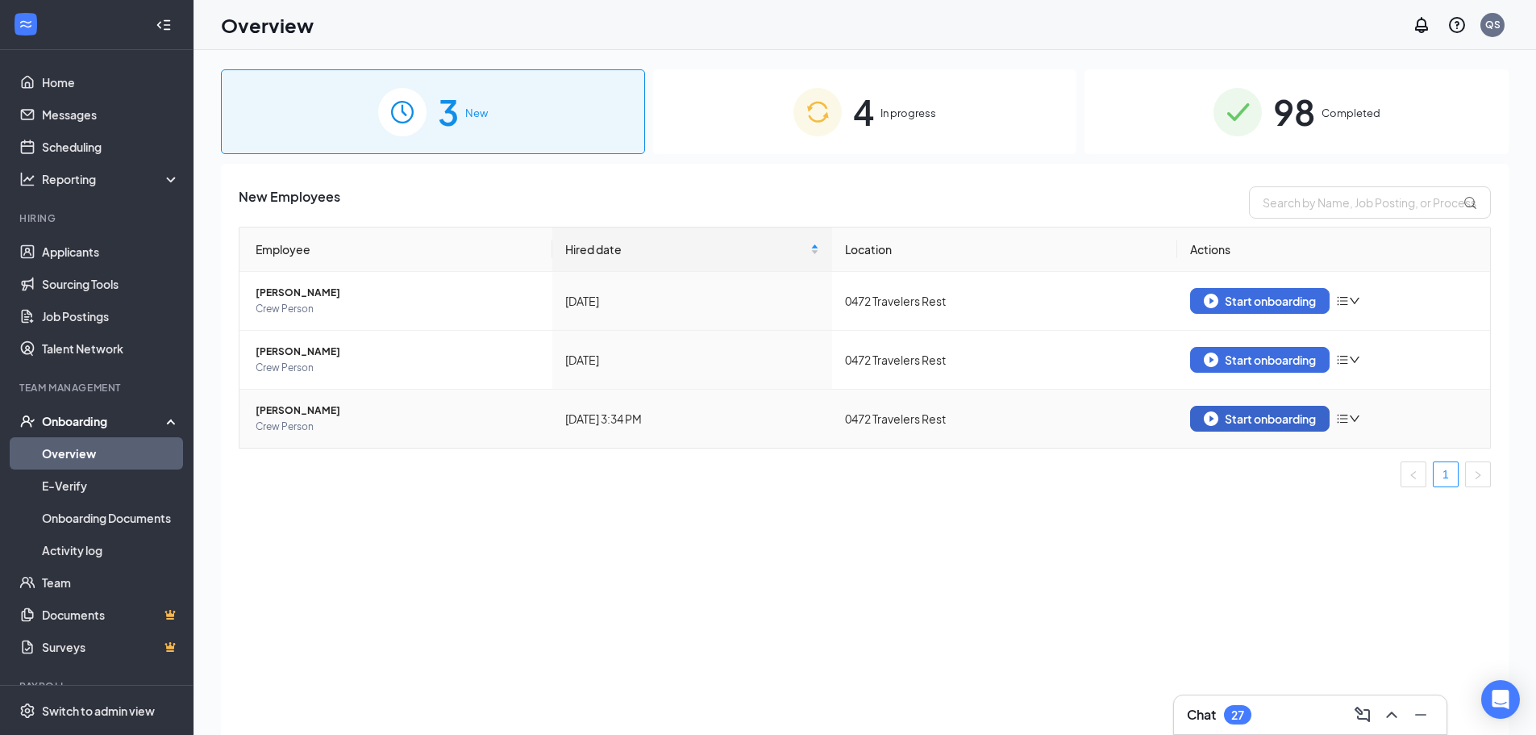
click at [1270, 419] on div "Start onboarding" at bounding box center [1260, 418] width 112 height 15
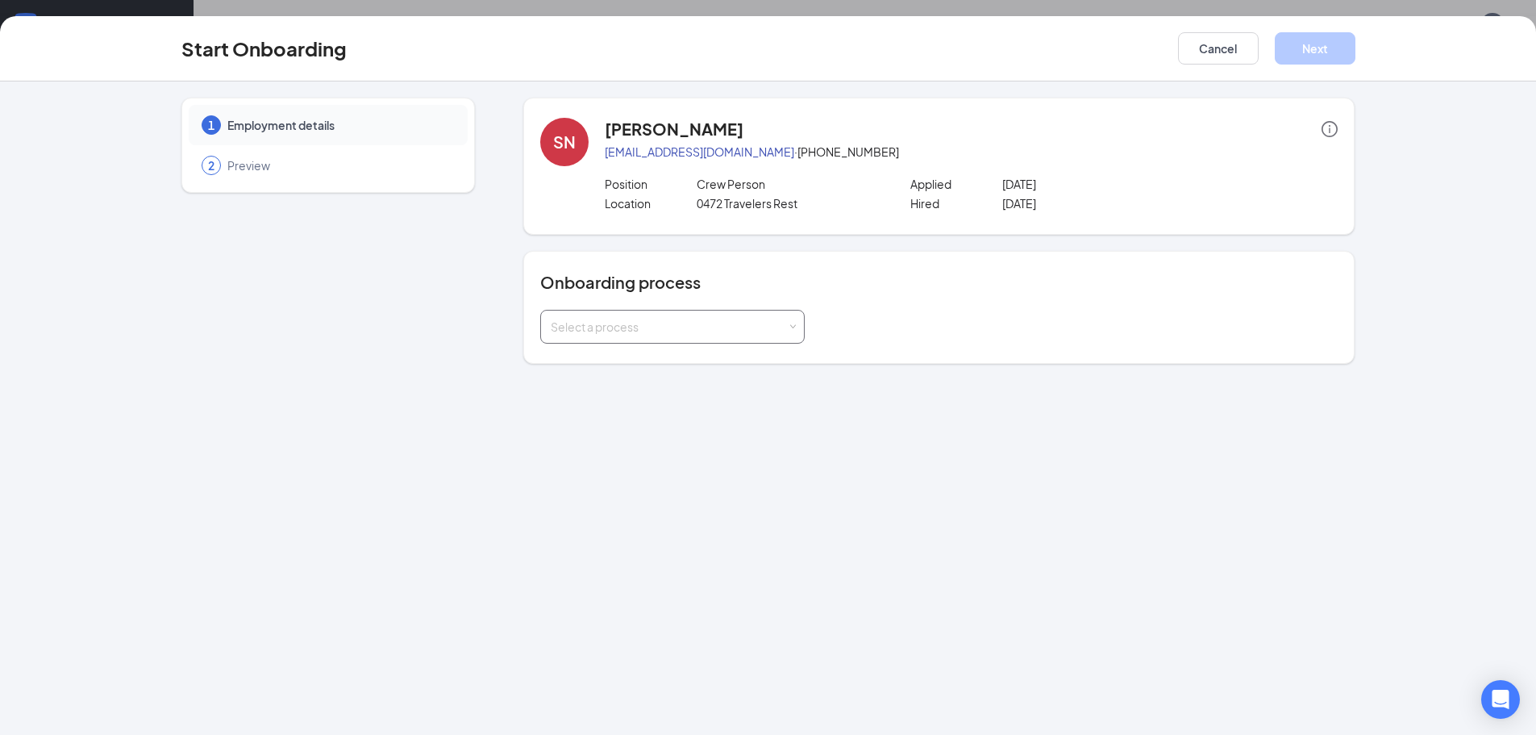
click at [790, 329] on span at bounding box center [792, 326] width 7 height 7
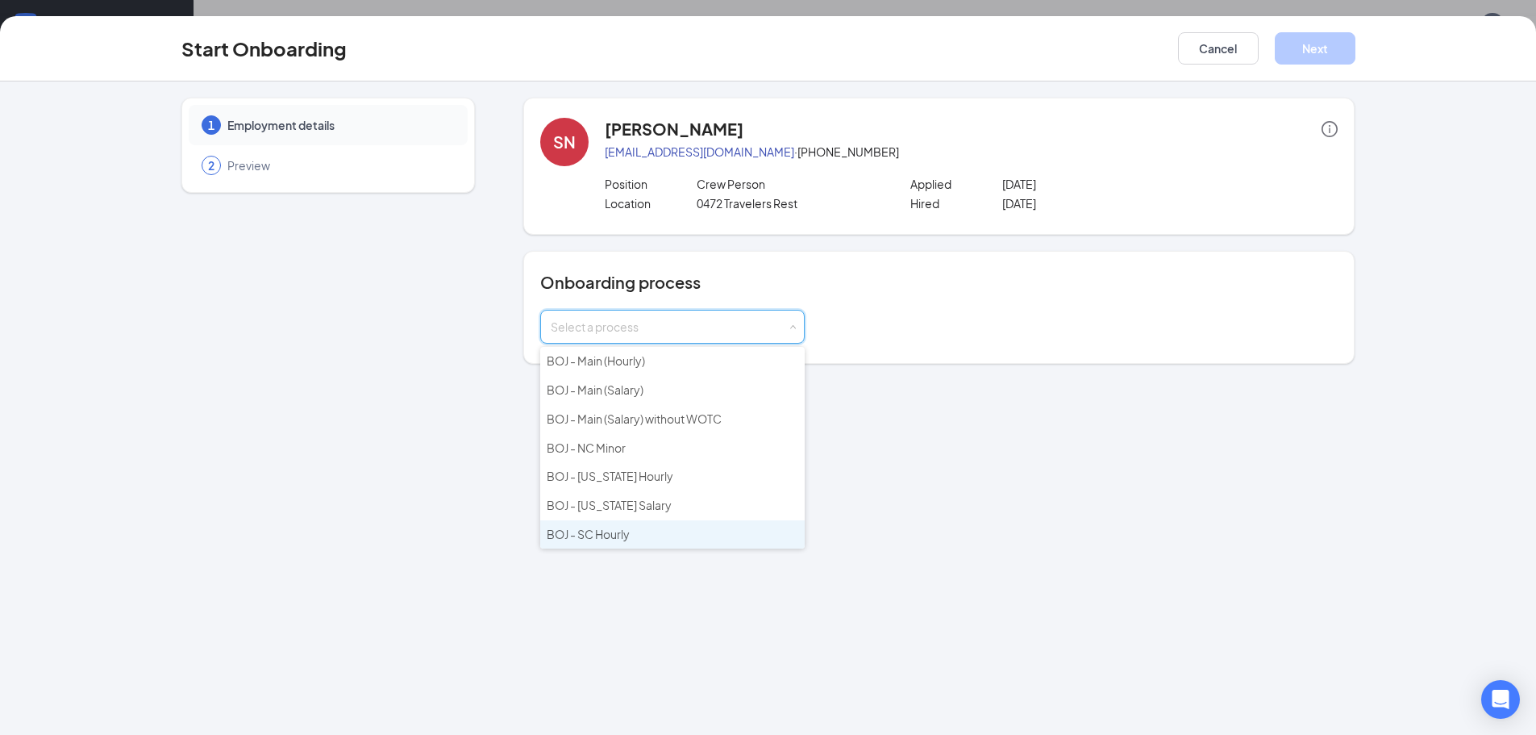
click at [638, 531] on li "BOJ - SC Hourly" at bounding box center [672, 534] width 264 height 29
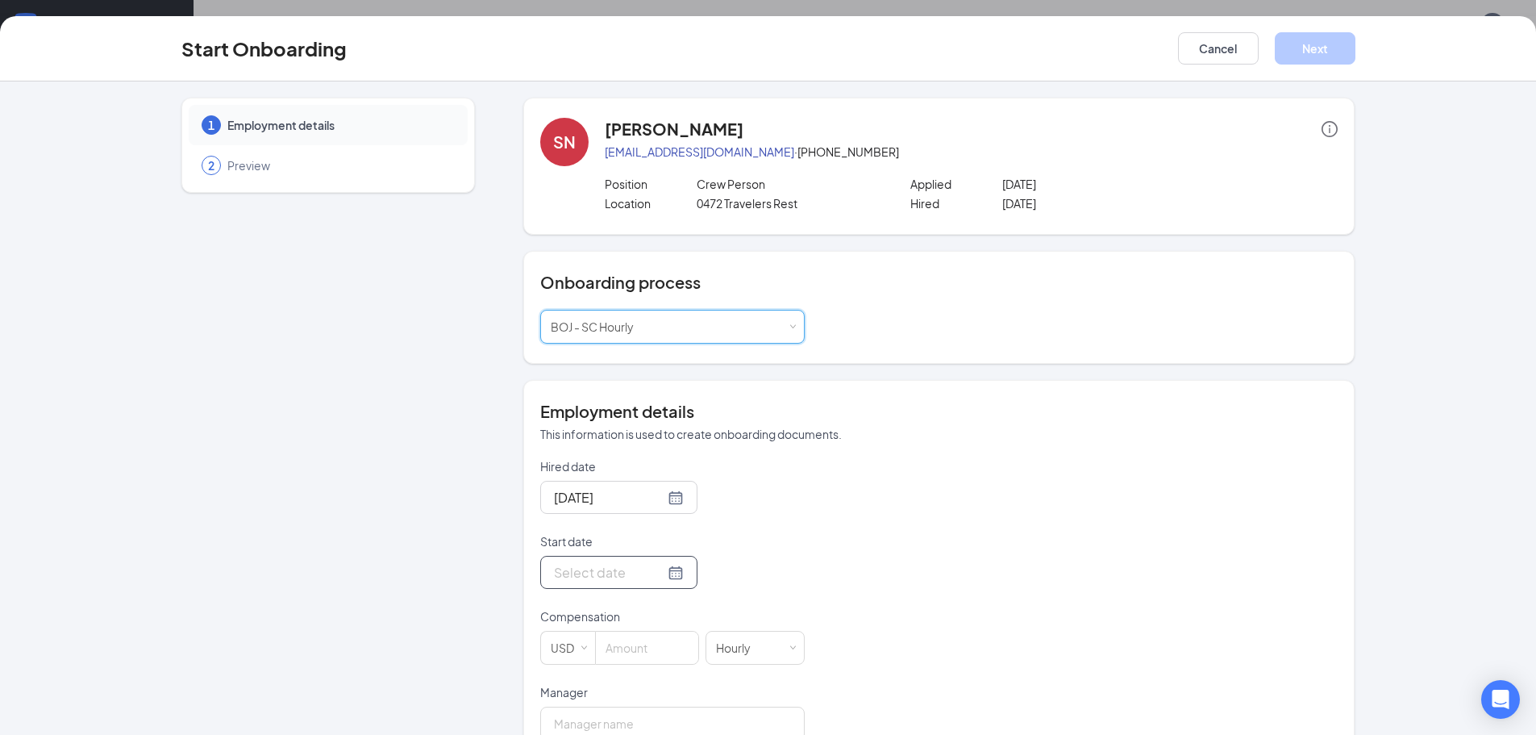
click at [626, 581] on input "Start date" at bounding box center [609, 572] width 110 height 20
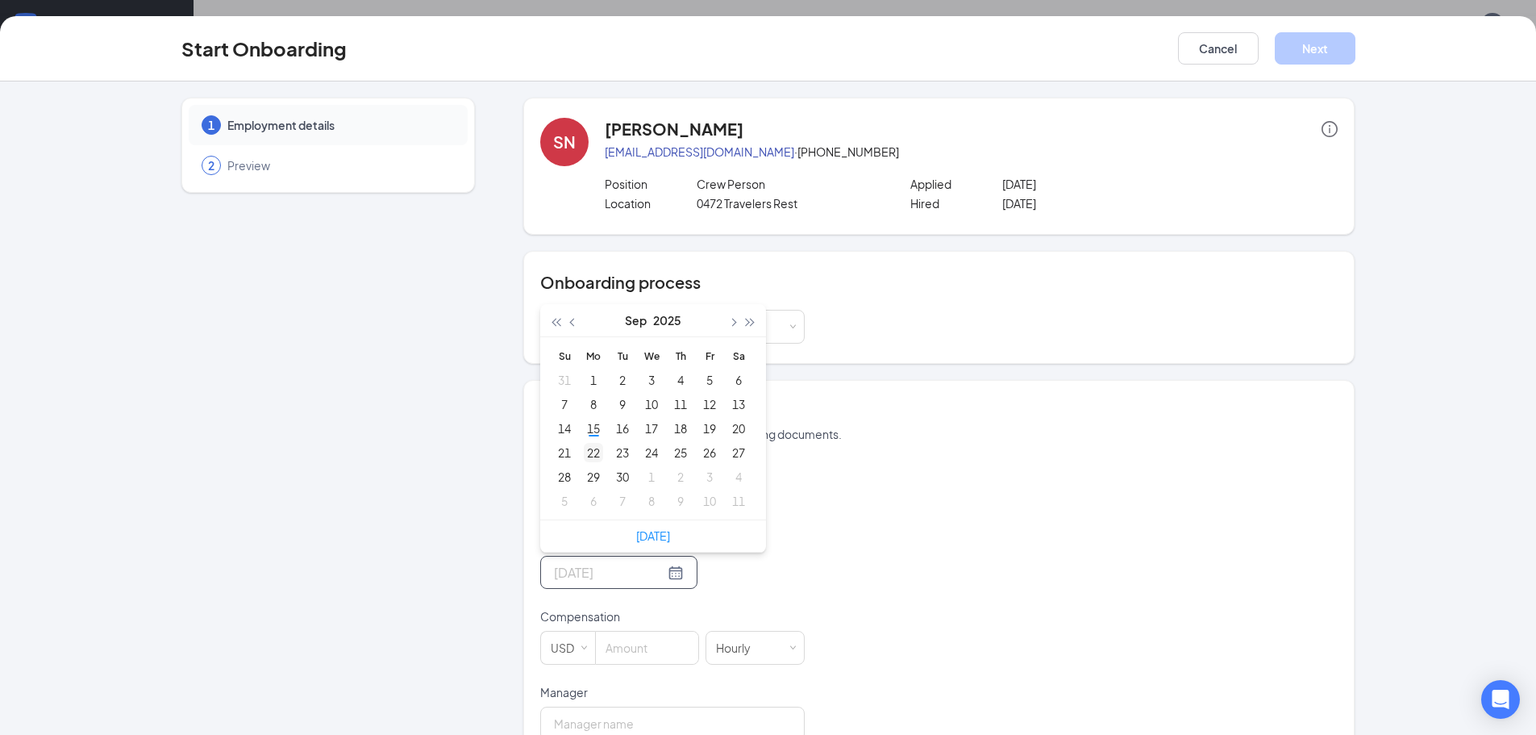
type input "[DATE]"
click at [592, 449] on div "22" at bounding box center [593, 452] width 19 height 19
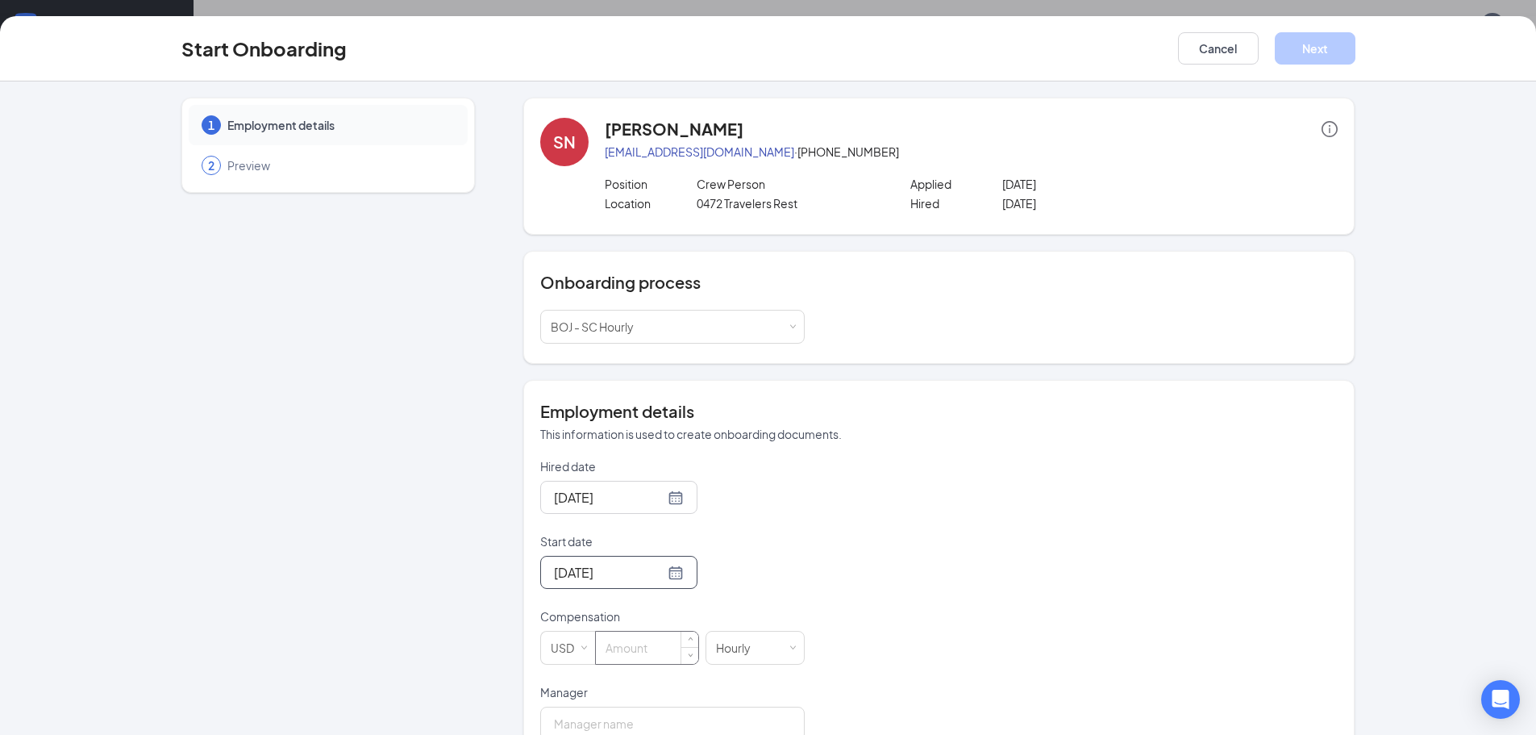
click at [666, 653] on input at bounding box center [647, 647] width 102 height 32
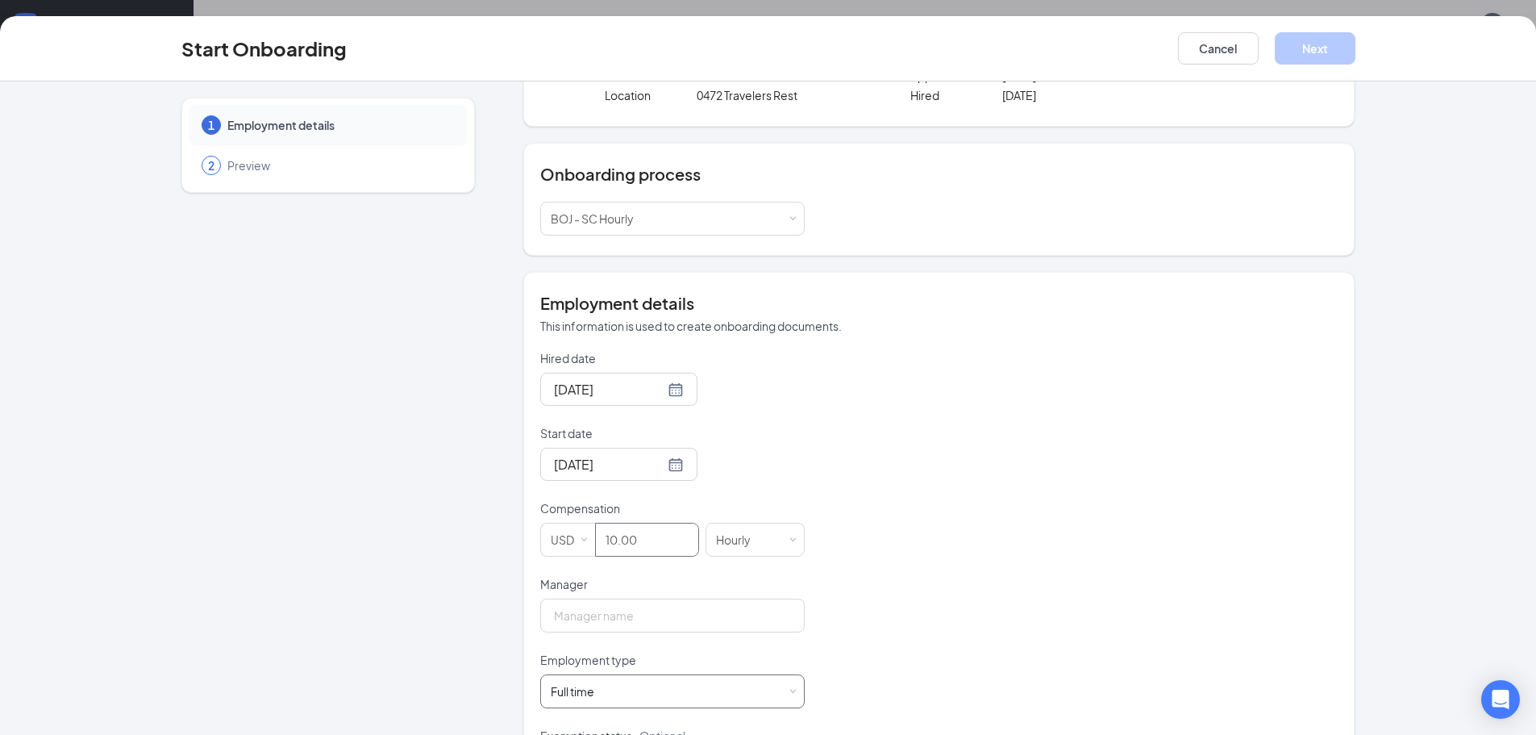
scroll to position [161, 0]
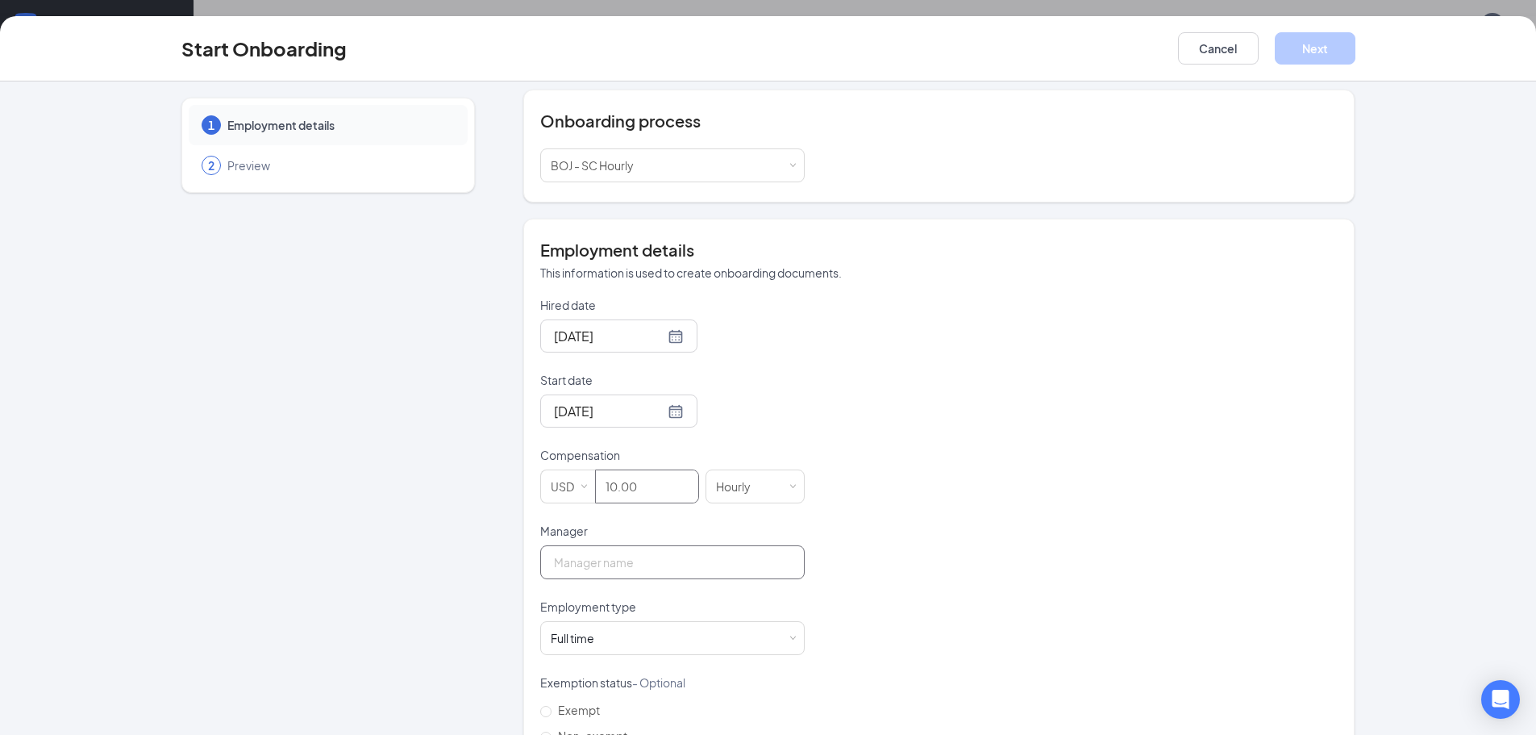
type input "10"
click at [609, 561] on input "Manager" at bounding box center [672, 562] width 264 height 34
type input "[PERSON_NAME]"
click at [785, 632] on div "Full time Works 30+ hours per week and is reasonably expected to work" at bounding box center [673, 638] width 244 height 32
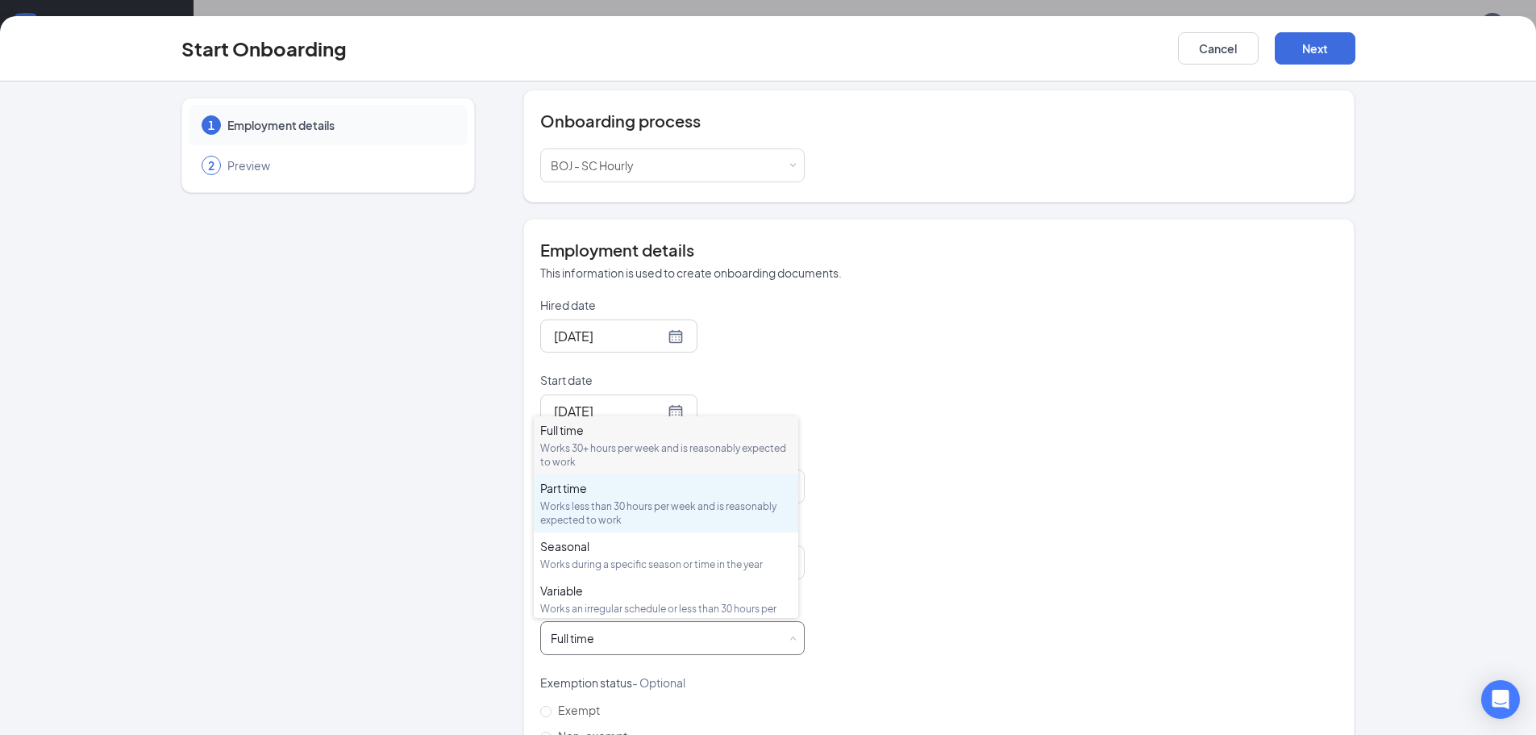
click at [624, 514] on div "Works less than 30 hours per week and is reasonably expected to work" at bounding box center [666, 512] width 252 height 27
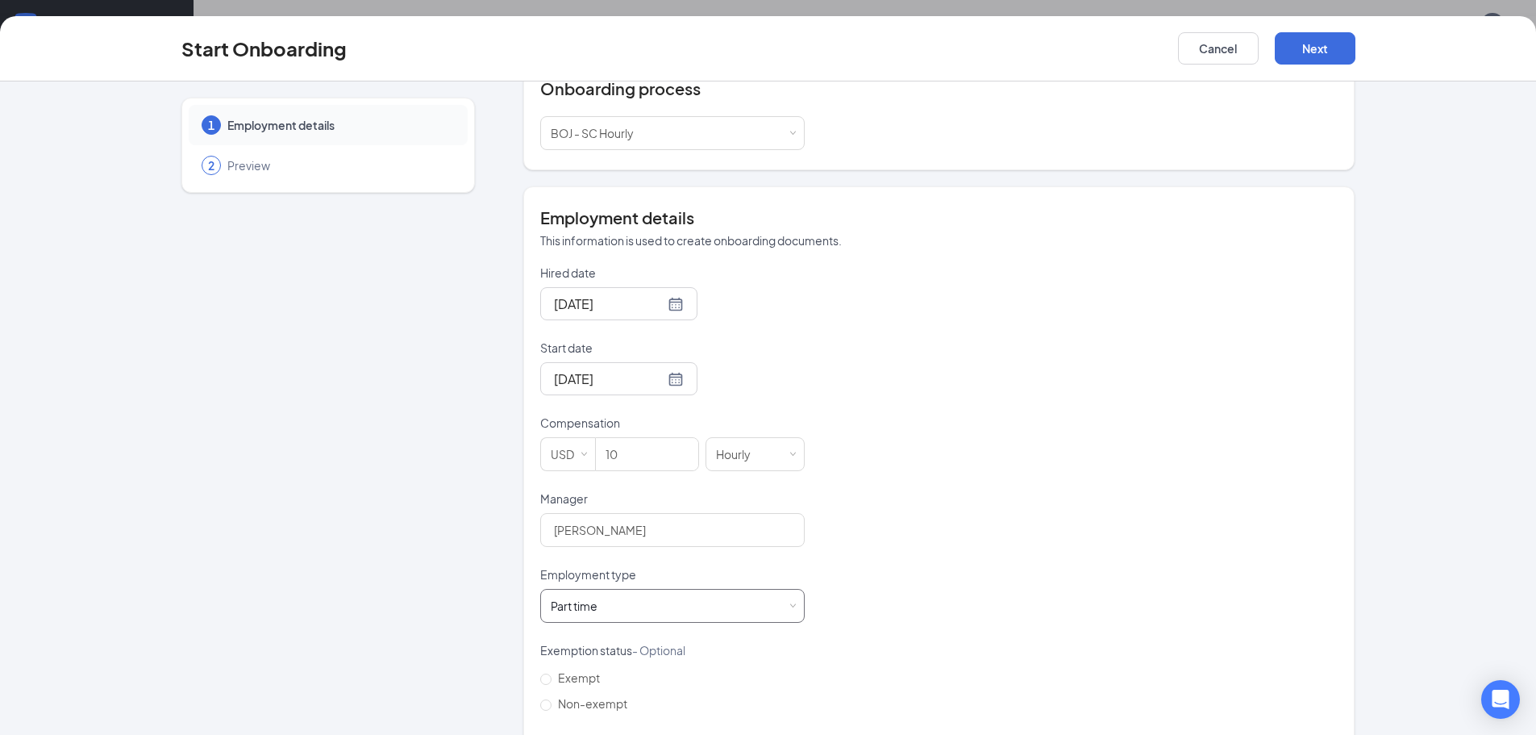
scroll to position [45, 0]
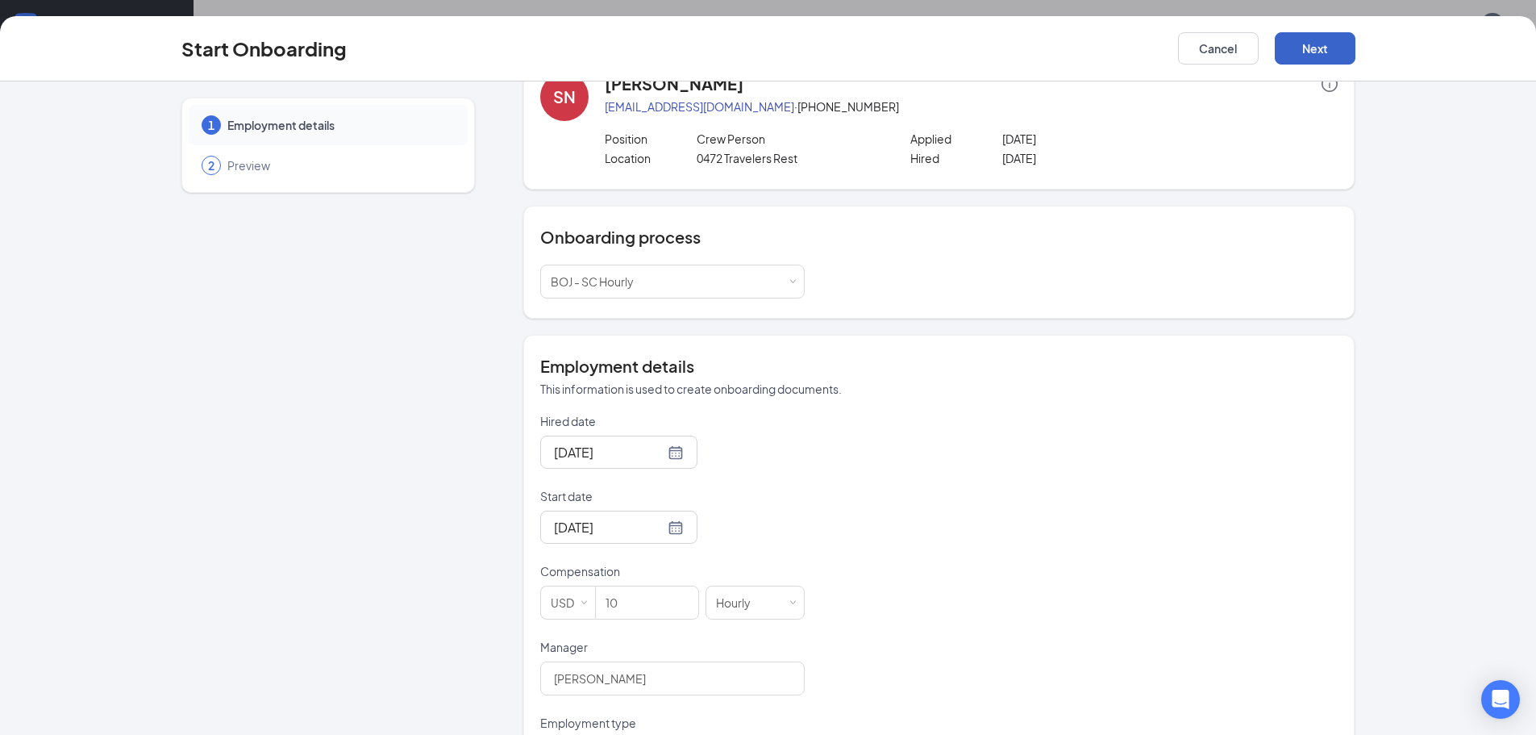
click at [1307, 44] on button "Next" at bounding box center [1315, 48] width 81 height 32
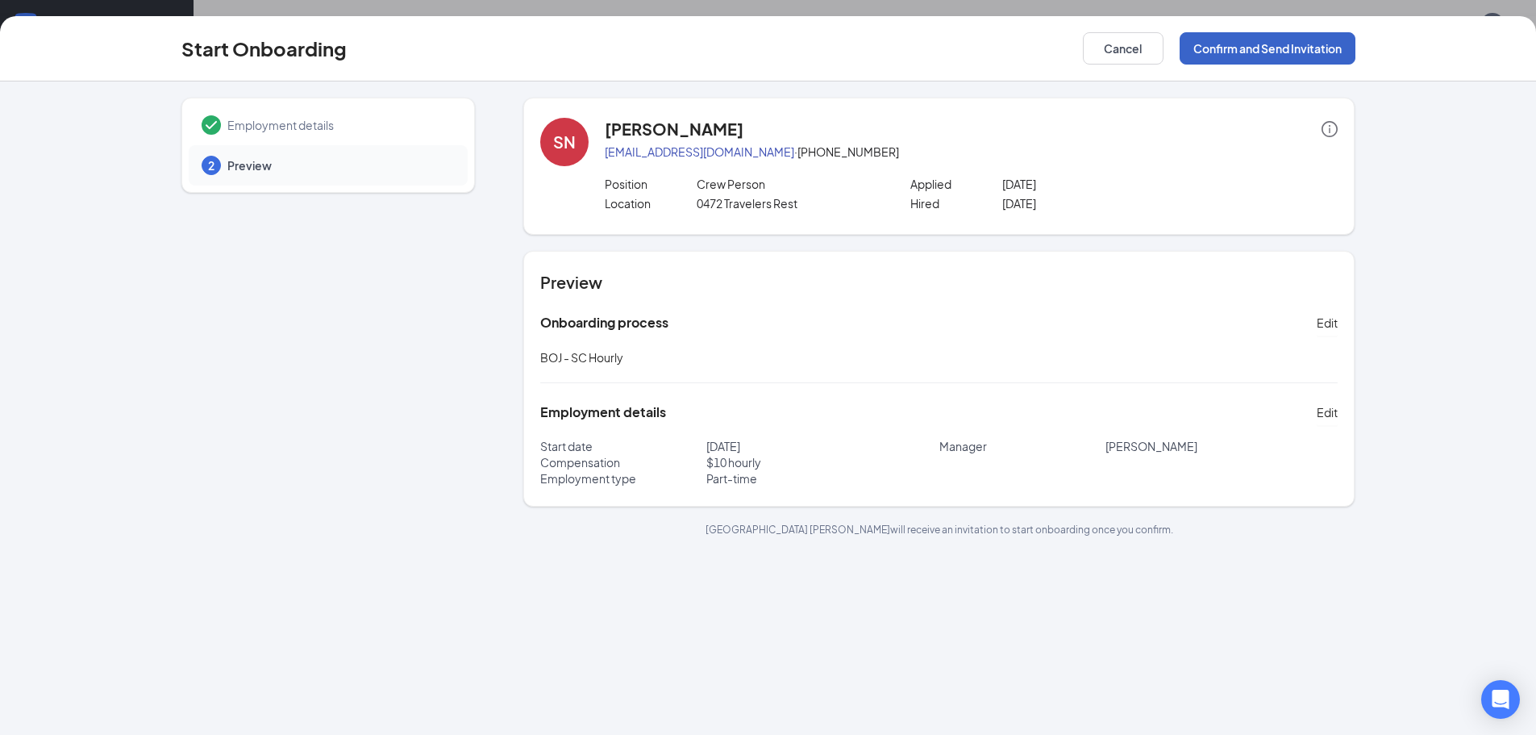
click at [1256, 51] on button "Confirm and Send Invitation" at bounding box center [1268, 48] width 176 height 32
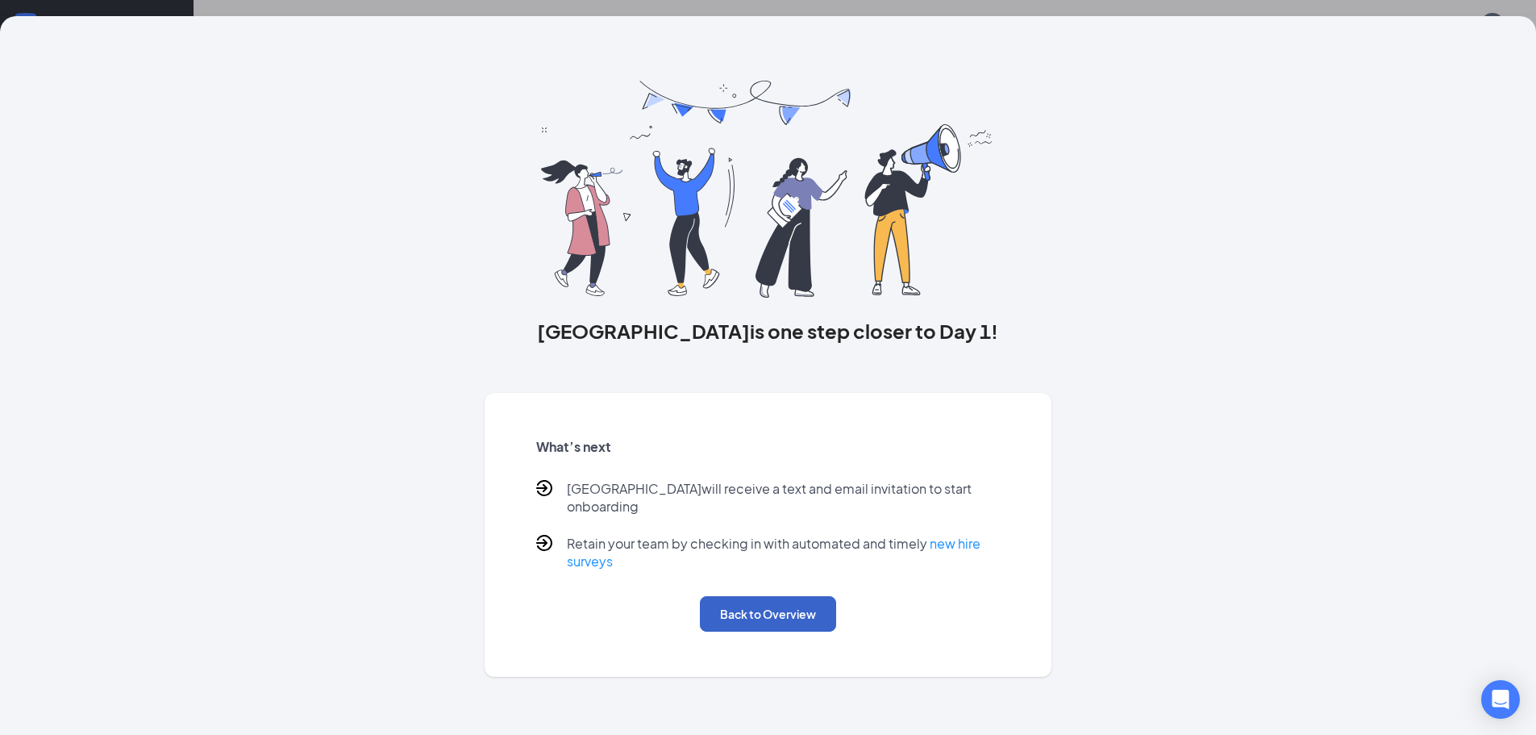
click at [737, 596] on button "Back to Overview" at bounding box center [768, 613] width 136 height 35
